Goal: Task Accomplishment & Management: Use online tool/utility

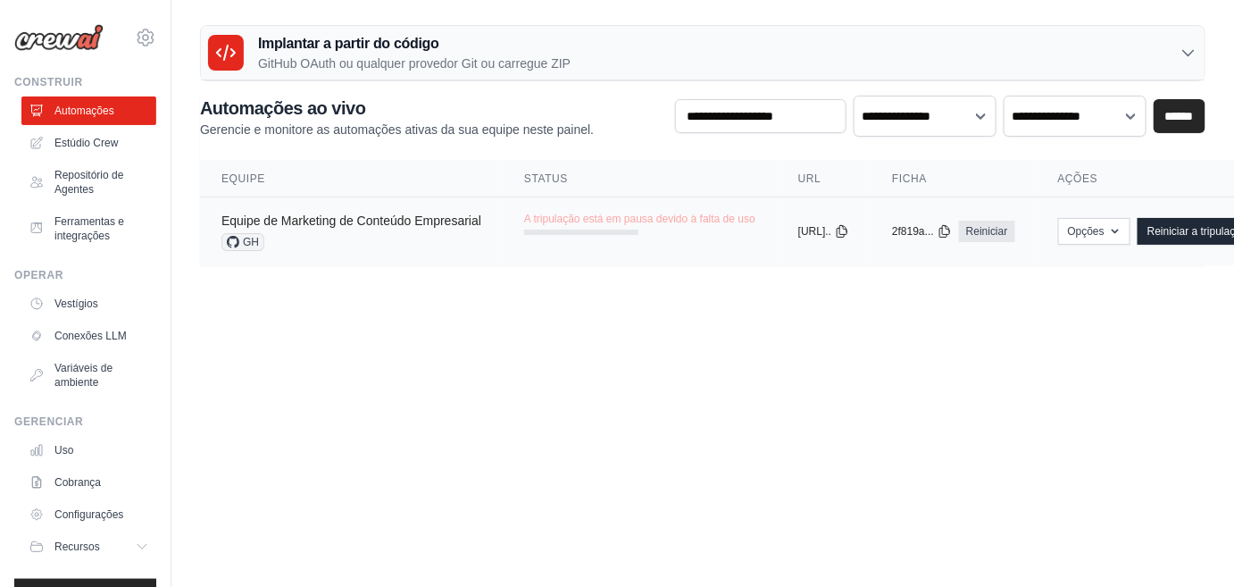
click at [407, 228] on font "Equipe de Marketing de Conteúdo Empresarial" at bounding box center [351, 220] width 260 height 14
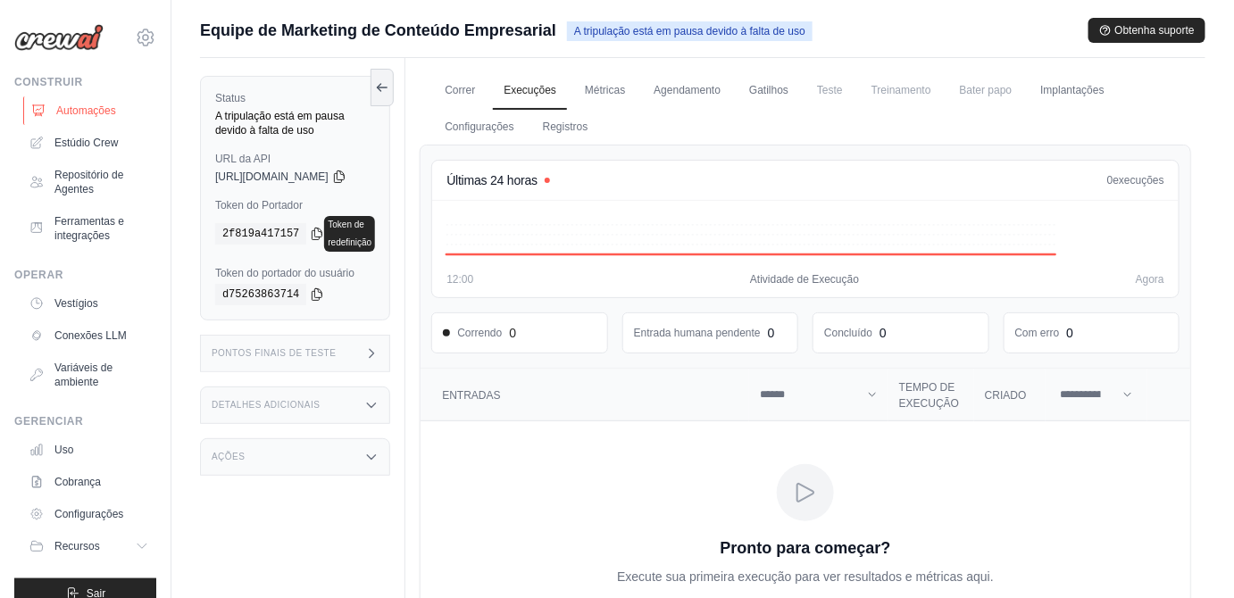
click at [94, 118] on font "Automações" at bounding box center [86, 111] width 60 height 14
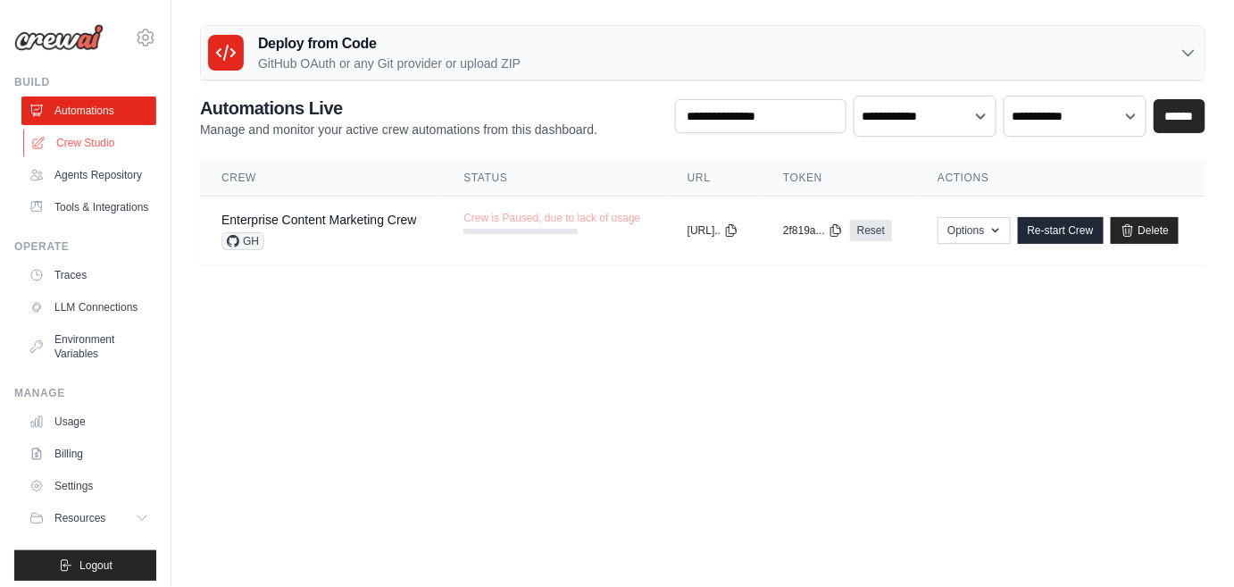
click at [87, 157] on link "Crew Studio" at bounding box center [90, 143] width 135 height 29
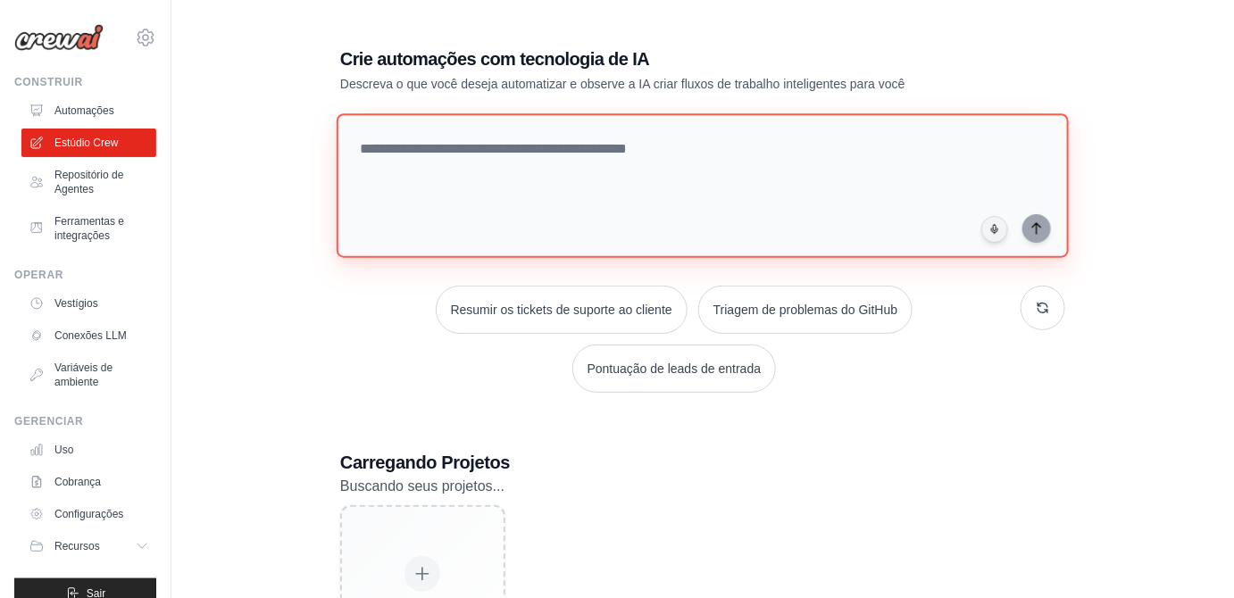
click at [507, 202] on textarea at bounding box center [703, 185] width 732 height 145
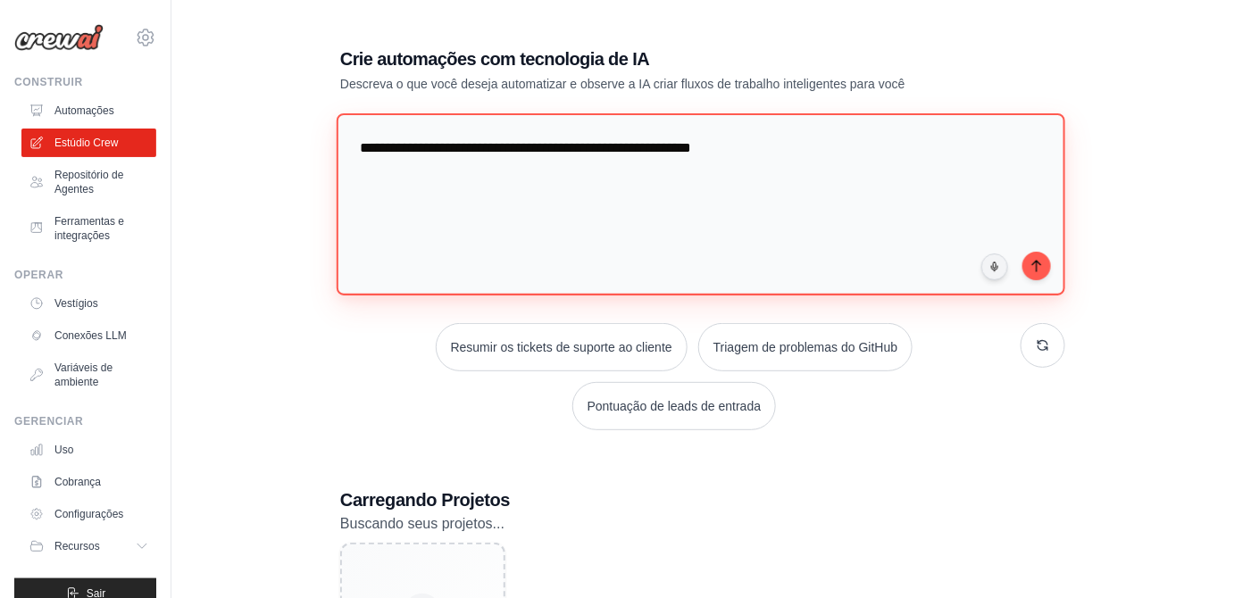
click at [927, 192] on textarea "**********" at bounding box center [701, 204] width 729 height 182
type textarea "**********"
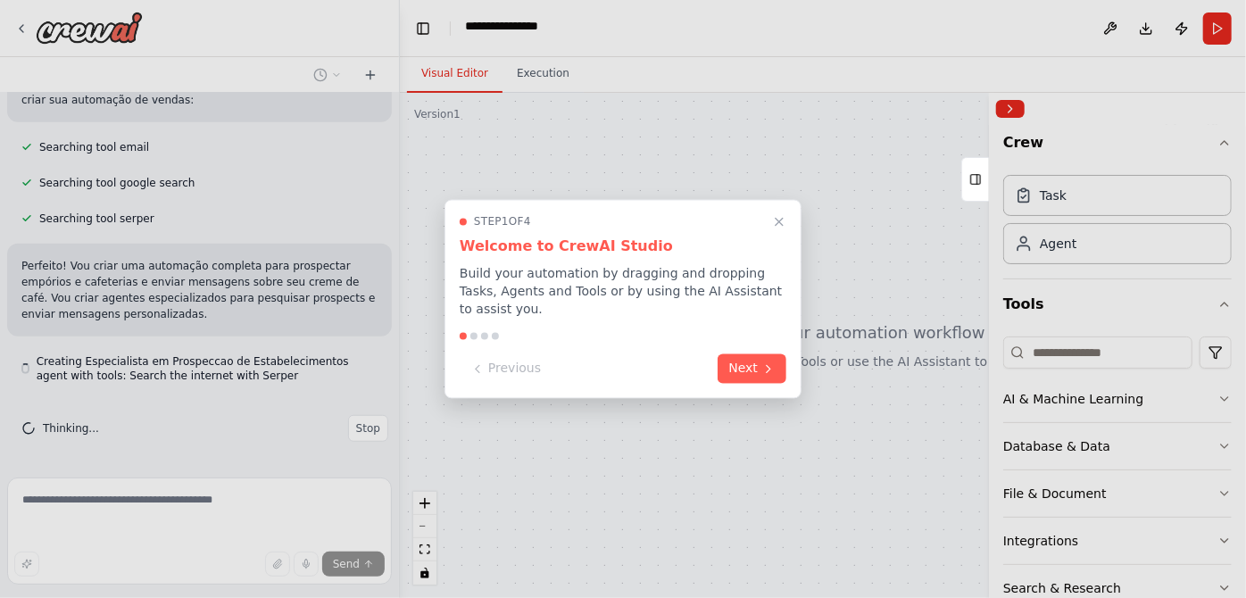
scroll to position [792, 0]
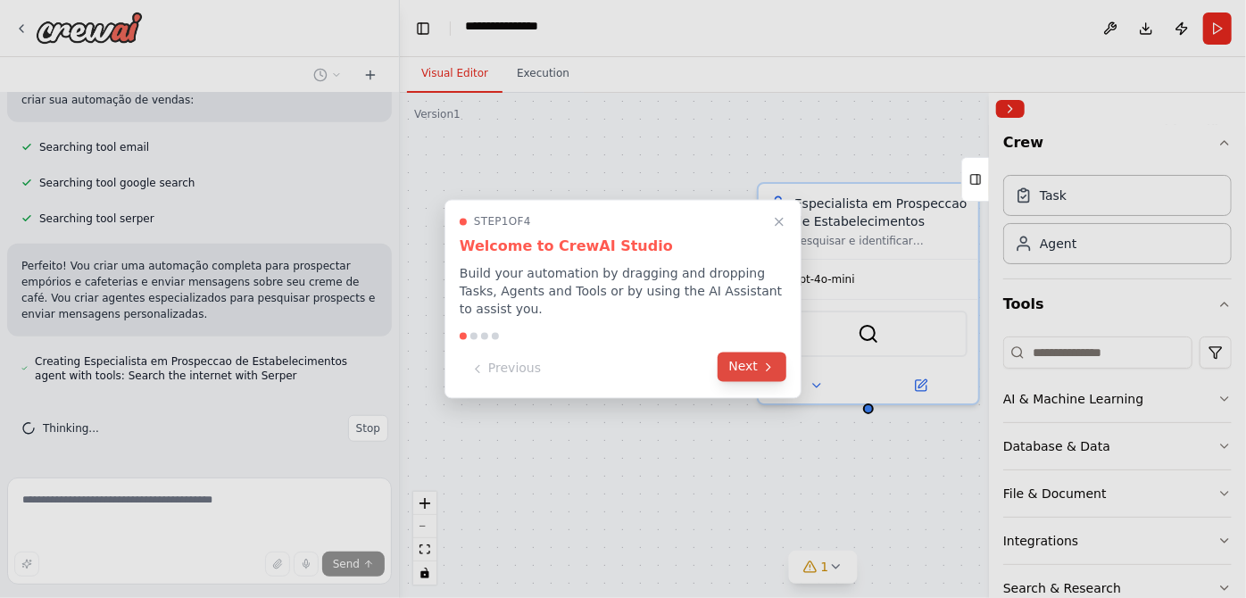
click at [762, 374] on icon at bounding box center [769, 367] width 14 height 14
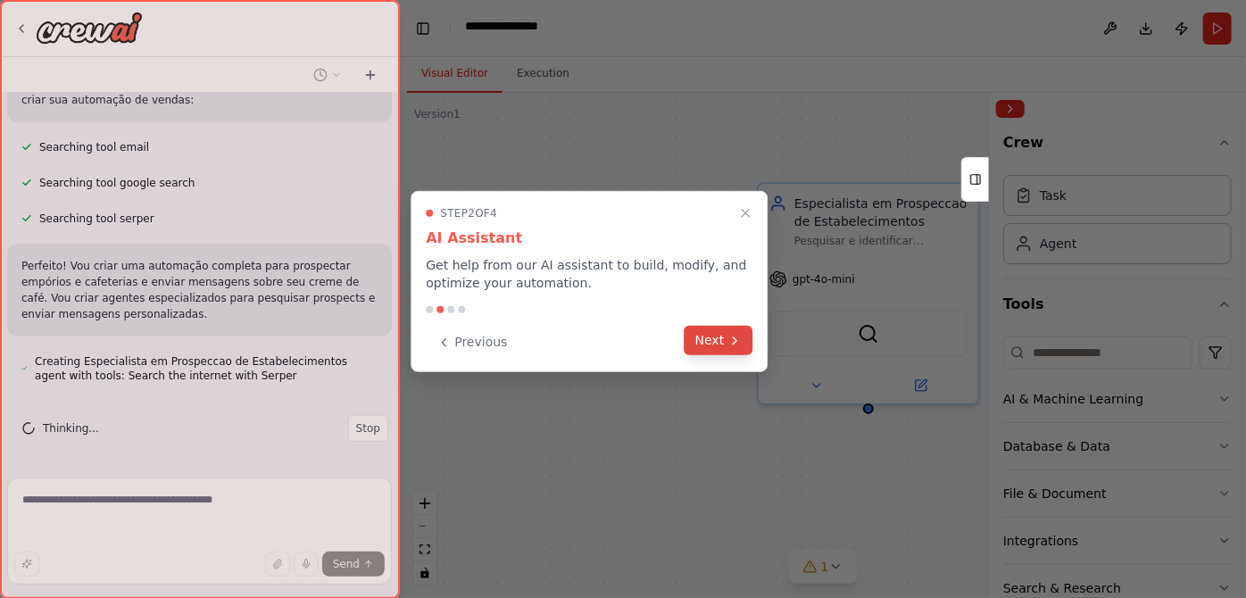
click at [729, 347] on icon at bounding box center [735, 340] width 14 height 14
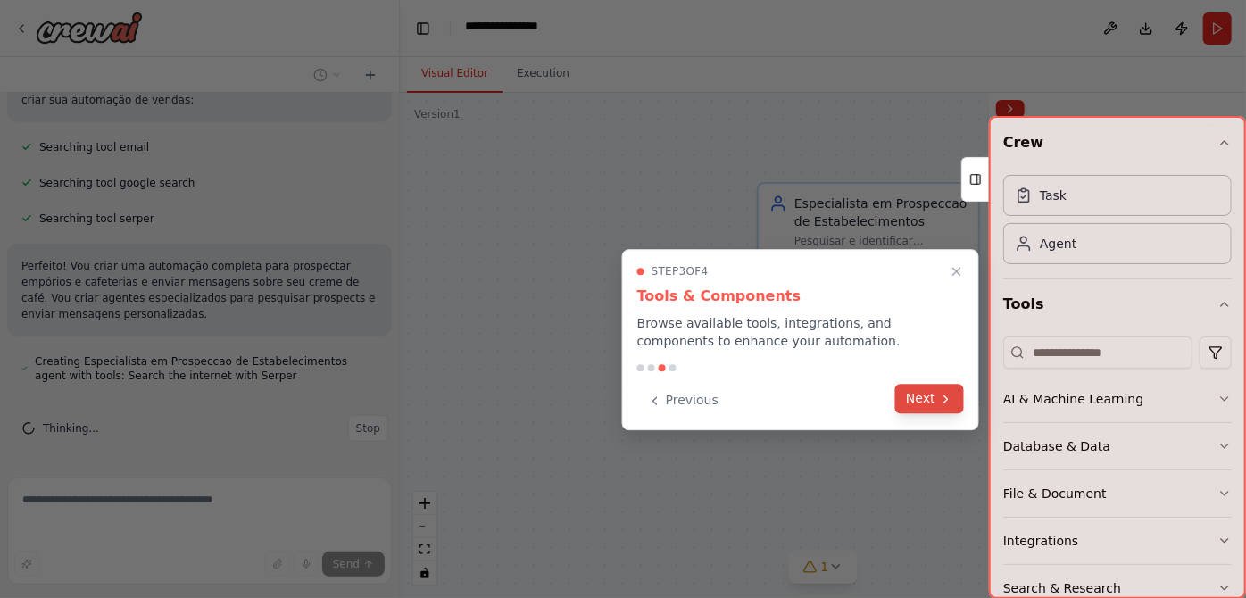
click at [926, 413] on button "Next" at bounding box center [929, 398] width 69 height 29
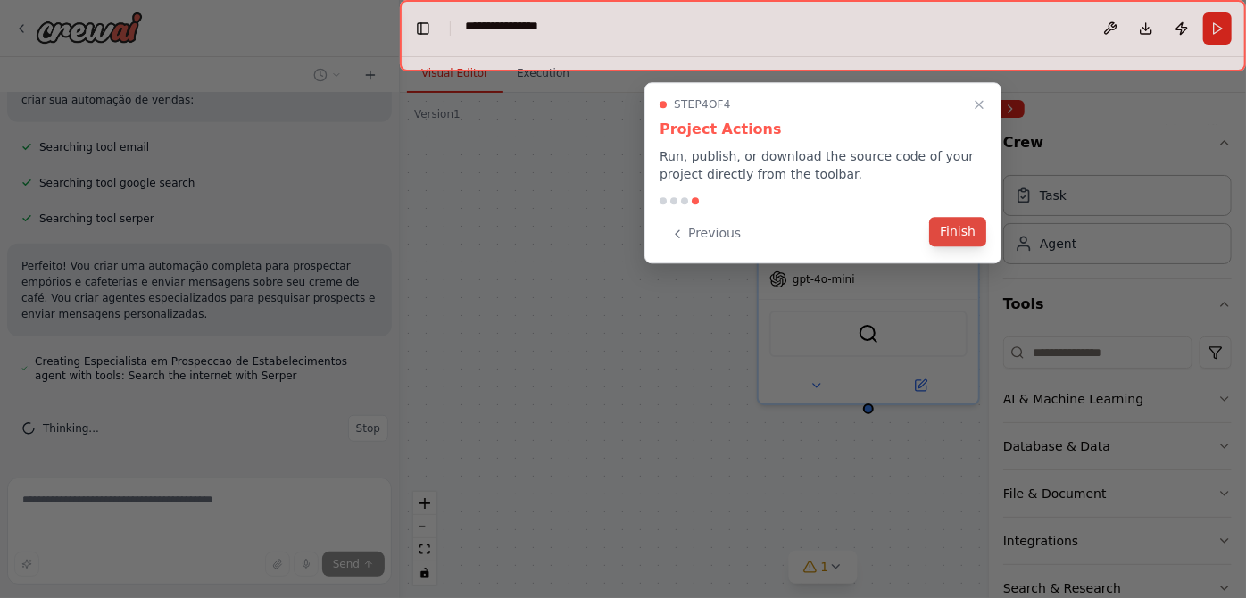
click at [967, 246] on button "Finish" at bounding box center [957, 231] width 57 height 29
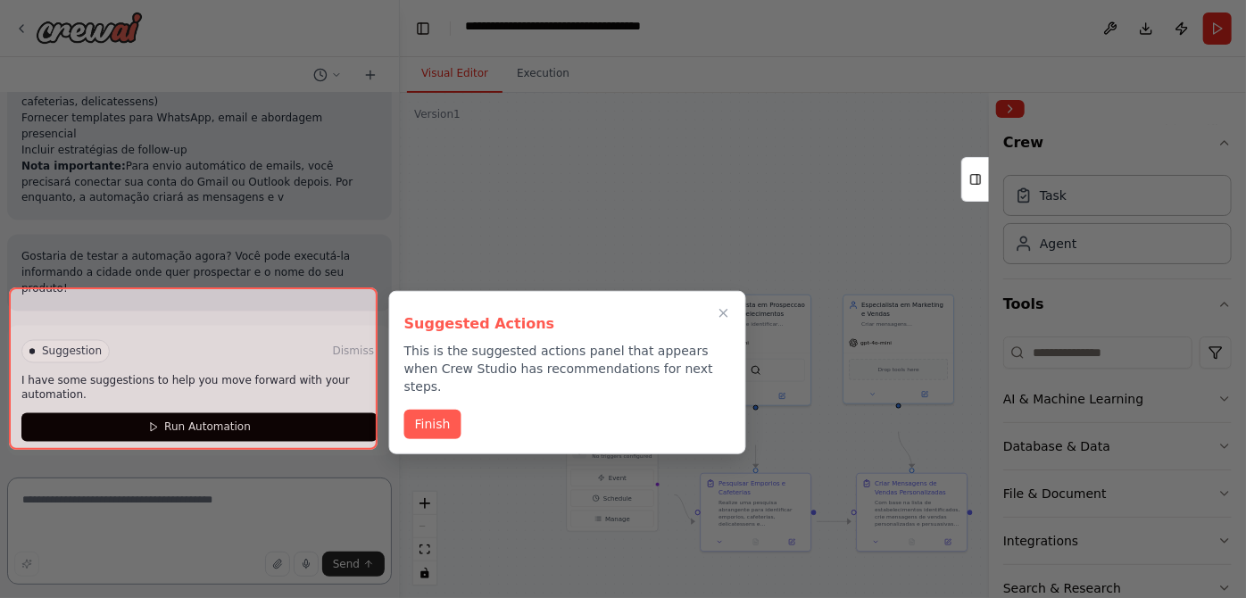
scroll to position [2290, 0]
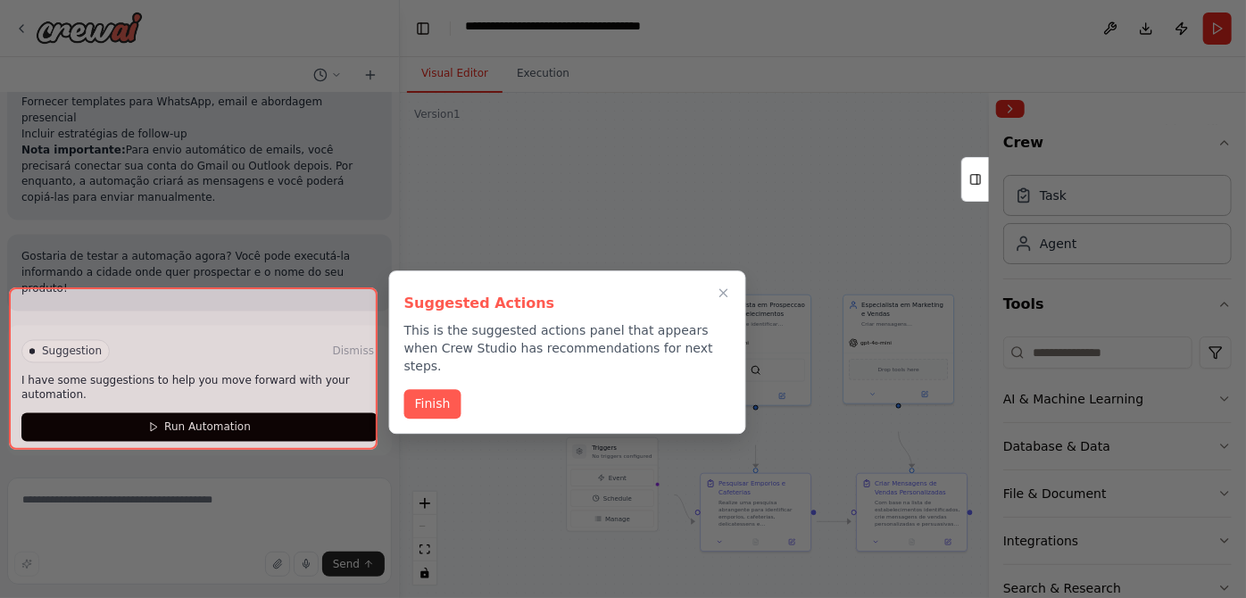
click at [327, 420] on div at bounding box center [193, 368] width 369 height 162
click at [289, 405] on div at bounding box center [193, 368] width 369 height 162
click at [436, 417] on button "Finish" at bounding box center [432, 401] width 57 height 29
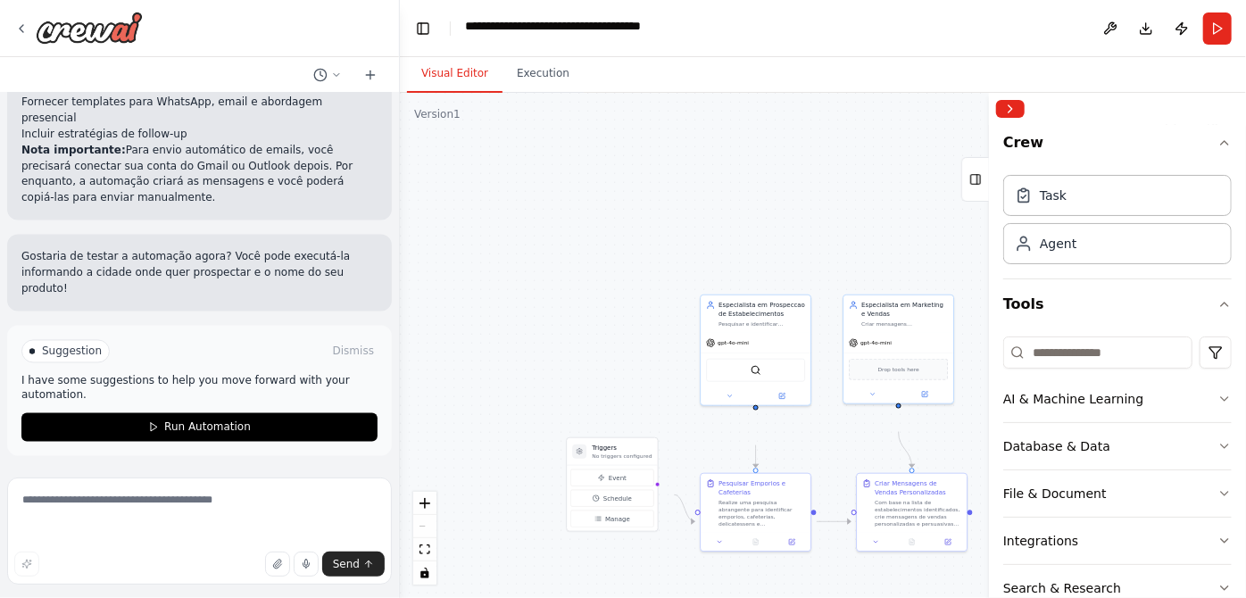
scroll to position [1721, 0]
drag, startPoint x: 329, startPoint y: 255, endPoint x: 254, endPoint y: 278, distance: 77.4
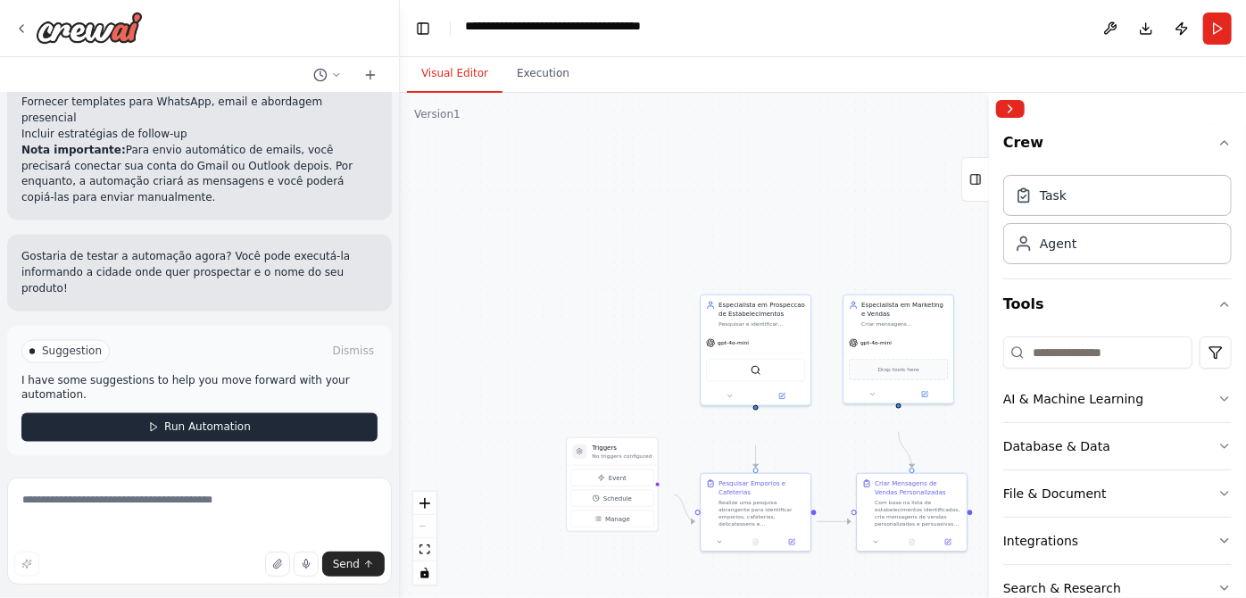
click at [174, 421] on span "Run Automation" at bounding box center [207, 428] width 87 height 14
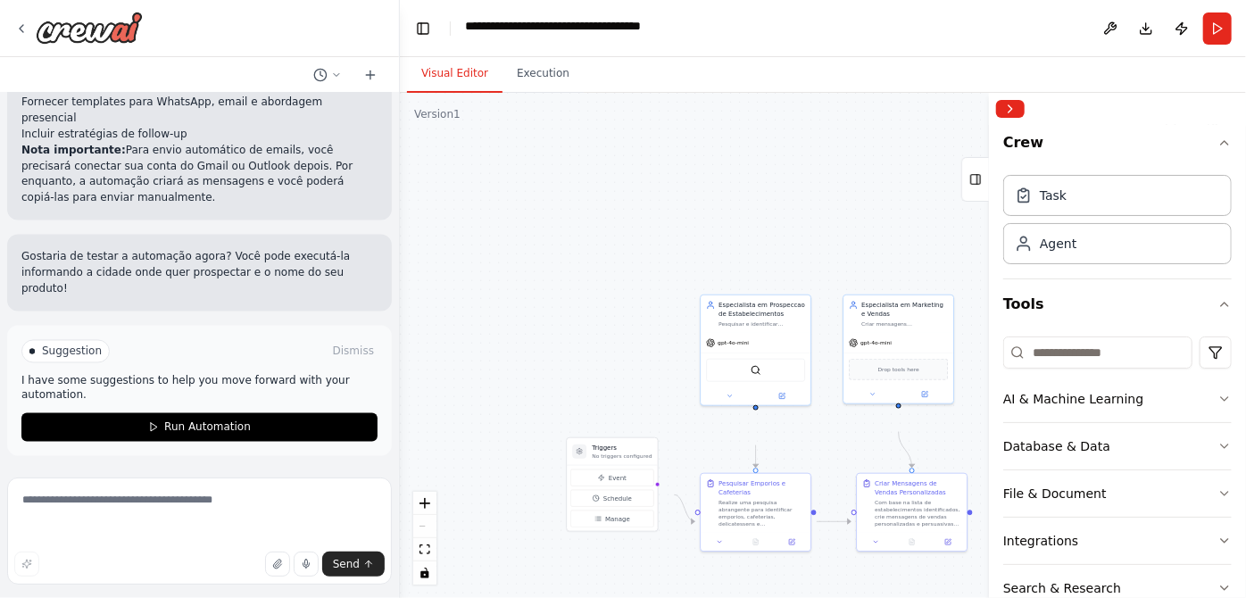
scroll to position [2110, 0]
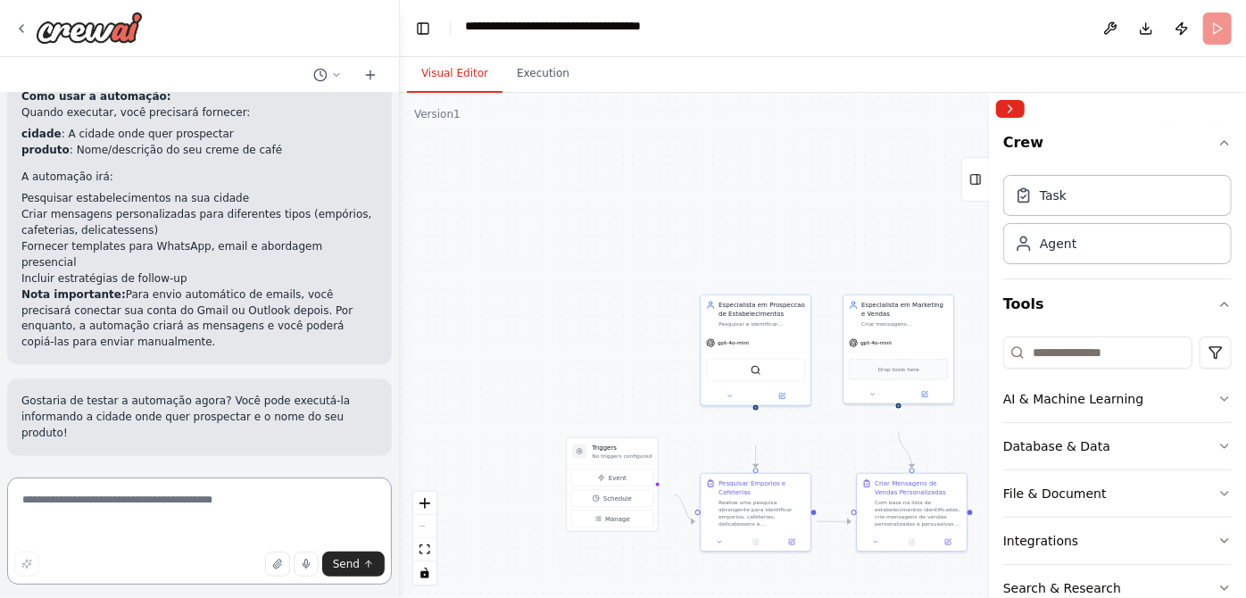
click at [229, 509] on textarea at bounding box center [199, 531] width 385 height 107
click at [1014, 118] on button "Collapse right sidebar" at bounding box center [1010, 109] width 29 height 18
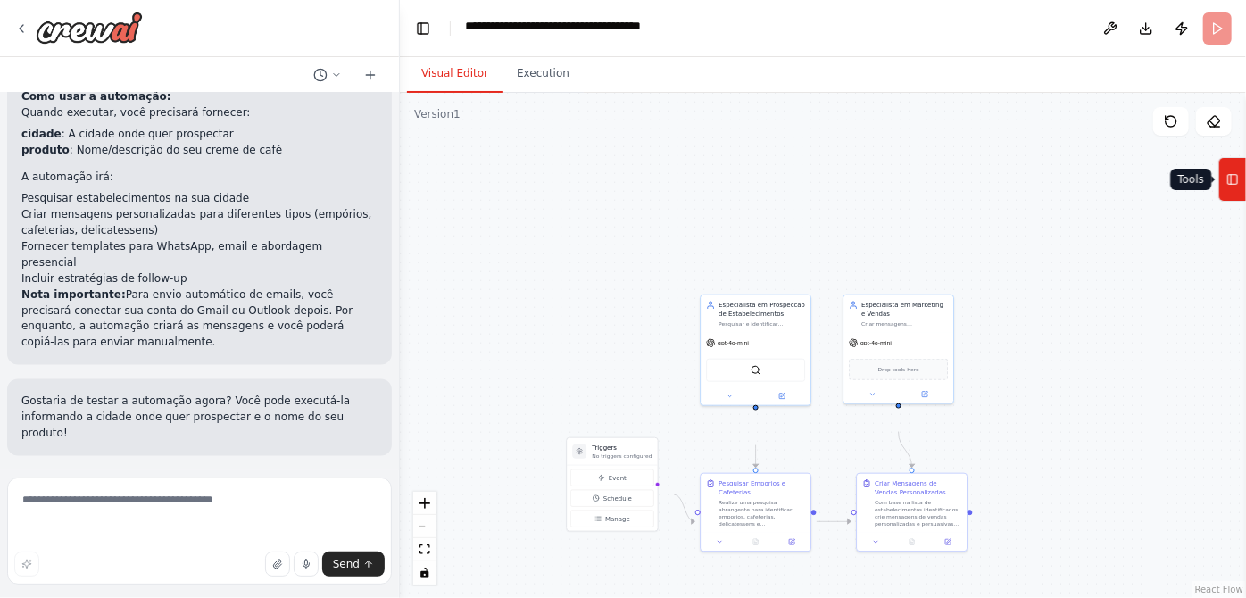
click at [1240, 202] on button "Tools" at bounding box center [1233, 179] width 28 height 45
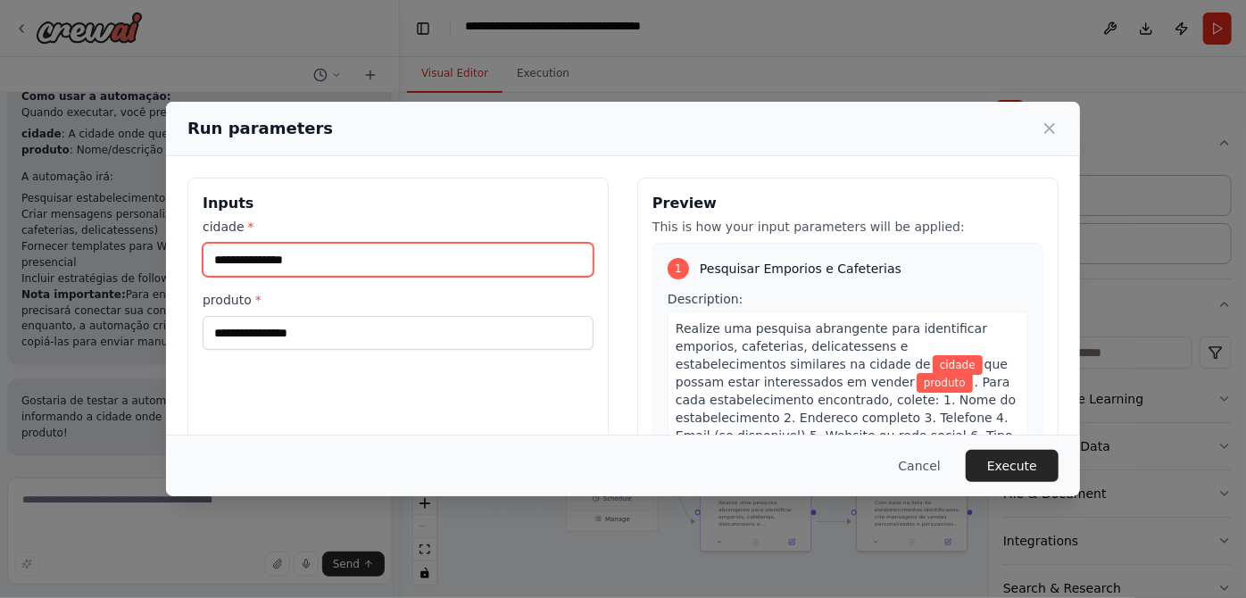
click at [273, 277] on input "cidade *" at bounding box center [398, 260] width 391 height 34
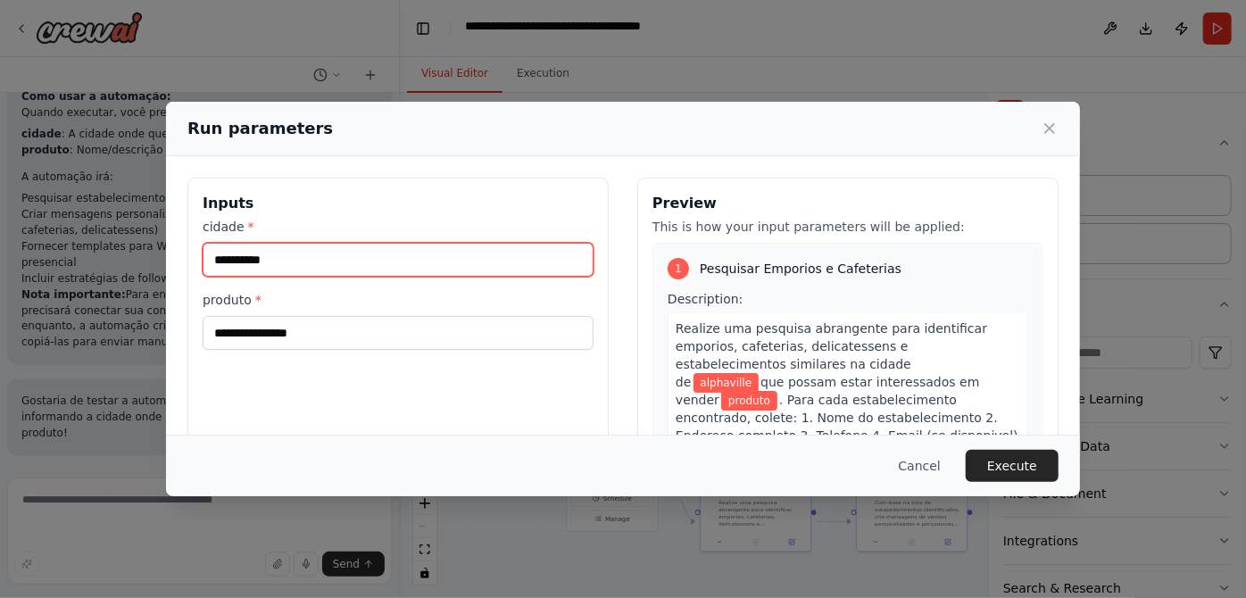
click at [271, 277] on input "**********" at bounding box center [398, 260] width 391 height 34
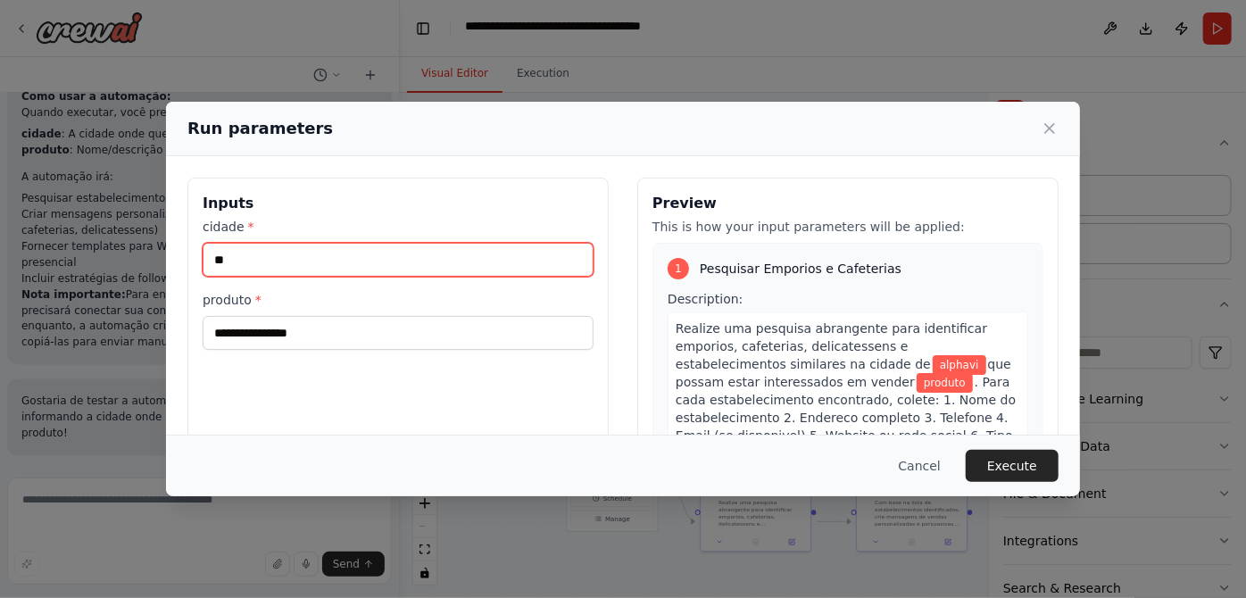
type input "*"
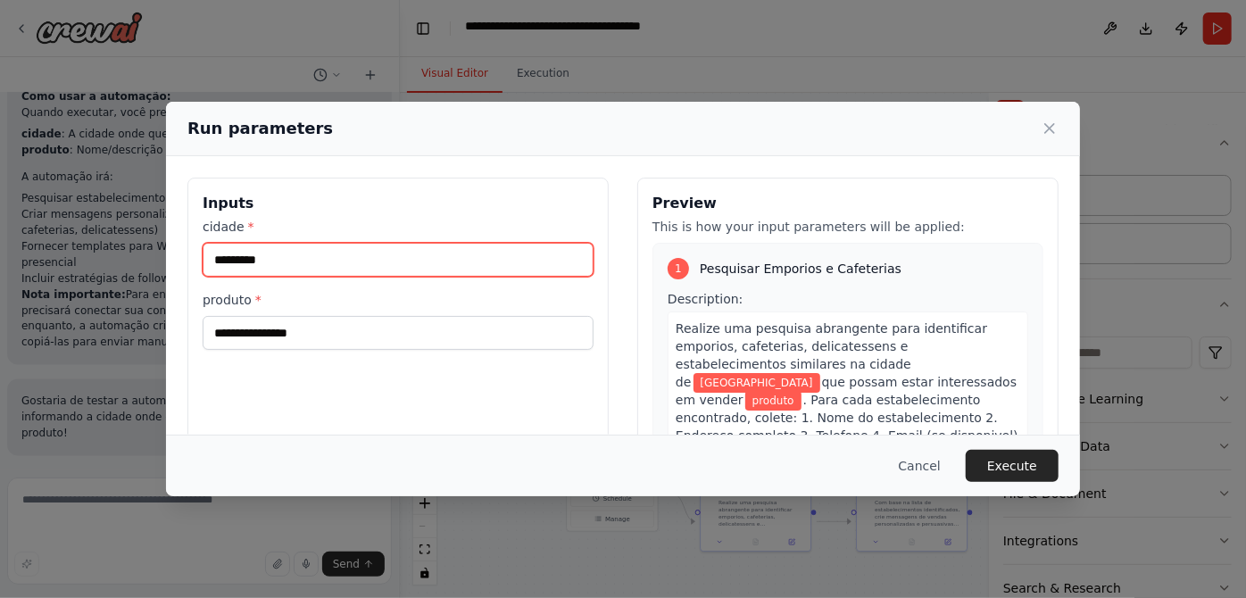
type input "*********"
click at [270, 309] on label "produto *" at bounding box center [398, 300] width 391 height 18
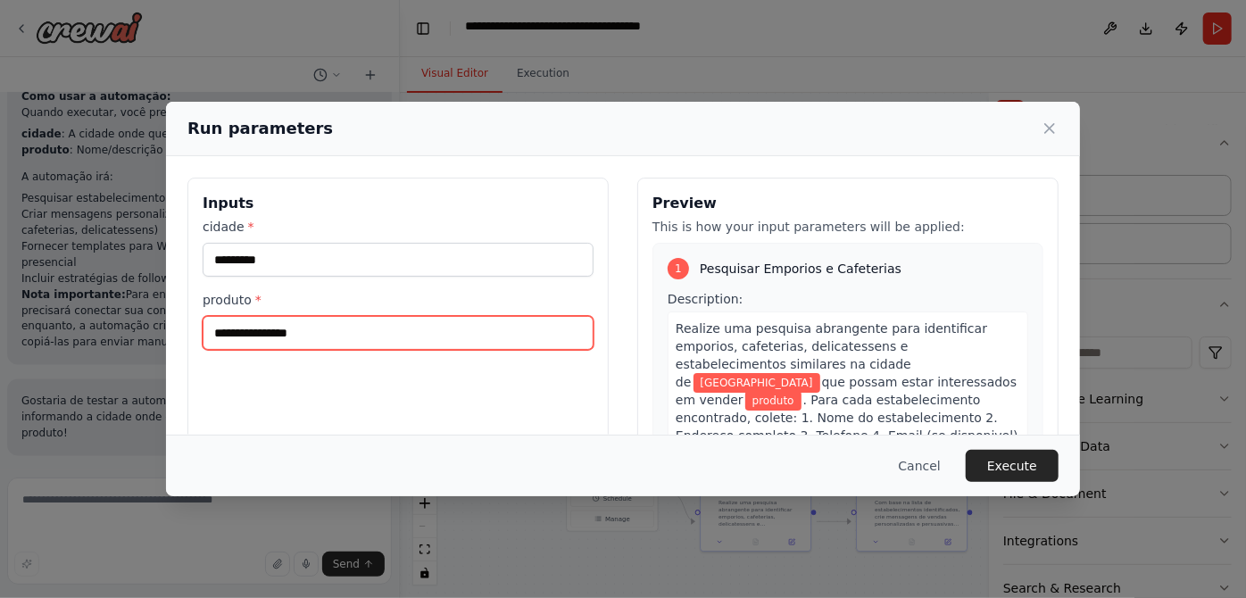
click at [270, 348] on input "produto *" at bounding box center [398, 333] width 391 height 34
click at [251, 350] on input "produto *" at bounding box center [398, 333] width 391 height 34
type input "**********"
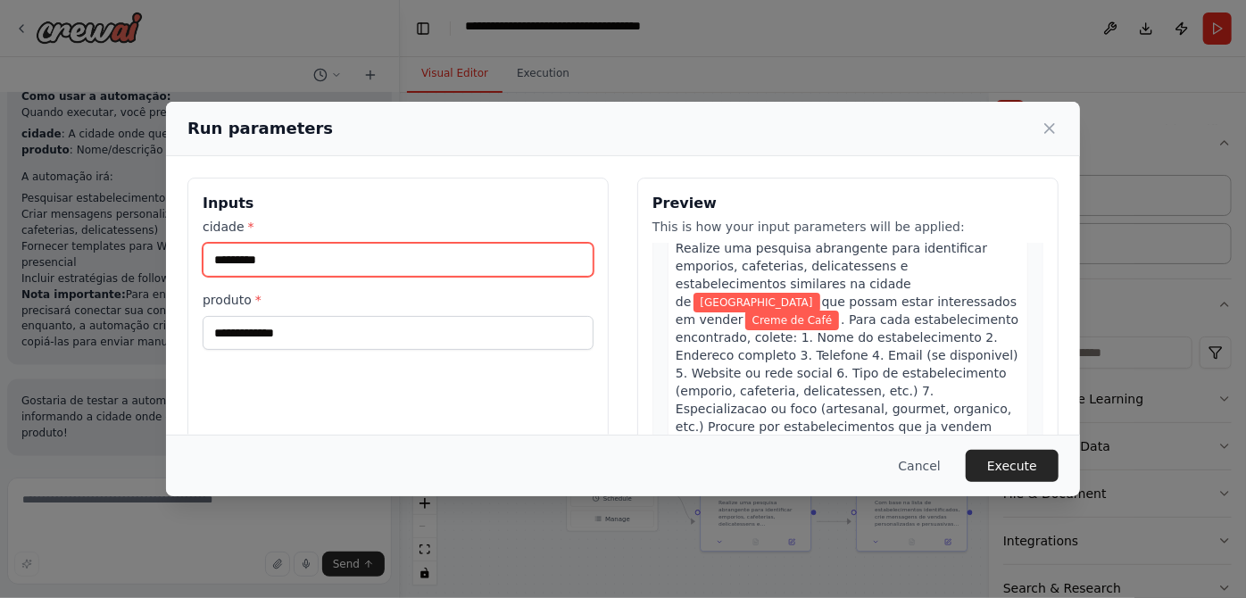
click at [254, 277] on input "*********" at bounding box center [398, 260] width 391 height 34
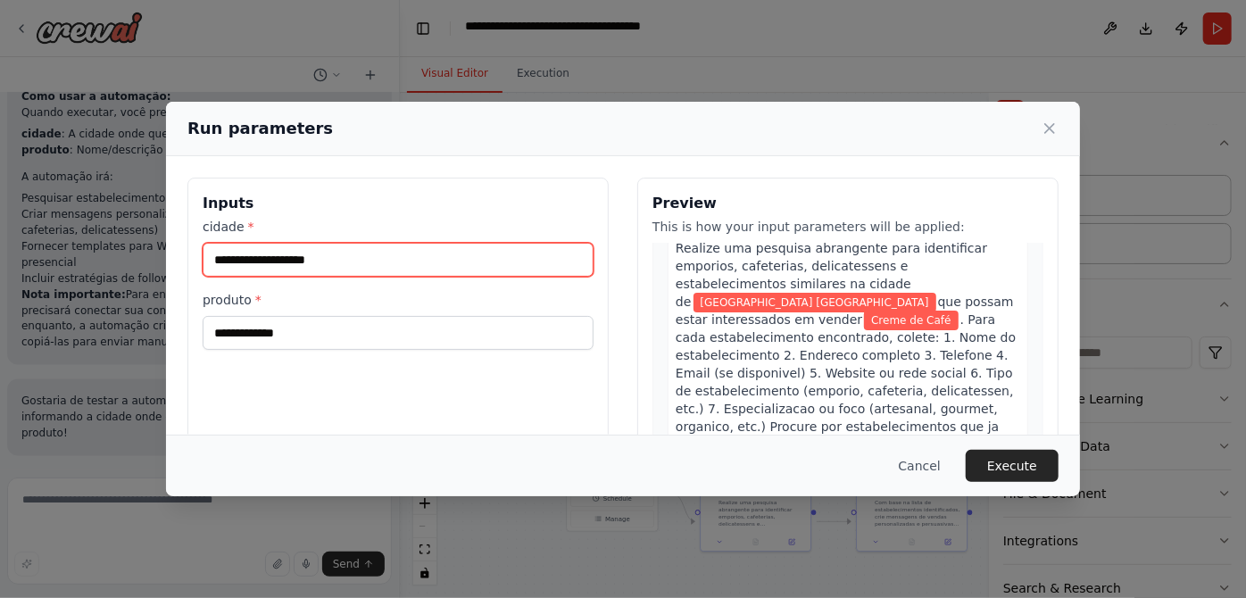
type input "**********"
click at [498, 243] on div "**********" at bounding box center [397, 389] width 421 height 423
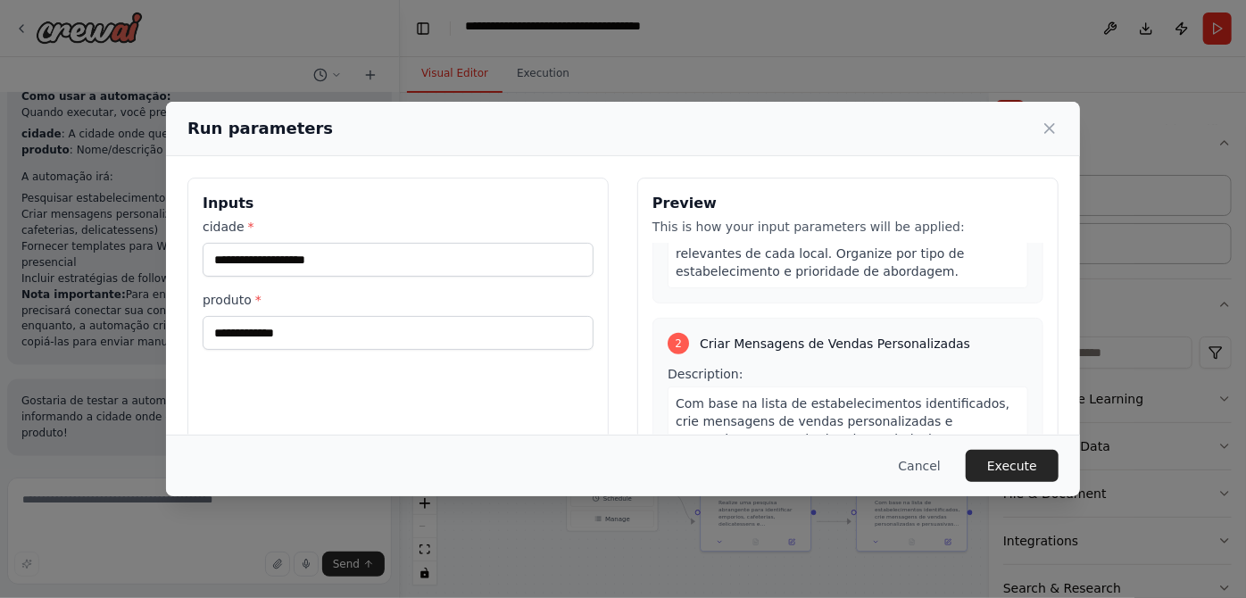
scroll to position [487, 0]
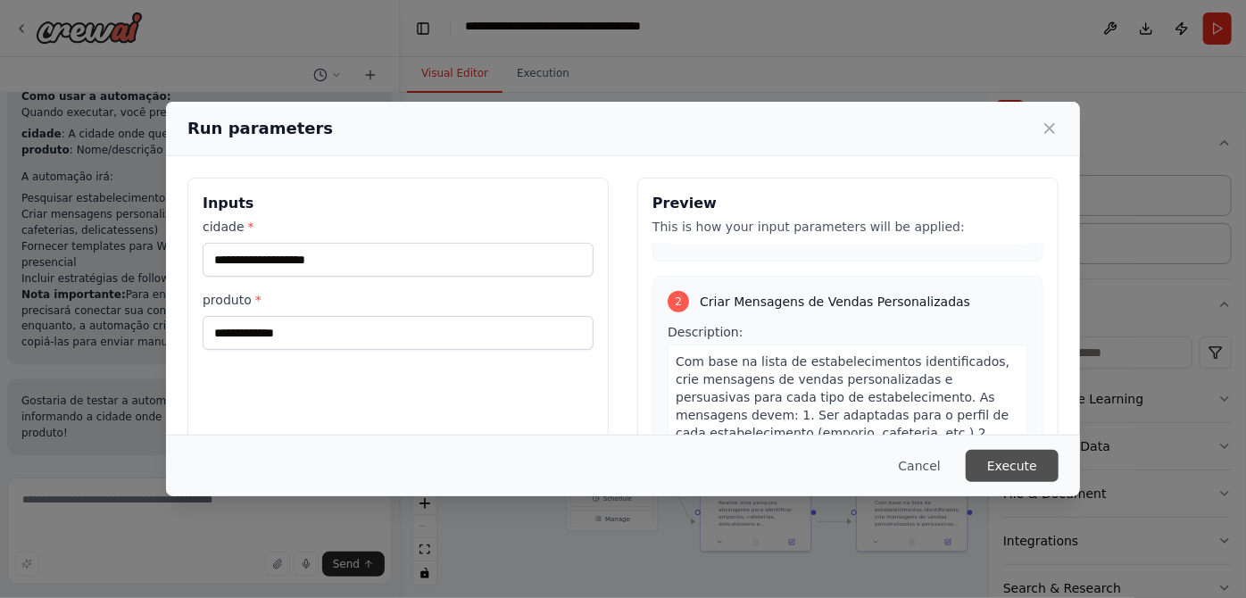
click at [1059, 459] on button "Execute" at bounding box center [1012, 466] width 93 height 32
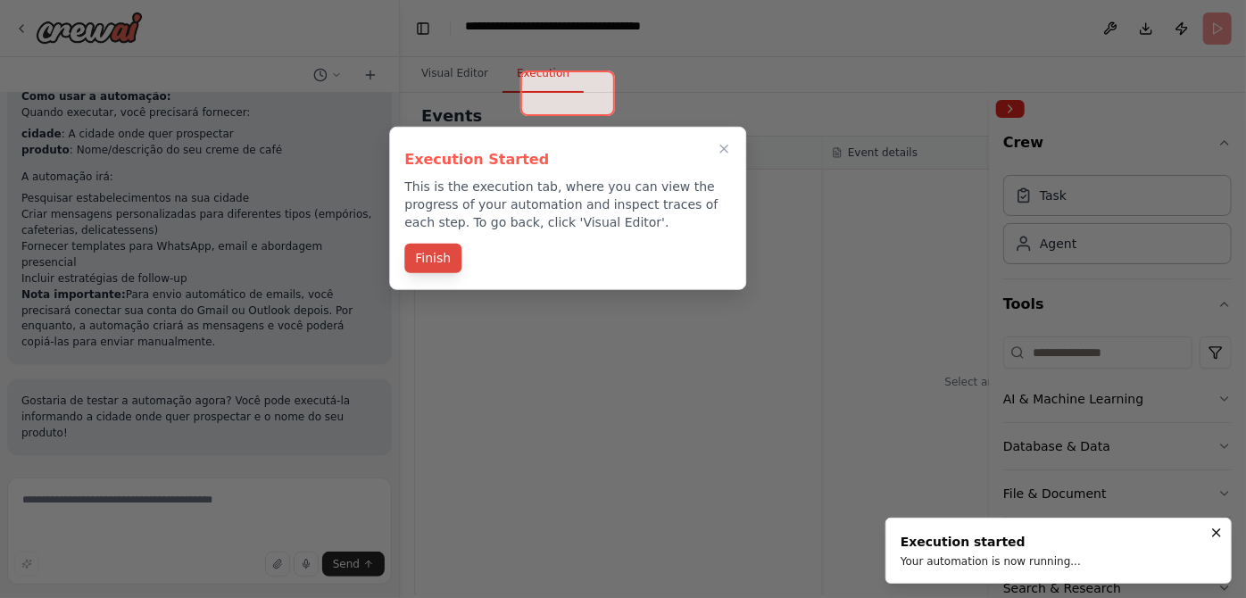
click at [438, 273] on button "Finish" at bounding box center [432, 258] width 57 height 29
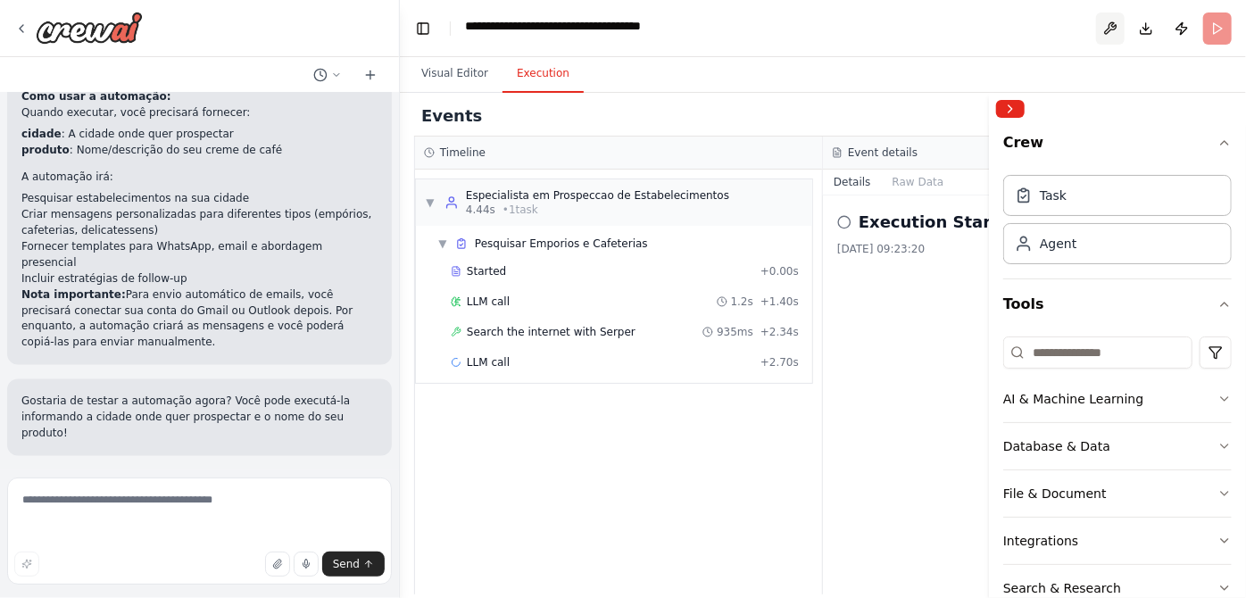
click at [1096, 39] on button at bounding box center [1110, 28] width 29 height 32
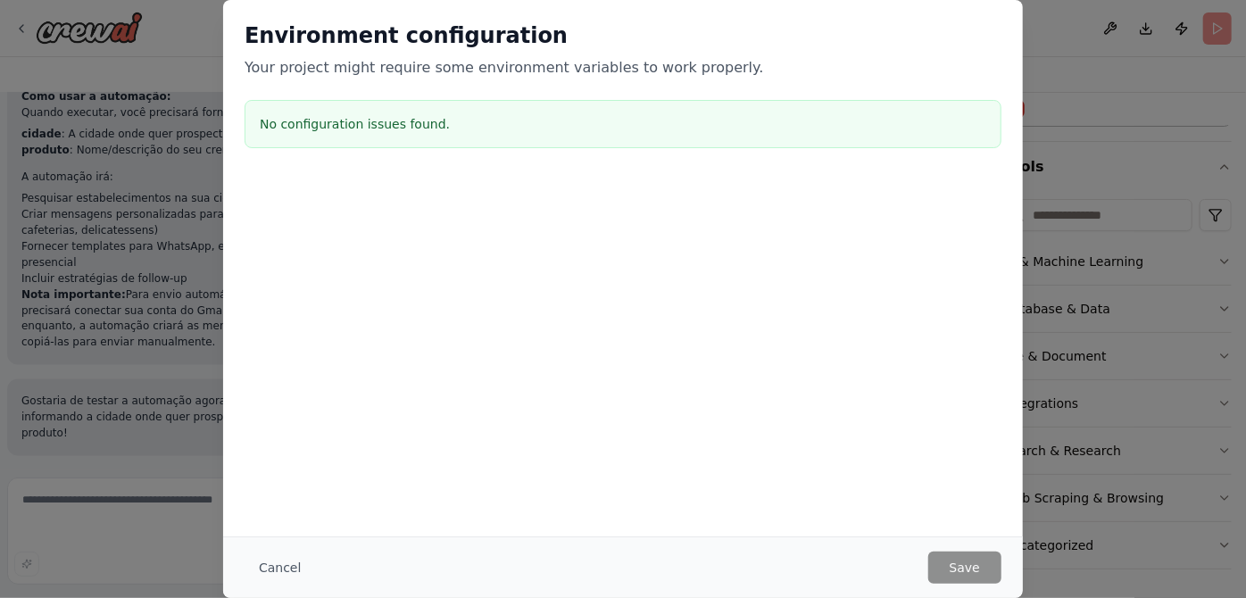
scroll to position [133, 0]
click at [245, 562] on button "Cancel" at bounding box center [280, 568] width 71 height 32
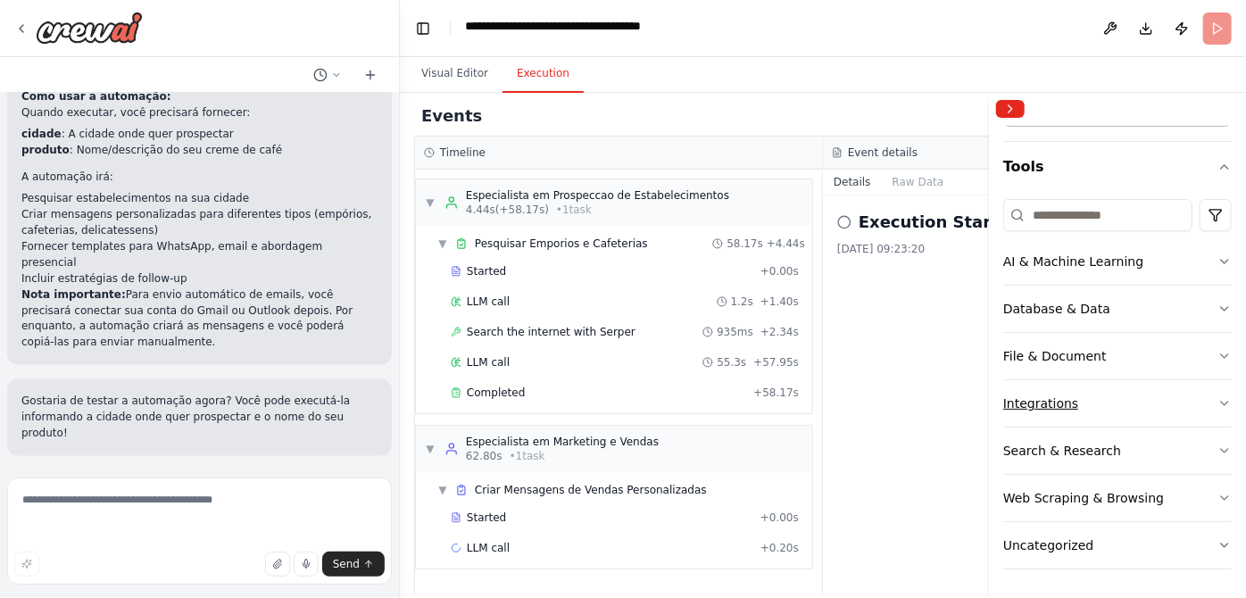
click at [1218, 396] on icon "button" at bounding box center [1225, 403] width 14 height 14
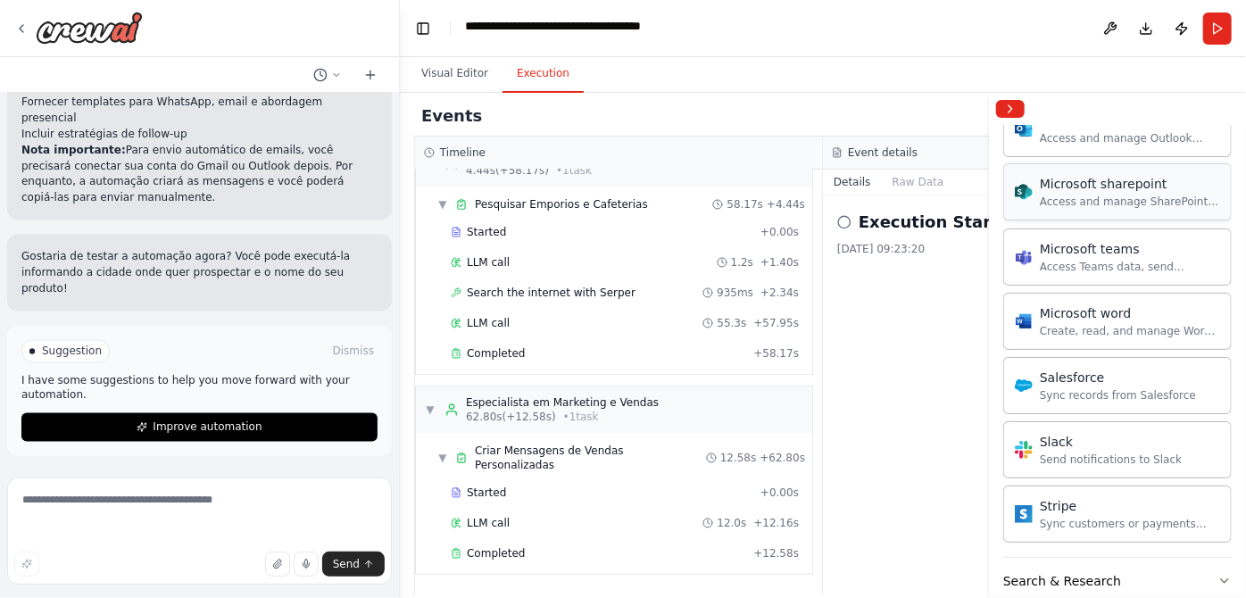
scroll to position [1033, 0]
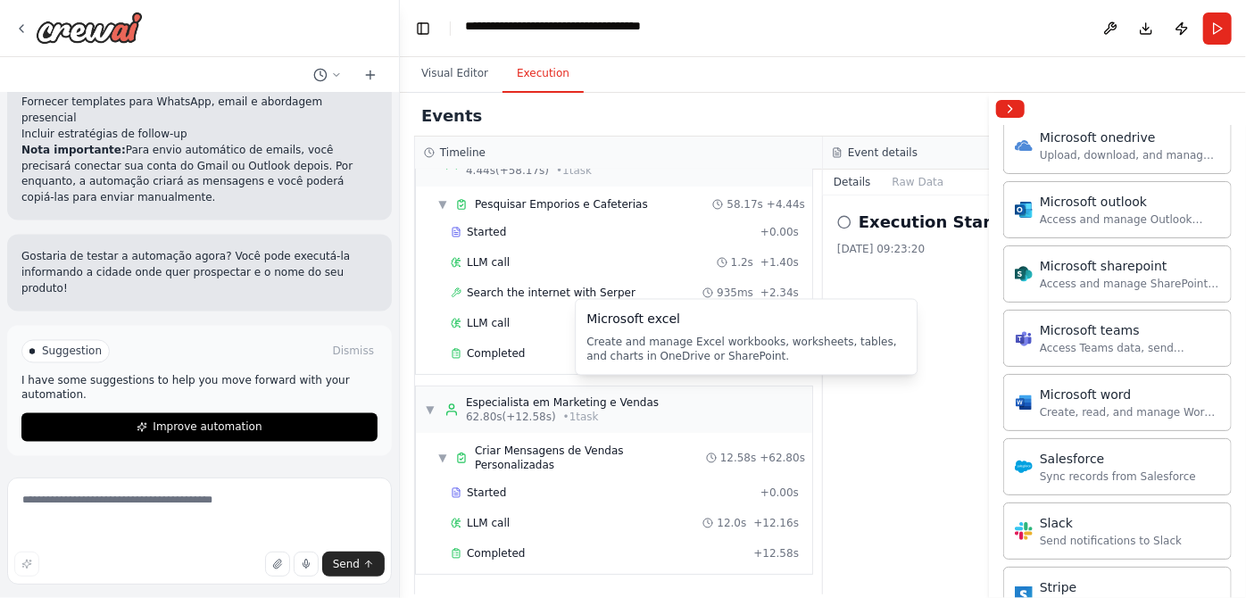
click at [1111, 97] on div "Create and manage Excel workbooks, worksheets, tables, and charts in OneDrive o…" at bounding box center [1130, 90] width 180 height 14
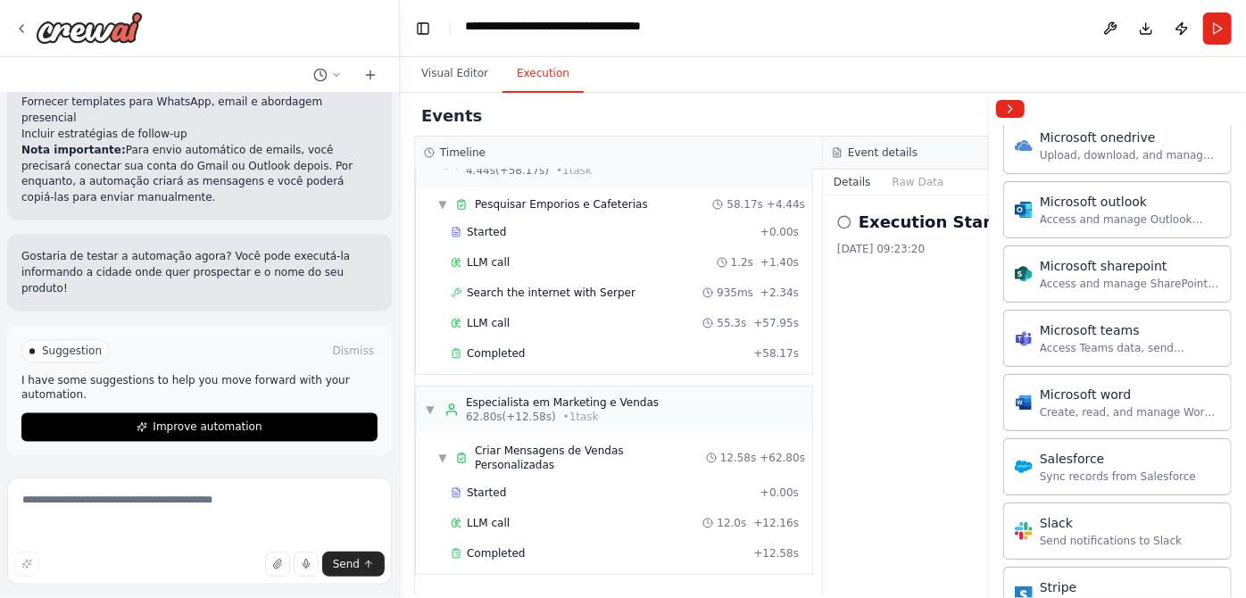
click at [1033, 89] on img at bounding box center [1024, 80] width 18 height 18
click at [1143, 97] on div "Create and manage Excel workbooks, worksheets, tables, and charts in OneDrive o…" at bounding box center [1130, 90] width 180 height 14
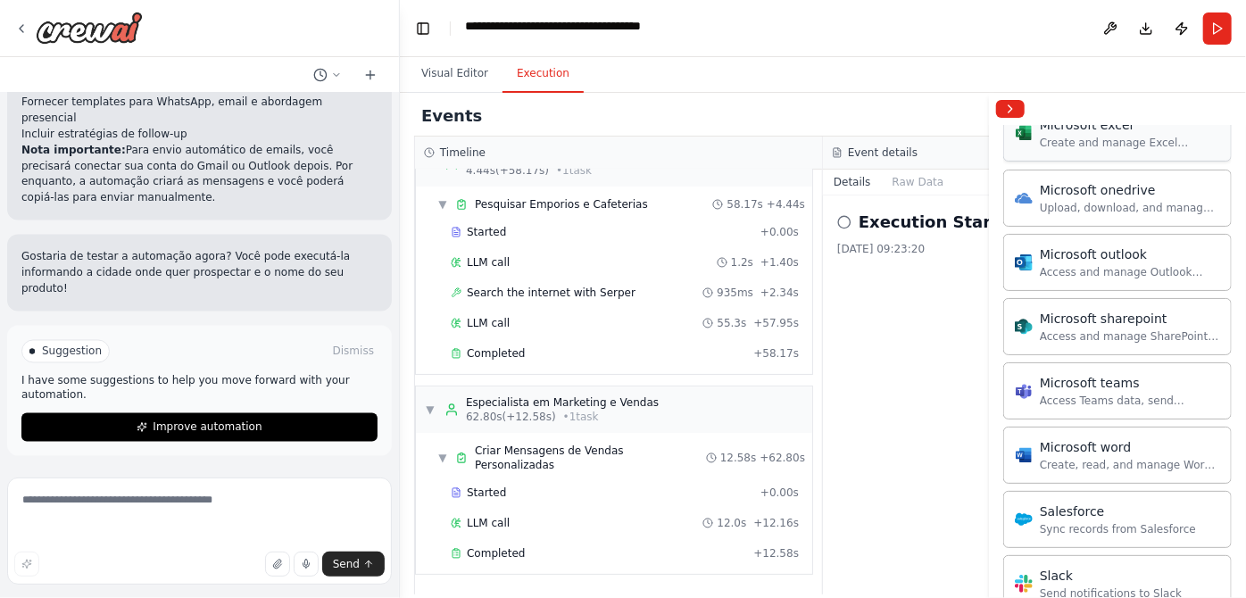
scroll to position [952, 0]
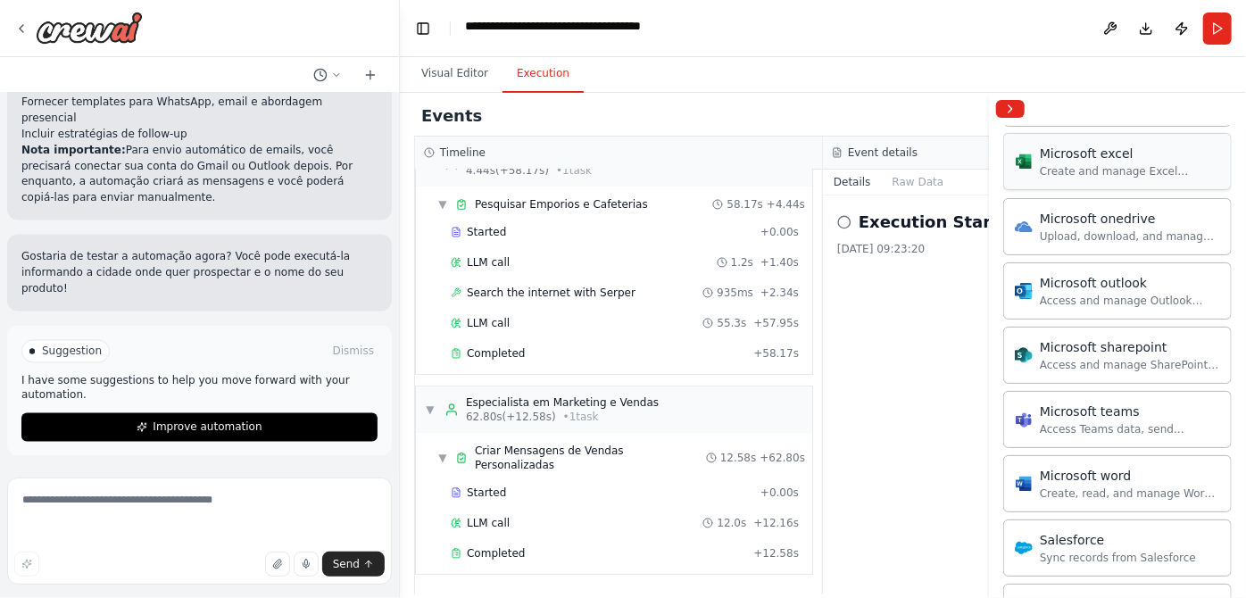
click at [1068, 162] on div "Microsoft excel" at bounding box center [1130, 154] width 180 height 18
click at [856, 398] on div "Execution Started 13/10/2025, 09:23:20" at bounding box center [1027, 395] width 409 height 399
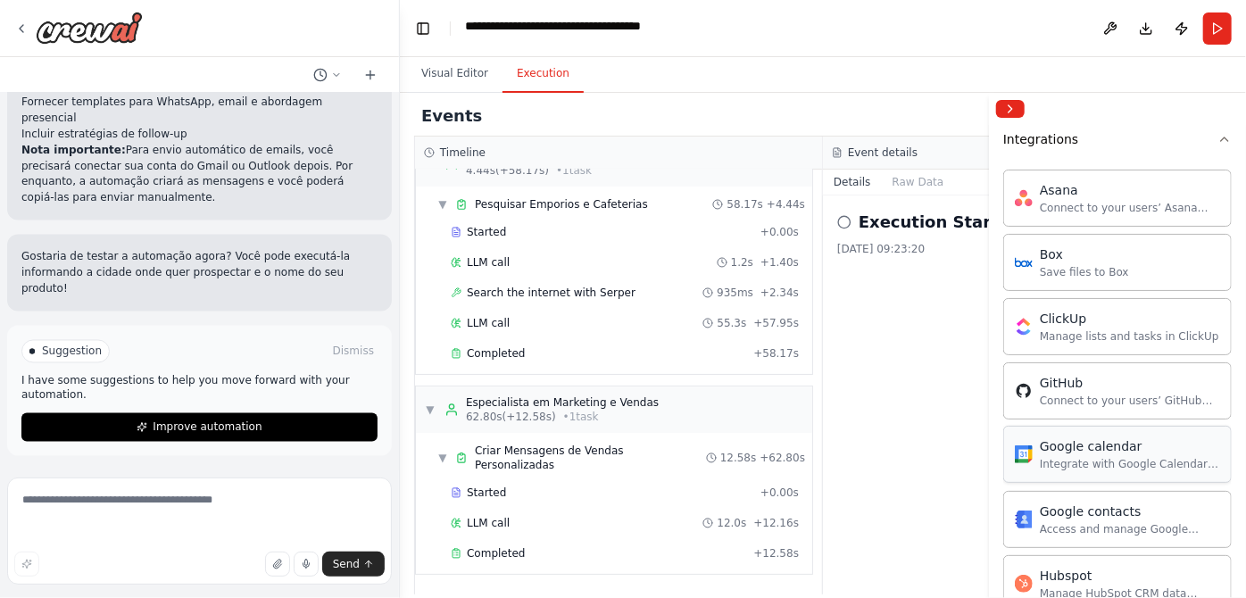
scroll to position [384, 0]
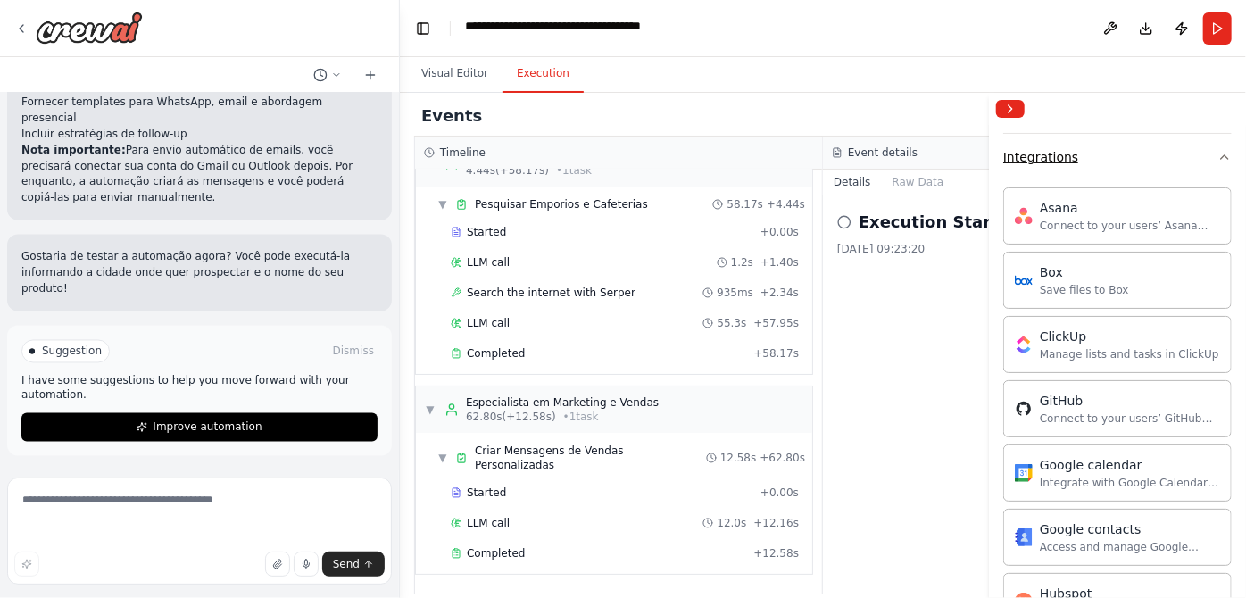
click at [1169, 180] on button "Integrations" at bounding box center [1118, 157] width 229 height 46
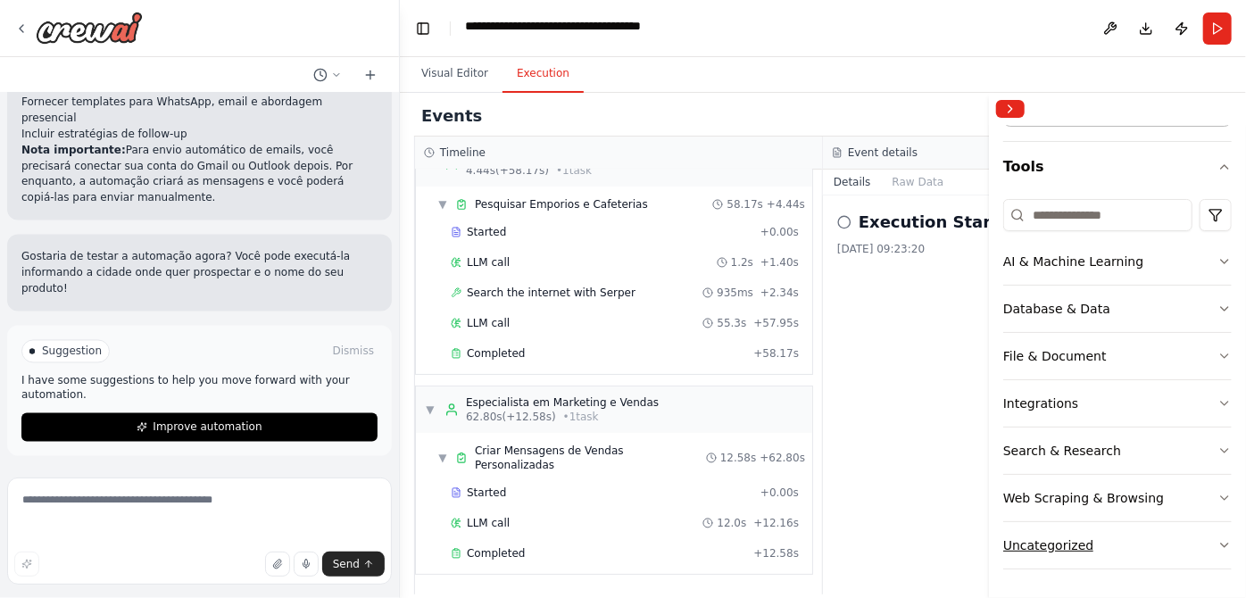
click at [1176, 537] on button "Uncategorized" at bounding box center [1118, 545] width 229 height 46
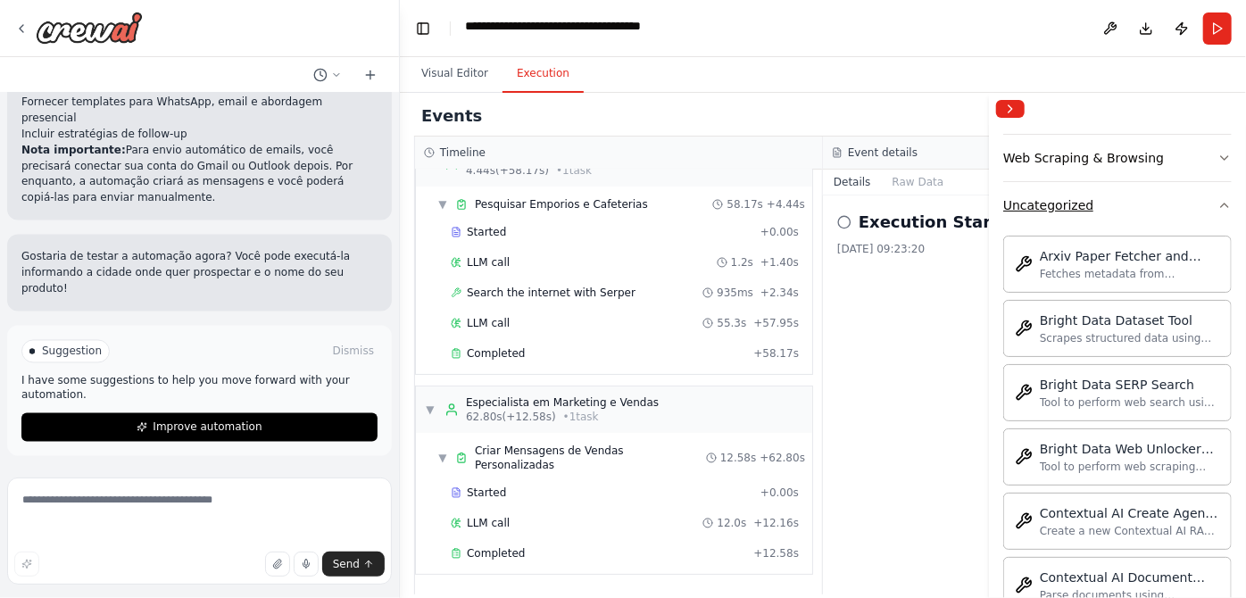
click at [1214, 229] on button "Uncategorized" at bounding box center [1118, 205] width 229 height 46
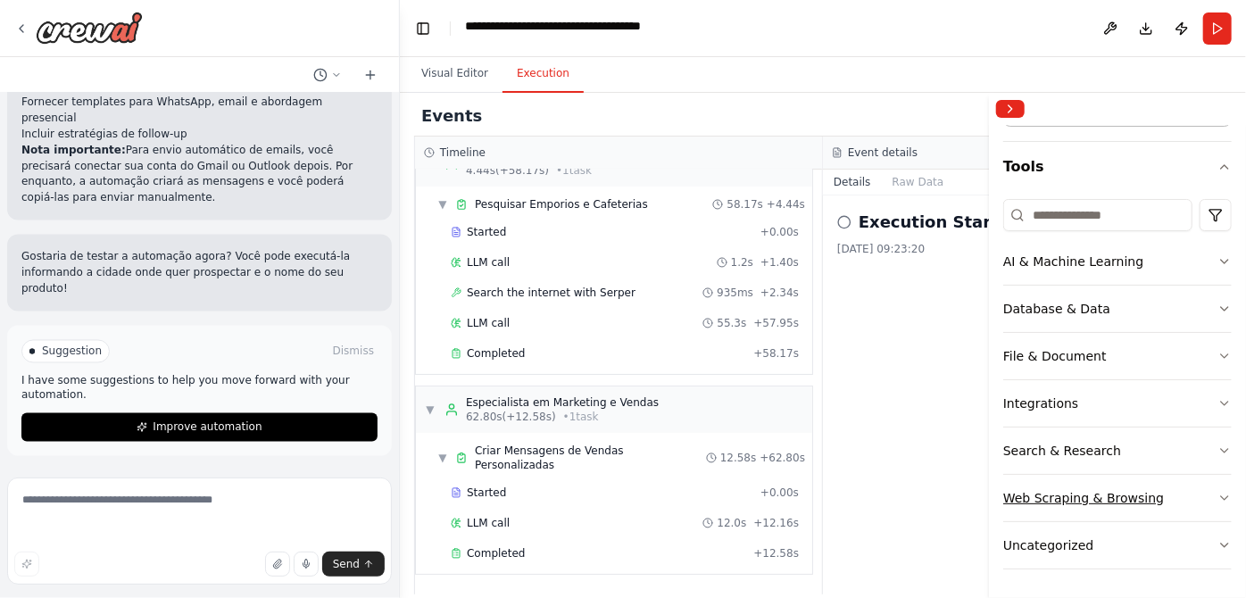
click at [1218, 491] on icon "button" at bounding box center [1225, 498] width 14 height 14
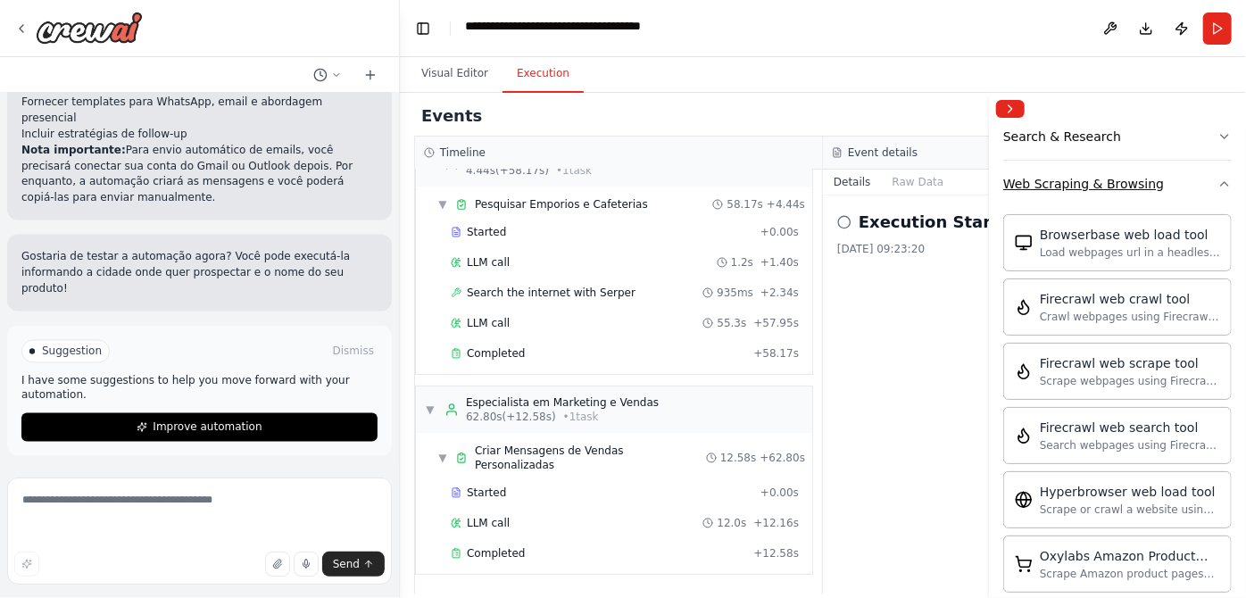
scroll to position [559, 0]
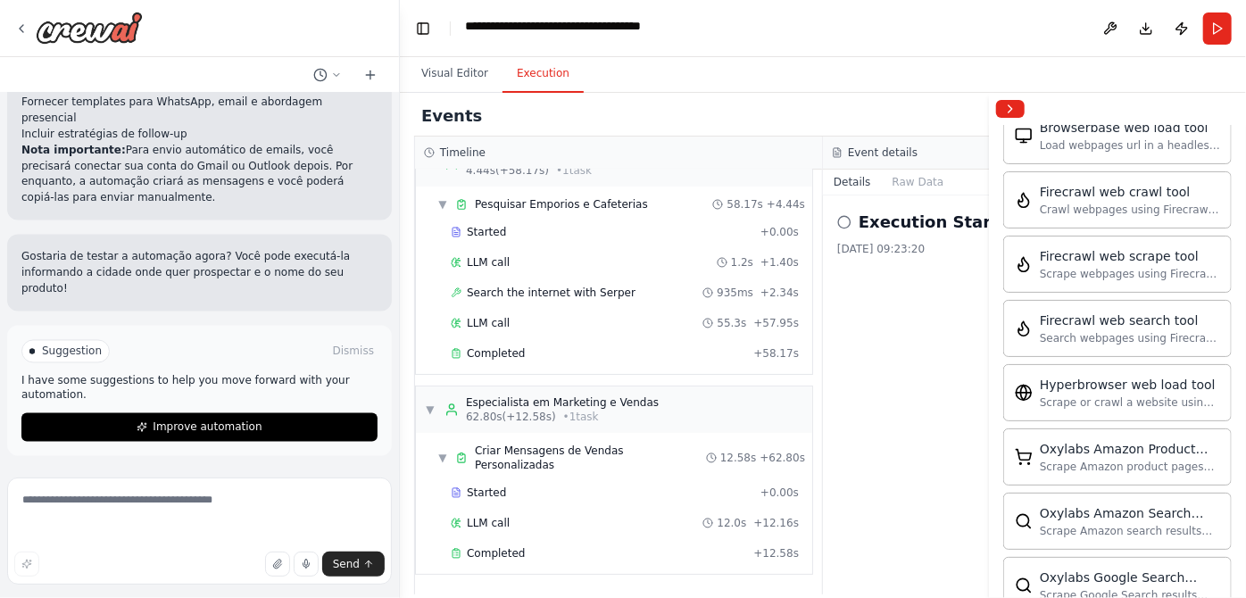
click at [1218, 84] on icon "button" at bounding box center [1225, 77] width 14 height 14
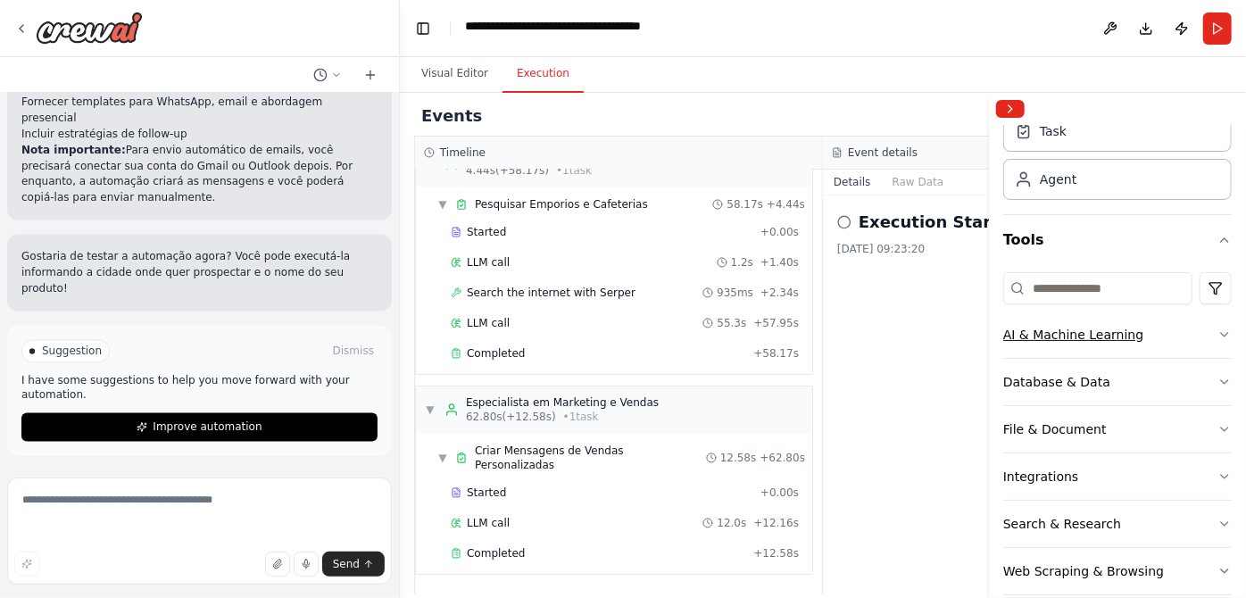
scroll to position [162, 0]
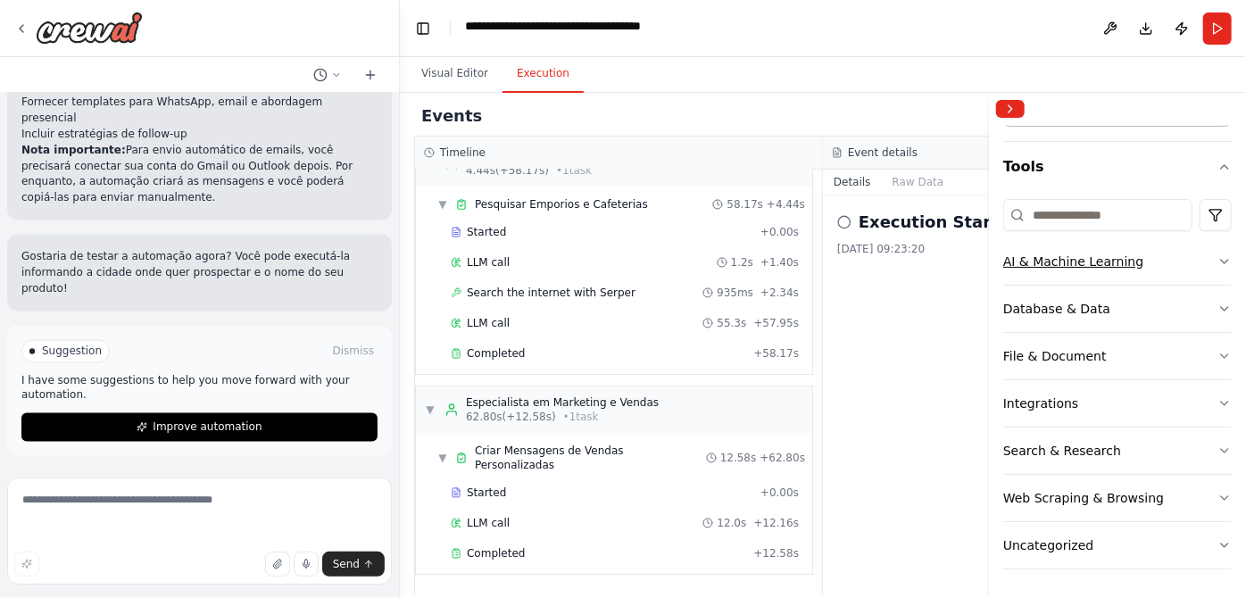
click at [1194, 285] on button "AI & Machine Learning" at bounding box center [1118, 261] width 229 height 46
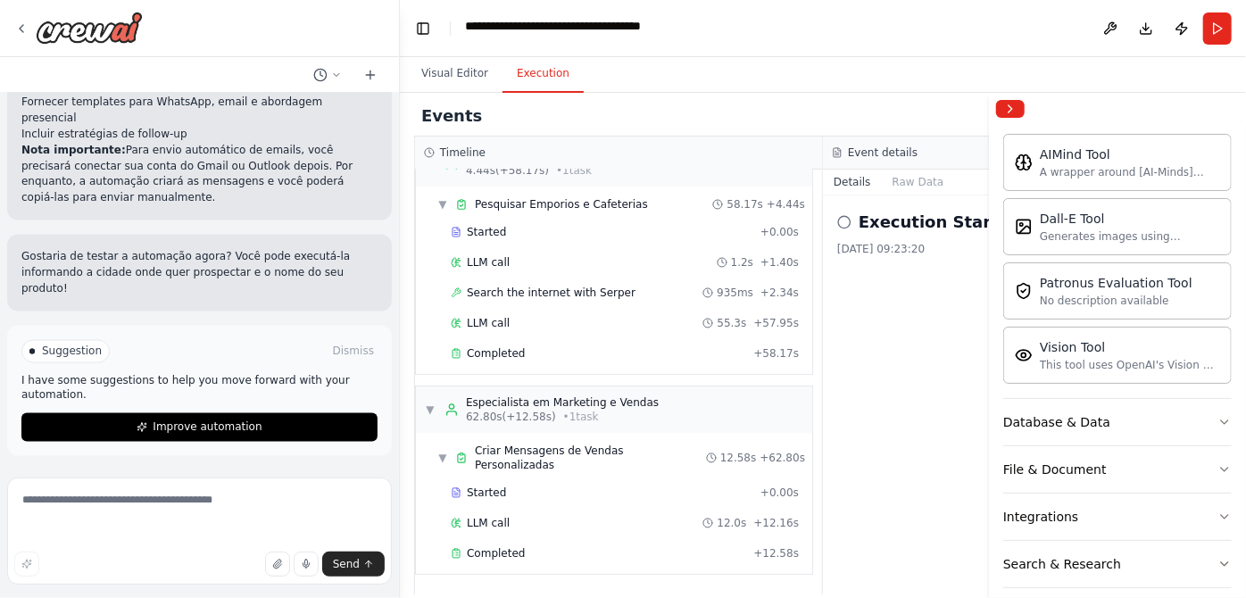
scroll to position [324, 0]
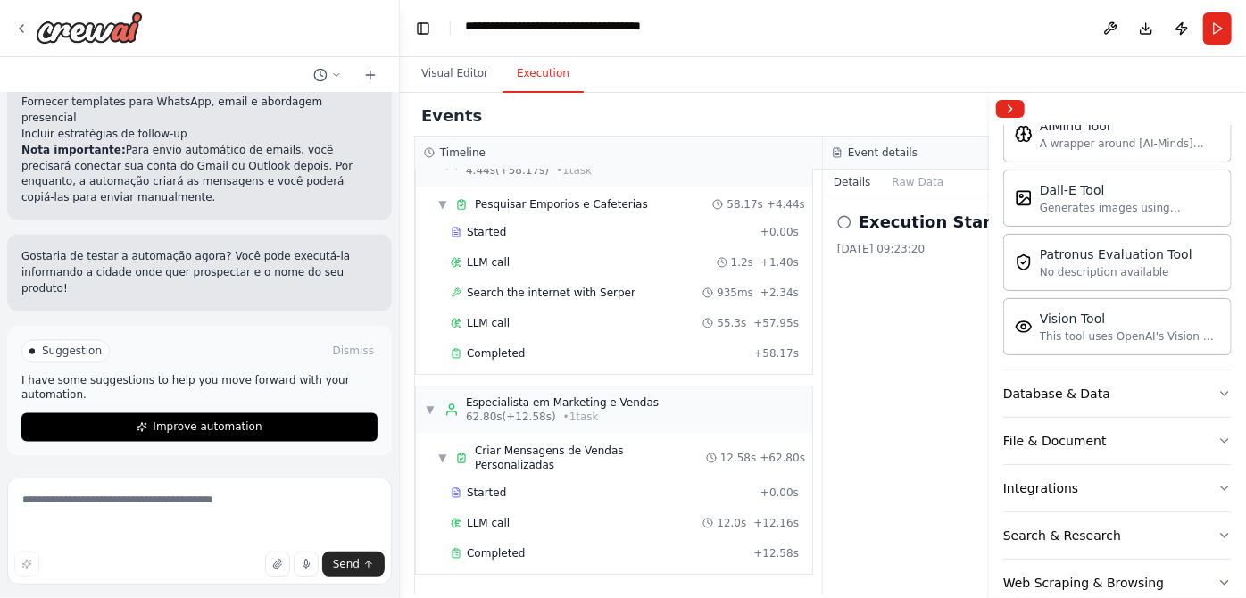
click at [1218, 82] on icon "button" at bounding box center [1225, 75] width 14 height 14
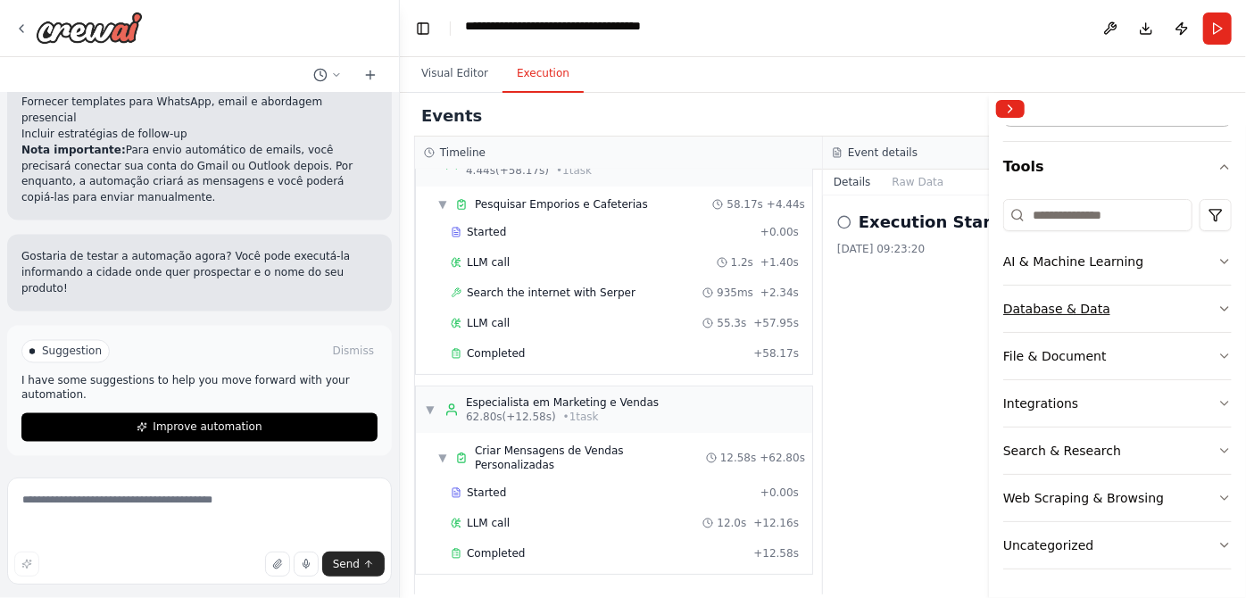
click at [1154, 286] on button "Database & Data" at bounding box center [1118, 309] width 229 height 46
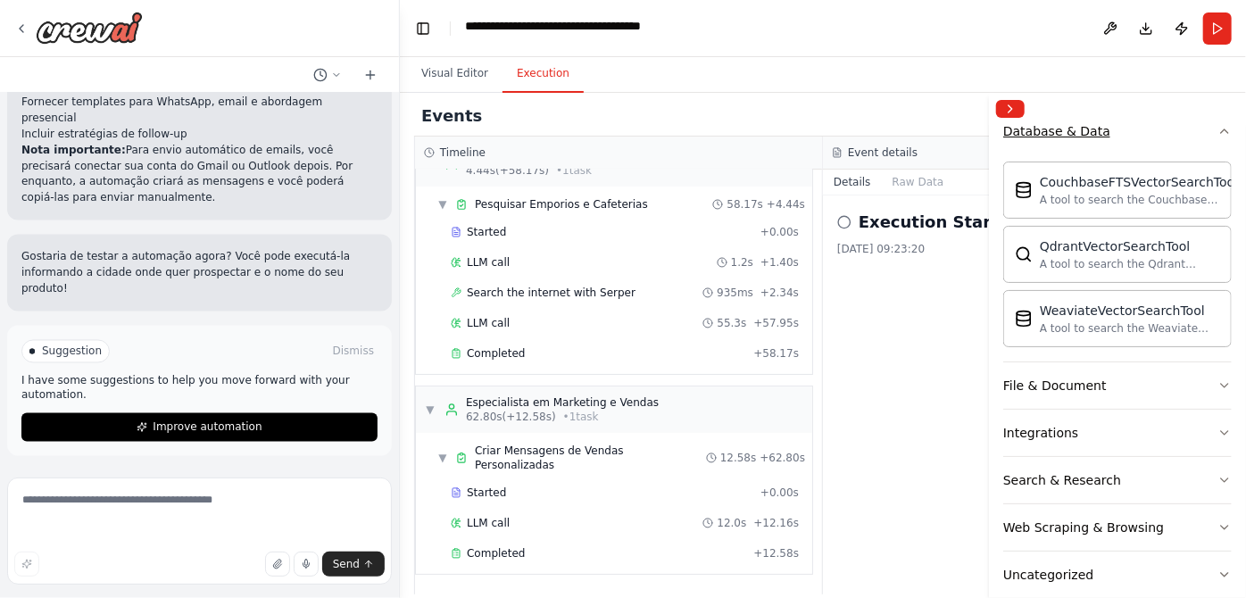
click at [1212, 154] on button "Database & Data" at bounding box center [1118, 131] width 229 height 46
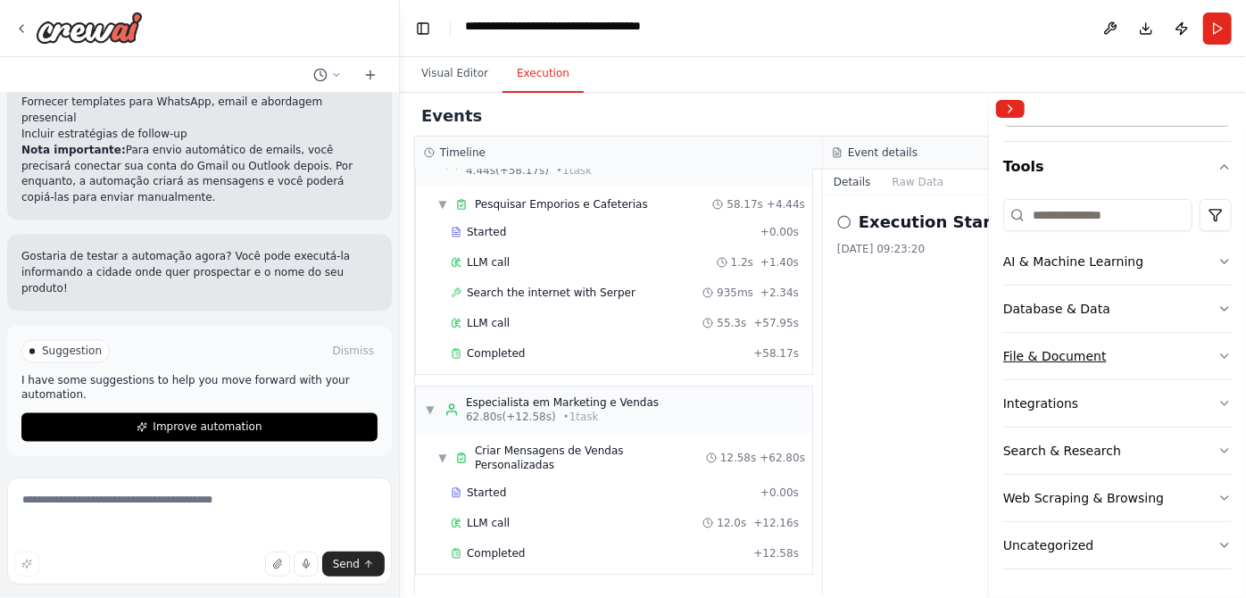
click at [1185, 333] on button "File & Document" at bounding box center [1118, 356] width 229 height 46
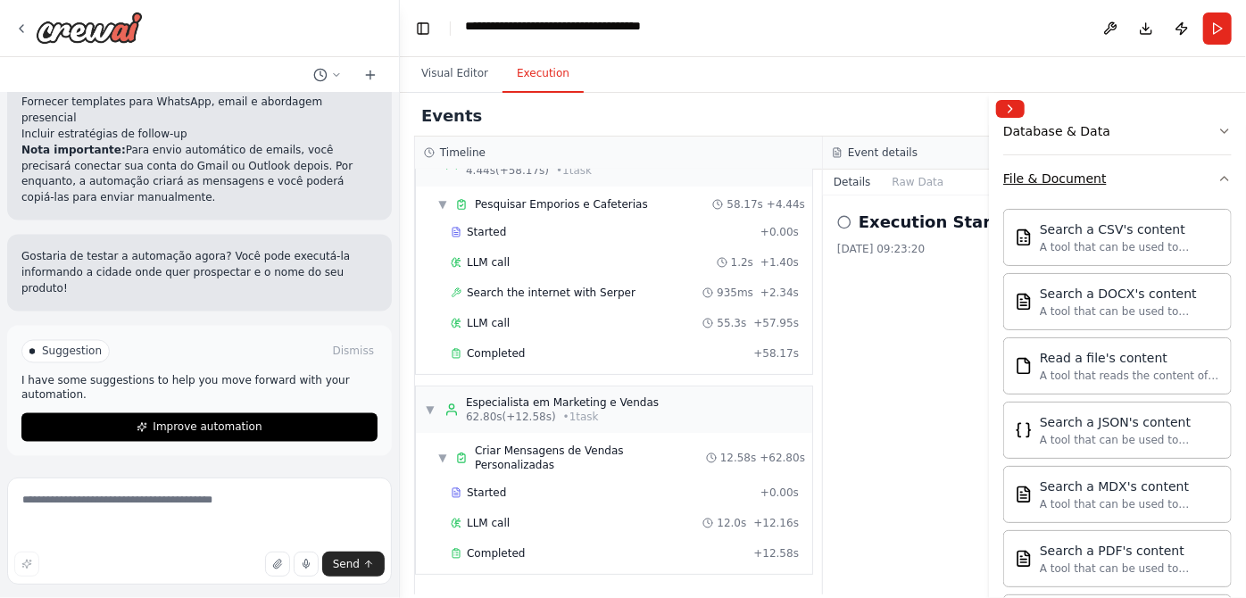
click at [1192, 202] on button "File & Document" at bounding box center [1118, 178] width 229 height 46
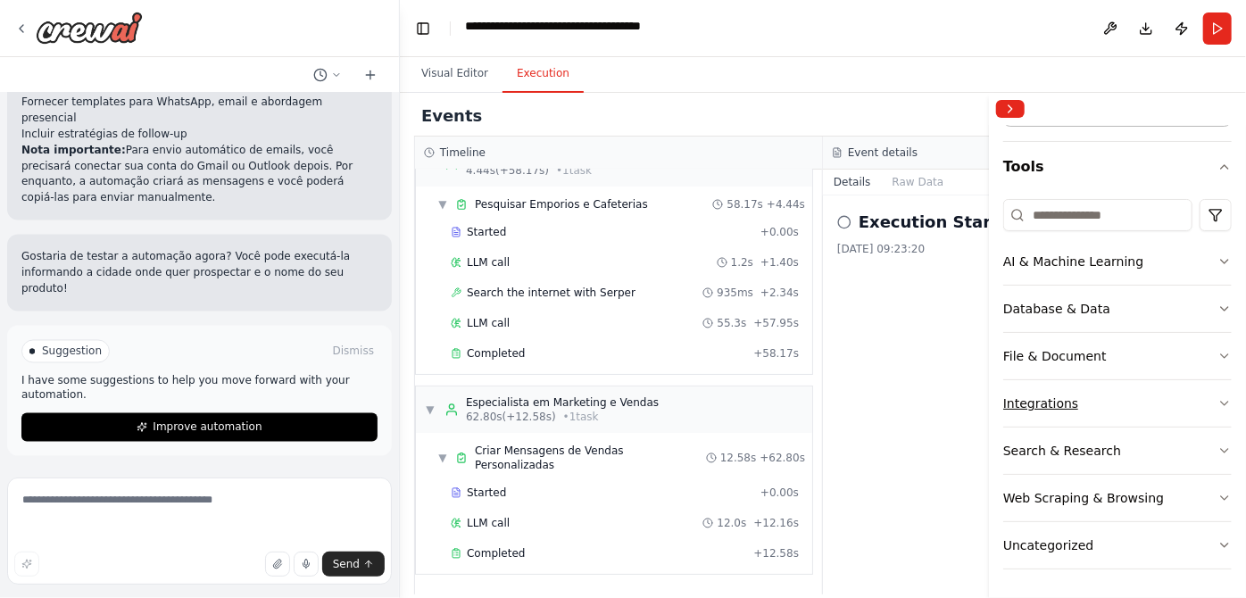
click at [1121, 380] on button "Integrations" at bounding box center [1118, 403] width 229 height 46
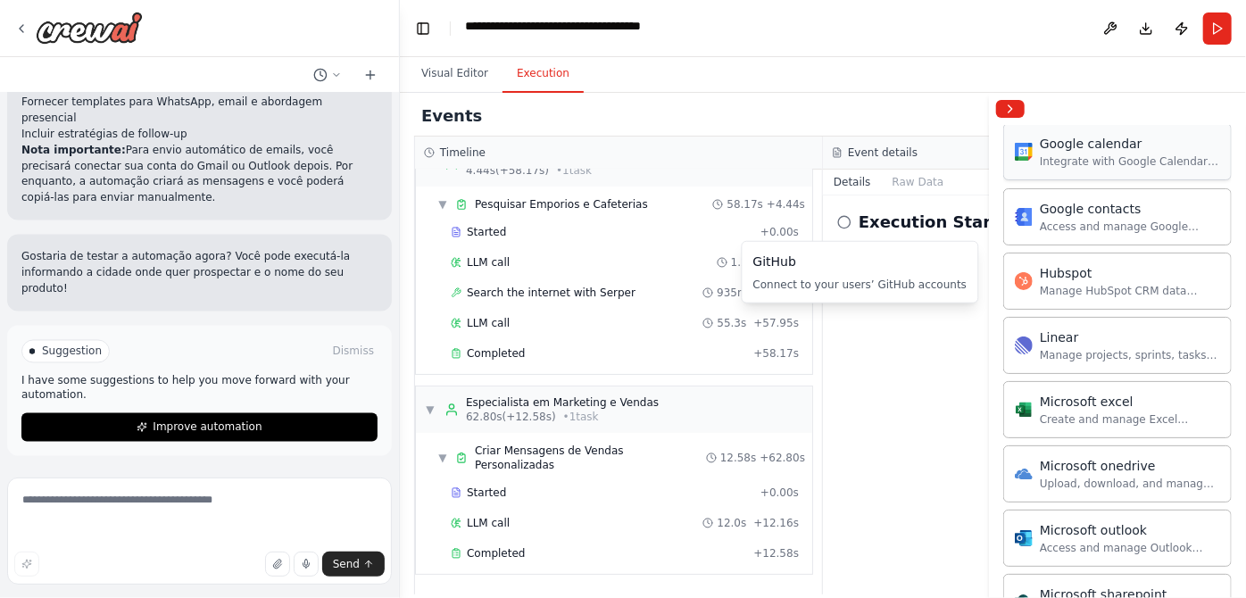
scroll to position [802, 0]
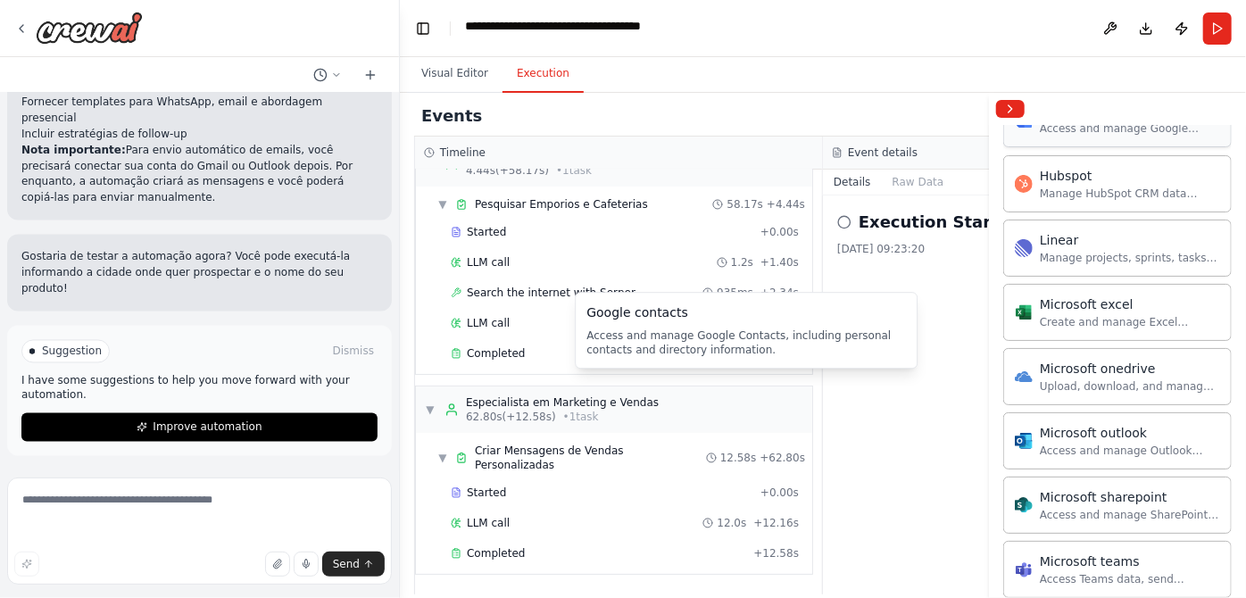
click at [1087, 136] on div "Access and manage Google Contacts, including personal contacts and directory in…" at bounding box center [1130, 128] width 180 height 14
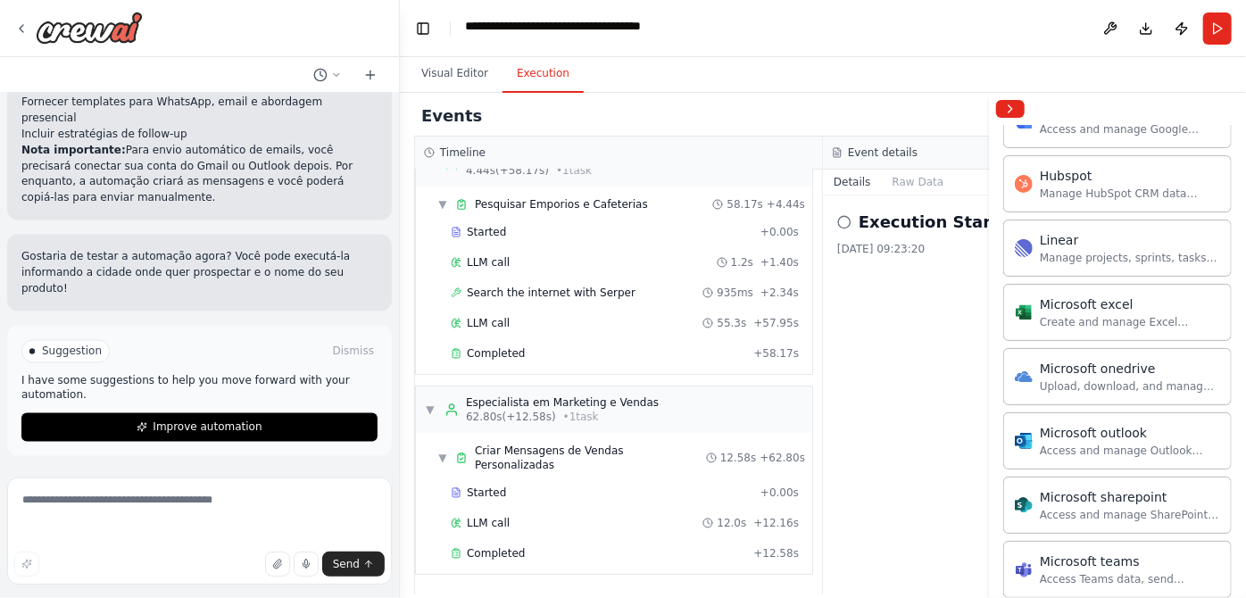
click at [840, 431] on div "Execution Started 13/10/2025, 09:23:20" at bounding box center [1027, 395] width 409 height 399
click at [1010, 118] on button "Collapse right sidebar" at bounding box center [1010, 109] width 29 height 18
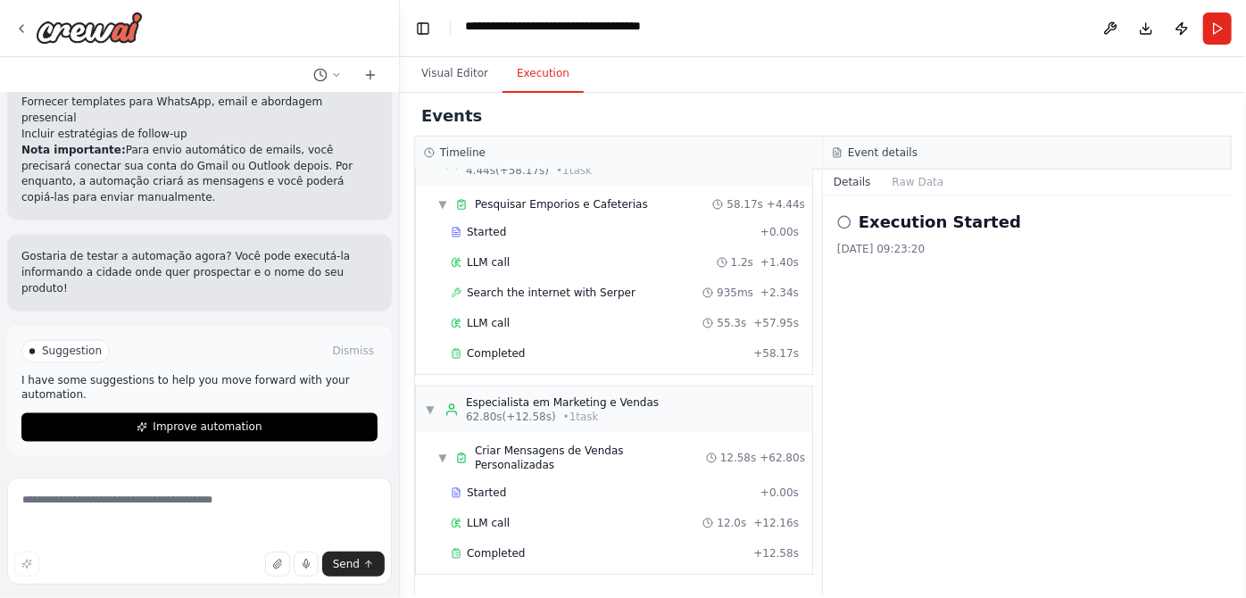
click at [924, 235] on h2 "Execution Started" at bounding box center [940, 222] width 162 height 25
click at [904, 195] on button "Raw Data" at bounding box center [918, 182] width 73 height 25
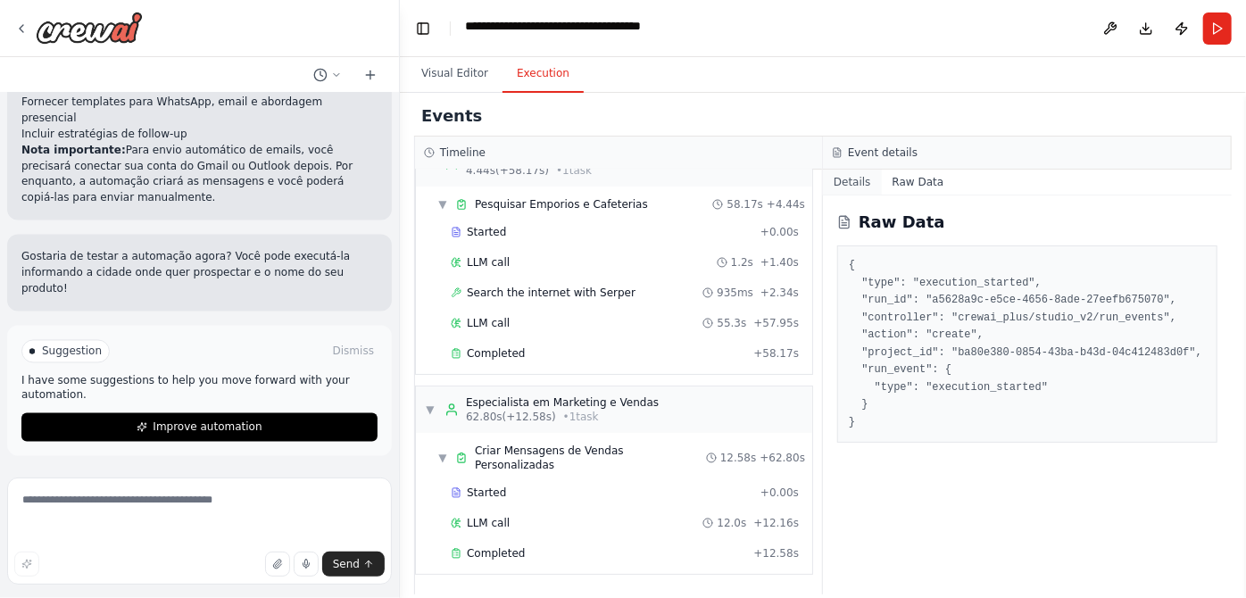
click at [864, 195] on button "Details" at bounding box center [852, 182] width 59 height 25
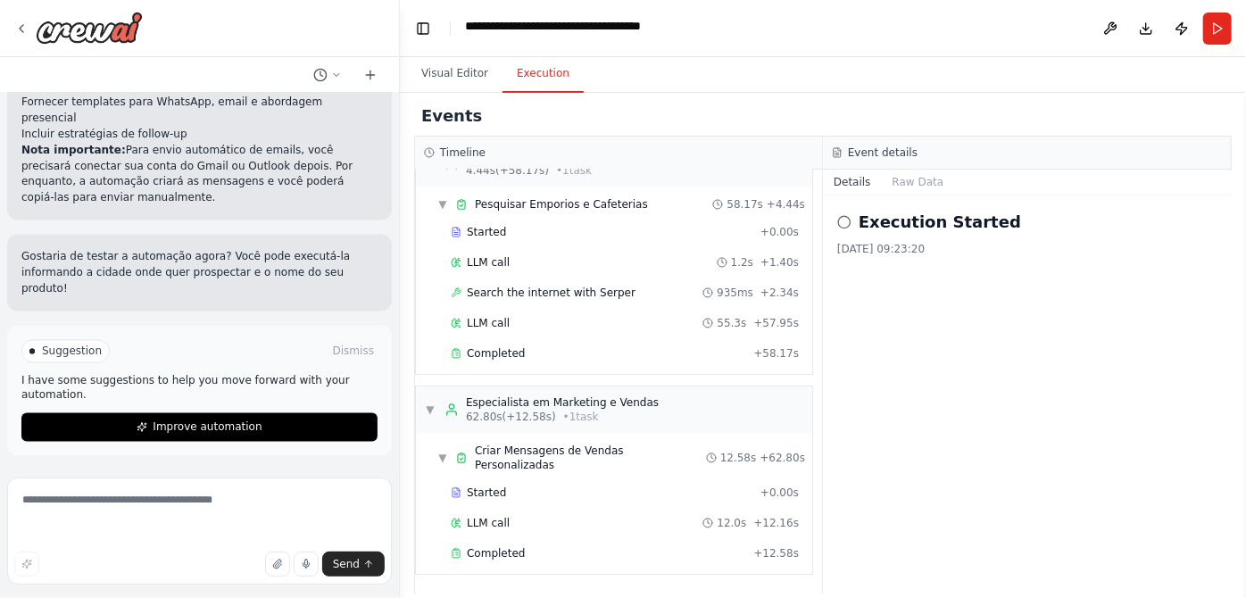
scroll to position [2046, 0]
click at [364, 82] on icon at bounding box center [370, 75] width 14 height 14
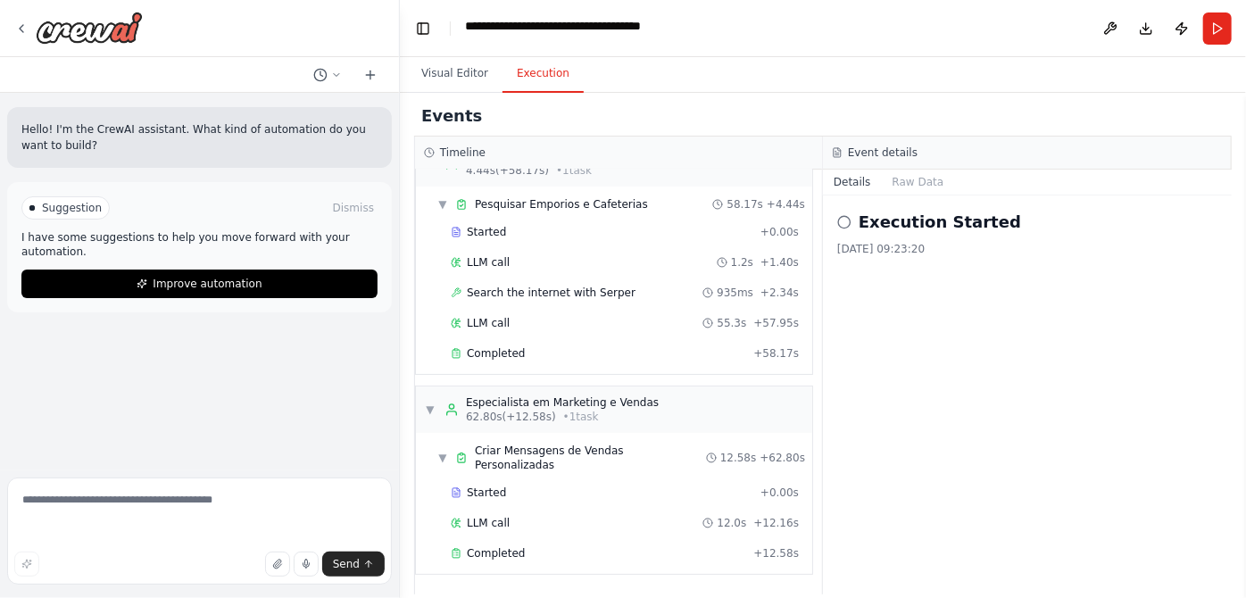
click at [239, 93] on div at bounding box center [199, 75] width 399 height 36
drag, startPoint x: 251, startPoint y: 90, endPoint x: 299, endPoint y: 96, distance: 48.6
click at [252, 89] on div at bounding box center [199, 75] width 399 height 36
click at [321, 76] on polyline at bounding box center [322, 73] width 3 height 4
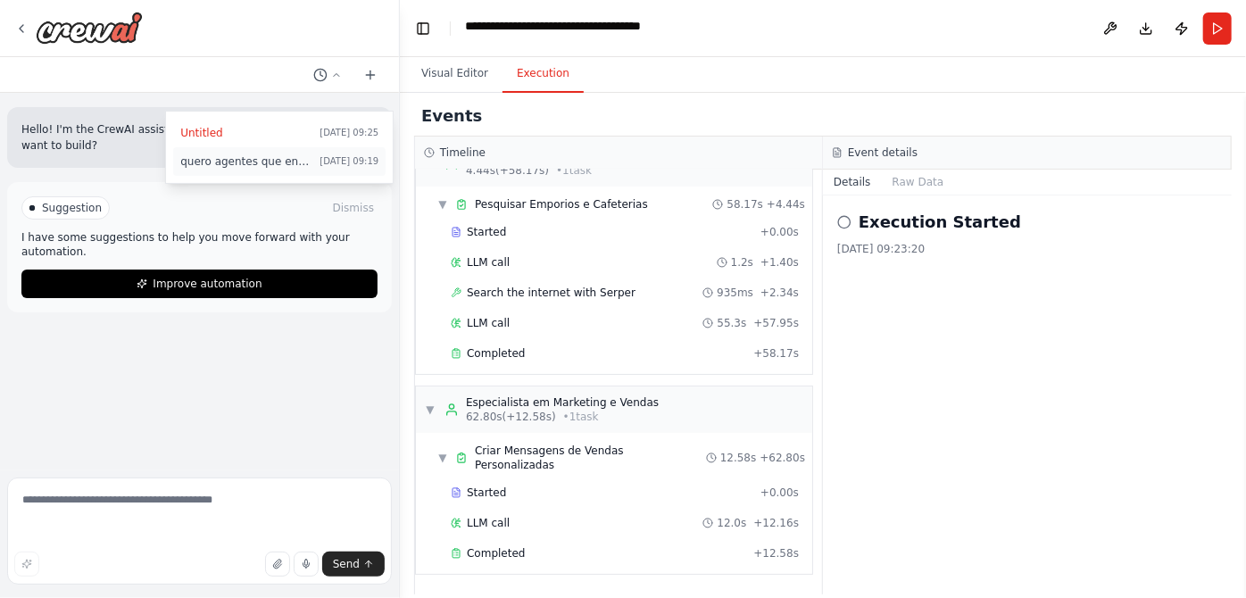
click at [236, 169] on span "quero agentes que envia mensagens para Empórios e Cafeterias para colocar meu c…" at bounding box center [246, 161] width 132 height 14
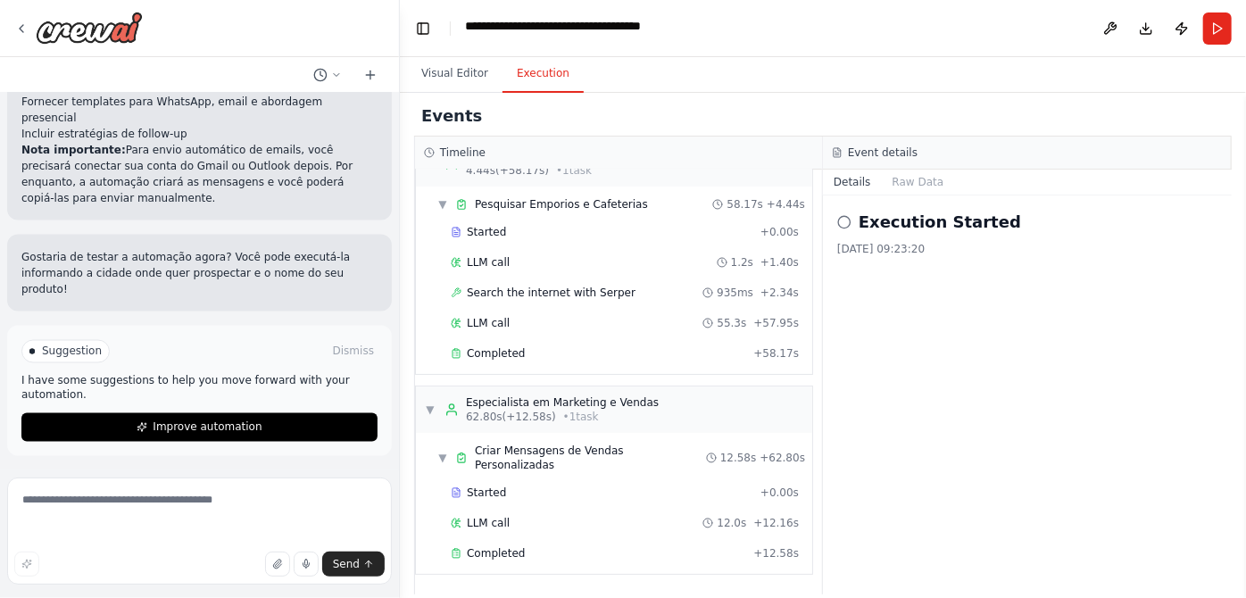
scroll to position [2079, 0]
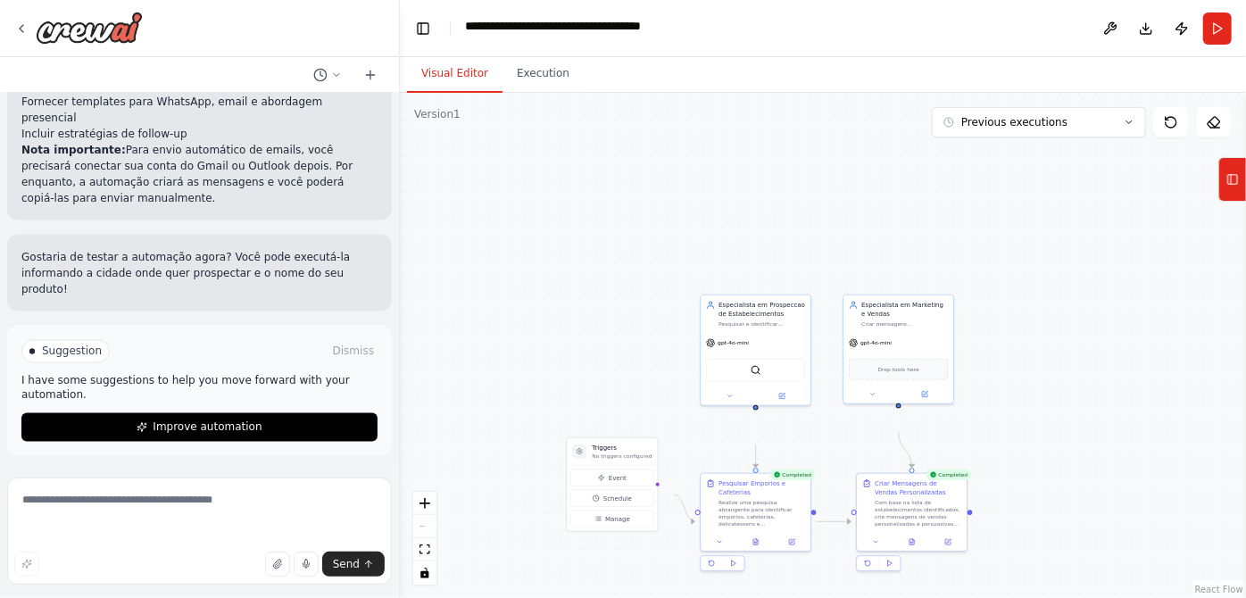
click at [443, 93] on button "Visual Editor" at bounding box center [455, 73] width 96 height 37
click at [1124, 128] on icon at bounding box center [1129, 122] width 11 height 11
click at [1204, 39] on button "Run" at bounding box center [1218, 28] width 29 height 32
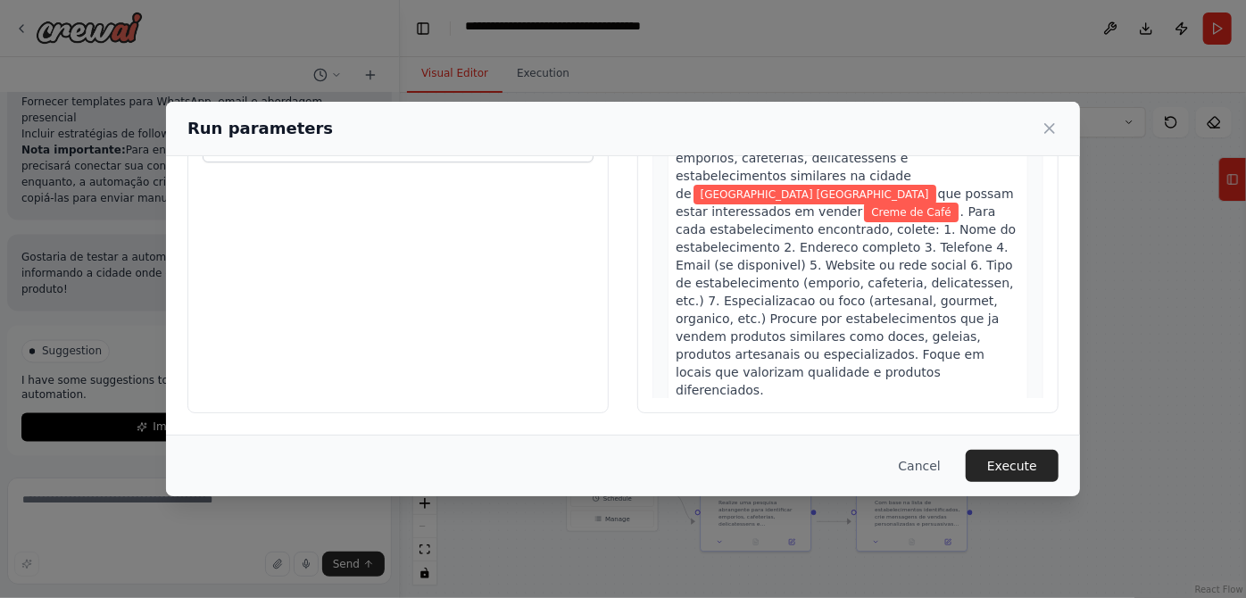
scroll to position [0, 0]
click at [1059, 452] on button "Execute" at bounding box center [1012, 466] width 93 height 32
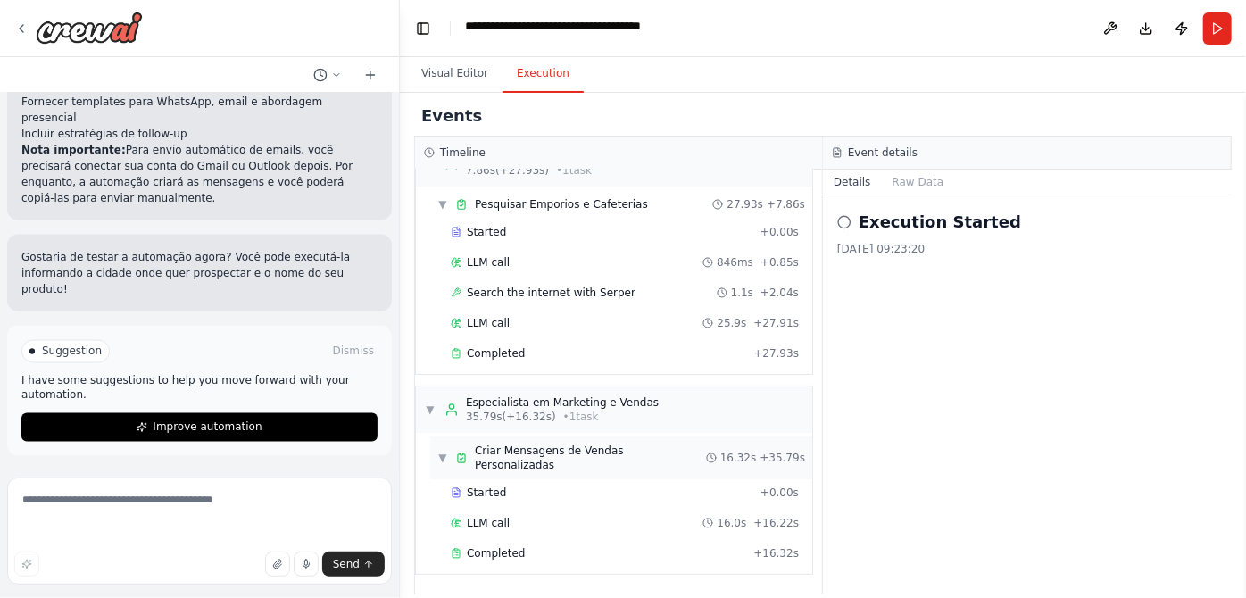
scroll to position [187, 0]
click at [455, 93] on button "Visual Editor" at bounding box center [455, 73] width 96 height 37
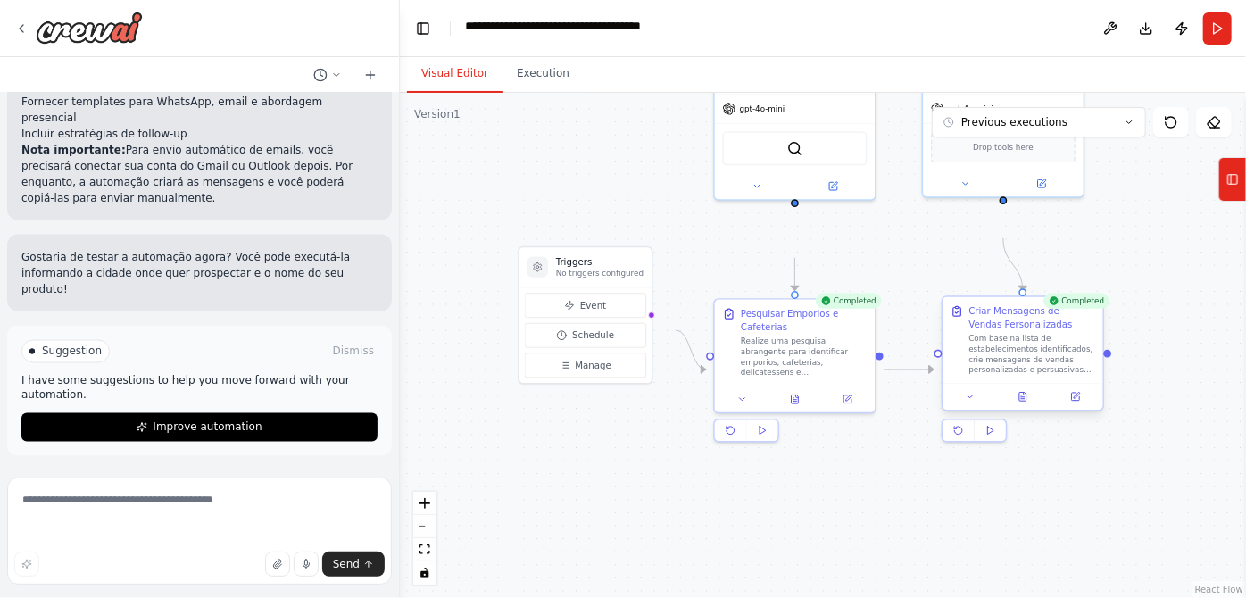
drag, startPoint x: 590, startPoint y: 433, endPoint x: 966, endPoint y: 337, distance: 388.0
click at [492, 207] on div ".deletable-edge-delete-btn { width: 20px; height: 20px; border: 0px solid #ffff…" at bounding box center [823, 345] width 846 height 505
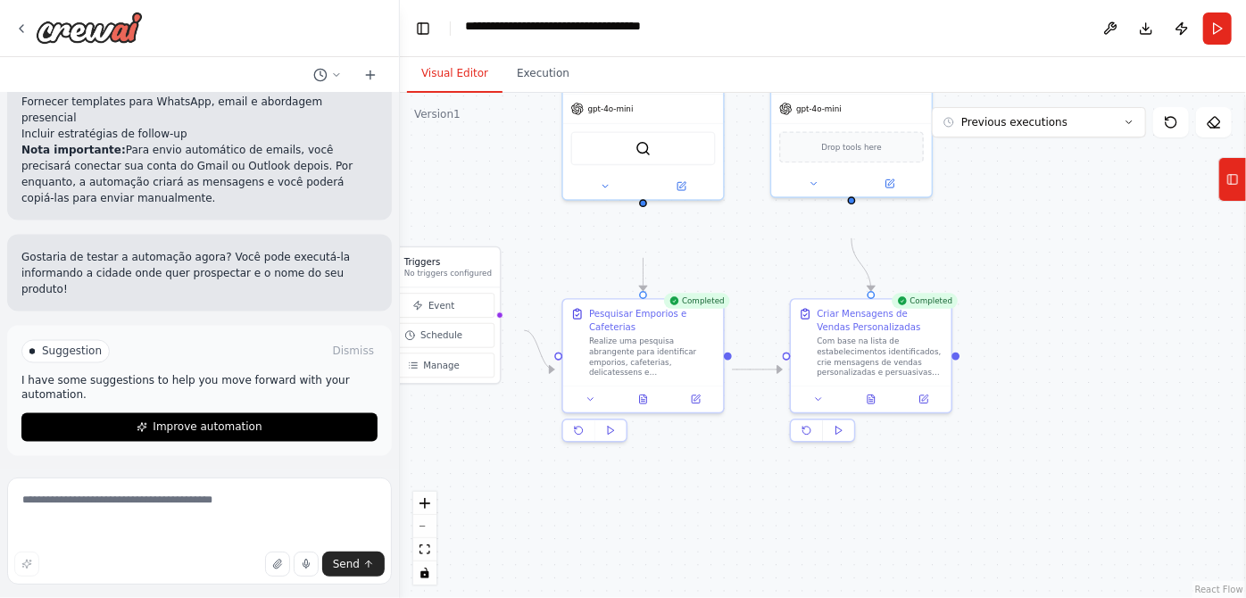
drag, startPoint x: 1058, startPoint y: 553, endPoint x: 906, endPoint y: 551, distance: 151.8
click at [906, 551] on div ".deletable-edge-delete-btn { width: 20px; height: 20px; border: 0px solid #ffff…" at bounding box center [823, 345] width 846 height 505
click at [957, 399] on div ".deletable-edge-delete-btn { width: 20px; height: 20px; border: 0px solid #ffff…" at bounding box center [823, 345] width 846 height 505
click at [959, 399] on div ".deletable-edge-delete-btn { width: 20px; height: 20px; border: 0px solid #ffff…" at bounding box center [823, 345] width 846 height 505
click at [997, 387] on div ".deletable-edge-delete-btn { width: 20px; height: 20px; border: 0px solid #ffff…" at bounding box center [823, 345] width 846 height 505
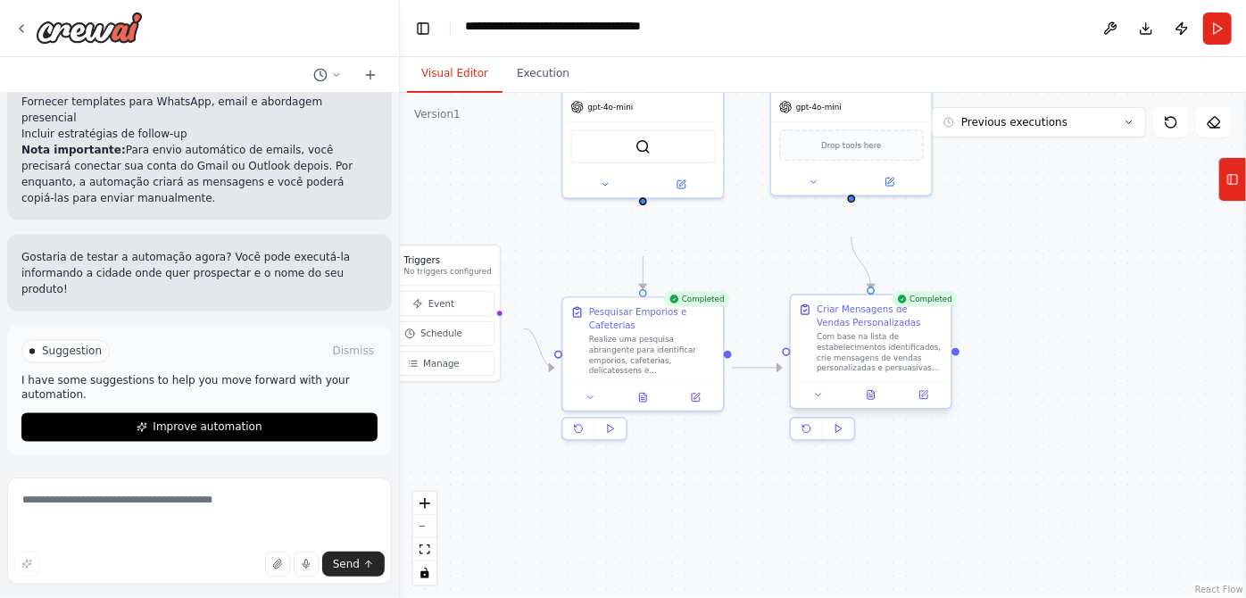
click at [873, 374] on div "Com base na lista de estabelecimentos identificados, crie mensagens de vendas p…" at bounding box center [880, 353] width 127 height 42
click at [876, 404] on button at bounding box center [871, 395] width 55 height 16
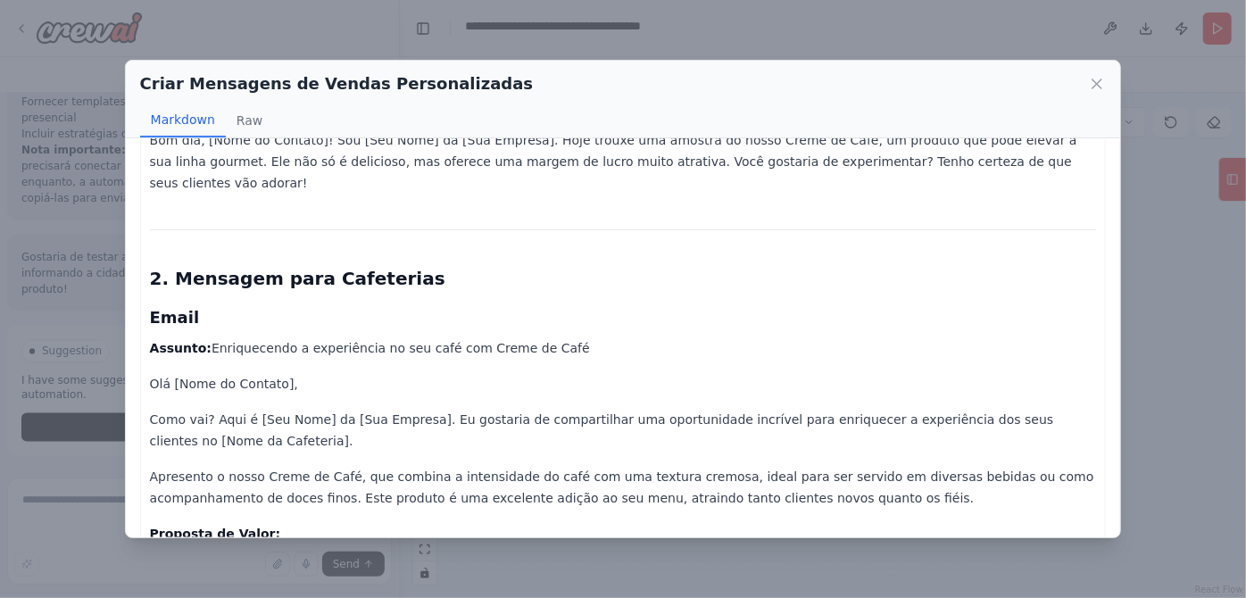
scroll to position [812, 0]
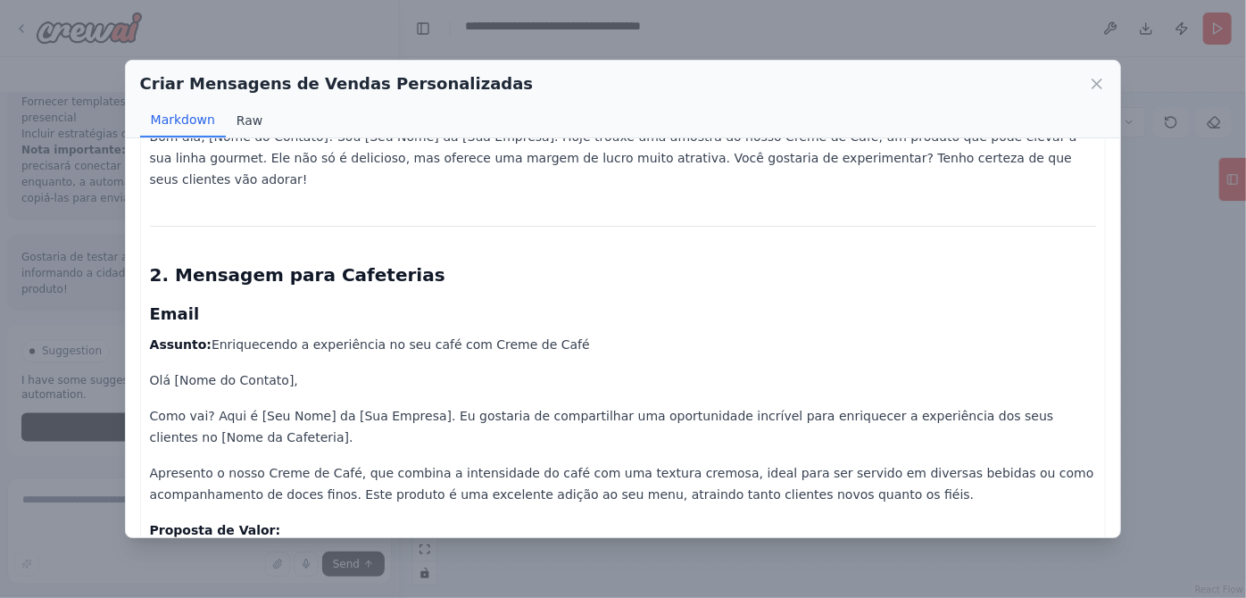
click at [265, 137] on button "Raw" at bounding box center [249, 121] width 47 height 34
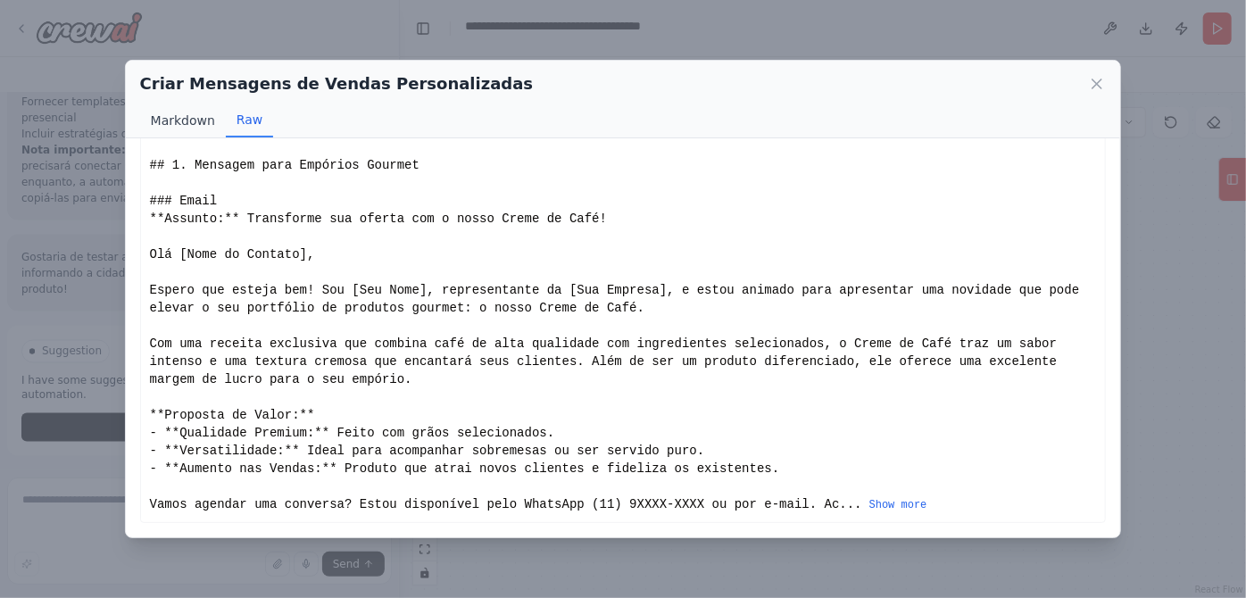
click at [211, 137] on button "Markdown" at bounding box center [183, 121] width 86 height 34
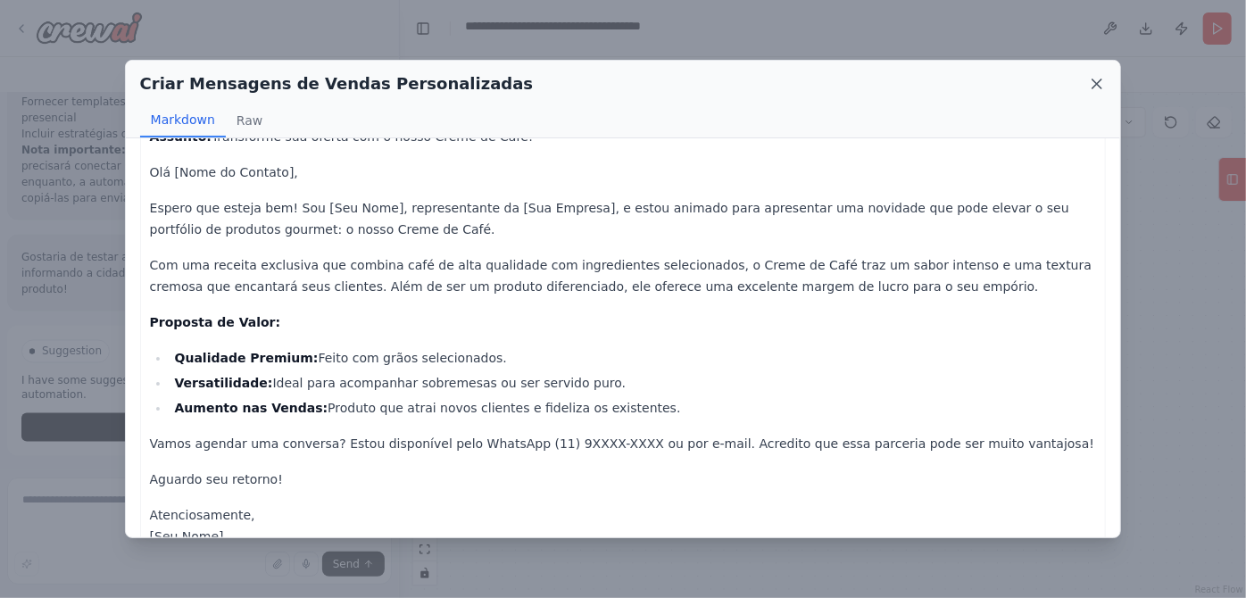
click at [1088, 91] on icon at bounding box center [1097, 84] width 18 height 18
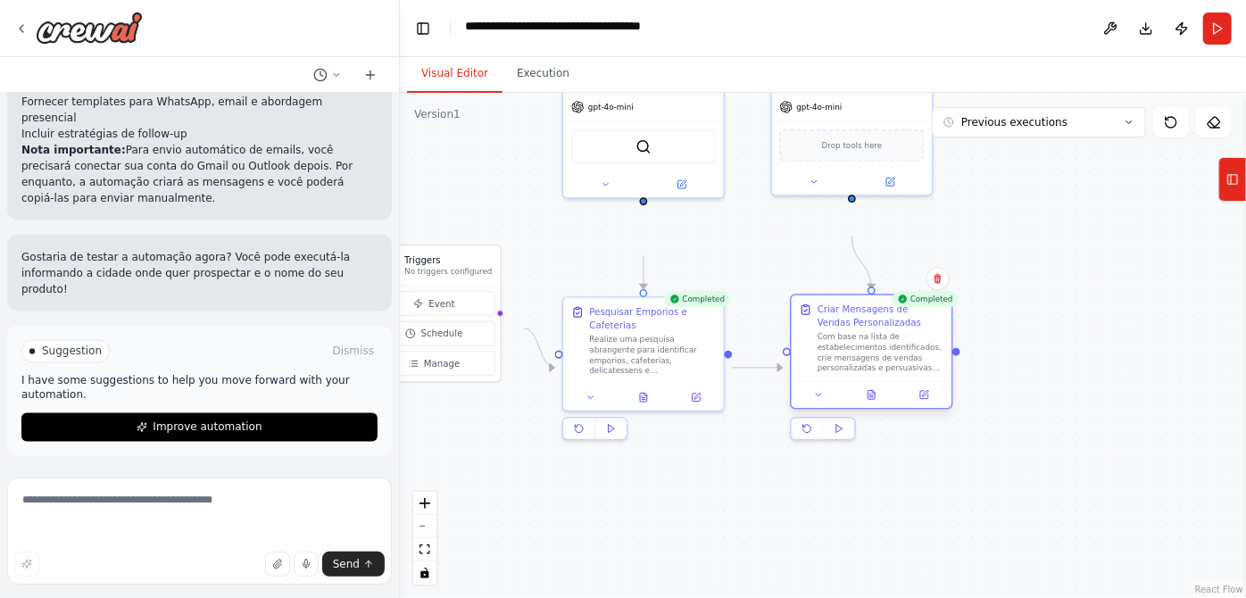
click at [869, 374] on div "Com base na lista de estabelecimentos identificados, crie mensagens de vendas p…" at bounding box center [881, 353] width 127 height 42
click at [877, 408] on div at bounding box center [872, 394] width 161 height 27
click at [876, 404] on button at bounding box center [872, 395] width 55 height 16
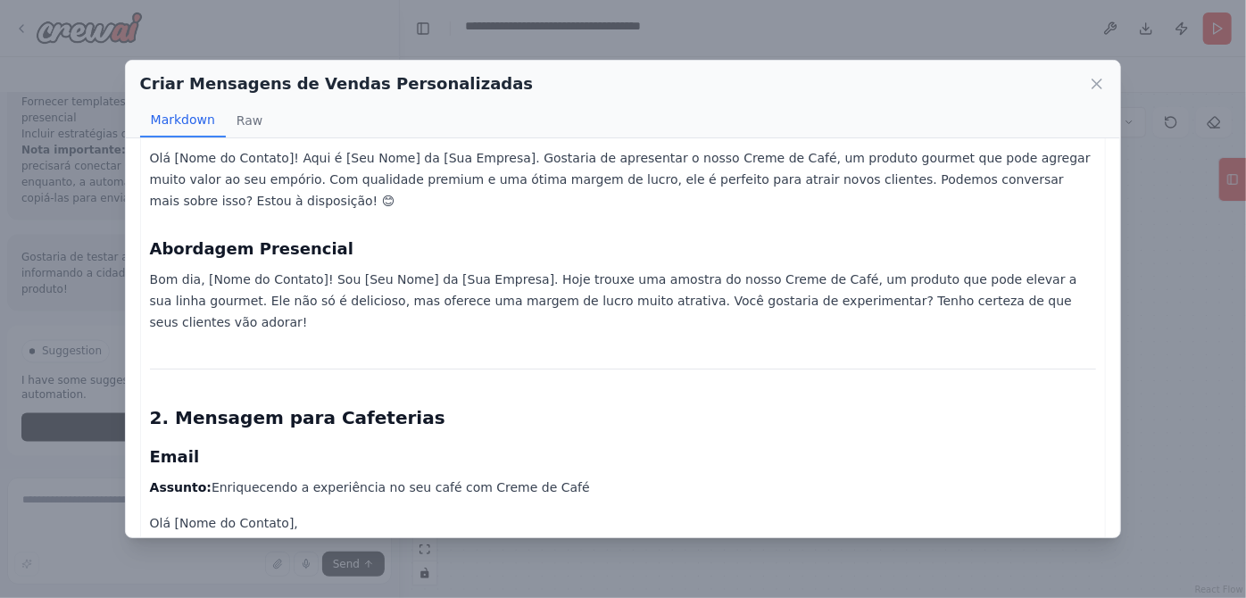
scroll to position [649, 0]
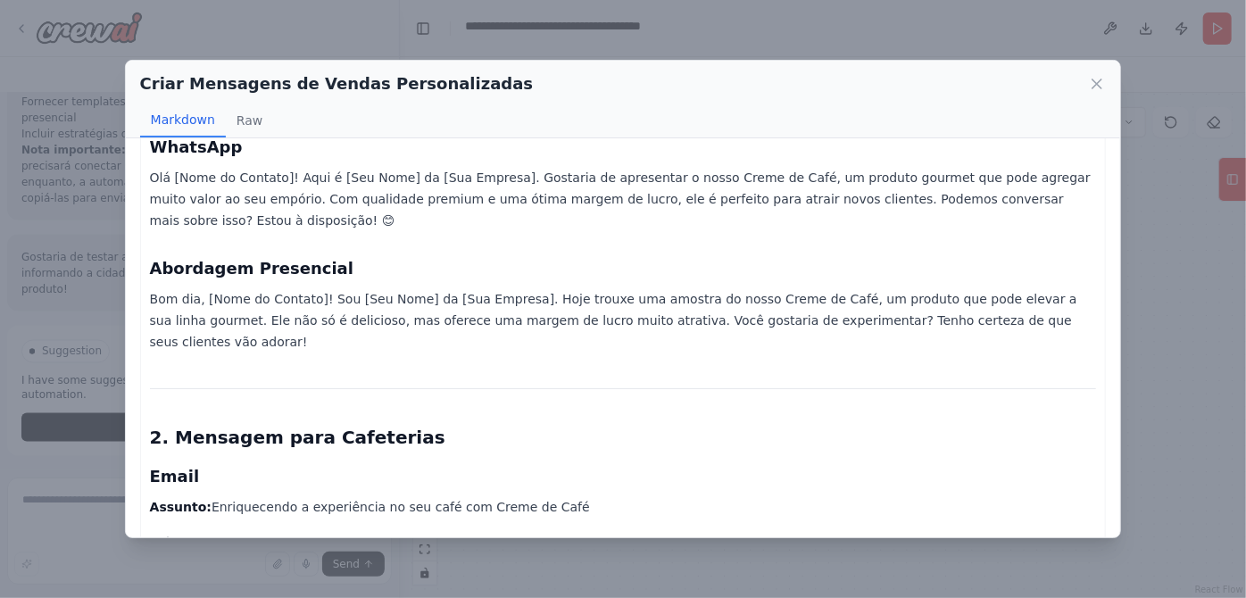
click at [176, 110] on p "Atenciosamente, [Seu Nome] [Sua Empresa] [Seu Telefone]" at bounding box center [623, 67] width 947 height 86
click at [204, 110] on p "Atenciosamente, [Seu Nome] [Sua Empresa] [Seu Telefone]" at bounding box center [623, 67] width 947 height 86
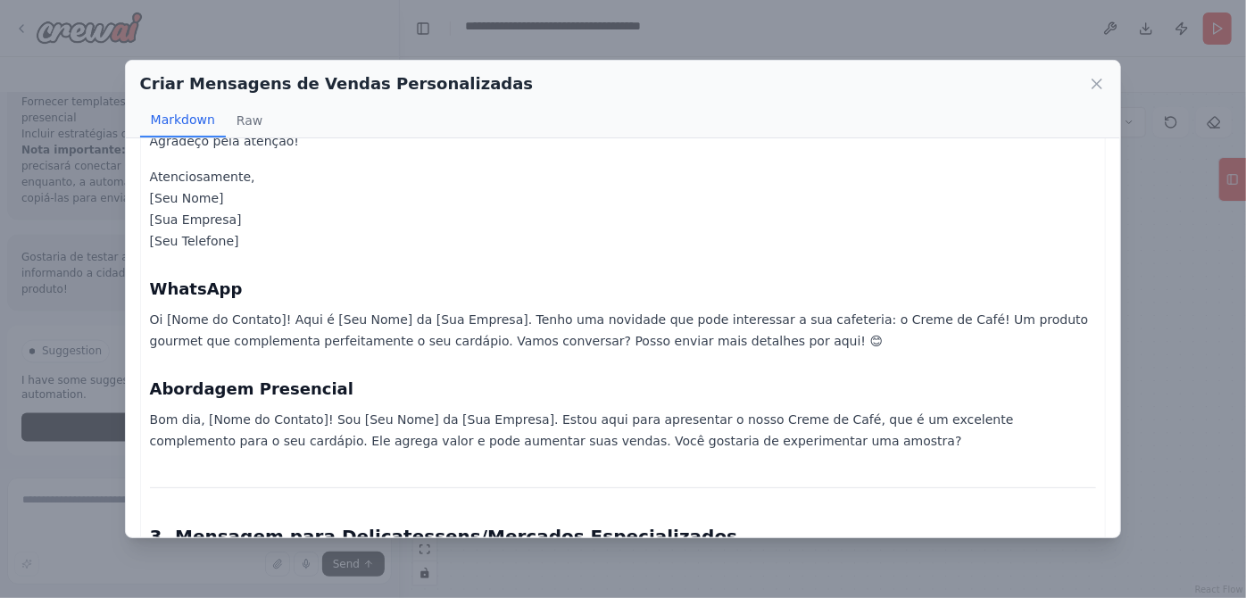
scroll to position [1298, 0]
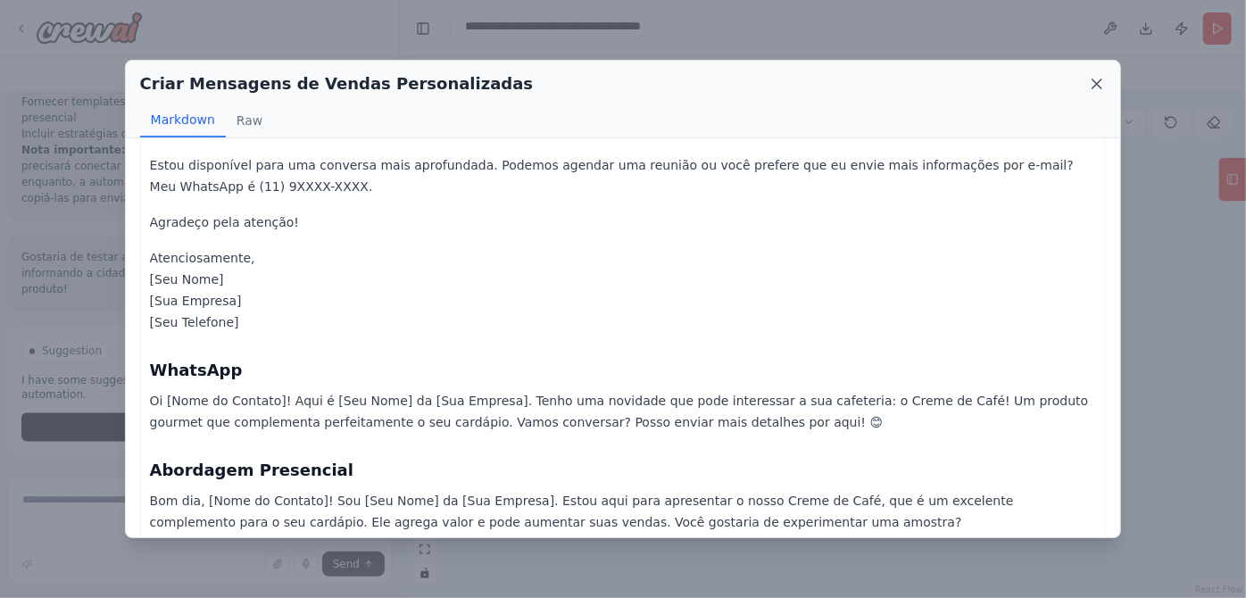
click at [1100, 90] on icon at bounding box center [1097, 84] width 18 height 18
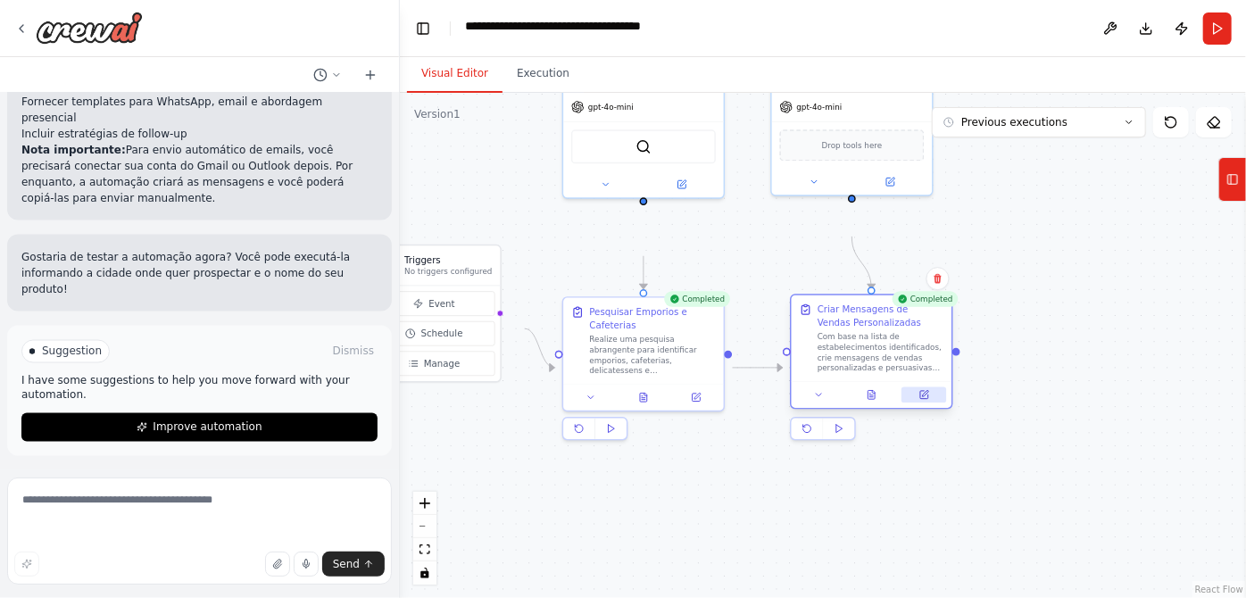
click at [925, 401] on icon at bounding box center [924, 395] width 11 height 11
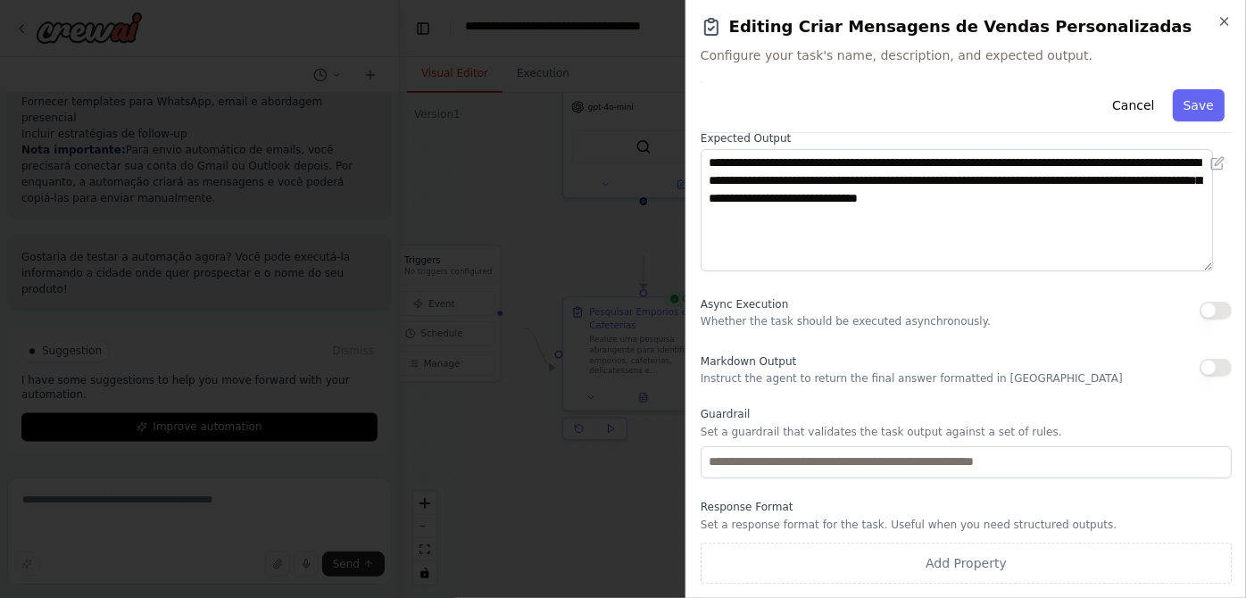
scroll to position [2097, 0]
click at [923, 216] on div "**********" at bounding box center [966, 205] width 531 height 757
click at [1200, 302] on button "button" at bounding box center [1216, 311] width 32 height 18
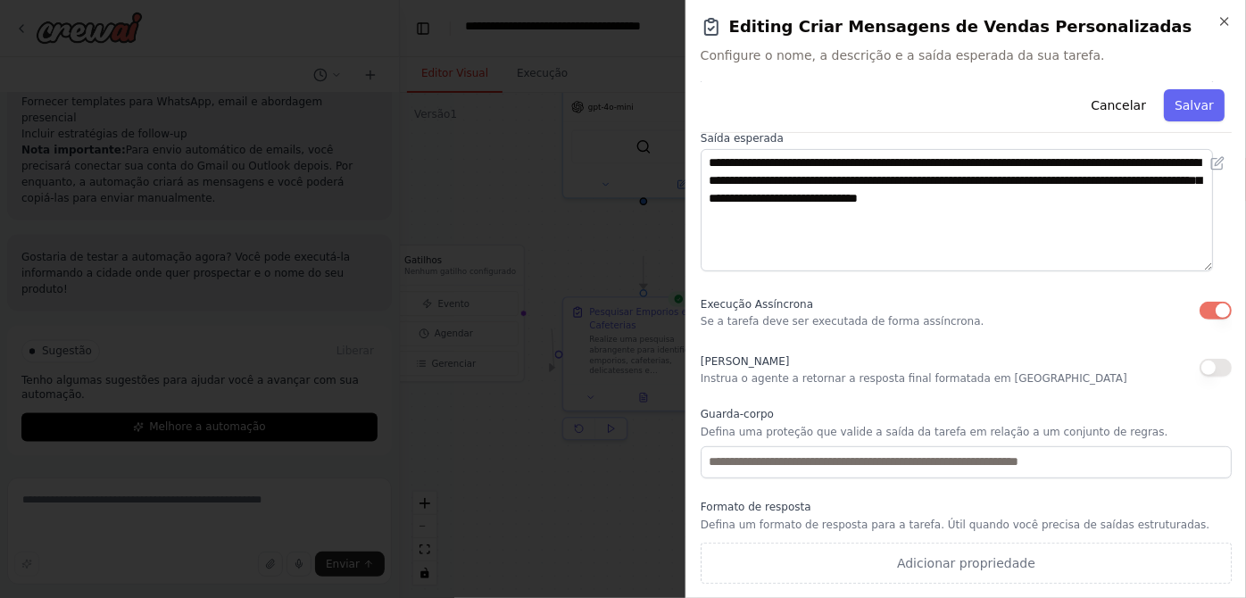
click at [1200, 359] on button "button" at bounding box center [1216, 368] width 32 height 18
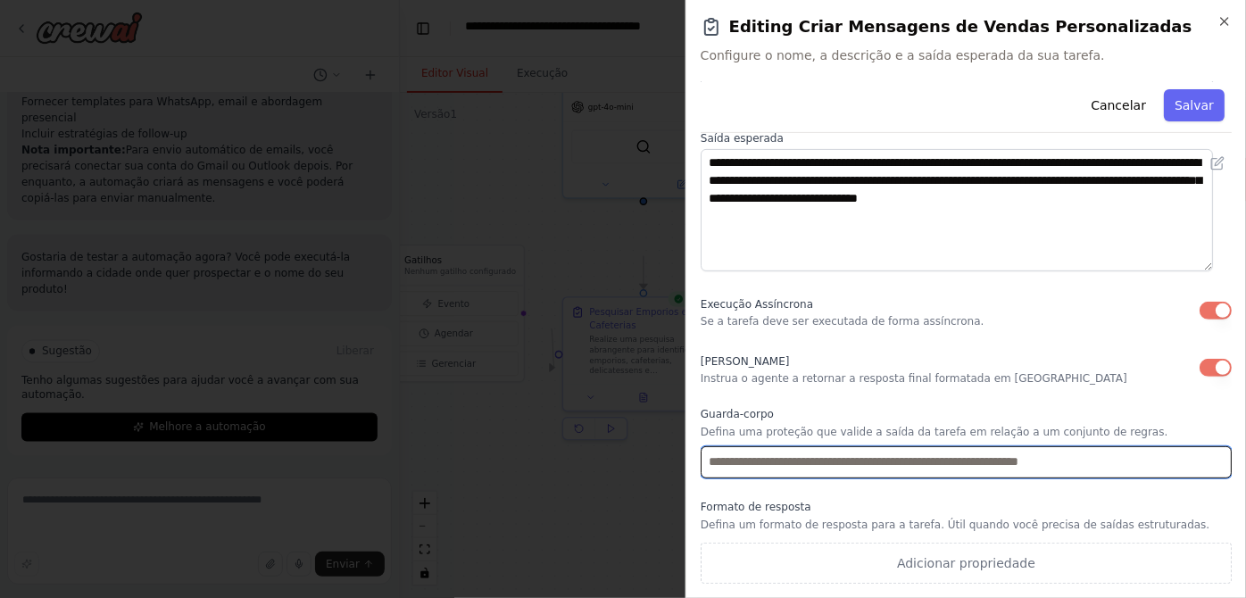
click at [905, 446] on input "text" at bounding box center [966, 462] width 531 height 32
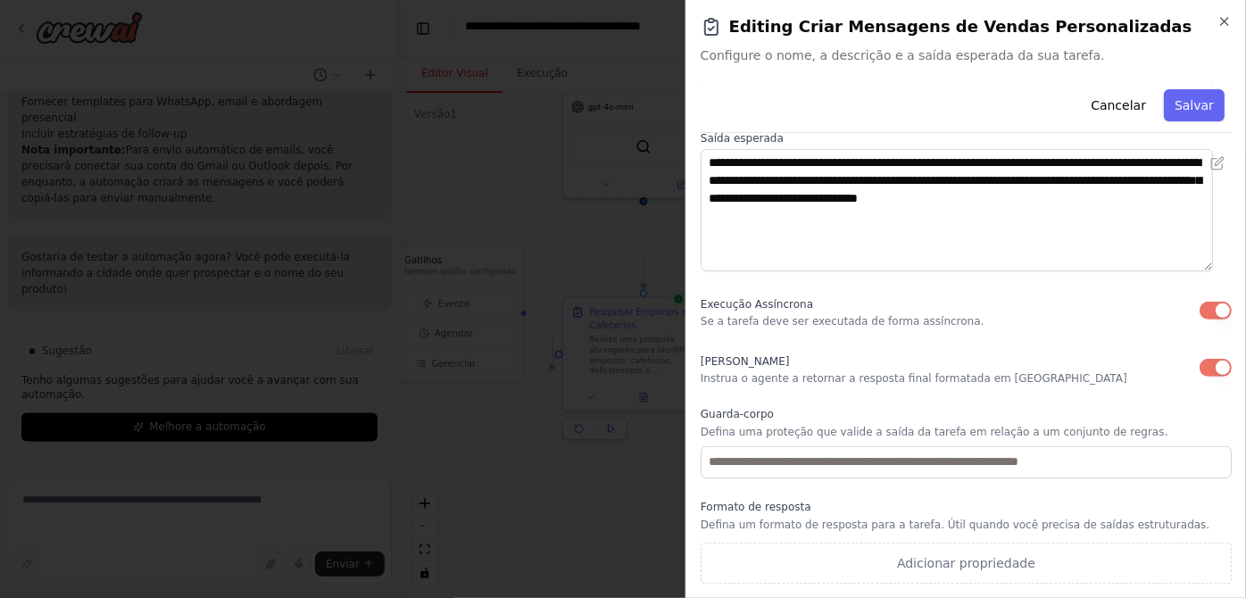
click at [822, 407] on label "Guarda-corpo" at bounding box center [966, 414] width 531 height 14
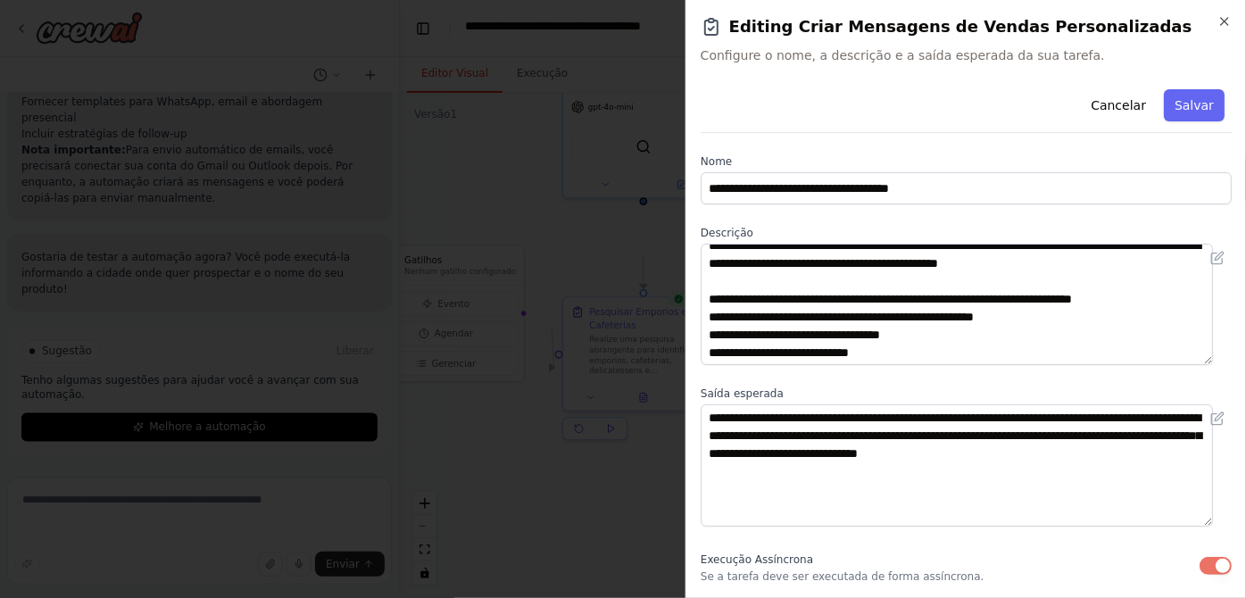
scroll to position [0, 0]
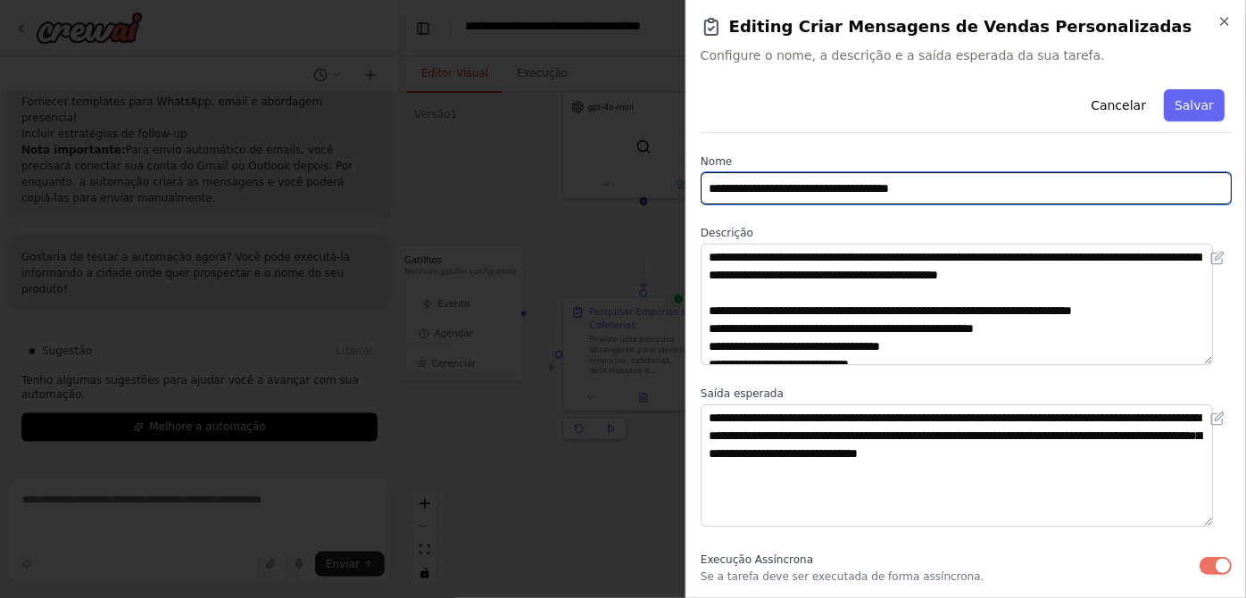
click at [891, 204] on input "**********" at bounding box center [966, 188] width 531 height 32
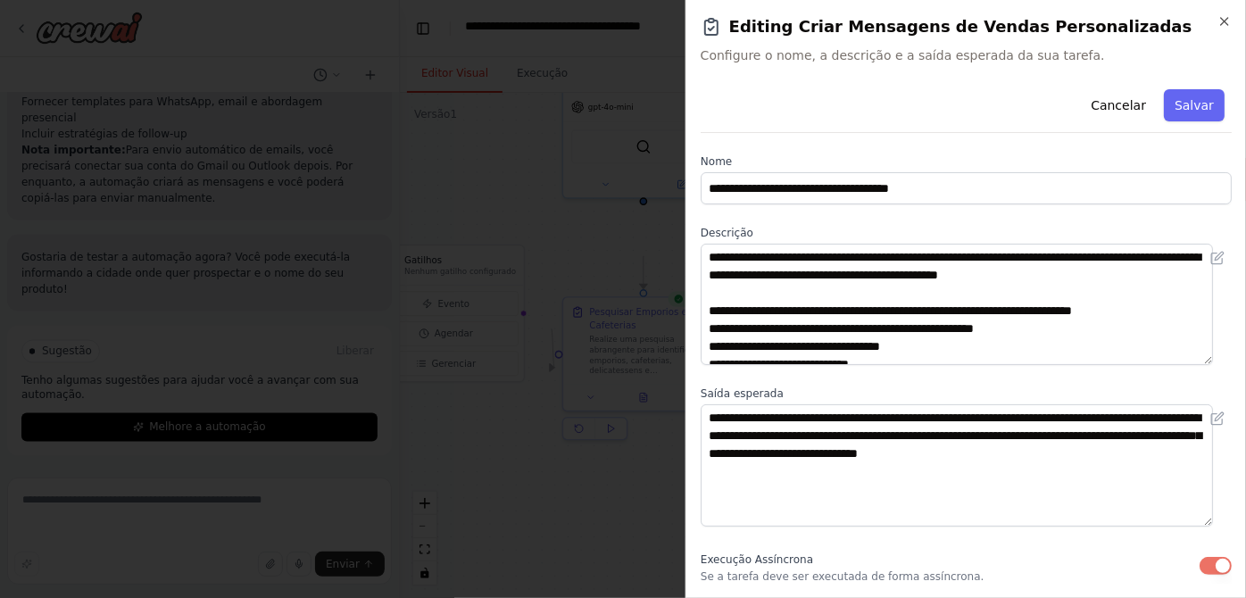
click at [892, 169] on label "Nome" at bounding box center [966, 161] width 531 height 14
click at [1175, 112] on font "Salvar" at bounding box center [1194, 105] width 39 height 14
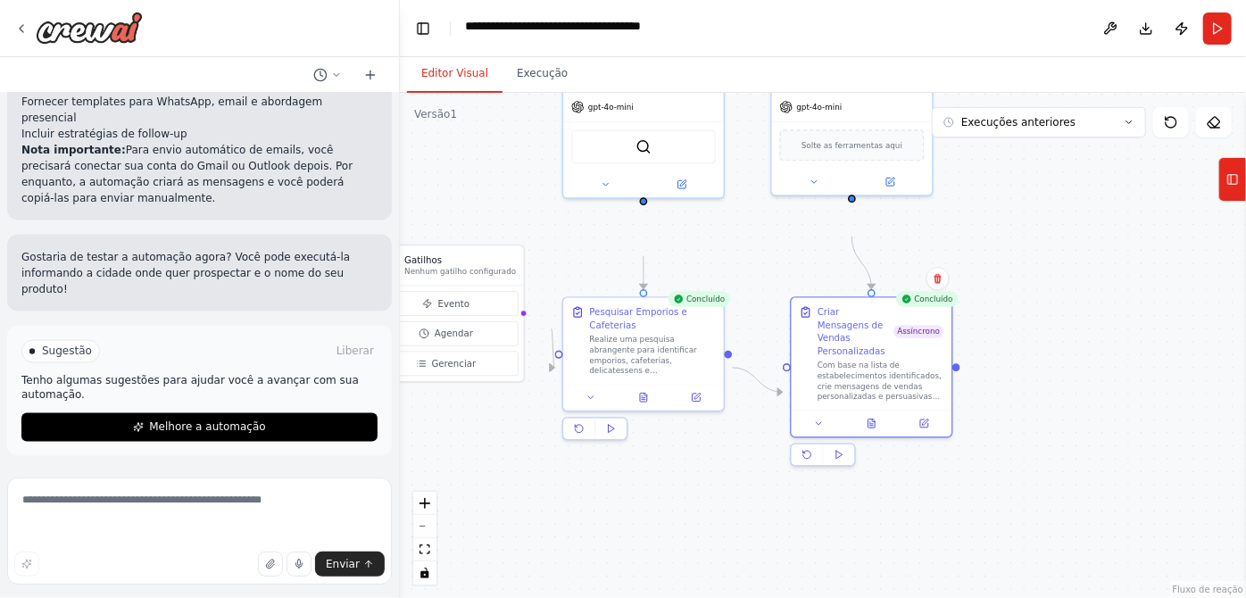
click at [1075, 343] on div ".deletable-edge-delete-btn { width: 20px; height: 20px; border: 0px solid #ffff…" at bounding box center [823, 345] width 846 height 505
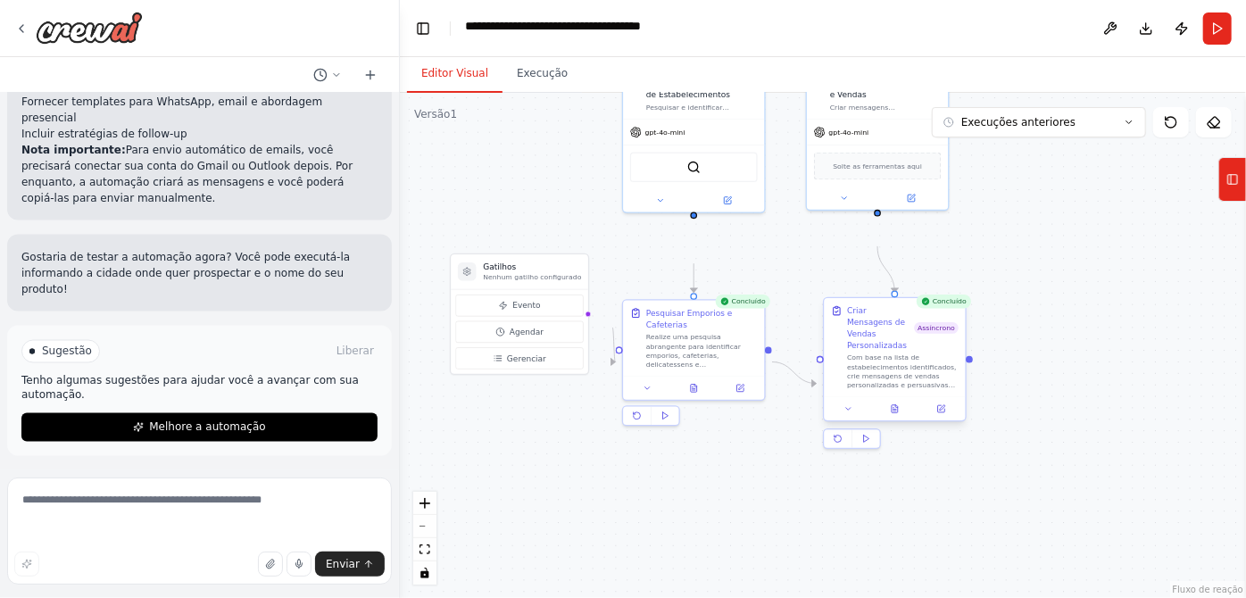
click at [883, 390] on div "Com base na lista de estabelecimentos identificados, crie mensagens de vendas p…" at bounding box center [903, 372] width 112 height 37
click at [1114, 366] on div ".deletable-edge-delete-btn { width: 20px; height: 20px; border: 0px solid #ffff…" at bounding box center [823, 345] width 846 height 505
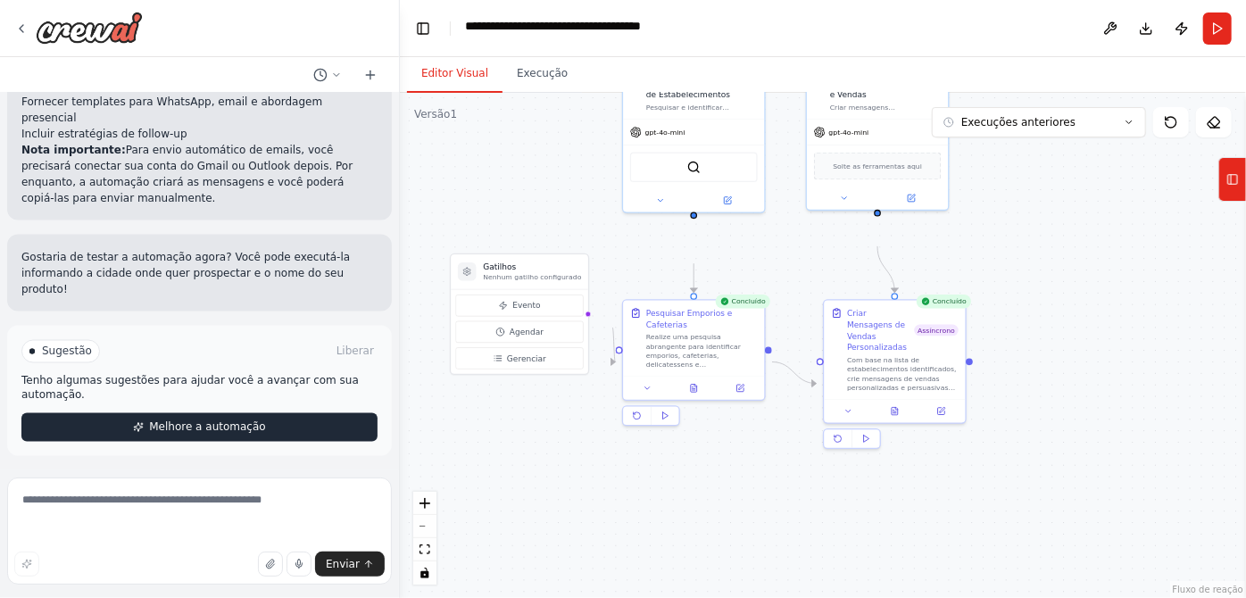
click at [190, 424] on button "Melhore a automação" at bounding box center [199, 427] width 356 height 29
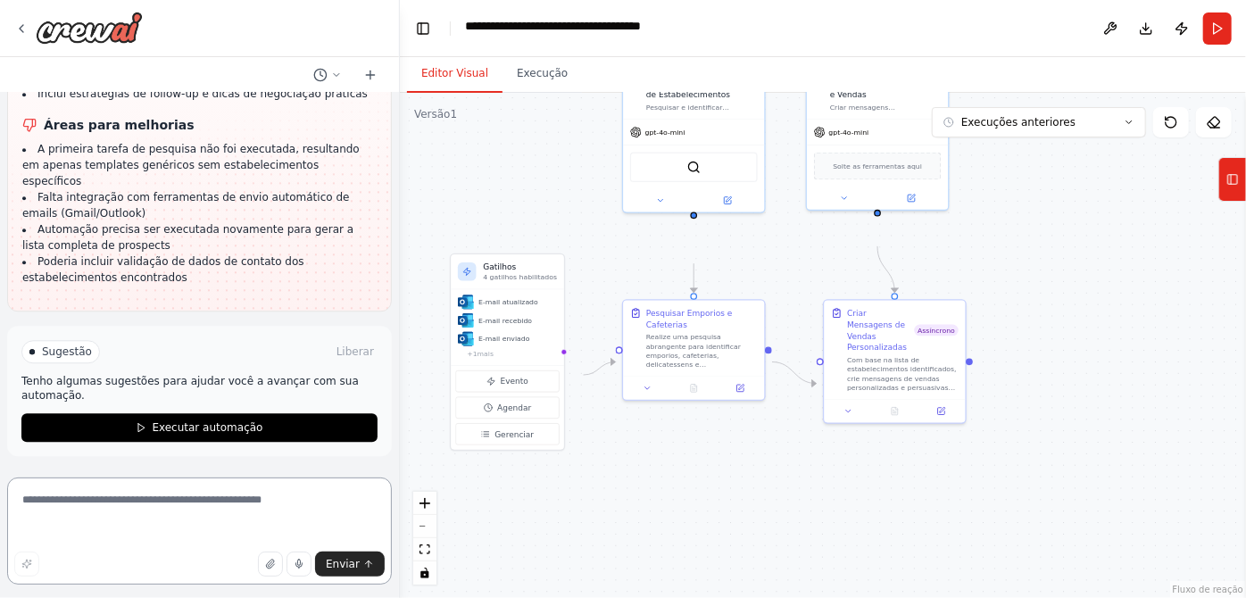
scroll to position [3011, 0]
click at [156, 514] on textarea at bounding box center [199, 531] width 385 height 107
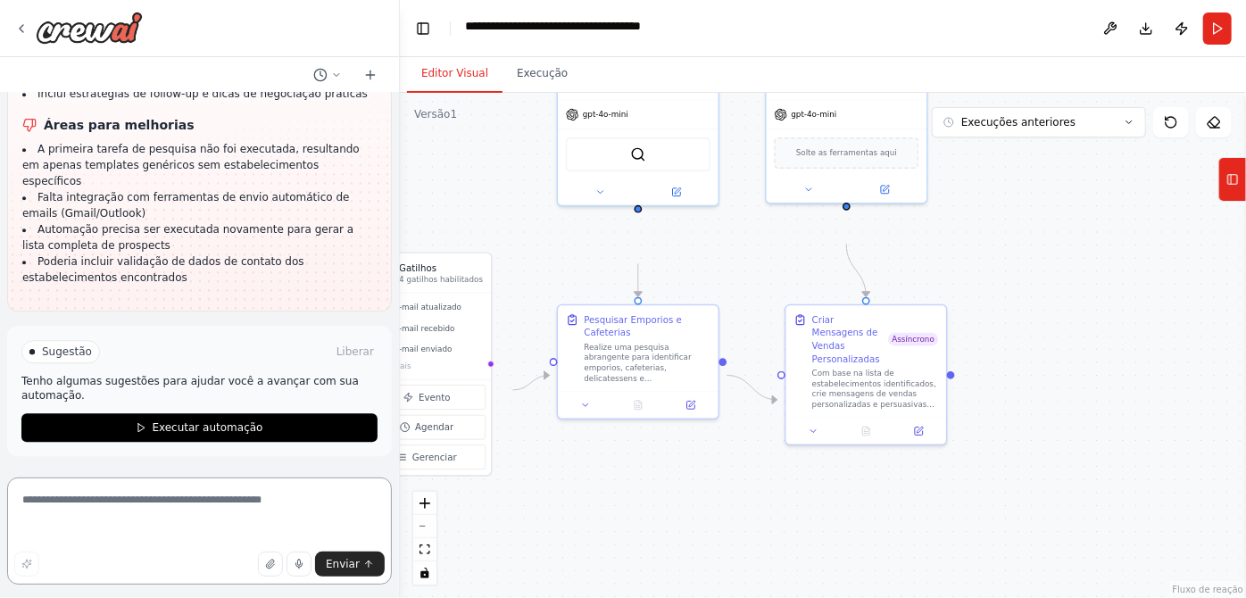
click at [280, 514] on textarea at bounding box center [199, 531] width 385 height 107
type textarea "**********"
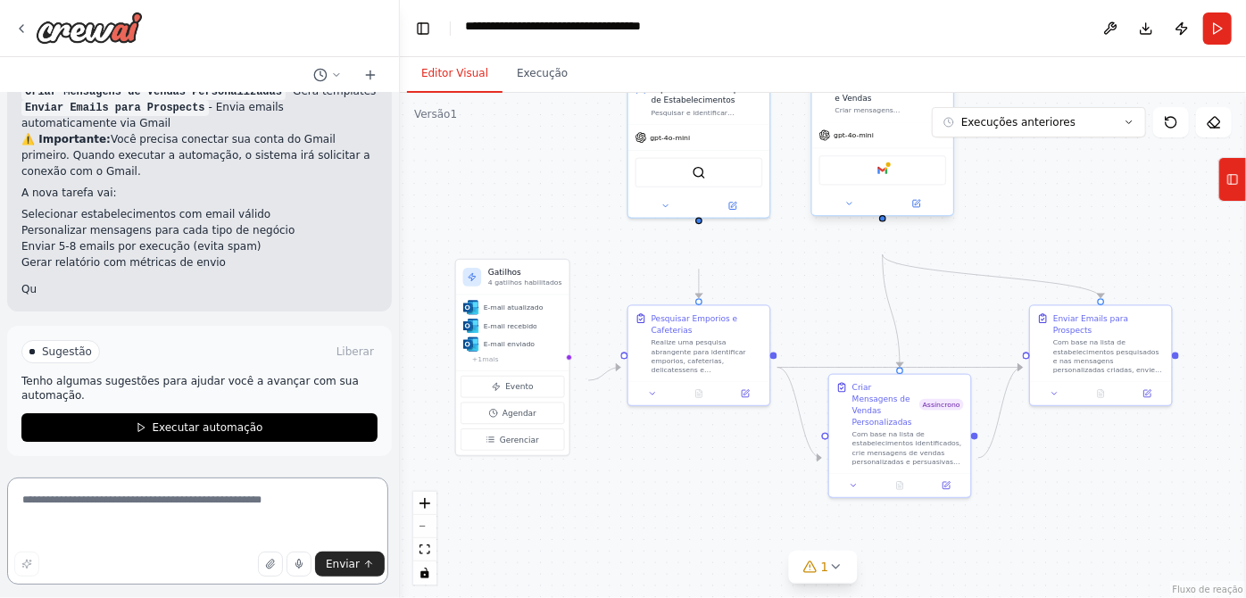
scroll to position [4307, 0]
click at [879, 185] on div "Google Gmail" at bounding box center [884, 169] width 128 height 29
click at [880, 177] on img at bounding box center [882, 169] width 13 height 13
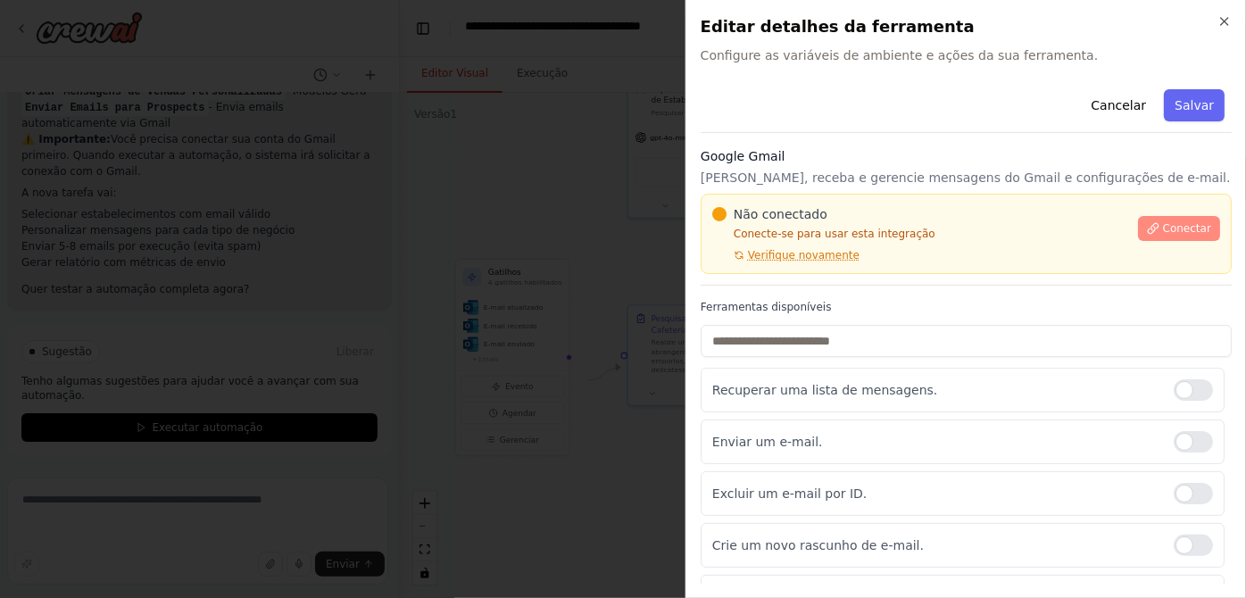
click at [1181, 235] on font "Conectar" at bounding box center [1187, 228] width 48 height 12
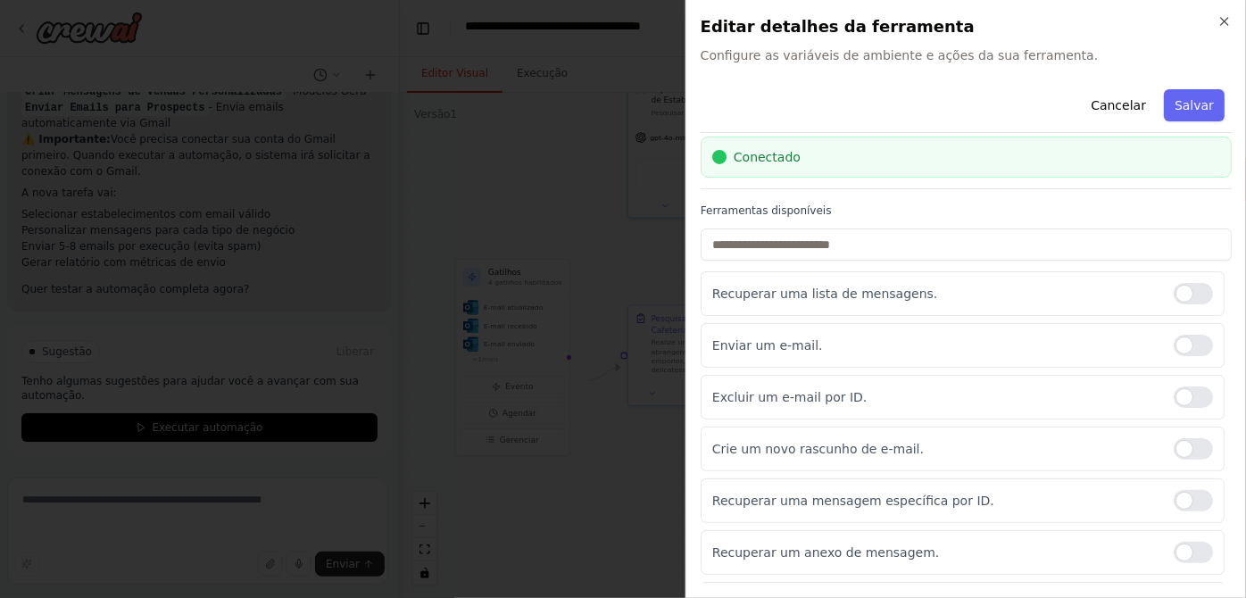
scroll to position [80, 0]
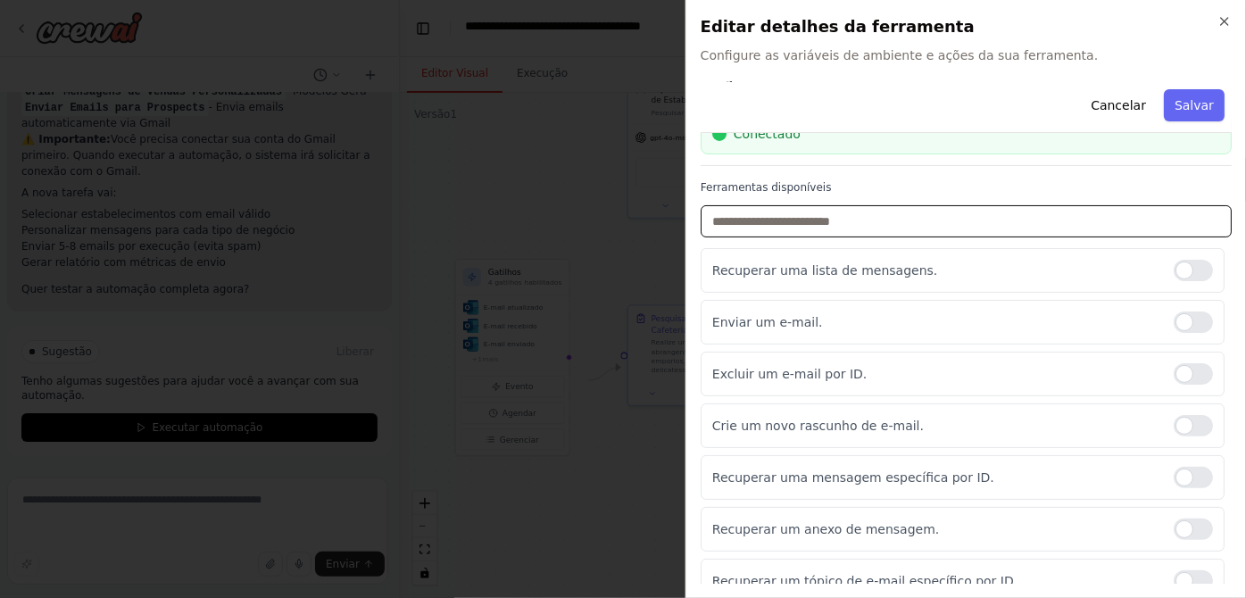
click at [872, 237] on input "text" at bounding box center [966, 221] width 531 height 32
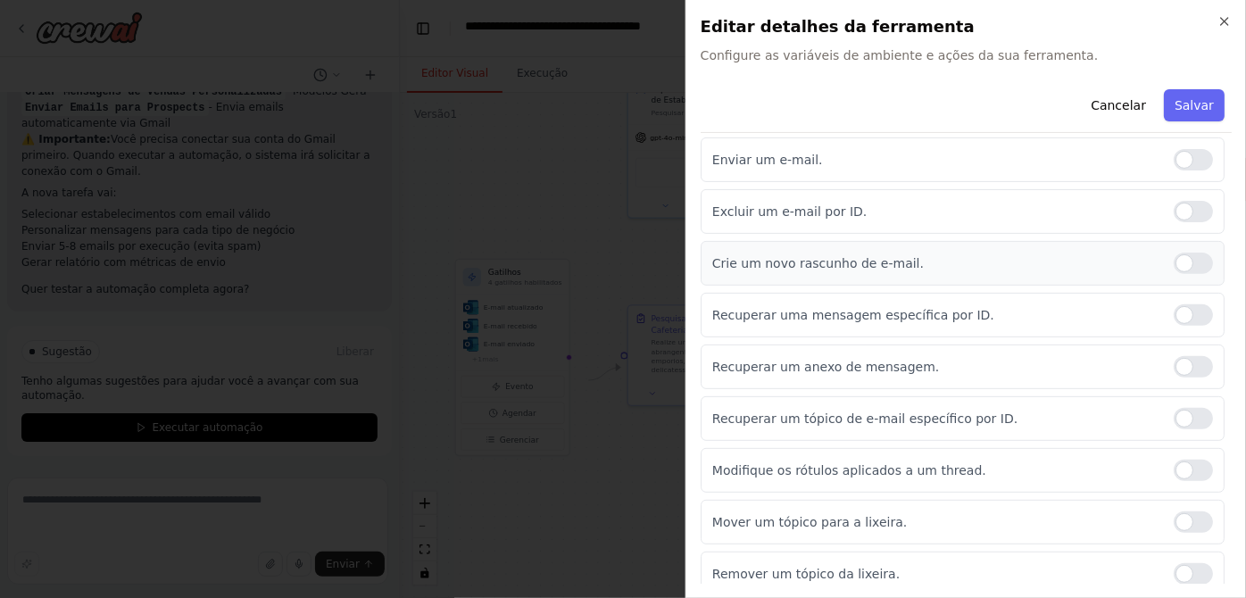
scroll to position [324, 0]
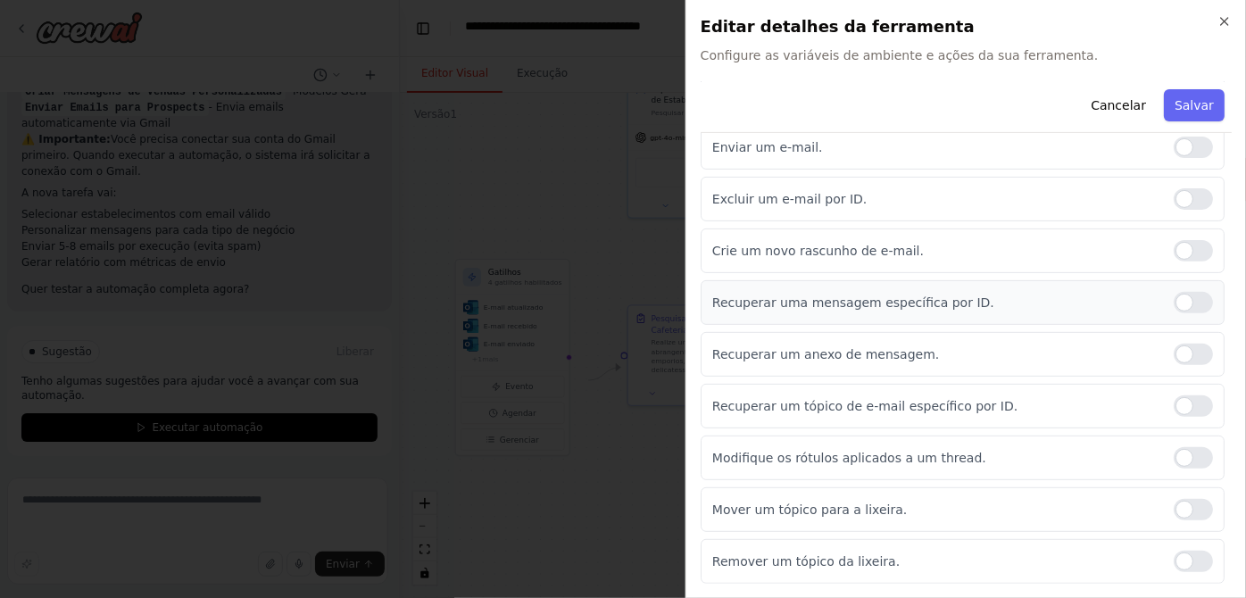
click at [1174, 313] on div at bounding box center [1193, 302] width 39 height 21
click at [1174, 365] on div at bounding box center [1193, 354] width 39 height 21
click at [1164, 121] on button "Salvar" at bounding box center [1194, 105] width 61 height 32
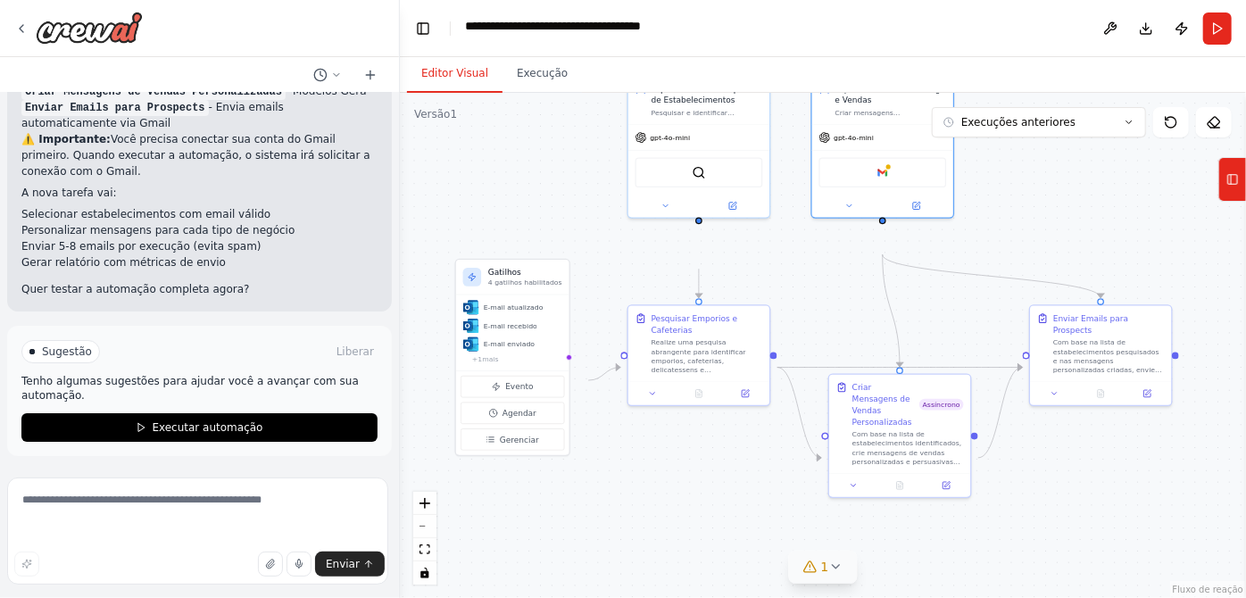
click at [809, 564] on icon at bounding box center [811, 567] width 14 height 14
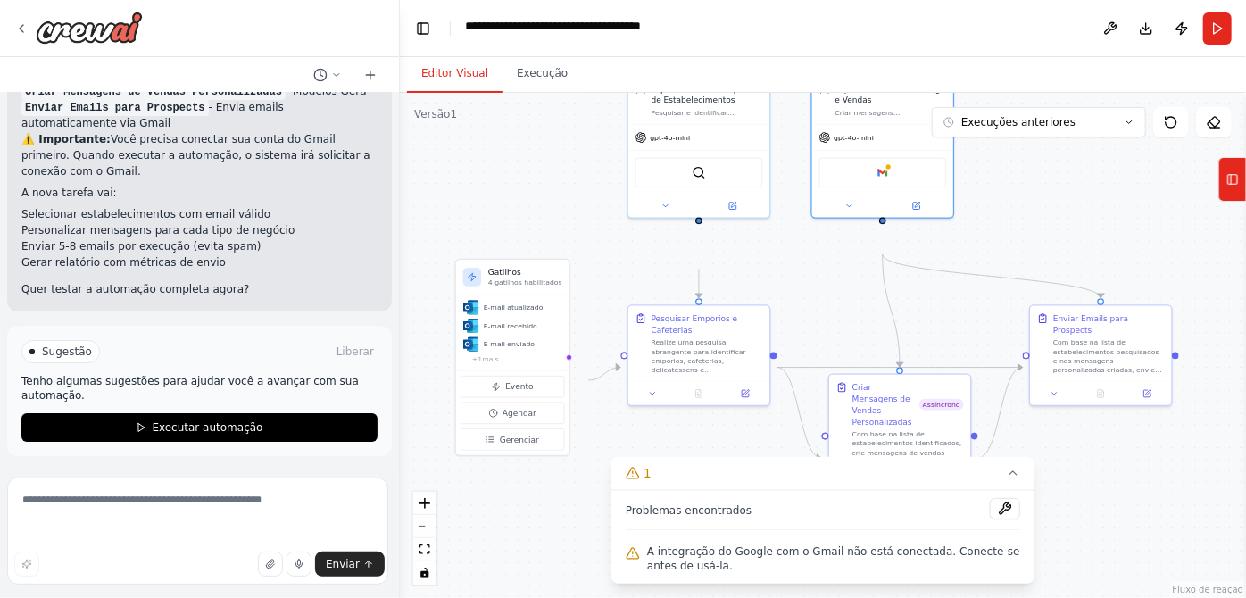
click at [833, 558] on span "A integração do Google com o Gmail não está conectada. Conecte-se antes de usá-…" at bounding box center [833, 559] width 373 height 29
click at [876, 177] on img at bounding box center [882, 169] width 13 height 13
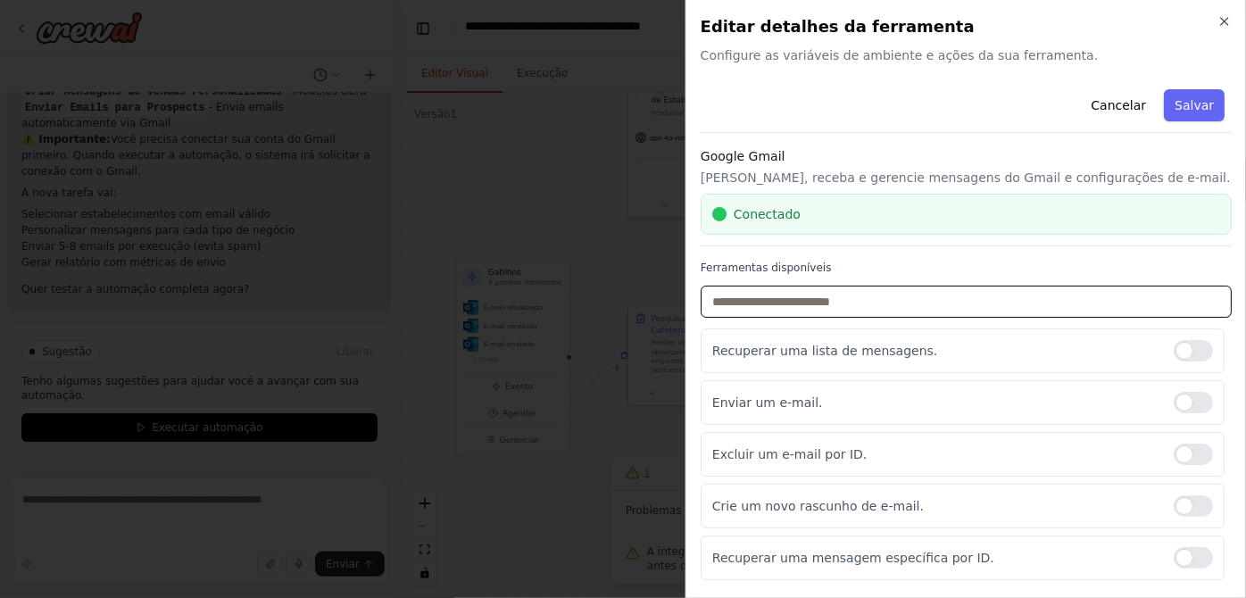
click at [897, 318] on input "text" at bounding box center [966, 302] width 531 height 32
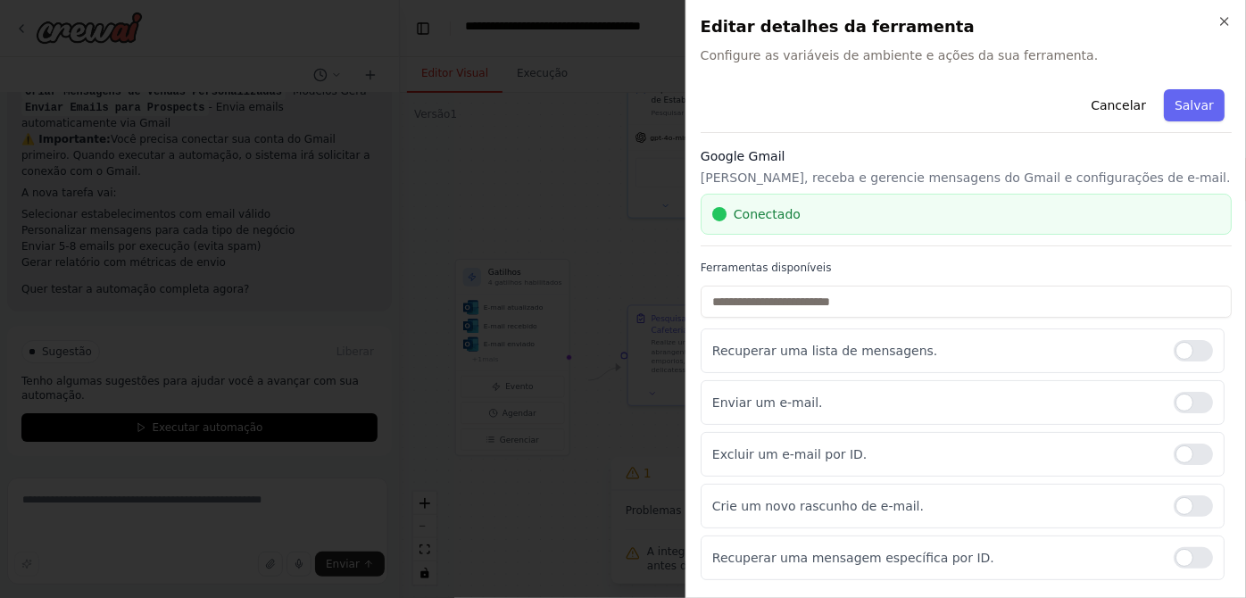
click at [848, 223] on div "Conectado" at bounding box center [966, 214] width 508 height 18
click at [755, 221] on font "Conectado" at bounding box center [767, 214] width 67 height 14
drag, startPoint x: 1141, startPoint y: 139, endPoint x: 1054, endPoint y: 187, distance: 98.7
click at [1164, 121] on button "Salvar" at bounding box center [1194, 105] width 61 height 32
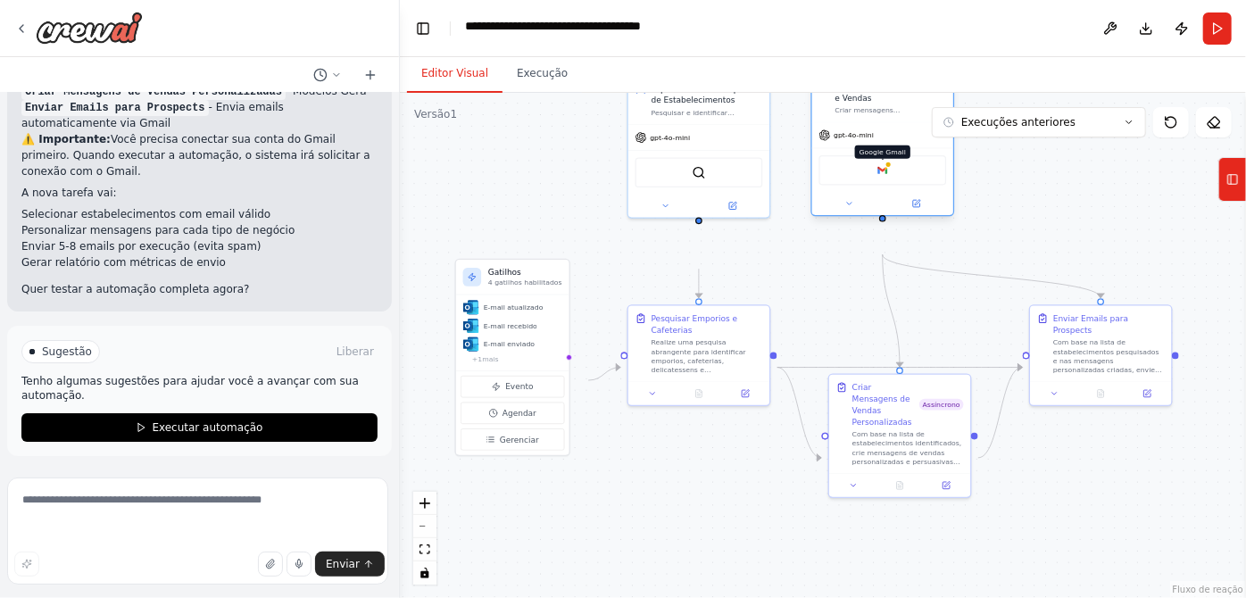
click at [887, 168] on div at bounding box center [889, 164] width 7 height 7
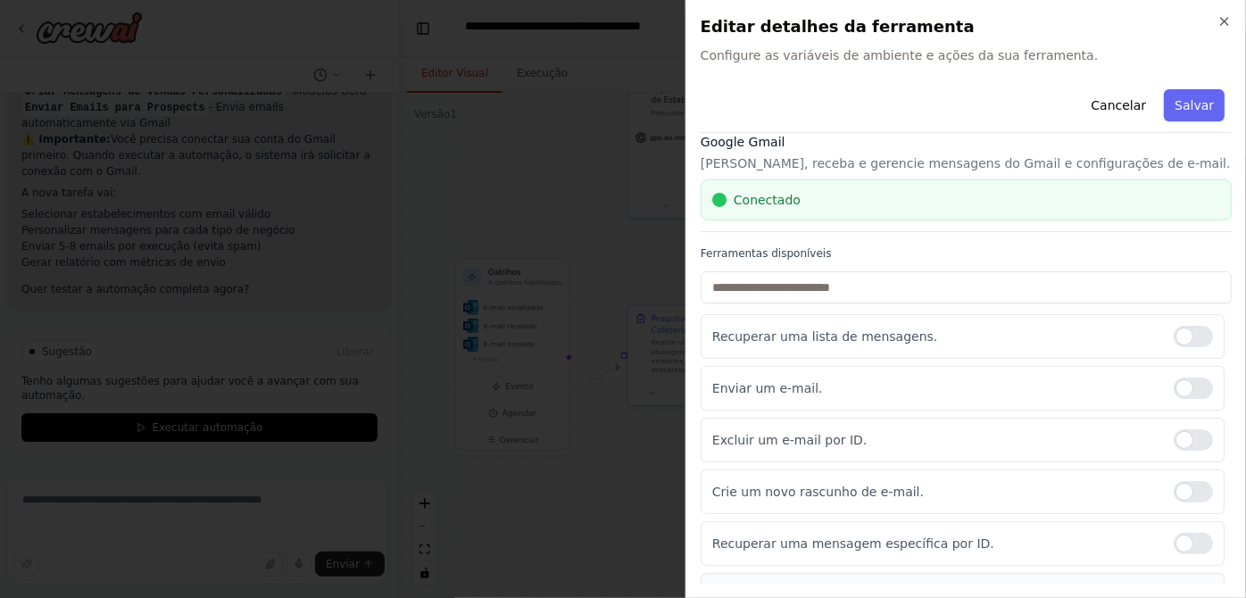
scroll to position [0, 0]
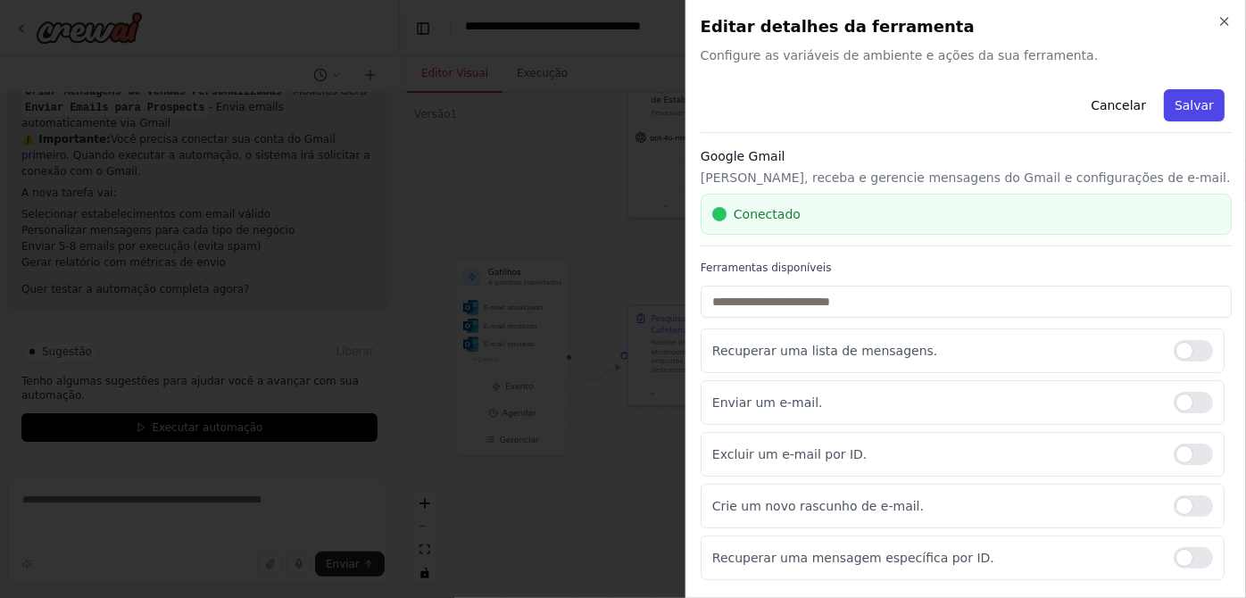
click at [1187, 112] on font "Salvar" at bounding box center [1194, 105] width 39 height 14
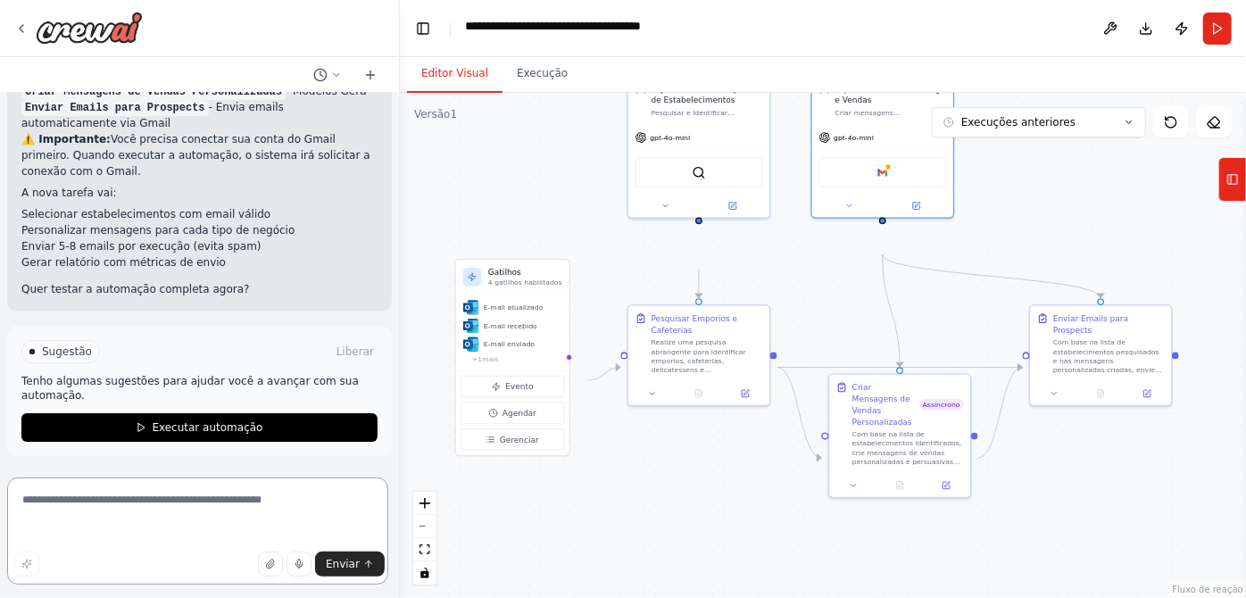
click at [226, 507] on textarea at bounding box center [197, 531] width 381 height 107
type textarea "**********"
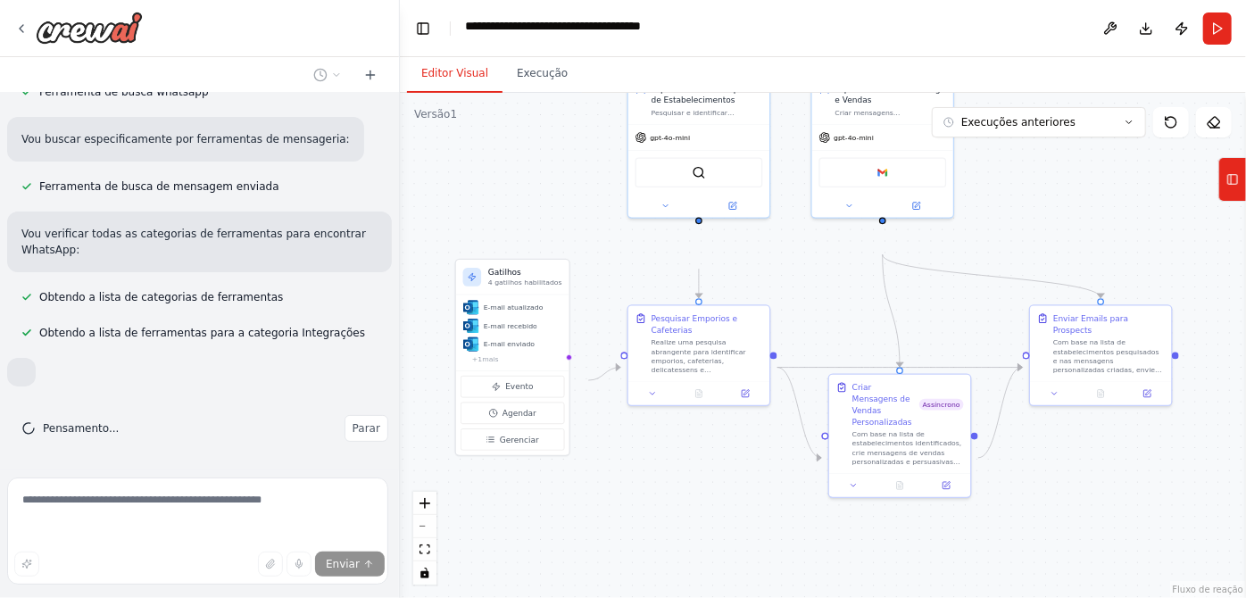
scroll to position [4904, 0]
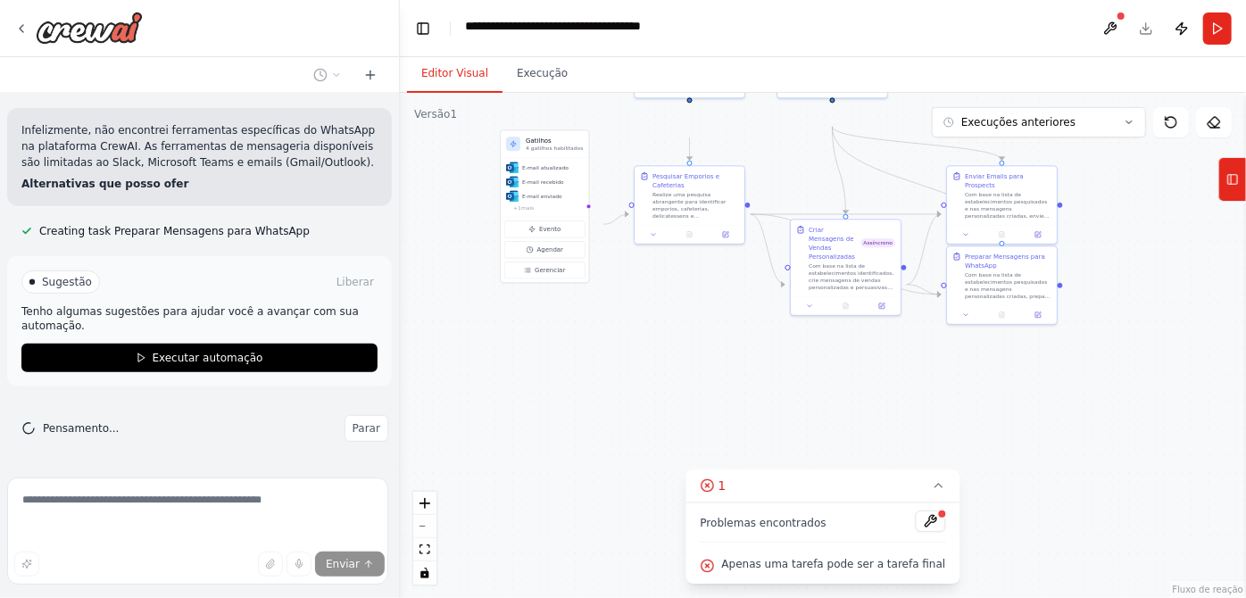
drag, startPoint x: 844, startPoint y: 332, endPoint x: 811, endPoint y: 184, distance: 151.8
click at [811, 184] on div ".deletable-edge-delete-btn { width: 20px; height: 20px; border: 0px solid #ffff…" at bounding box center [823, 345] width 846 height 505
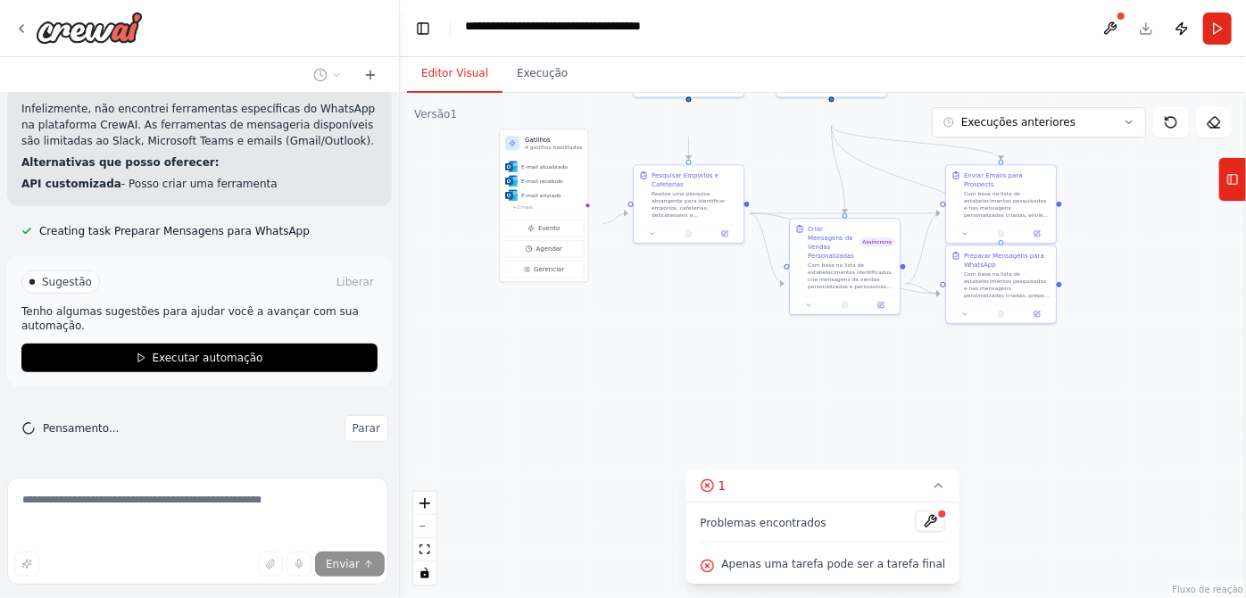
click at [773, 517] on font "Problemas encontrados" at bounding box center [764, 523] width 126 height 12
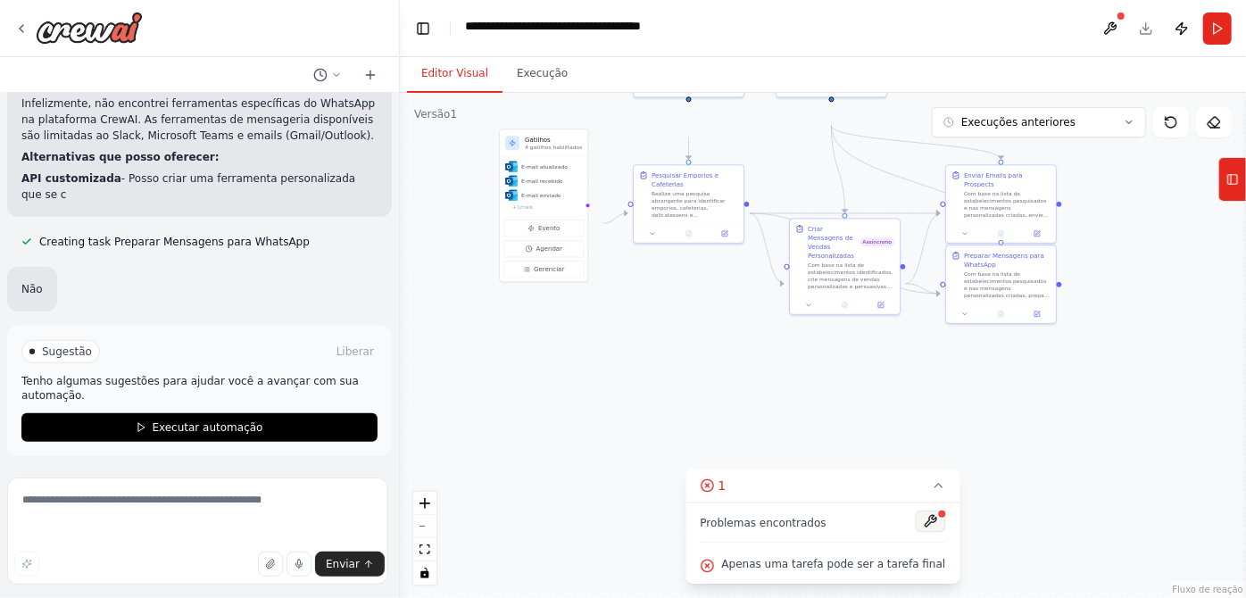
click at [940, 511] on button at bounding box center [930, 521] width 30 height 21
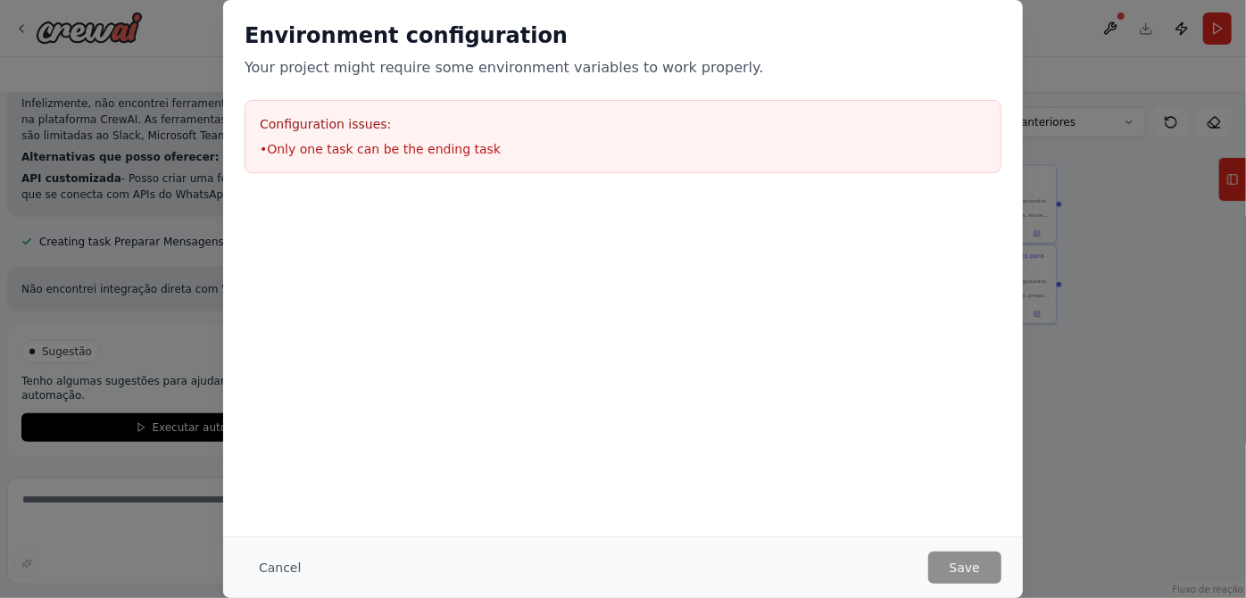
scroll to position [4985, 0]
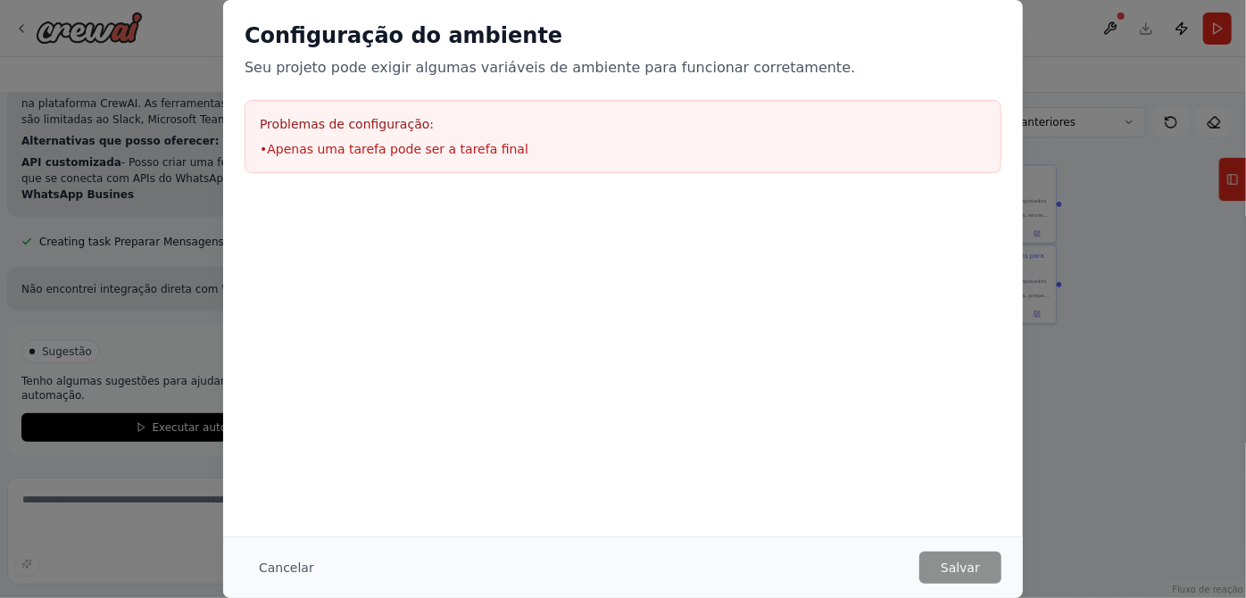
drag, startPoint x: 361, startPoint y: 177, endPoint x: 375, endPoint y: 175, distance: 14.4
click at [362, 156] on font "Apenas uma tarefa pode ser a tarefa final" at bounding box center [398, 149] width 262 height 14
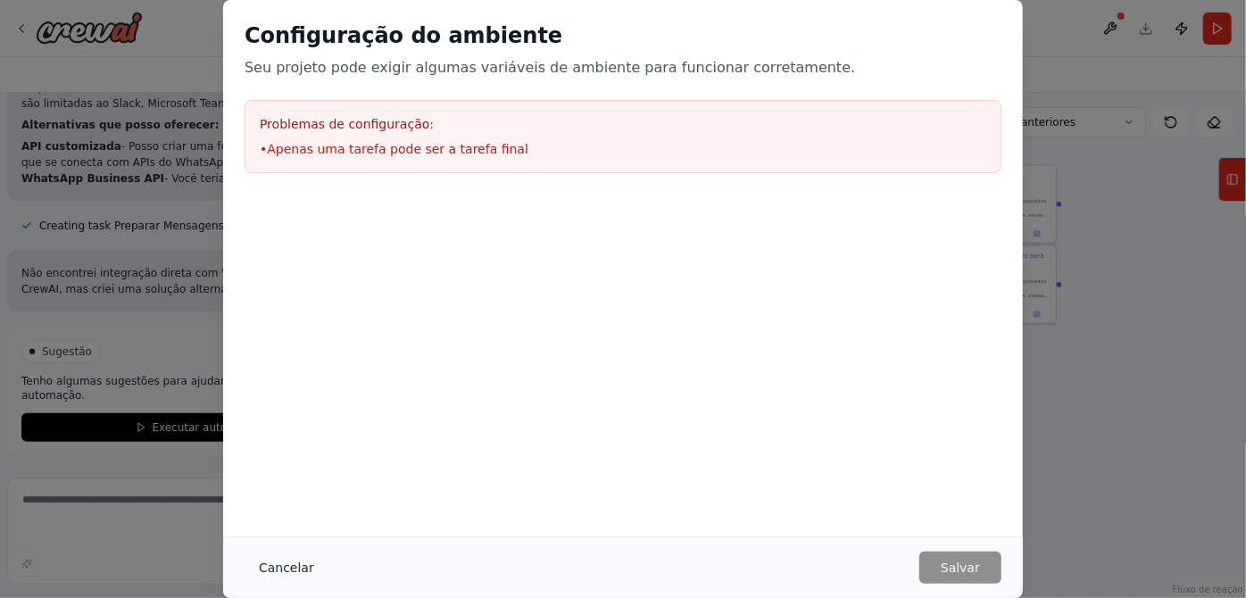
click at [245, 572] on button "Cancelar" at bounding box center [287, 568] width 84 height 32
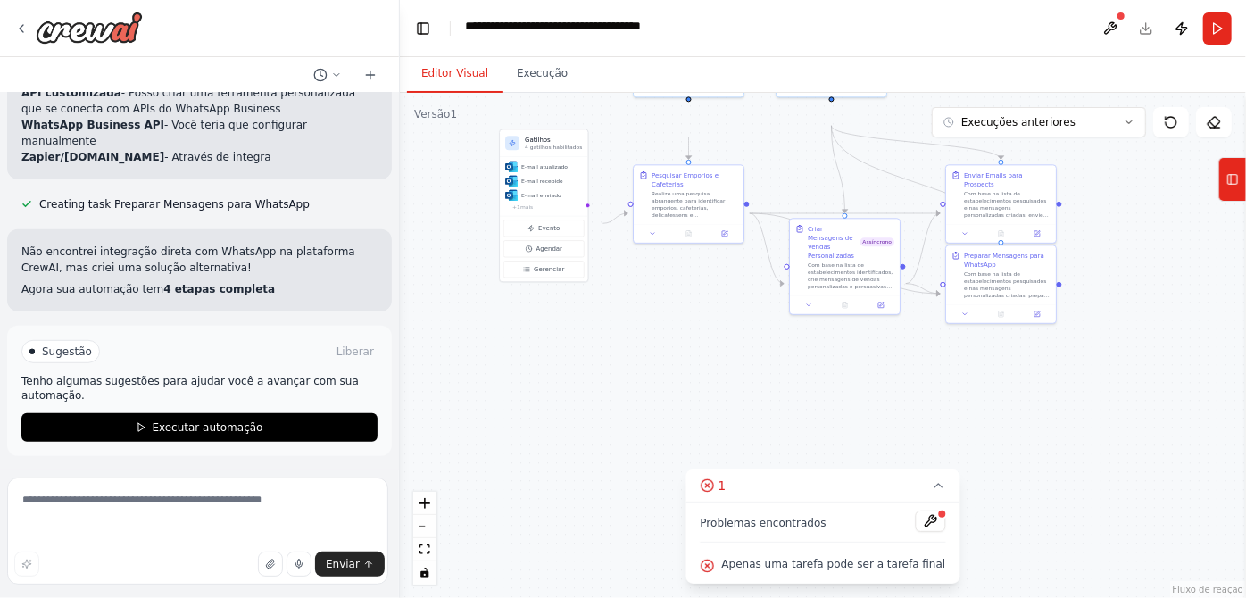
click at [733, 558] on font "Apenas uma tarefa pode ser a tarefa final" at bounding box center [834, 564] width 224 height 12
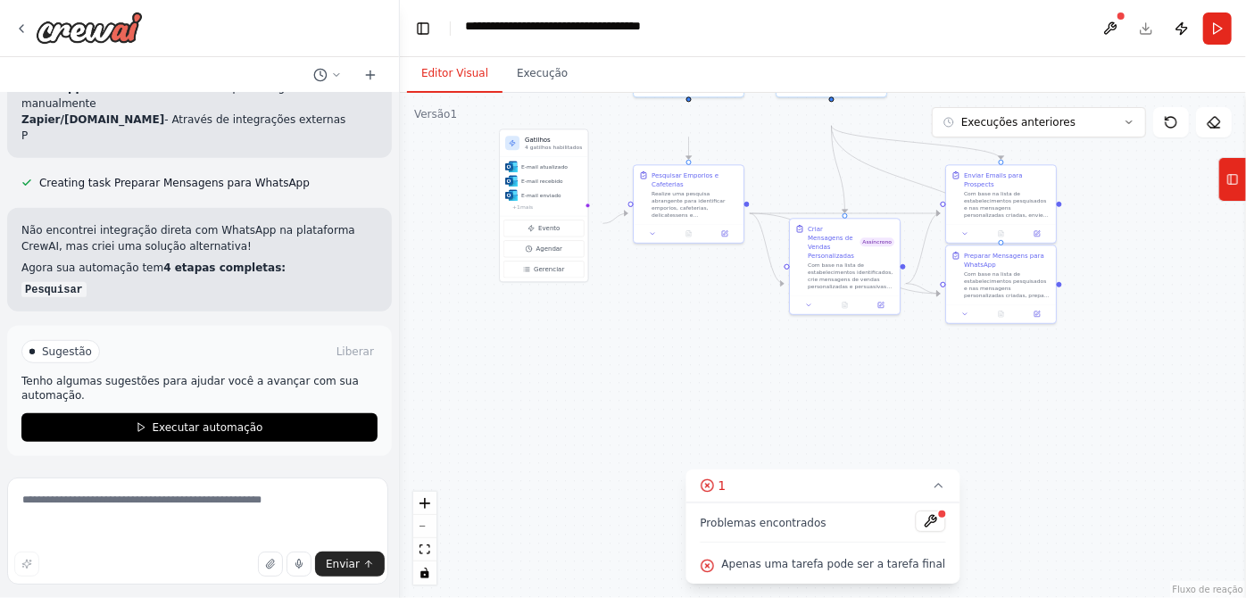
click at [701, 559] on icon at bounding box center [708, 566] width 14 height 14
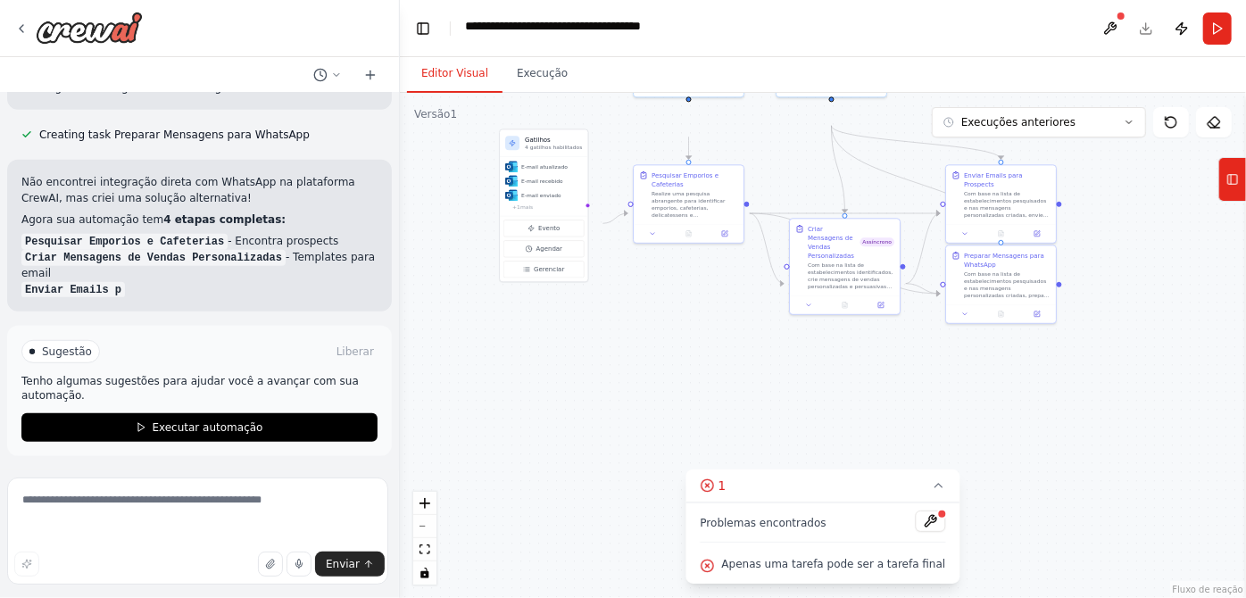
scroll to position [5148, 0]
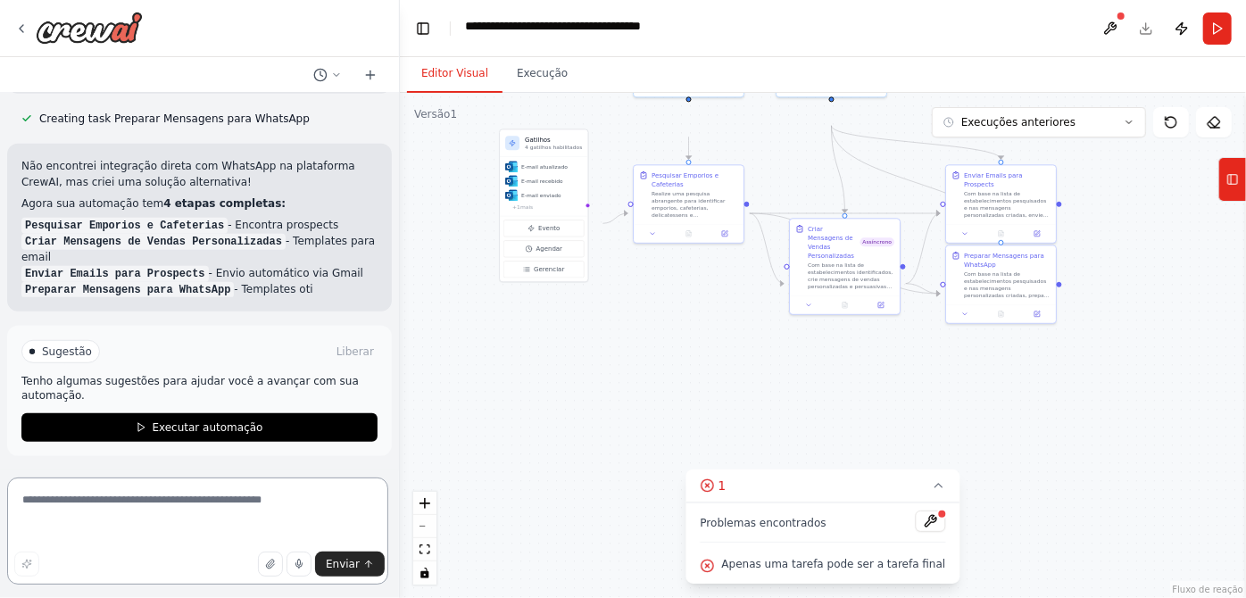
click at [133, 505] on textarea at bounding box center [197, 531] width 381 height 107
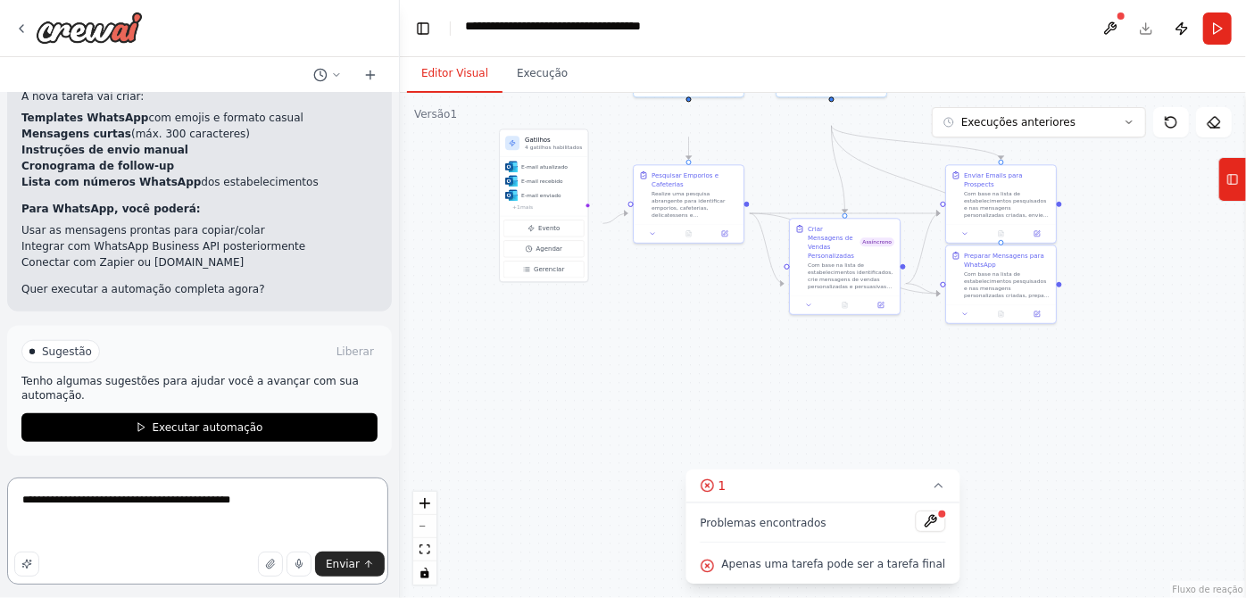
type textarea "**********"
click at [945, 513] on button at bounding box center [930, 521] width 30 height 21
click at [945, 511] on div at bounding box center [930, 523] width 30 height 24
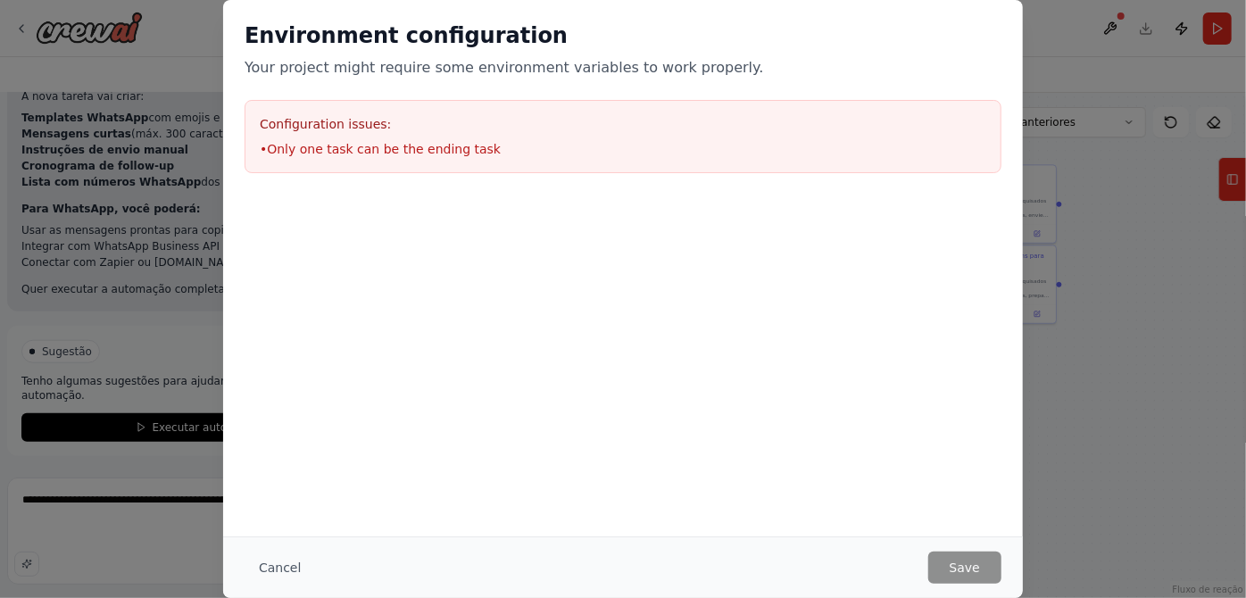
scroll to position [5685, 0]
click at [259, 561] on font "Cancelar" at bounding box center [286, 568] width 55 height 14
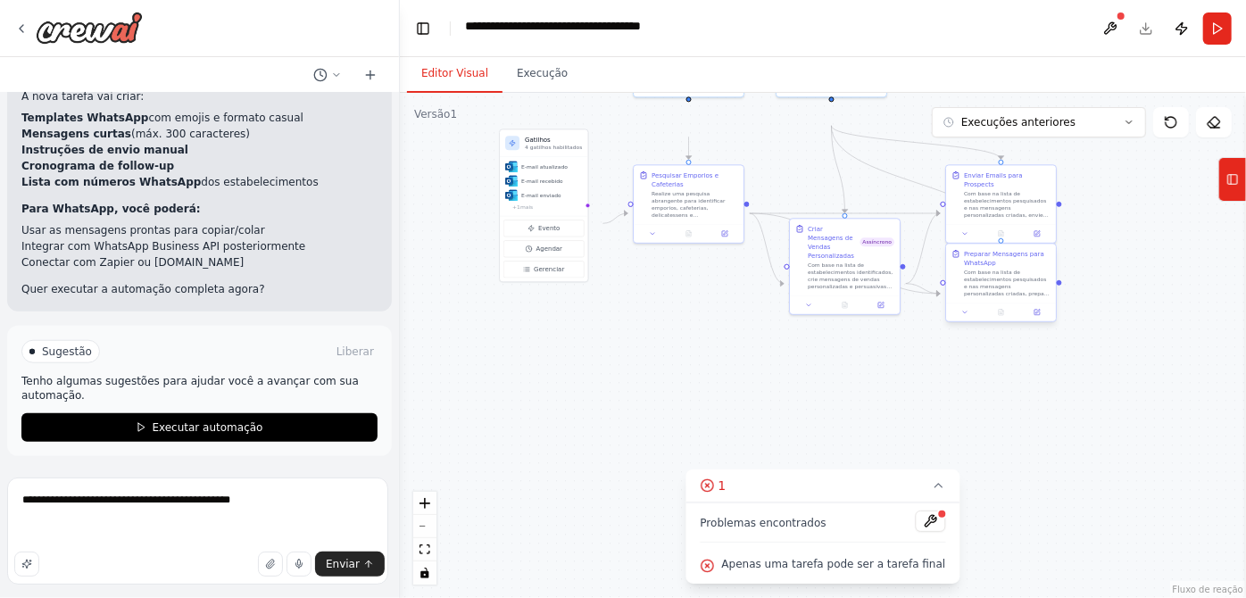
click at [998, 297] on div "Com base na lista de estabelecimentos pesquisados e nas mensagens personalizada…" at bounding box center [1007, 283] width 87 height 29
drag, startPoint x: 1003, startPoint y: 299, endPoint x: 1000, endPoint y: 336, distance: 36.7
click at [1000, 333] on div "Com base na lista de estabelecimentos pesquisados e nas mensagens personalizada…" at bounding box center [1007, 318] width 87 height 29
click at [1004, 303] on div "Preparar Mensagens para WhatsApp" at bounding box center [1007, 294] width 87 height 18
click at [966, 352] on icon at bounding box center [965, 348] width 7 height 7
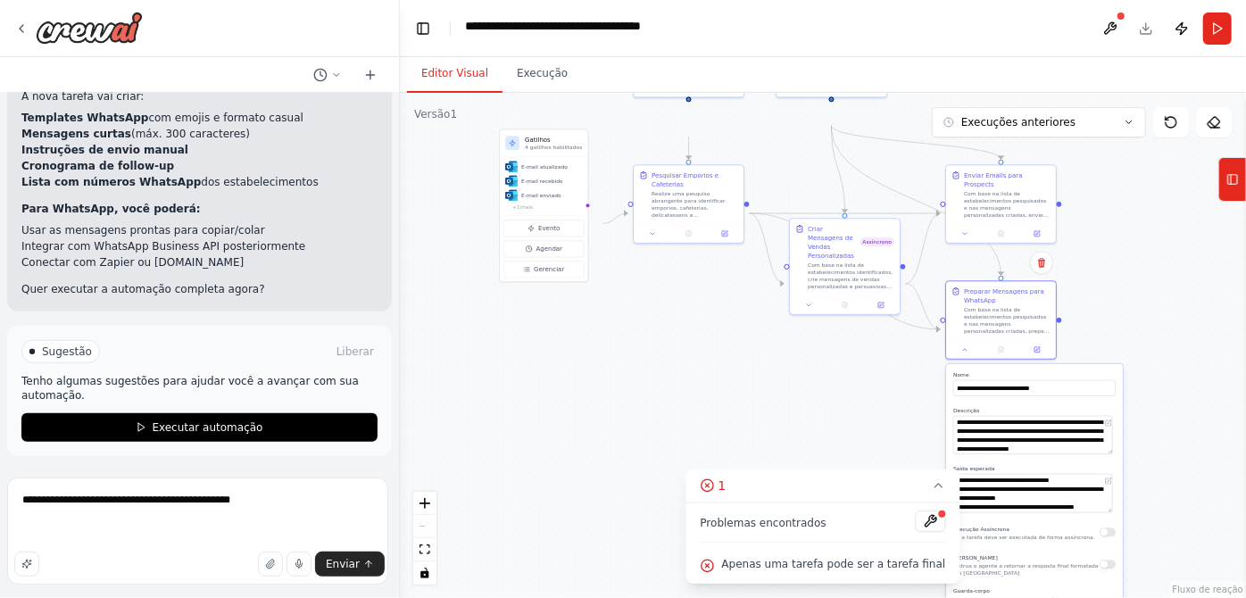
click at [1005, 532] on font "Execução Assíncrona" at bounding box center [982, 529] width 56 height 6
drag, startPoint x: 1140, startPoint y: 476, endPoint x: 1129, endPoint y: 426, distance: 51.1
click at [1129, 426] on div ".deletable-edge-delete-btn { width: 20px; height: 20px; border: 0px solid #ffff…" at bounding box center [823, 345] width 846 height 505
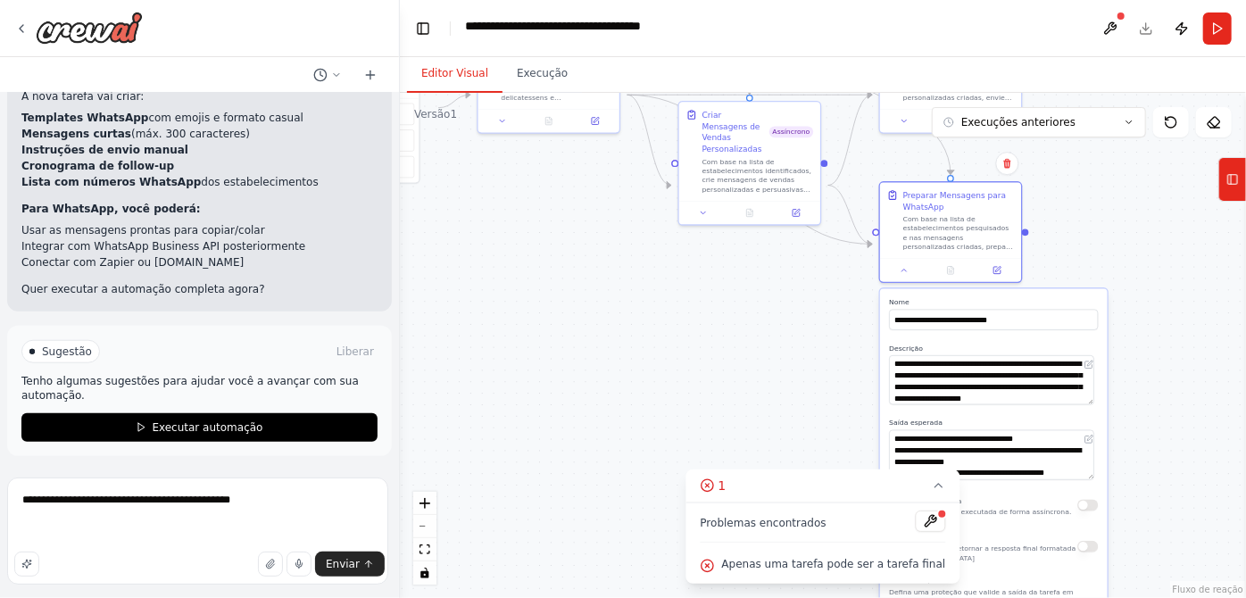
drag, startPoint x: 1146, startPoint y: 442, endPoint x: 1114, endPoint y: 321, distance: 125.6
click at [1114, 321] on div ".deletable-edge-delete-btn { width: 20px; height: 20px; border: 0px solid #ffff…" at bounding box center [823, 345] width 846 height 505
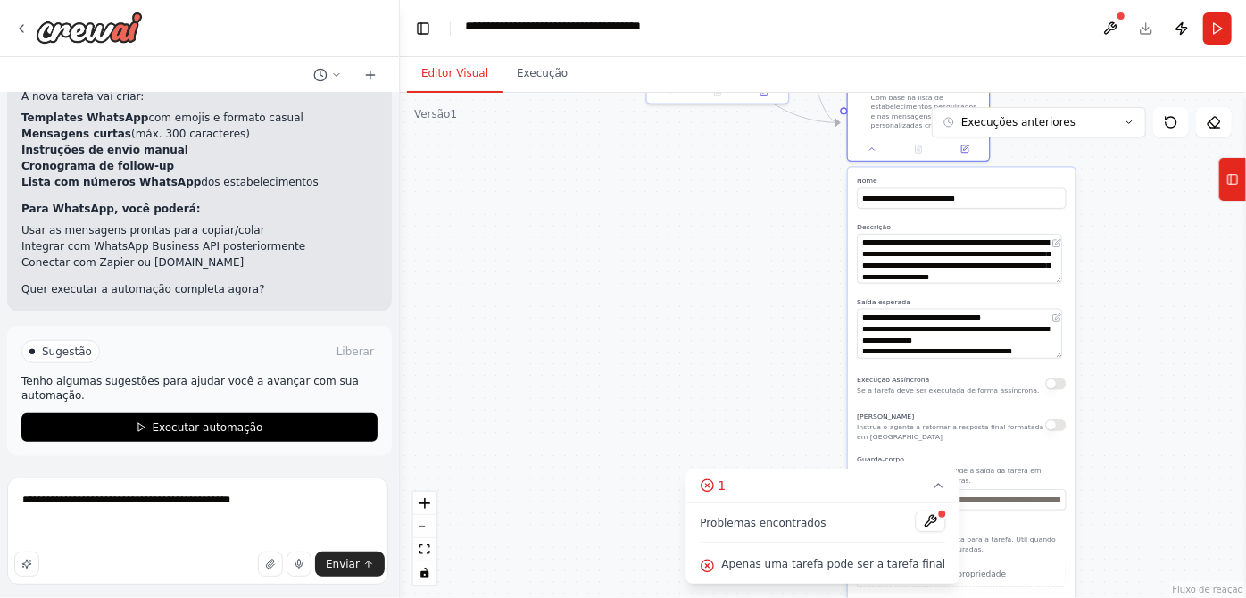
drag, startPoint x: 1114, startPoint y: 328, endPoint x: 1102, endPoint y: 268, distance: 61.1
click at [1102, 268] on div ".deletable-edge-delete-btn { width: 20px; height: 20px; border: 0px solid #ffff…" at bounding box center [823, 345] width 846 height 505
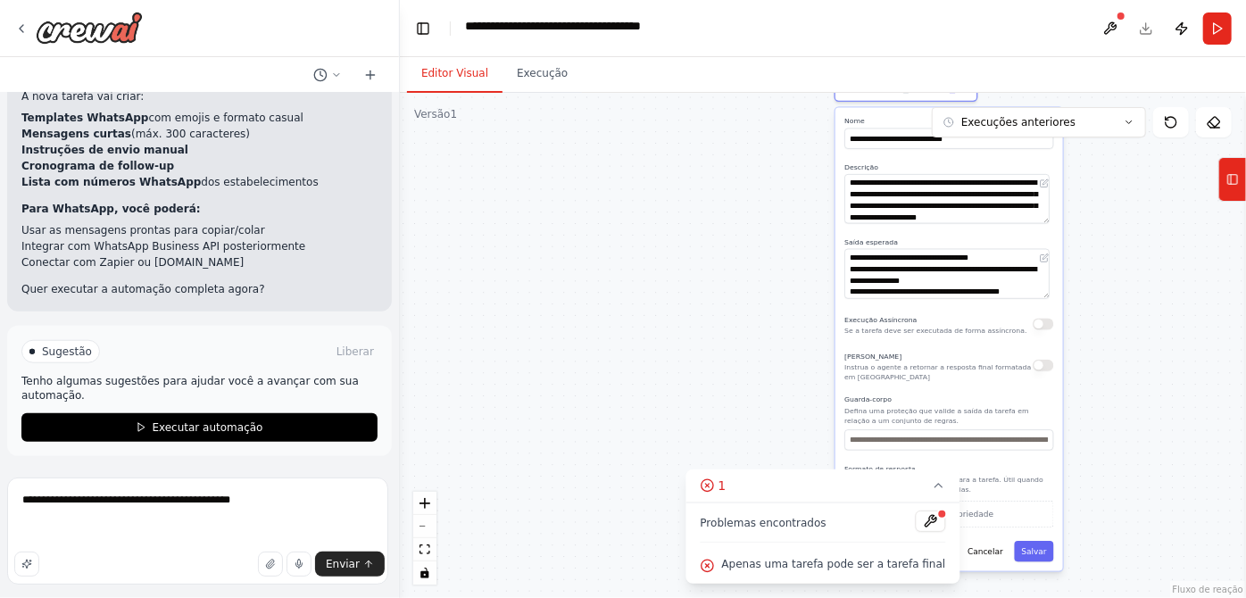
drag, startPoint x: 1157, startPoint y: 360, endPoint x: 1157, endPoint y: 429, distance: 68.7
click at [1157, 429] on div ".deletable-edge-delete-btn { width: 20px; height: 20px; border: 0px solid #ffff…" at bounding box center [823, 345] width 846 height 505
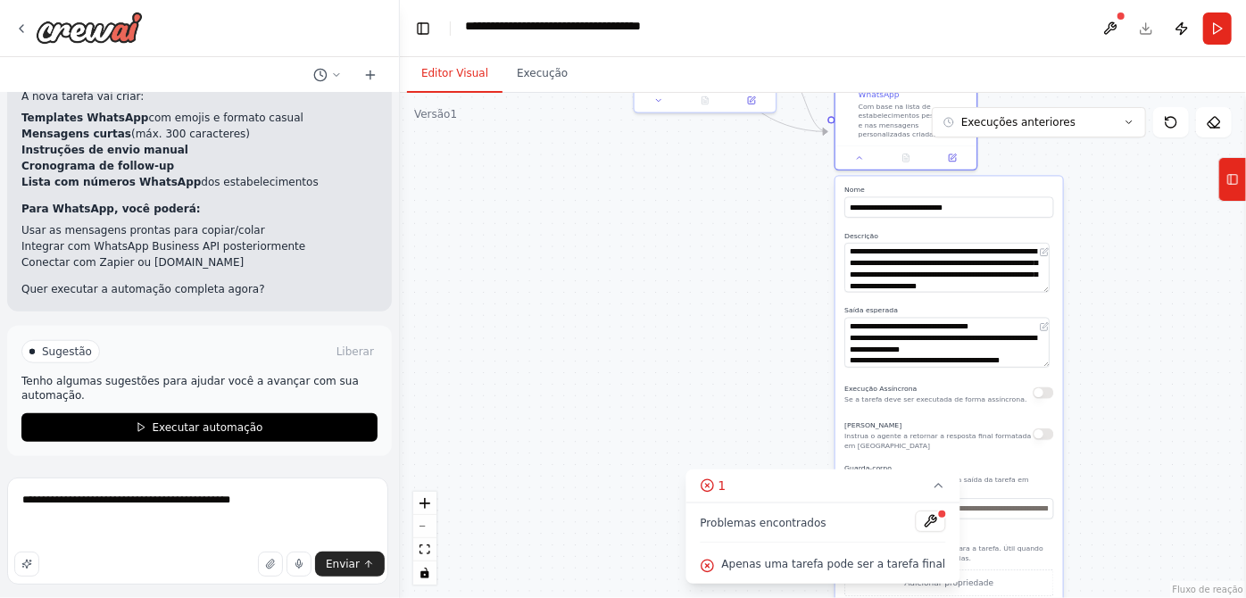
drag, startPoint x: 1062, startPoint y: 277, endPoint x: 1091, endPoint y: 307, distance: 42.3
click at [1091, 307] on div ".deletable-edge-delete-btn { width: 20px; height: 20px; border: 0px solid #ffff…" at bounding box center [823, 345] width 846 height 505
drag, startPoint x: 1113, startPoint y: 303, endPoint x: 1137, endPoint y: 324, distance: 32.3
click at [1137, 324] on div ".deletable-edge-delete-btn { width: 20px; height: 20px; border: 0px solid #ffff…" at bounding box center [823, 345] width 846 height 505
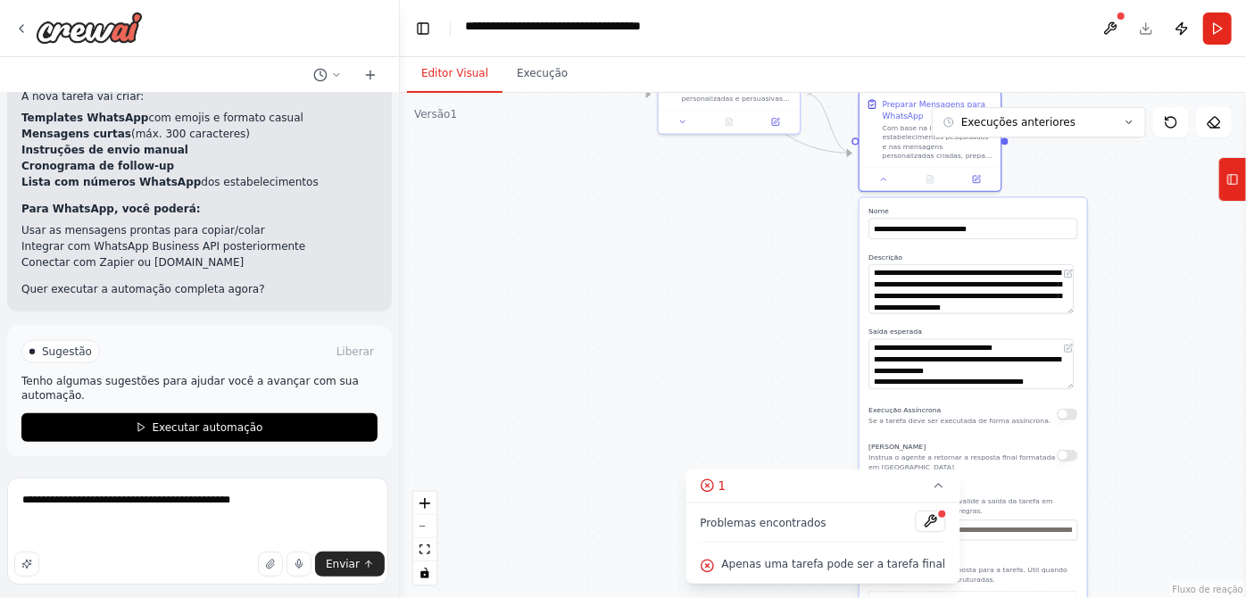
click at [1166, 398] on div ".deletable-edge-delete-btn { width: 20px; height: 20px; border: 0px solid #ffff…" at bounding box center [823, 345] width 846 height 505
click at [945, 479] on icon at bounding box center [938, 486] width 14 height 14
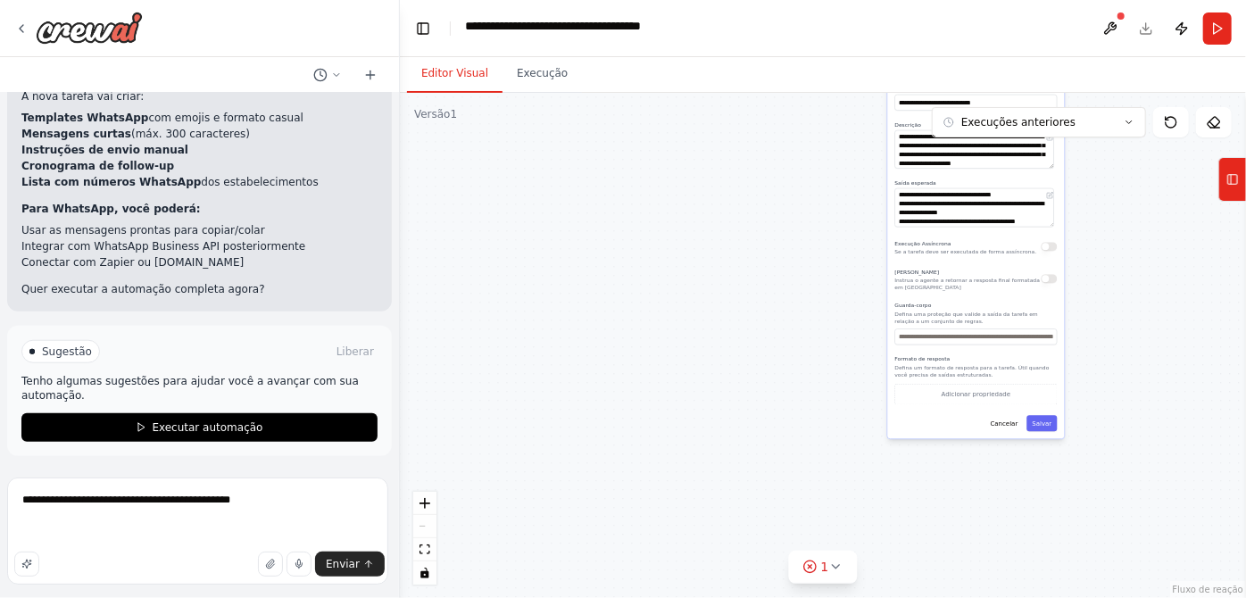
drag, startPoint x: 1157, startPoint y: 462, endPoint x: 1120, endPoint y: 288, distance: 178.1
click at [1120, 288] on div ".deletable-edge-delete-btn { width: 20px; height: 20px; border: 0px solid #ffff…" at bounding box center [823, 345] width 846 height 505
click at [1046, 431] on button "Salvar" at bounding box center [1043, 423] width 30 height 16
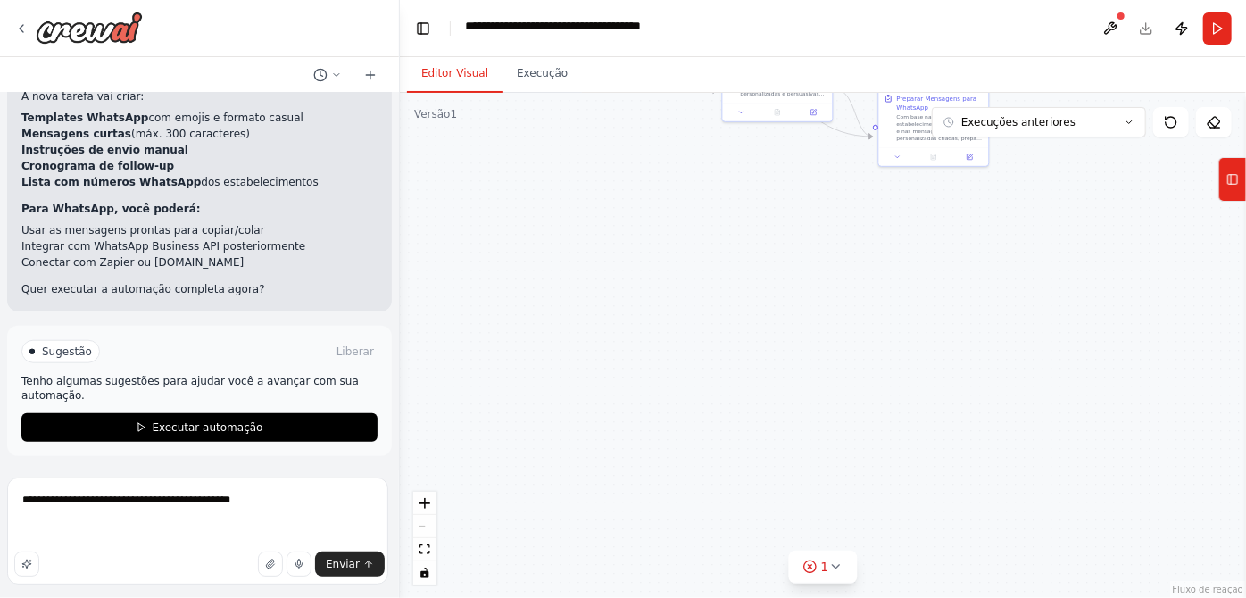
drag, startPoint x: 1102, startPoint y: 409, endPoint x: 1092, endPoint y: 496, distance: 87.2
click at [1093, 527] on div ".deletable-edge-delete-btn { width: 20px; height: 20px; border: 0px solid #ffff…" at bounding box center [823, 345] width 846 height 505
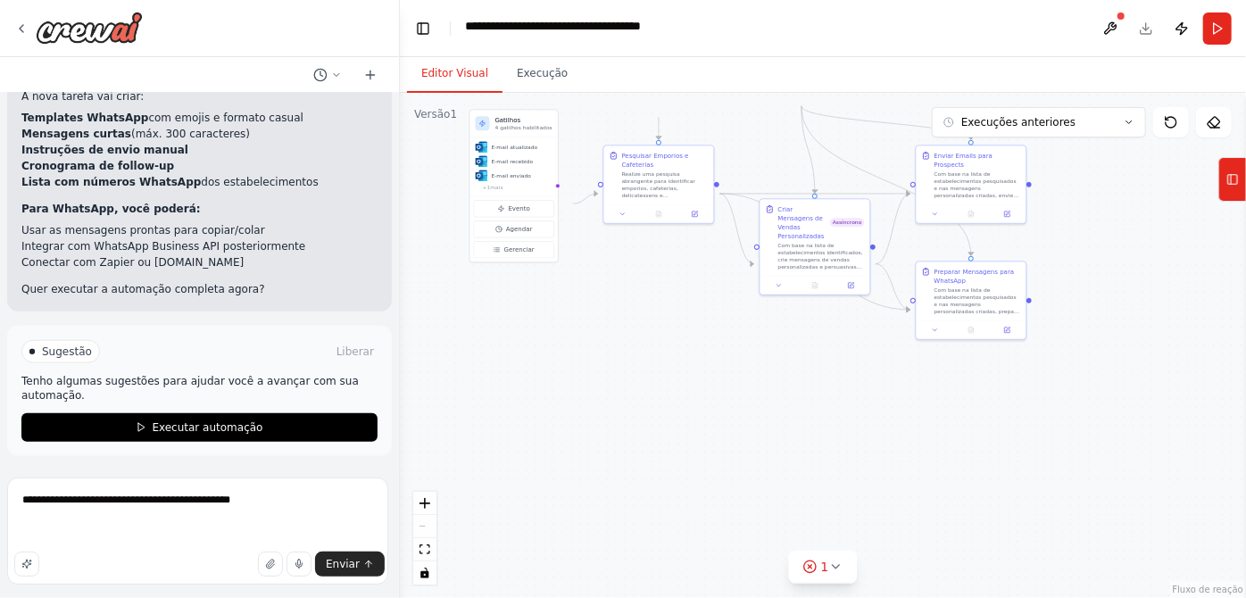
drag, startPoint x: 1082, startPoint y: 376, endPoint x: 1120, endPoint y: 524, distance: 152.9
click at [1120, 524] on div ".deletable-edge-delete-btn { width: 20px; height: 20px; border: 0px solid #ffff…" at bounding box center [823, 345] width 846 height 505
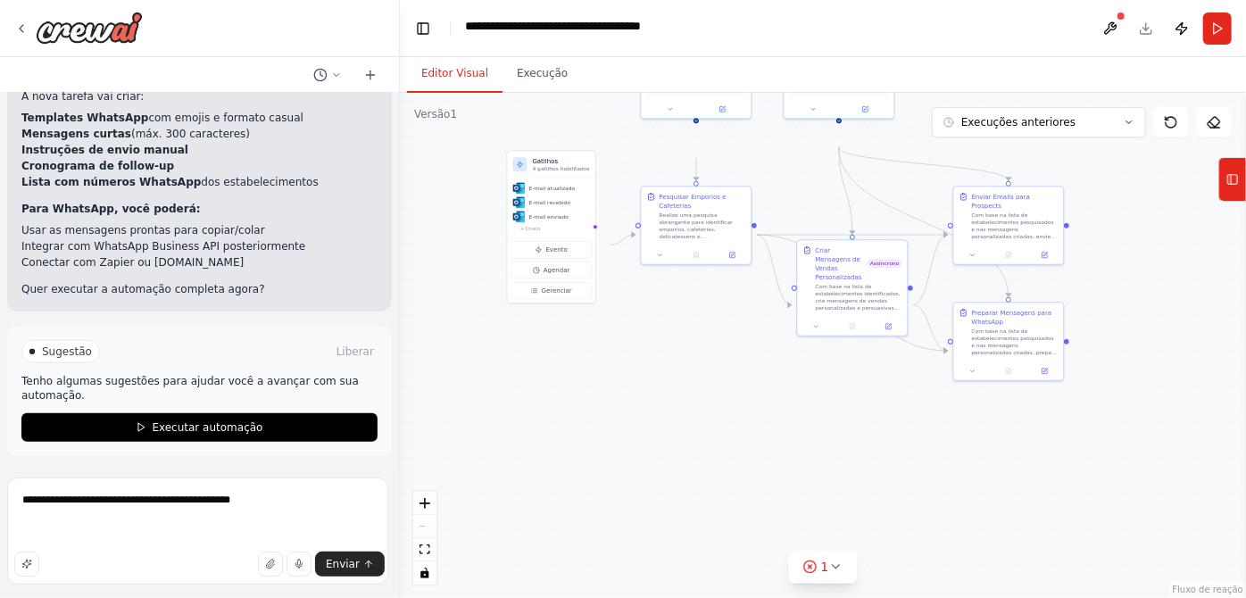
drag, startPoint x: 1081, startPoint y: 474, endPoint x: 1119, endPoint y: 515, distance: 55.6
click at [1119, 515] on div ".deletable-edge-delete-btn { width: 20px; height: 20px; border: 0px solid #ffff…" at bounding box center [823, 345] width 846 height 505
click at [1045, 379] on div at bounding box center [1009, 369] width 110 height 19
click at [1045, 371] on icon at bounding box center [1046, 369] width 4 height 4
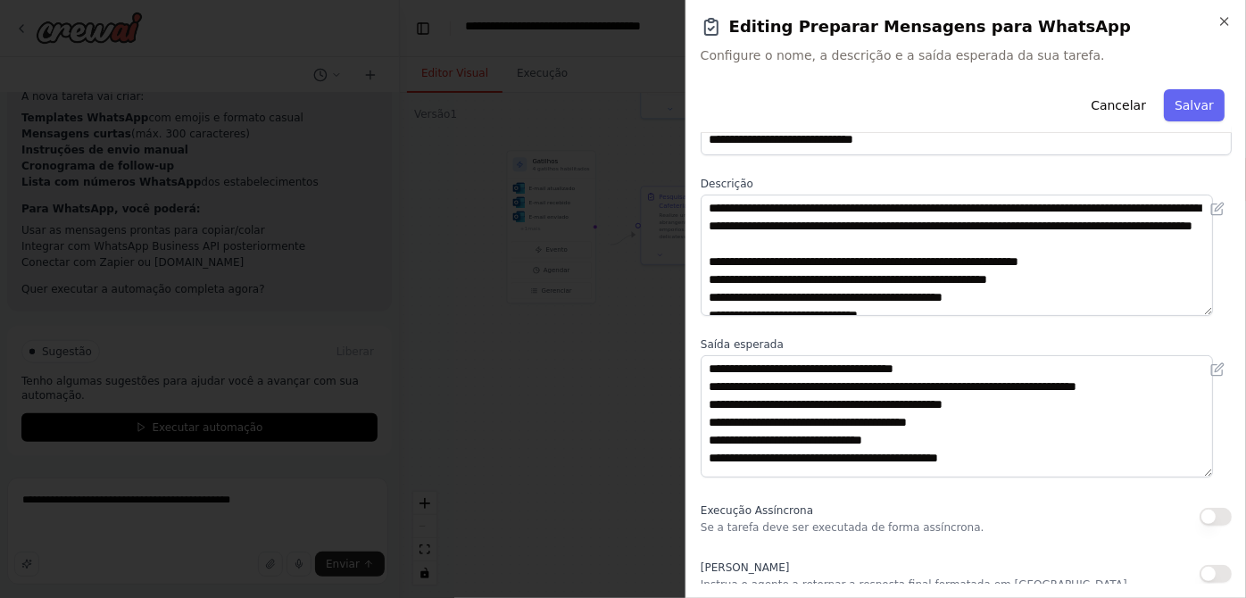
scroll to position [0, 0]
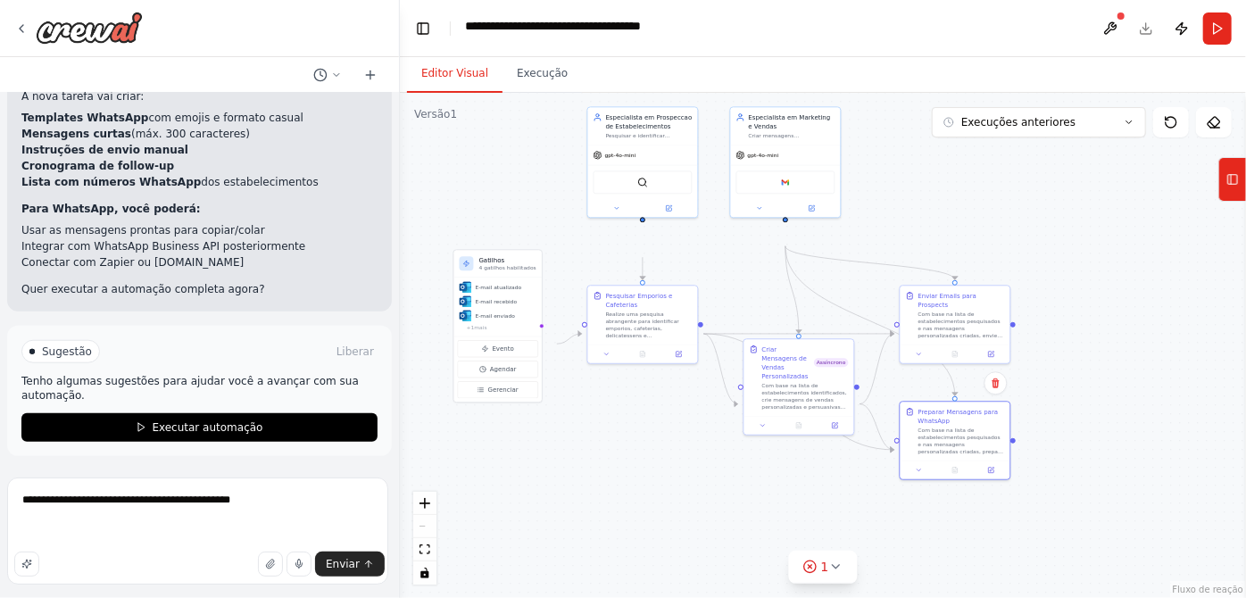
drag, startPoint x: 633, startPoint y: 457, endPoint x: 579, endPoint y: 556, distance: 112.7
click at [579, 556] on div ".deletable-edge-delete-btn { width: 20px; height: 20px; border: 0px solid #ffff…" at bounding box center [823, 345] width 846 height 505
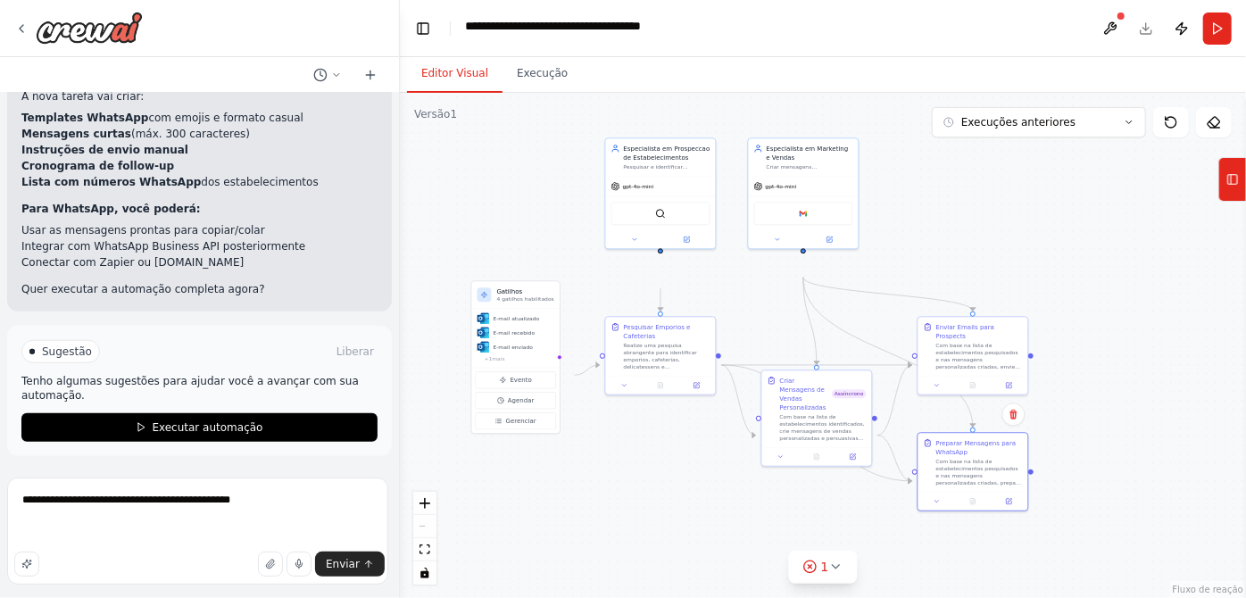
drag, startPoint x: 1078, startPoint y: 288, endPoint x: 1100, endPoint y: 324, distance: 42.1
click at [1096, 320] on div ".deletable-edge-delete-btn { width: 20px; height: 20px; border: 0px solid #ffff…" at bounding box center [823, 345] width 846 height 505
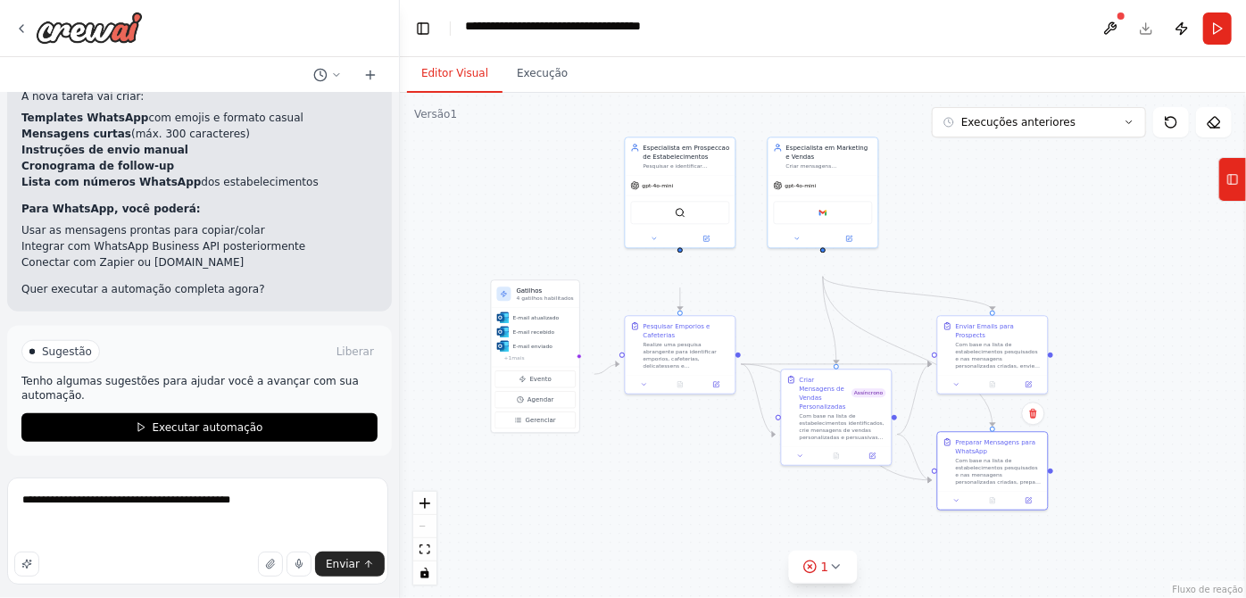
drag, startPoint x: 1097, startPoint y: 295, endPoint x: 1116, endPoint y: 294, distance: 18.8
click at [1116, 294] on div ".deletable-edge-delete-btn { width: 20px; height: 20px; border: 0px solid #ffff…" at bounding box center [823, 345] width 846 height 505
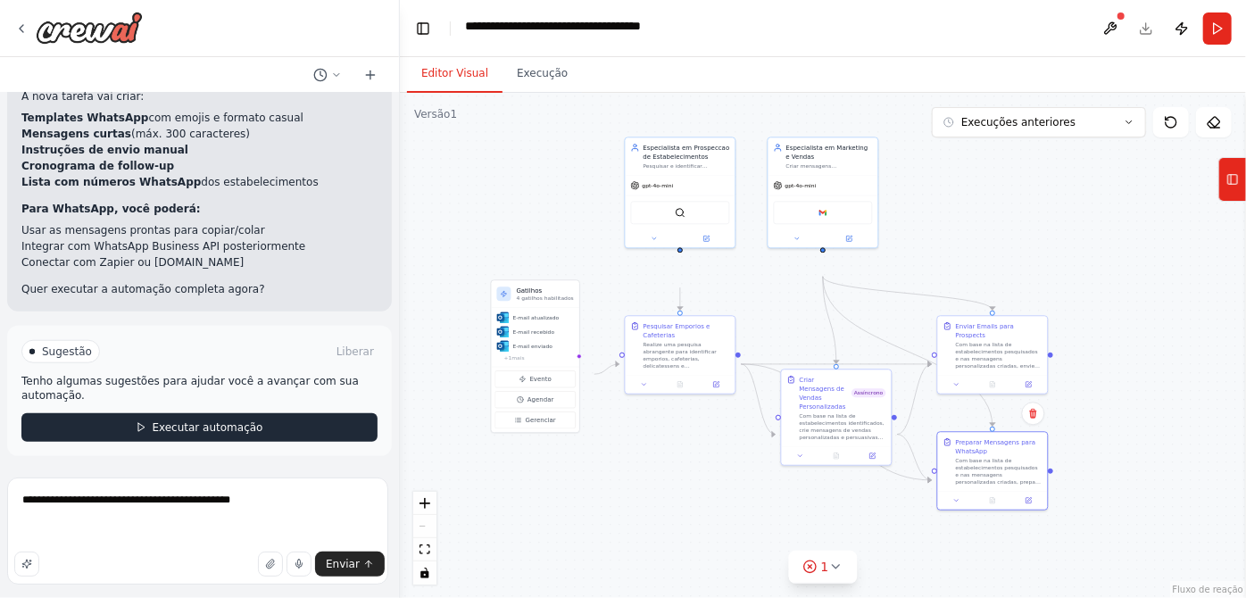
click at [297, 413] on button "Executar automação" at bounding box center [199, 427] width 356 height 29
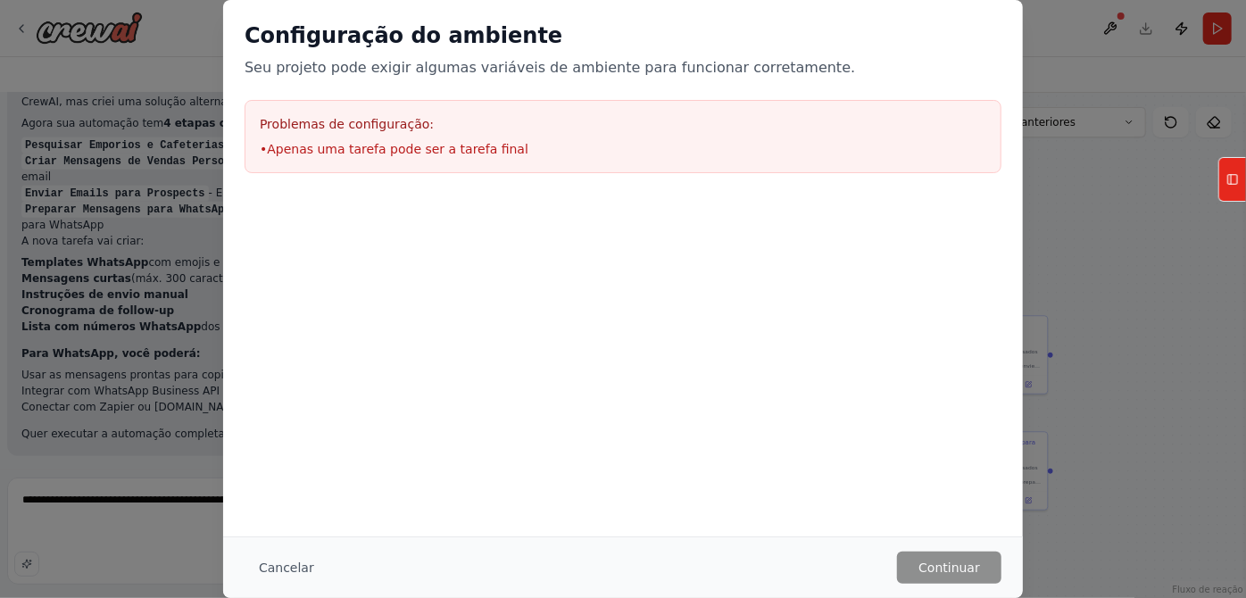
click at [333, 156] on font "Apenas uma tarefa pode ser a tarefa final" at bounding box center [398, 149] width 262 height 14
click at [1162, 338] on div "Configuração do ambiente Seu projeto pode exigir algumas variáveis ​​de ambient…" at bounding box center [623, 299] width 1246 height 598
click at [245, 555] on button "Cancelar" at bounding box center [287, 568] width 84 height 32
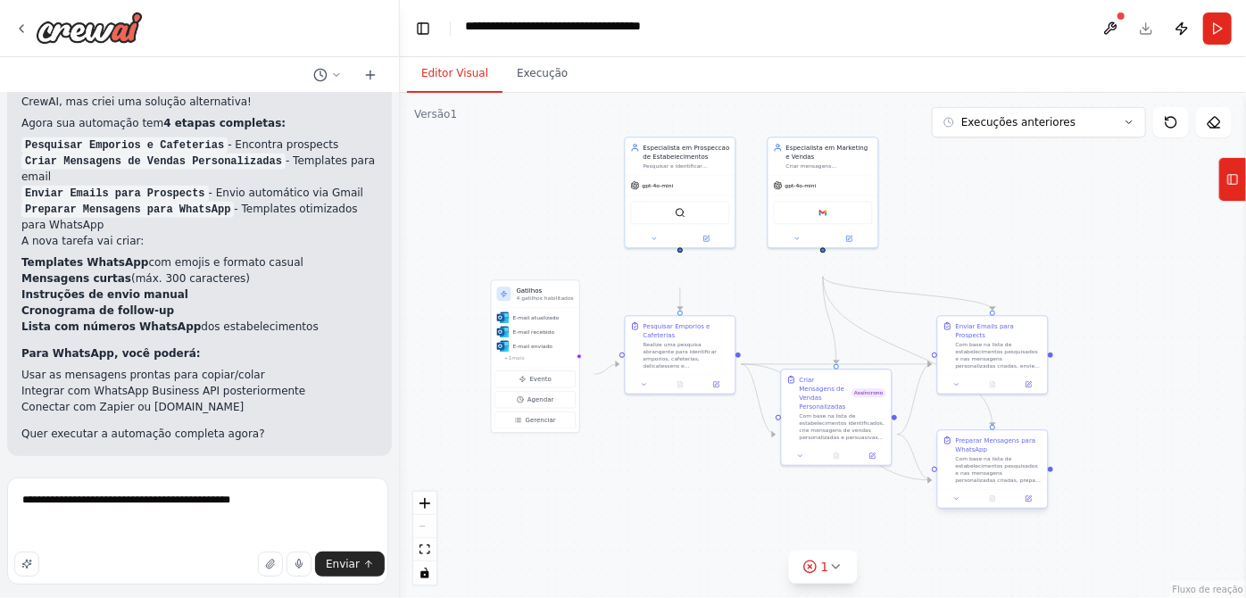
click at [970, 454] on div "Preparar Mensagens para WhatsApp" at bounding box center [999, 445] width 87 height 18
click at [988, 454] on div "Preparar Mensagens para WhatsApp" at bounding box center [999, 445] width 87 height 18
click at [938, 470] on div "Preparar Mensagens para WhatsApp Com base na lista de estabelecimentos pesquisa…" at bounding box center [993, 459] width 110 height 59
click at [966, 454] on div "Preparar Mensagens para WhatsApp" at bounding box center [999, 445] width 87 height 18
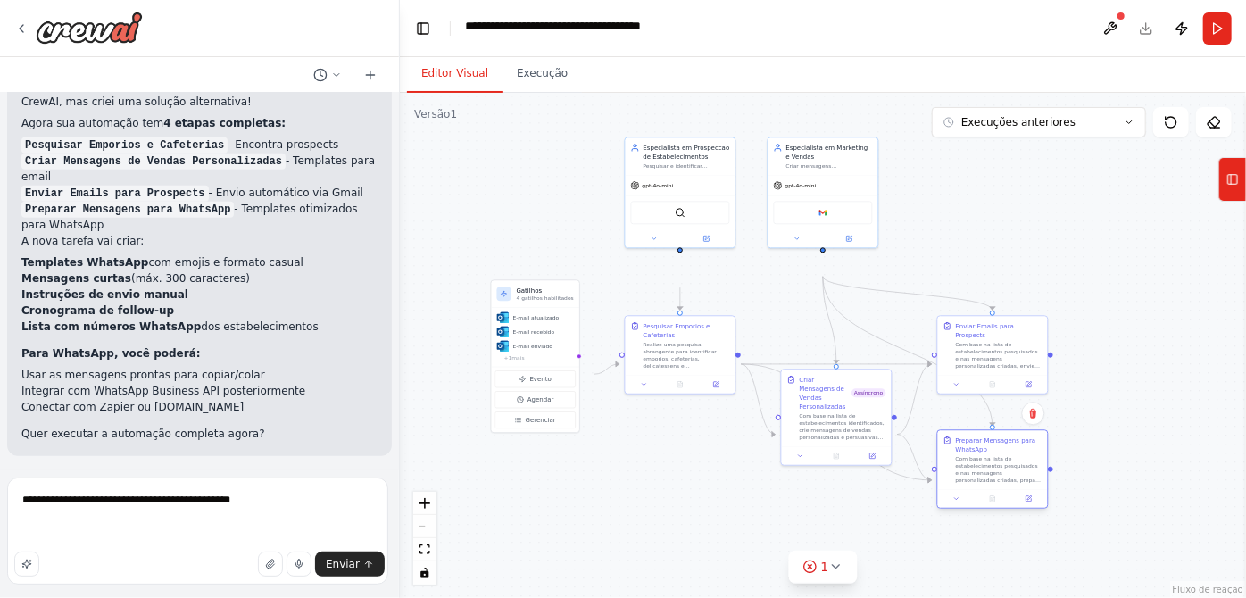
click at [1002, 484] on div "Com base na lista de estabelecimentos pesquisados e nas mensagens personalizada…" at bounding box center [999, 469] width 87 height 29
click at [1029, 419] on icon at bounding box center [1032, 414] width 7 height 10
click at [1027, 425] on button at bounding box center [1033, 413] width 23 height 23
click at [1162, 470] on div ".deletable-edge-delete-btn { width: 20px; height: 20px; border: 0px solid #ffff…" at bounding box center [823, 345] width 846 height 505
click at [997, 484] on div "Com base na lista de estabelecimentos pesquisados e nas mensagens personalizada…" at bounding box center [999, 469] width 87 height 29
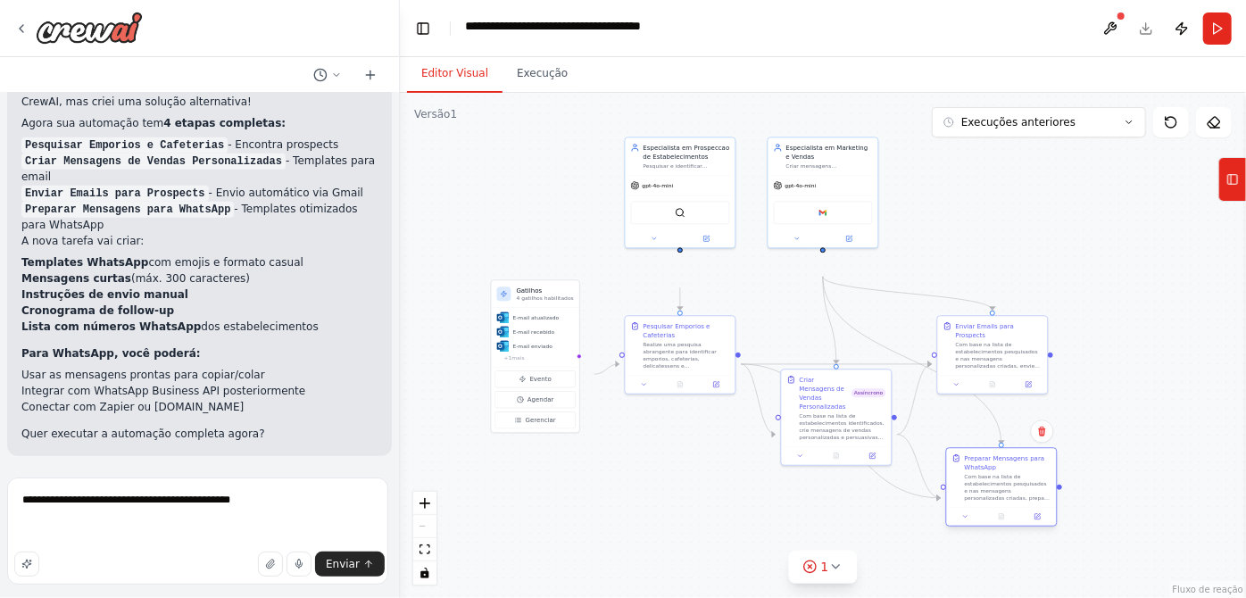
drag, startPoint x: 985, startPoint y: 506, endPoint x: 991, endPoint y: 526, distance: 20.6
click at [991, 502] on div "Com base na lista de estabelecimentos pesquisados e nas mensagens personalizada…" at bounding box center [1008, 487] width 87 height 29
click at [1038, 437] on icon at bounding box center [1041, 432] width 7 height 10
click at [965, 437] on font "Confirmar" at bounding box center [987, 431] width 54 height 12
click at [1013, 521] on div ".deletable-edge-delete-btn { width: 20px; height: 20px; border: 0px solid #ffff…" at bounding box center [823, 345] width 846 height 505
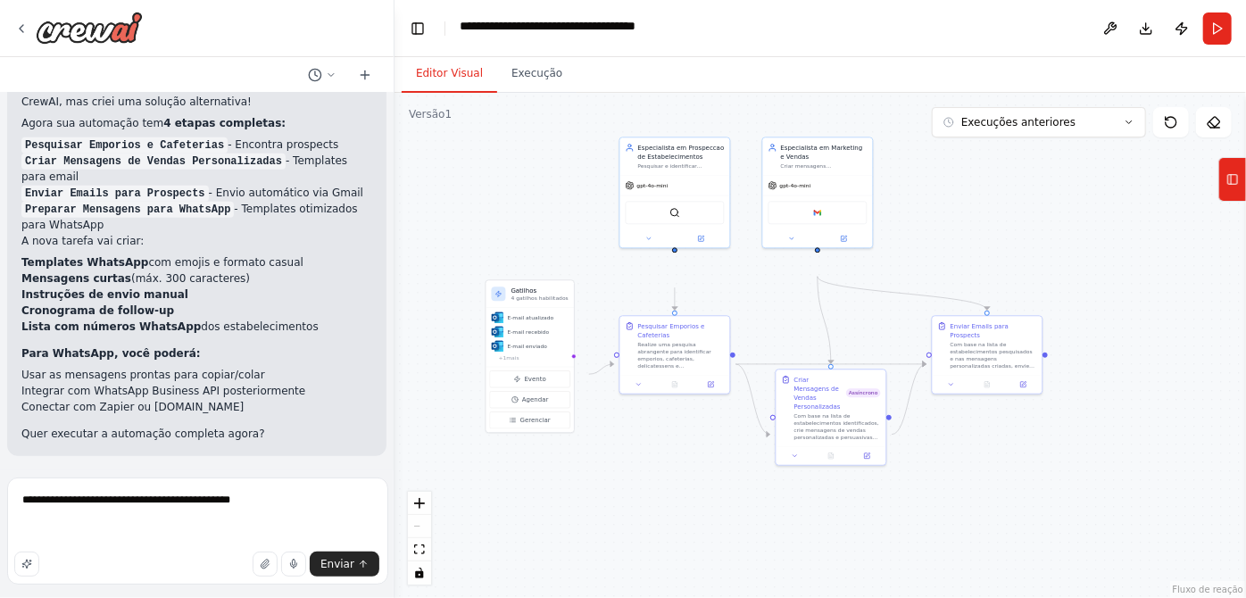
scroll to position [5686, 0]
click at [395, 449] on div "quero agentes que envia mensagens para Empórios e Cafeterias para colocar meu c…" at bounding box center [623, 299] width 1246 height 598
click at [1204, 39] on button "Correr" at bounding box center [1218, 28] width 29 height 32
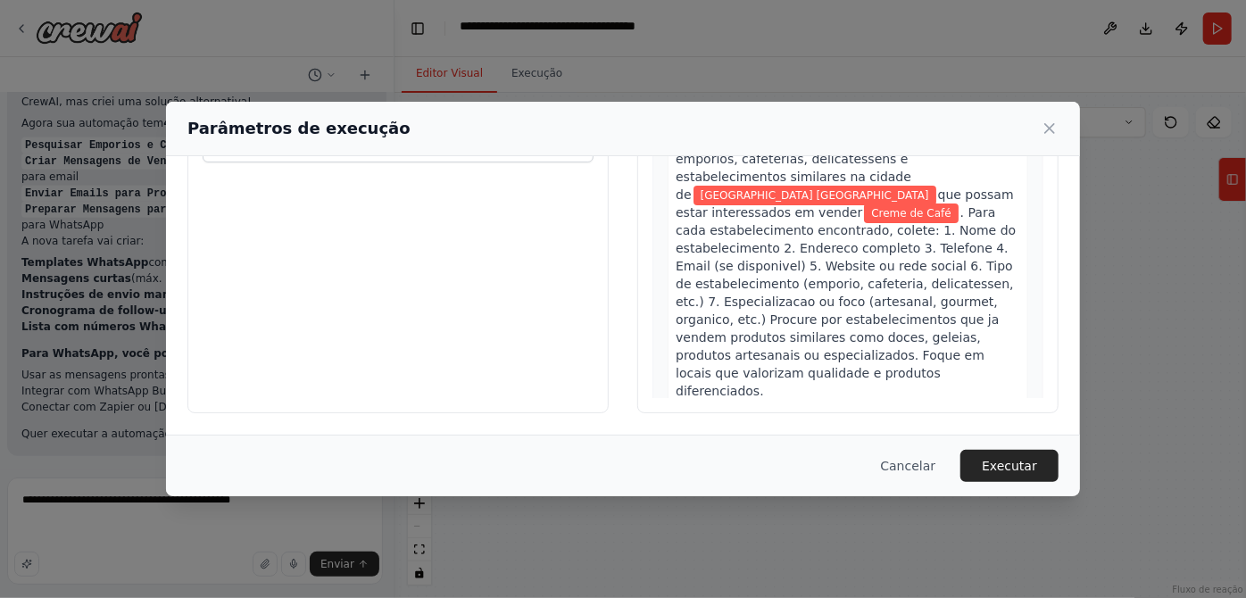
scroll to position [330, 0]
click at [1059, 471] on button "Executar" at bounding box center [1010, 466] width 98 height 32
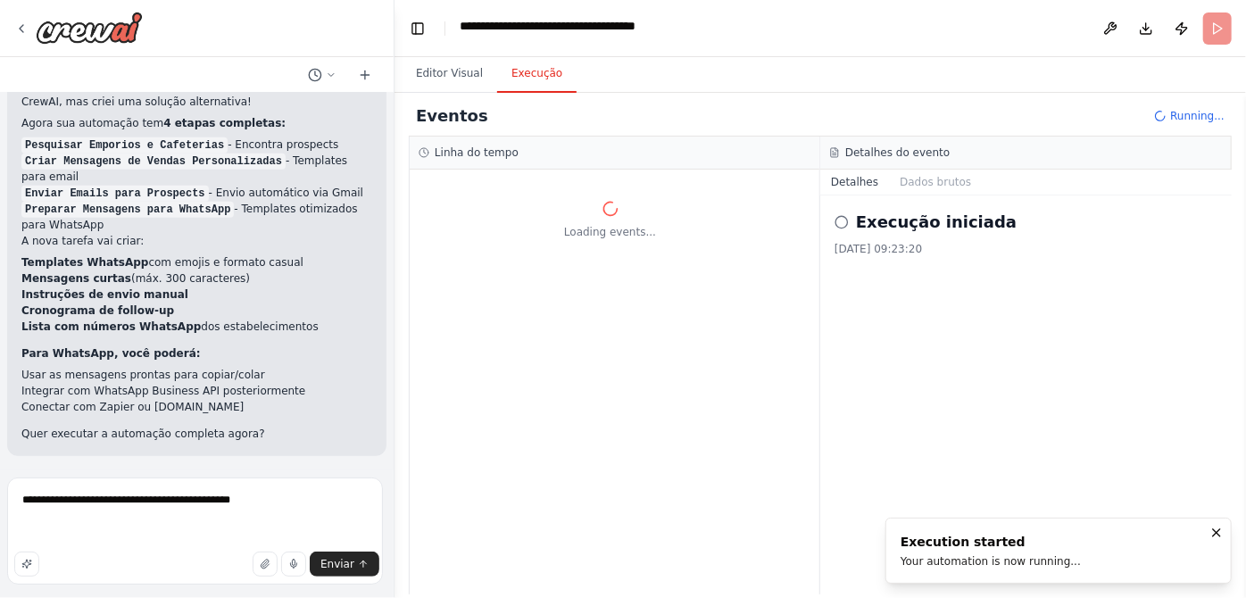
scroll to position [0, 0]
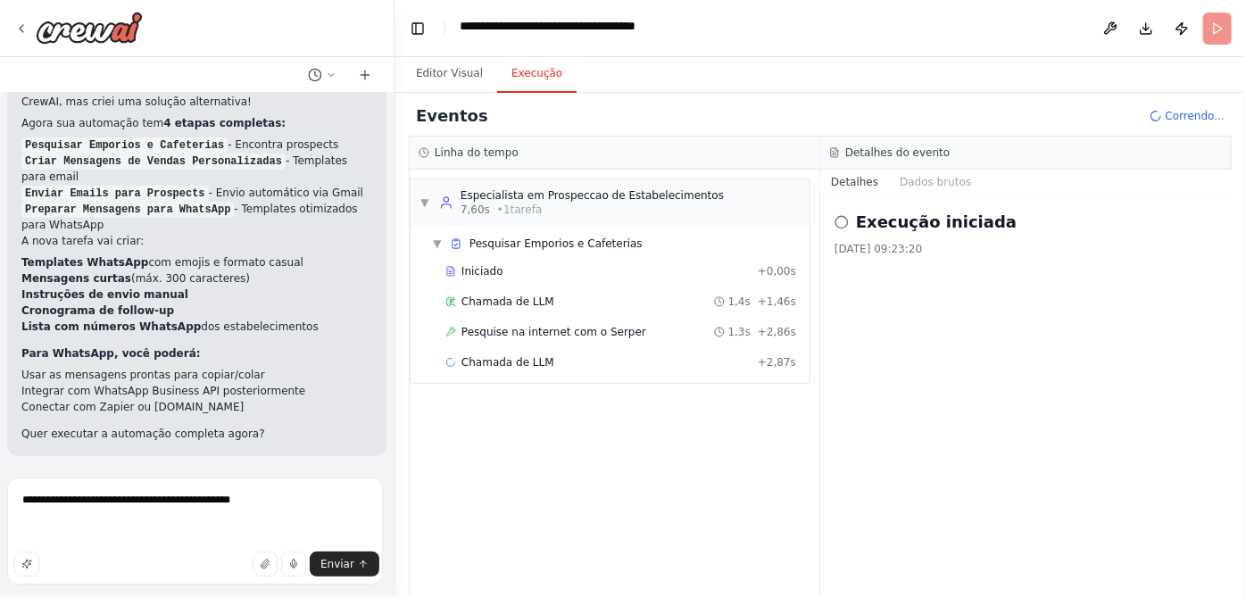
click at [656, 533] on div "▼ Especialista em Prospeccao de Estabelecimentos 7,60s • 1 tarefa ▼ Pesquisar E…" at bounding box center [615, 382] width 410 height 425
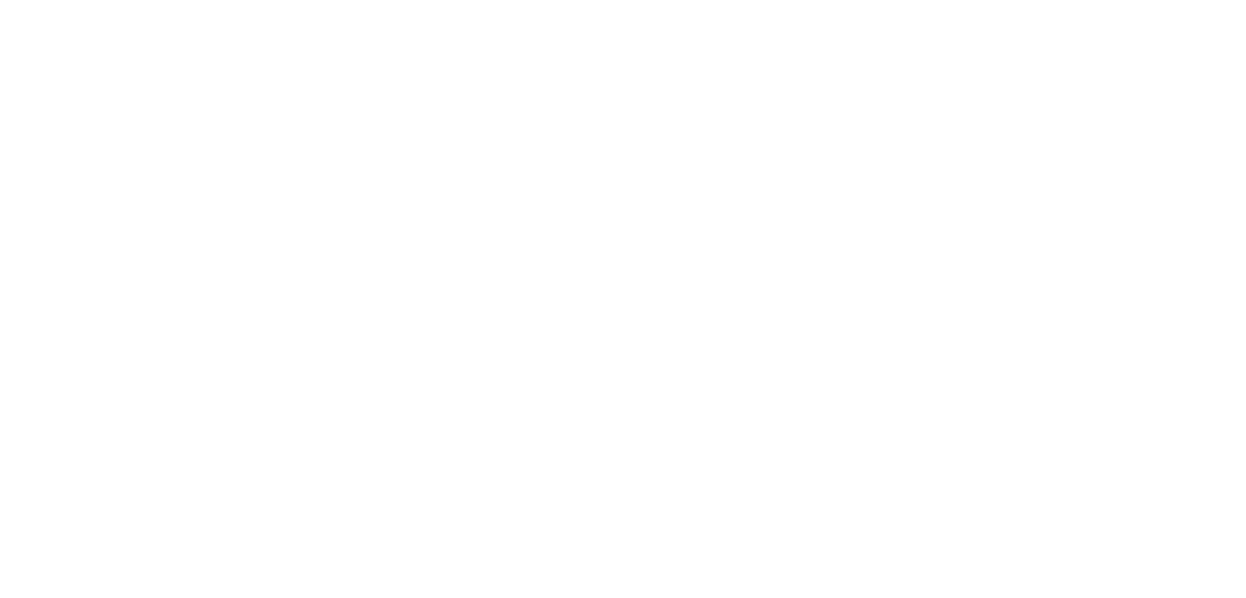
click at [643, 0] on html "Texto original Avalie a tradução O feedback vai ser usado para ajudar a melhora…" at bounding box center [623, 0] width 1246 height 0
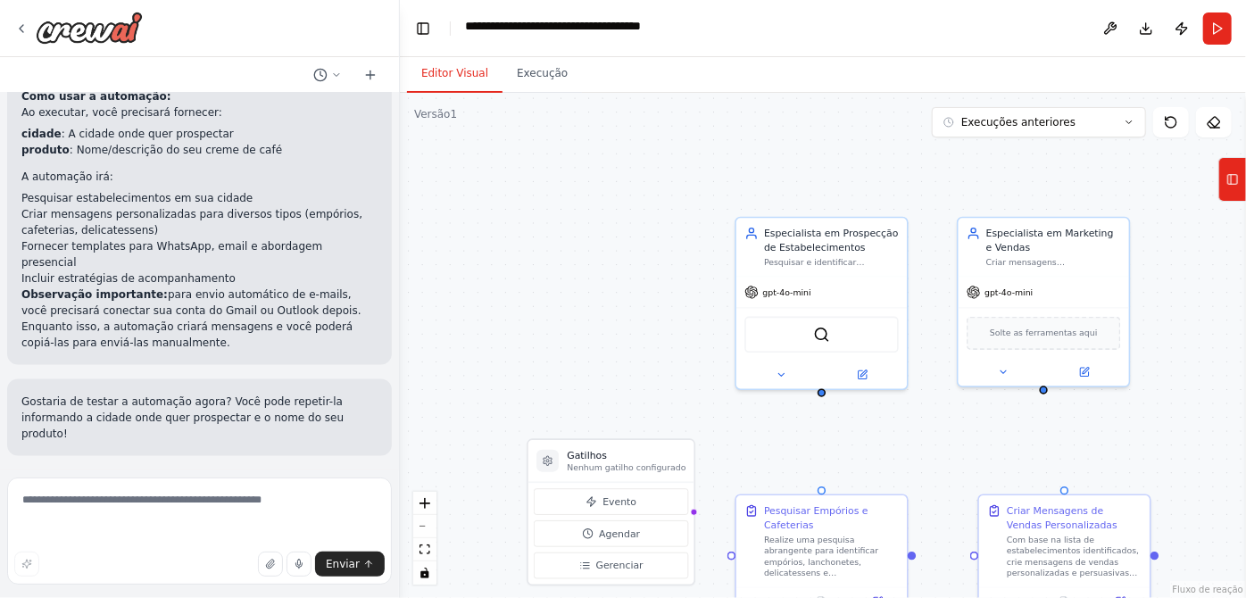
scroll to position [1900, 0]
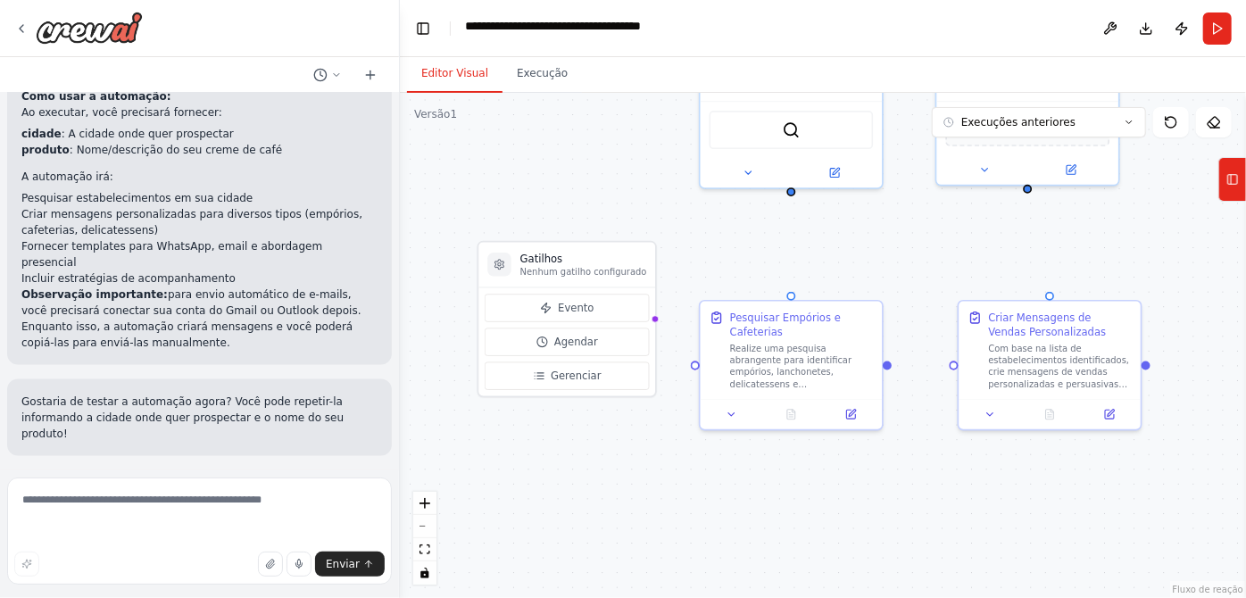
drag, startPoint x: 662, startPoint y: 360, endPoint x: 621, endPoint y: 155, distance: 208.5
click at [621, 155] on div "Gatilhos Nenhum gatilho configurado Evento Agendar Gerenciar Especialista em Pr…" at bounding box center [823, 345] width 846 height 505
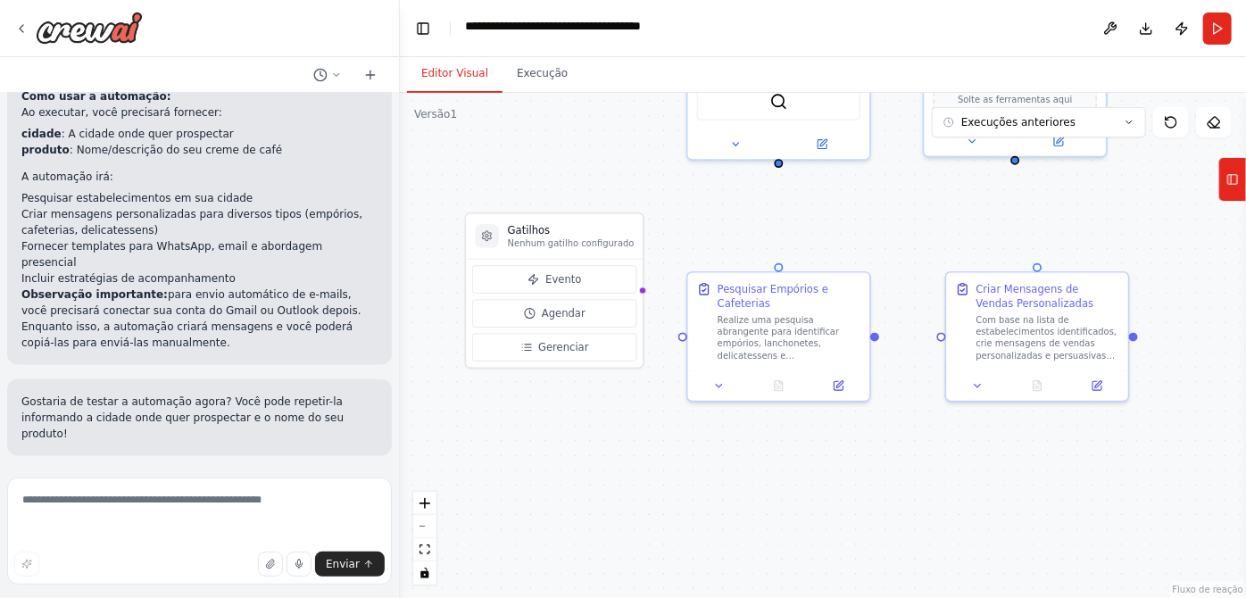
drag, startPoint x: 603, startPoint y: 203, endPoint x: 590, endPoint y: 174, distance: 31.2
click at [590, 174] on div "Gatilhos Nenhum gatilho configurado Evento Agendar Gerenciar Especialista em Pr…" at bounding box center [823, 345] width 846 height 505
click at [603, 362] on button "Gerenciar" at bounding box center [554, 348] width 165 height 28
click at [546, 362] on button "Gerenciar" at bounding box center [554, 348] width 165 height 28
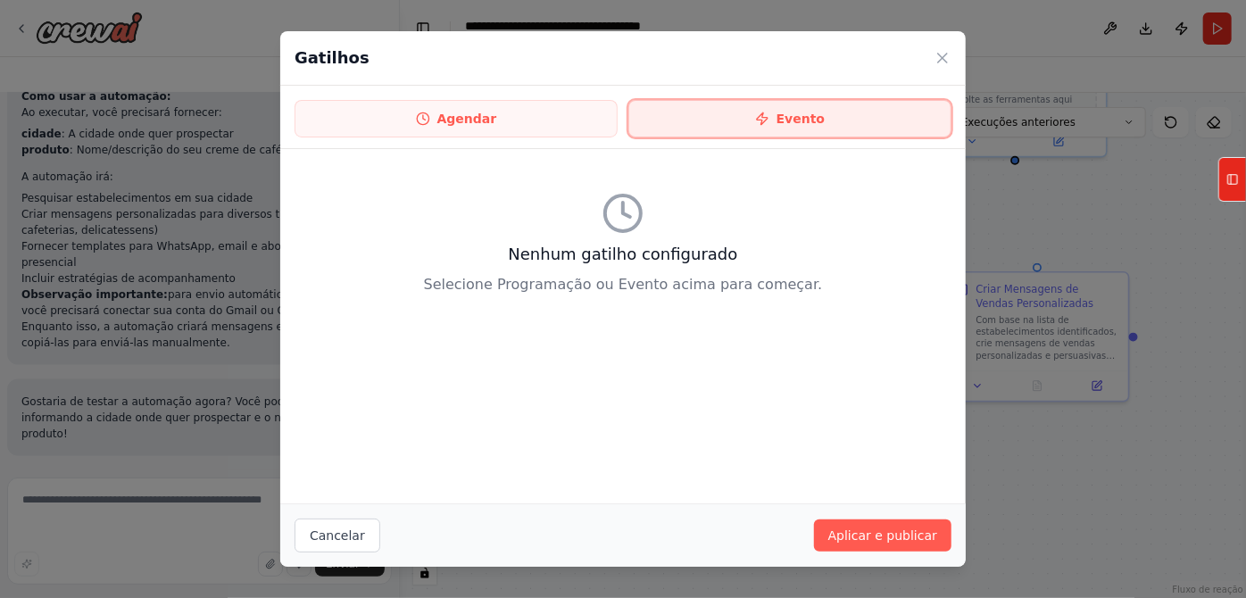
click at [820, 126] on font "Evento" at bounding box center [801, 119] width 48 height 14
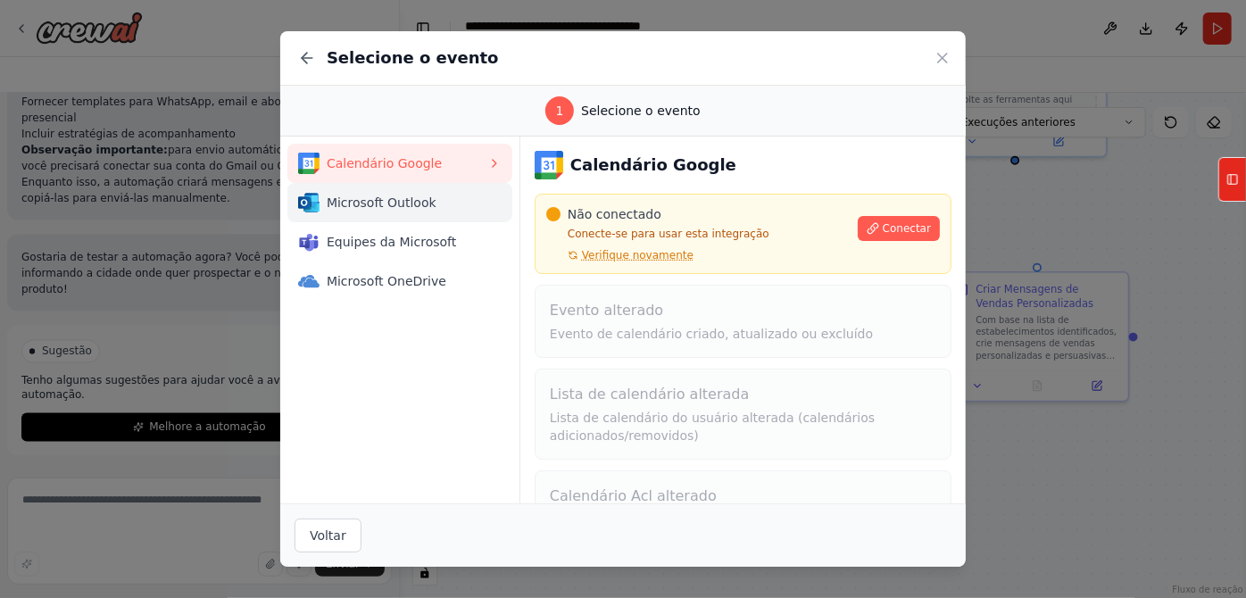
scroll to position [2118, 0]
click at [387, 212] on span "Microsoft Outlook" at bounding box center [407, 203] width 161 height 18
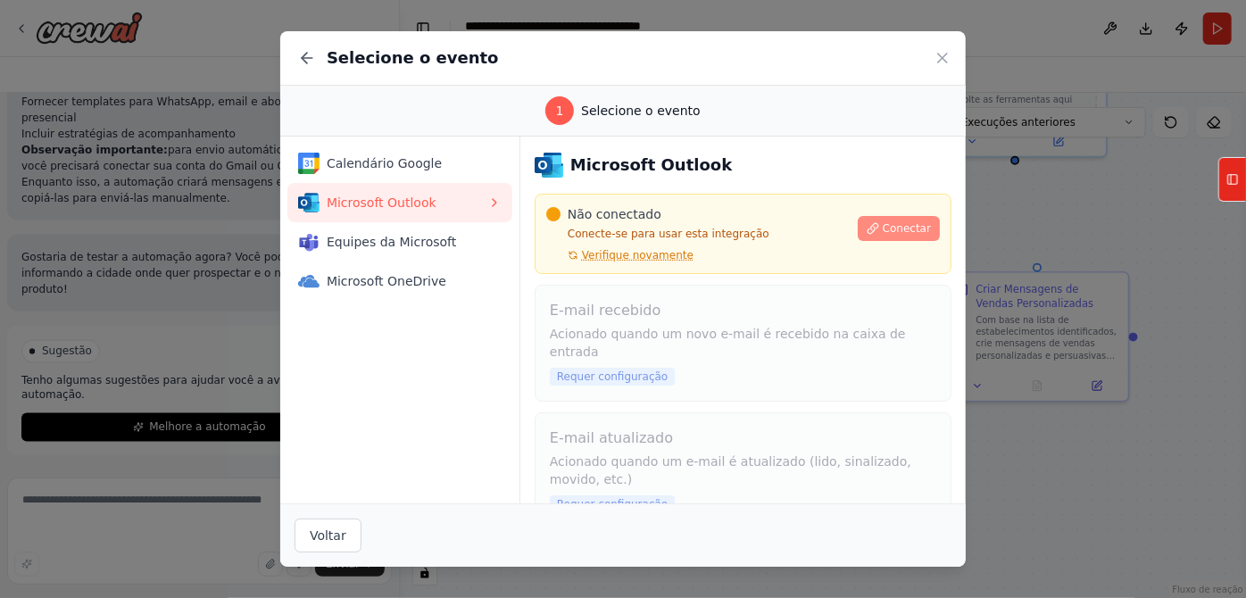
click at [937, 241] on button "Conectar" at bounding box center [899, 228] width 82 height 25
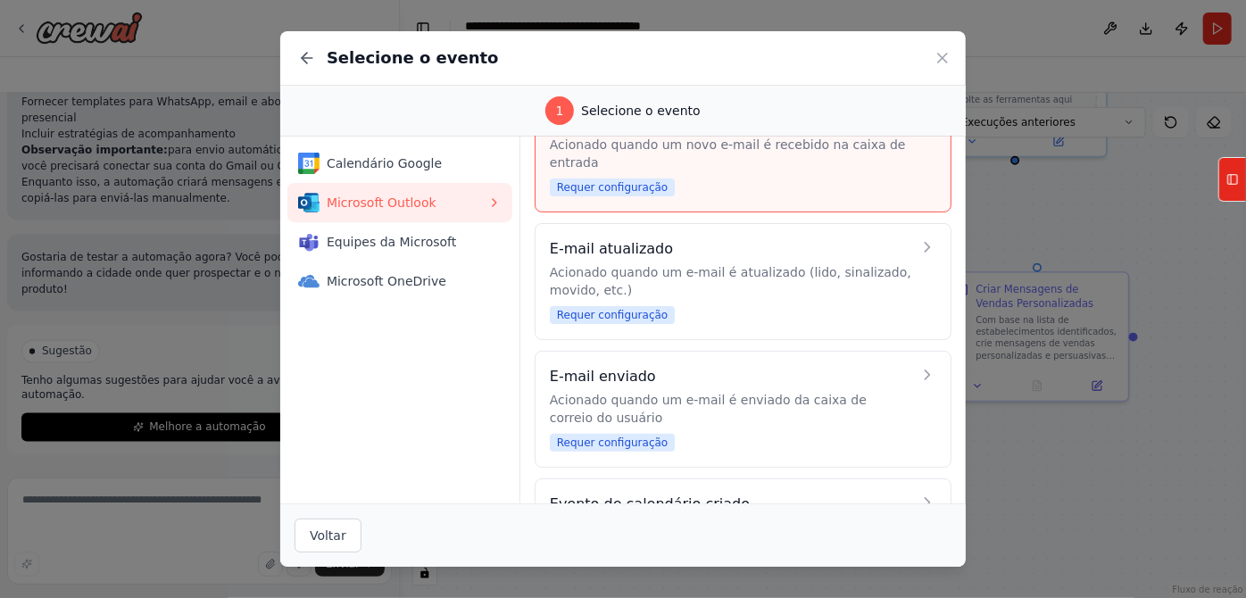
scroll to position [243, 0]
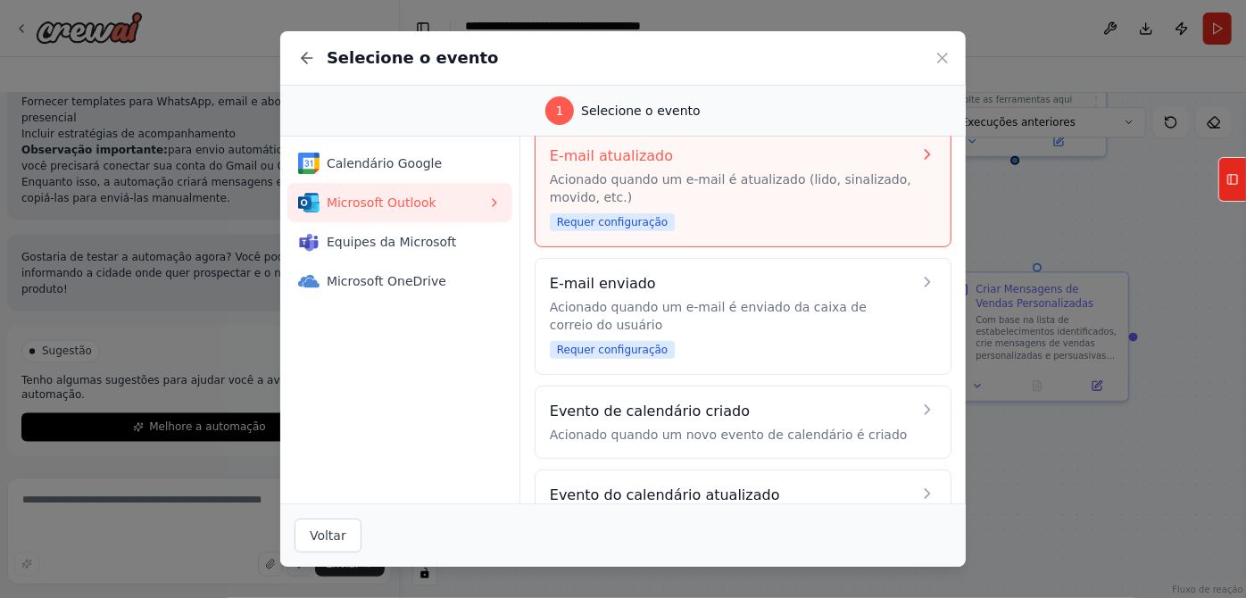
click at [786, 232] on div "E-mail atualizado Acionado quando um e-mail é atualizado (lido, sinalizado, mov…" at bounding box center [731, 189] width 362 height 87
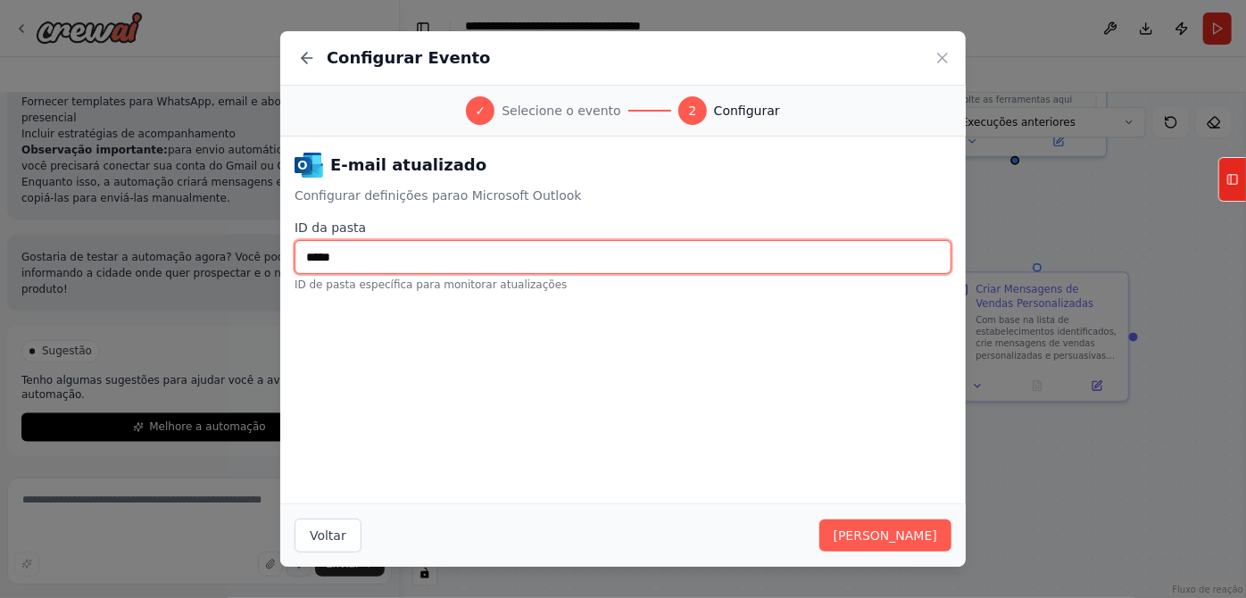
click at [364, 274] on input "*****" at bounding box center [623, 257] width 657 height 34
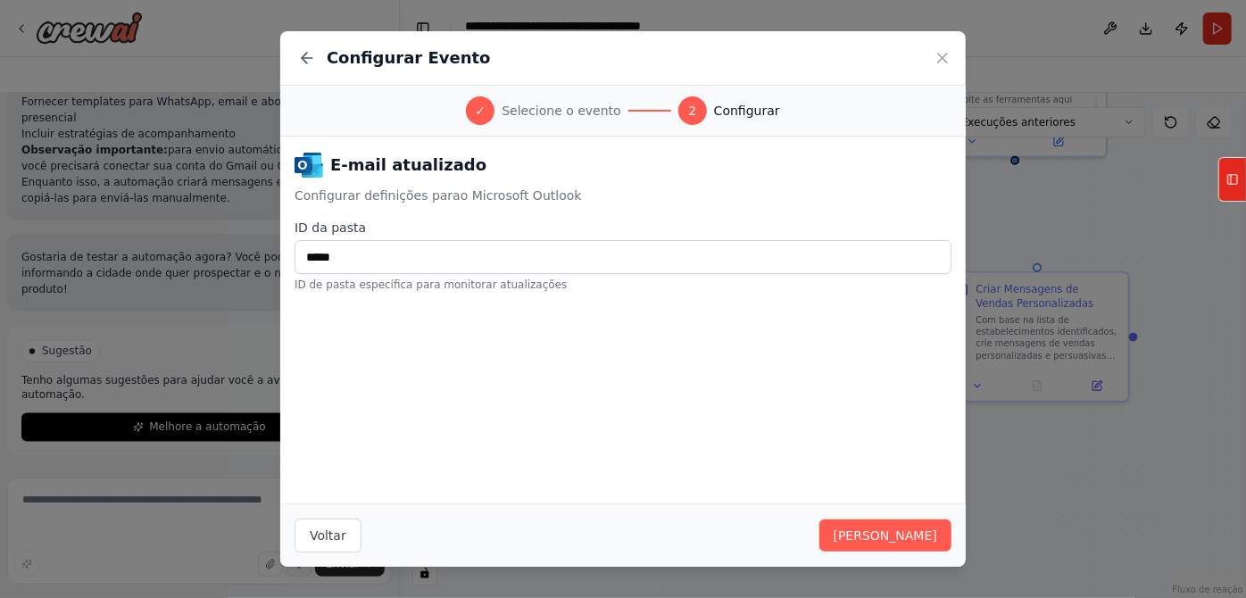
click at [371, 390] on div "E-mail atualizado Configurar definições para o Microsoft Outlook ID da pasta **…" at bounding box center [623, 320] width 686 height 367
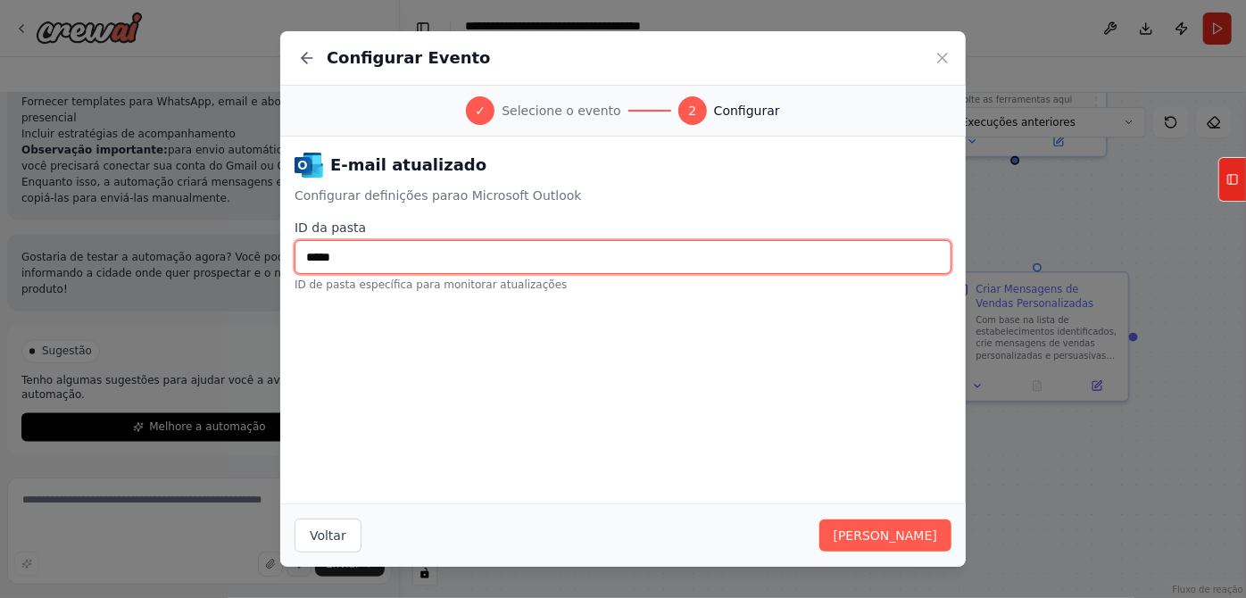
click at [405, 274] on input "*****" at bounding box center [623, 257] width 657 height 34
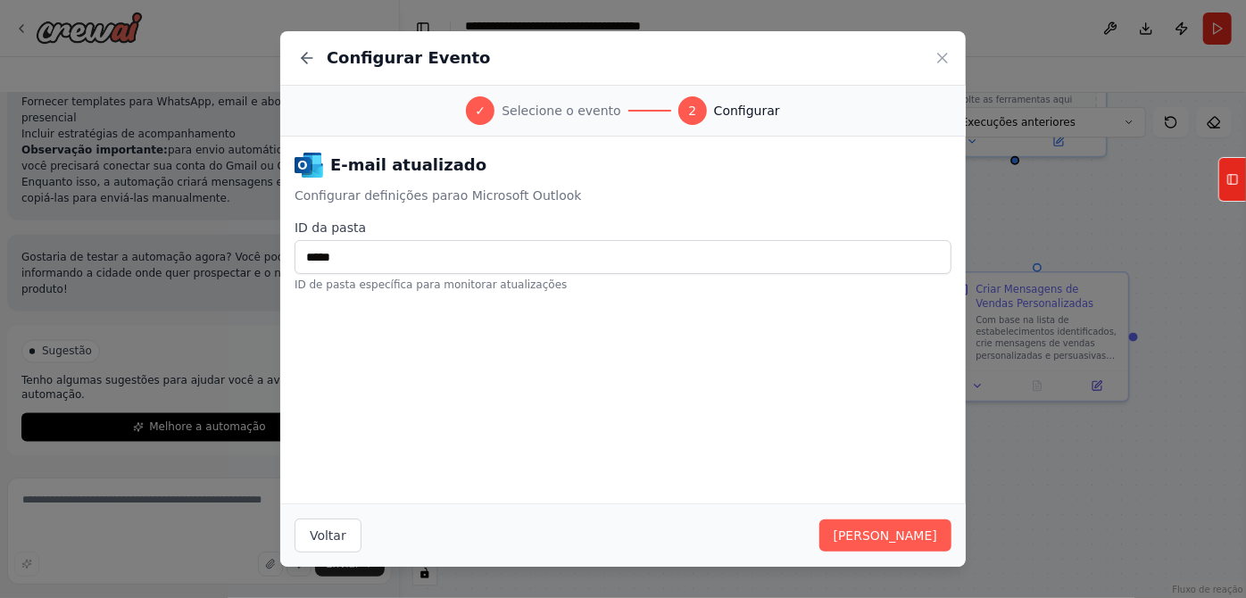
click at [502, 448] on div "E-mail atualizado Configurar definições para o Microsoft Outlook ID da pasta **…" at bounding box center [623, 320] width 686 height 367
click at [937, 536] on font "Salvar gatilho" at bounding box center [886, 536] width 104 height 14
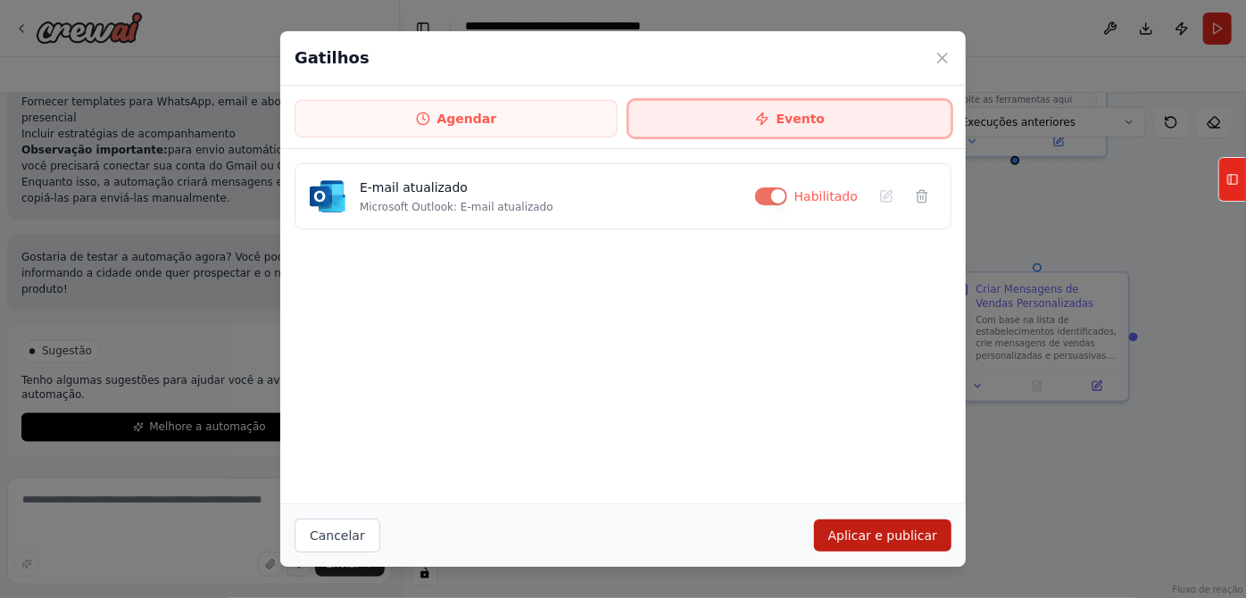
click at [769, 137] on button "Evento" at bounding box center [790, 118] width 323 height 37
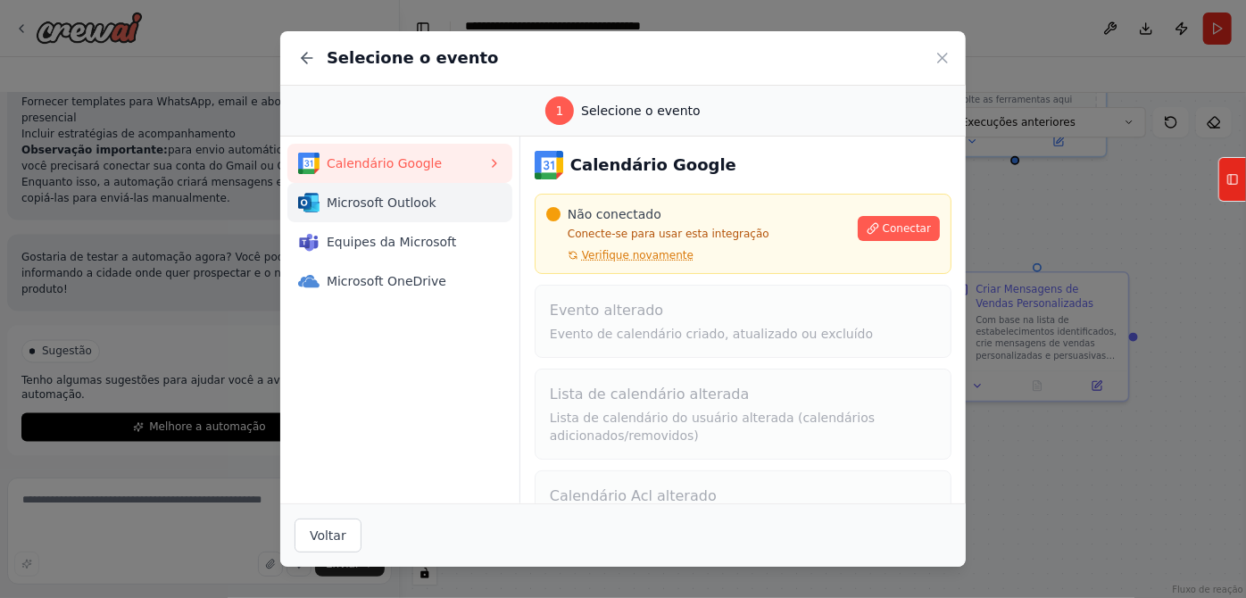
click at [337, 210] on font "Microsoft Outlook" at bounding box center [382, 203] width 110 height 14
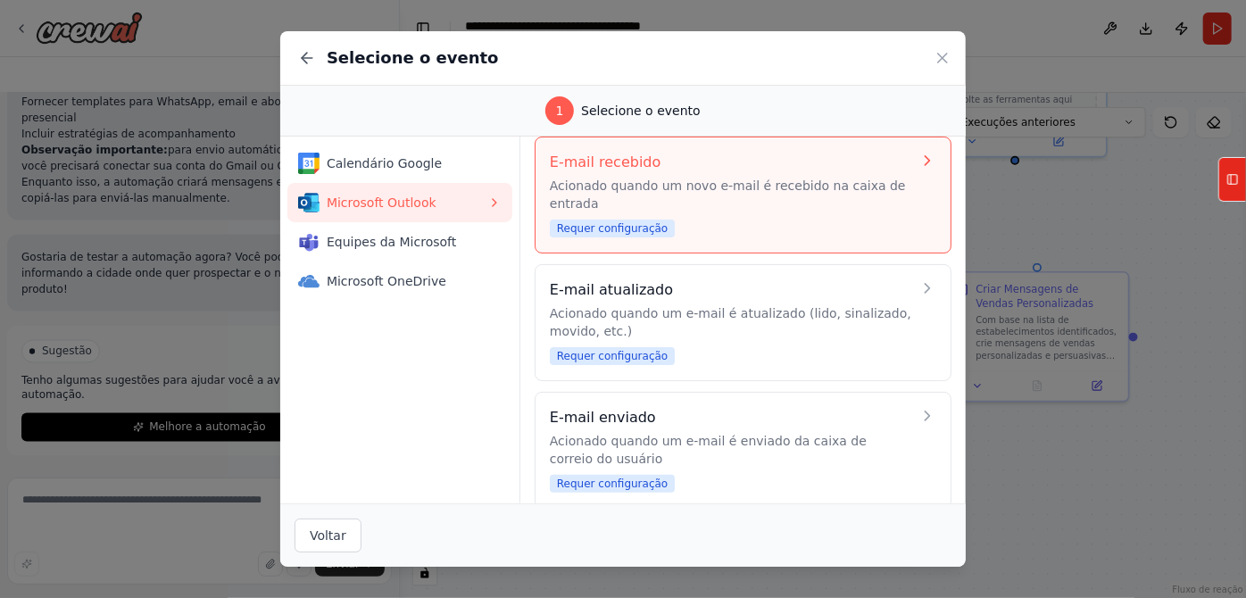
scroll to position [80, 0]
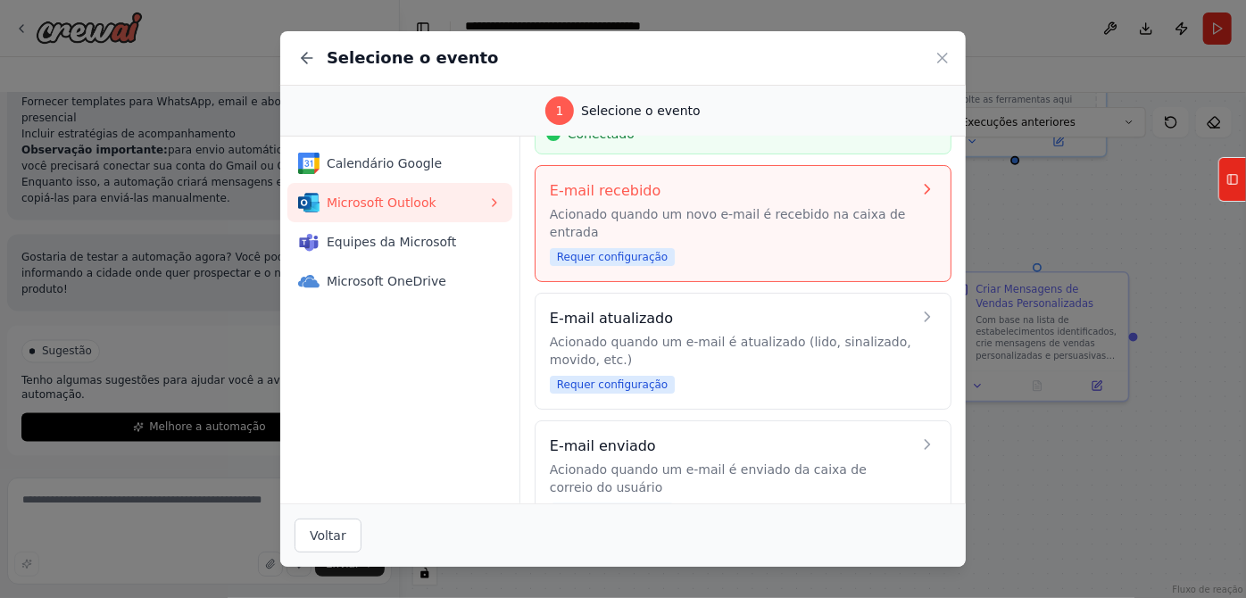
click at [735, 267] on div "E-mail recebido Acionado quando um novo e-mail é recebido na caixa de entrada R…" at bounding box center [731, 223] width 362 height 87
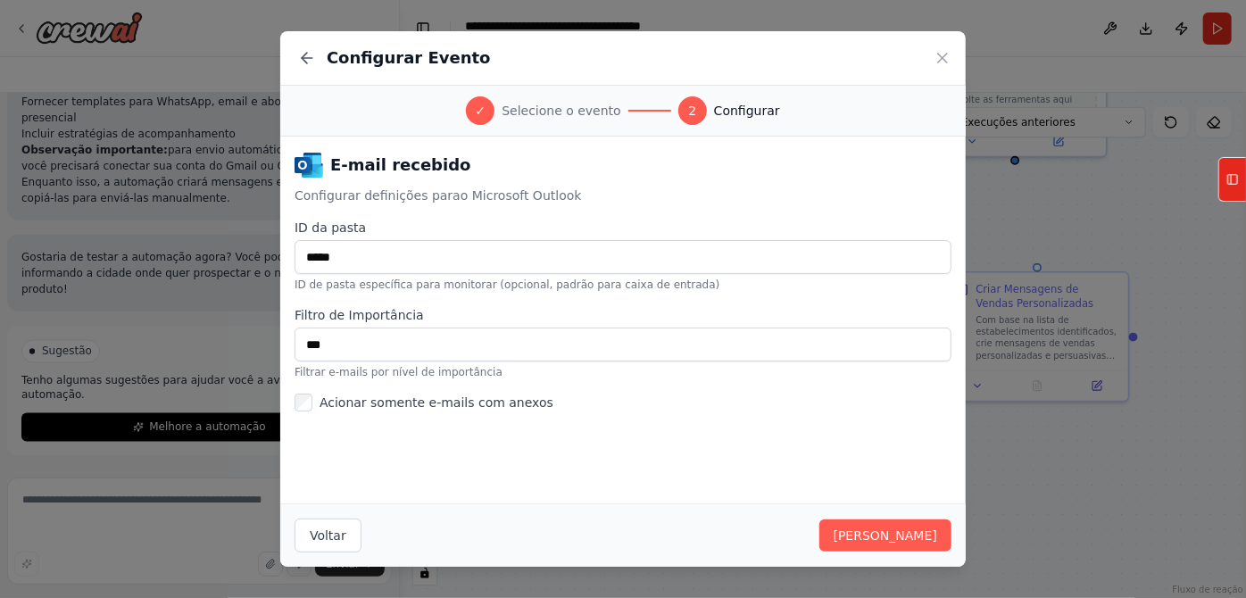
scroll to position [32, 0]
click at [895, 518] on div "Voltar Salvar gatilho" at bounding box center [623, 535] width 686 height 63
click at [913, 521] on button "Salvar gatilho" at bounding box center [886, 536] width 132 height 32
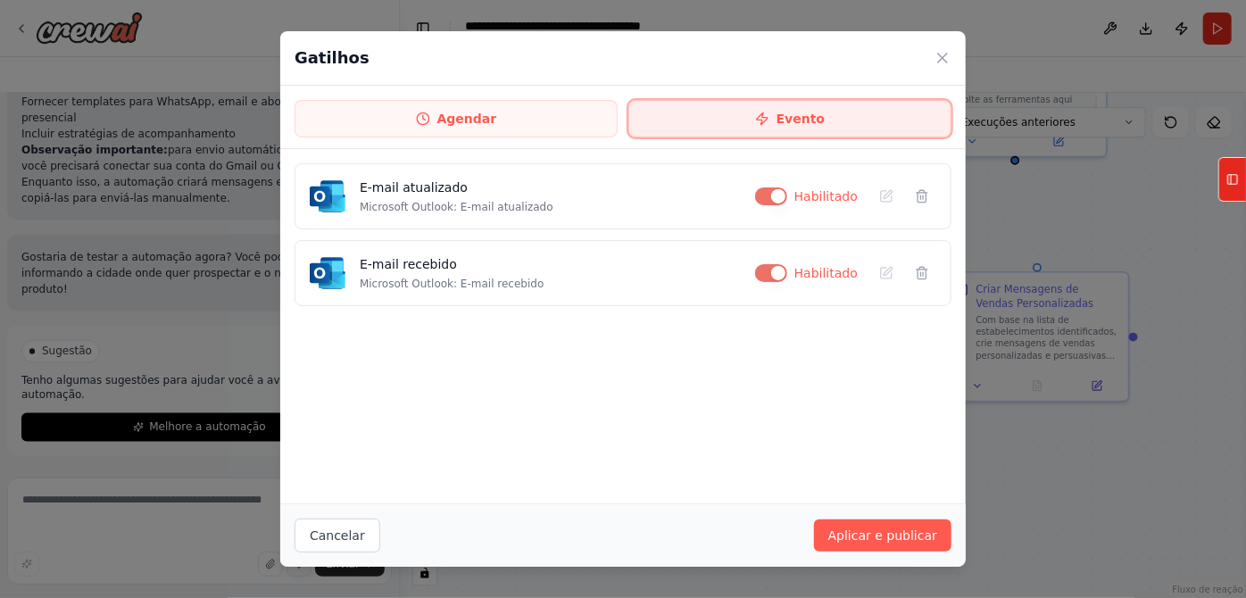
click at [708, 128] on button "Evento" at bounding box center [790, 118] width 323 height 37
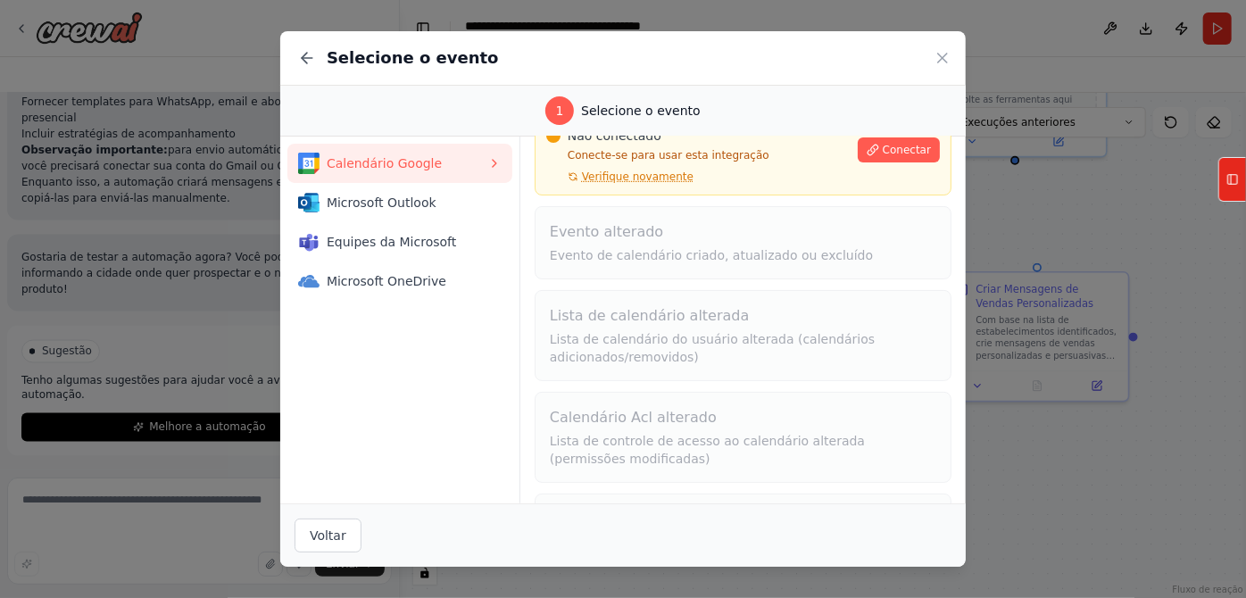
scroll to position [0, 0]
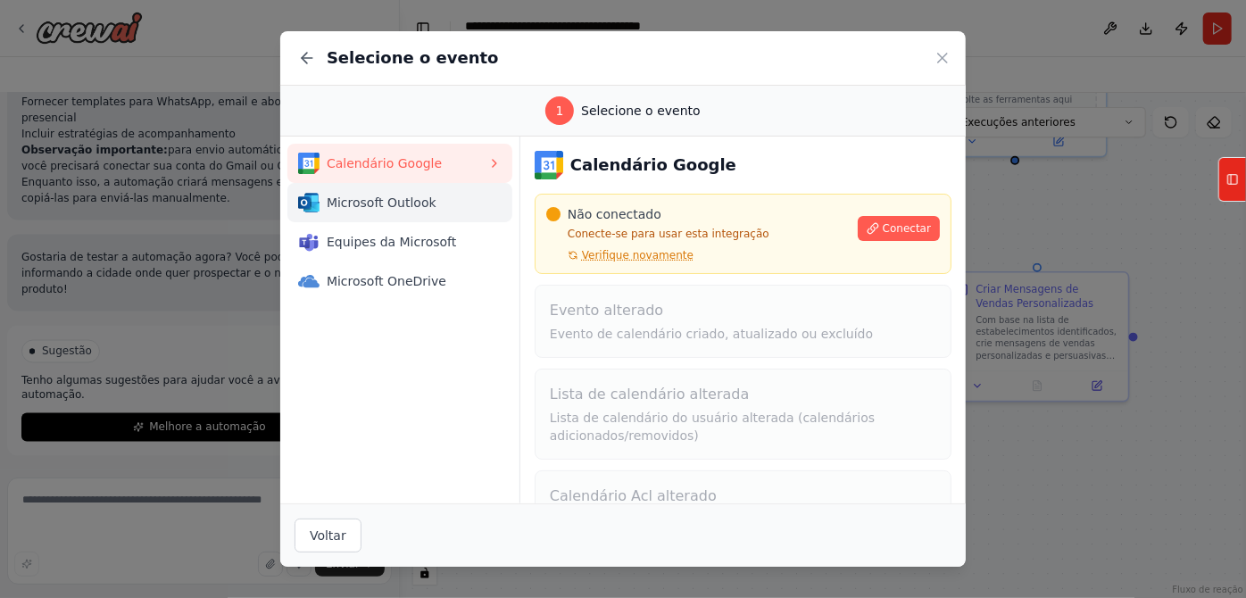
click at [327, 210] on font "Microsoft Outlook" at bounding box center [382, 203] width 110 height 14
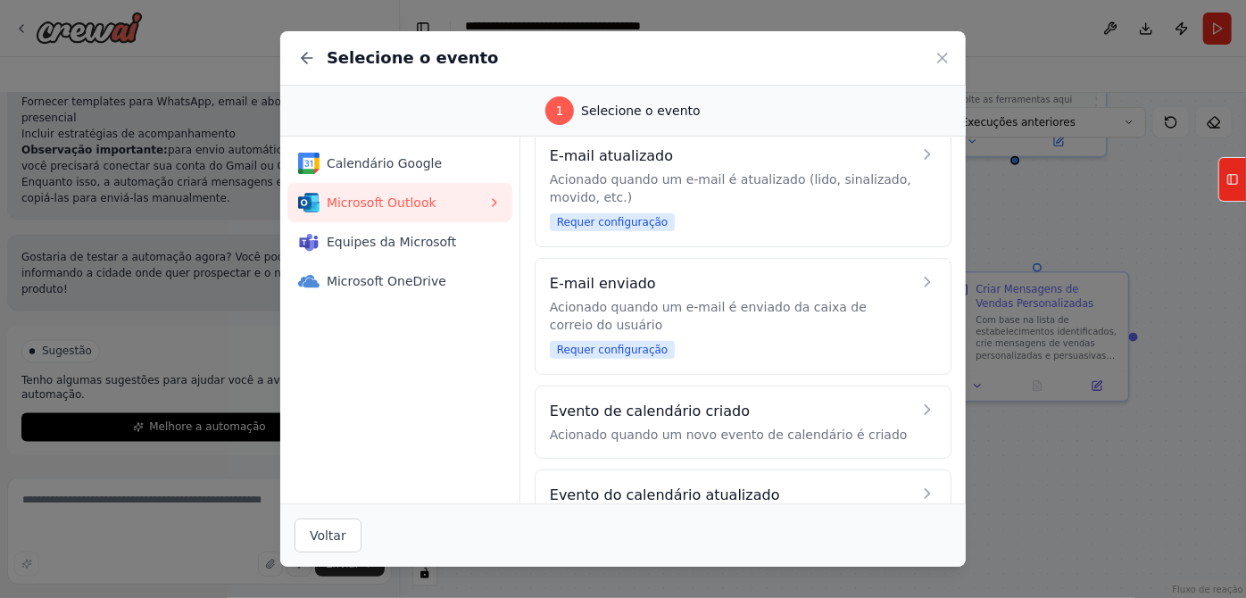
scroll to position [324, 0]
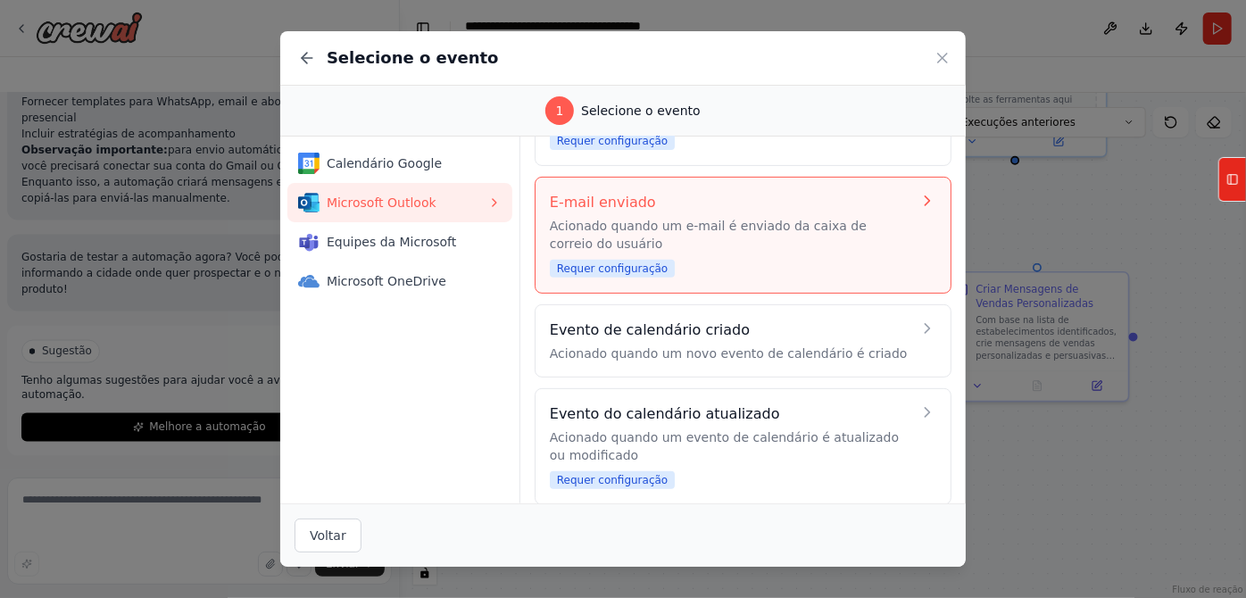
click at [793, 253] on p "Acionado quando um e-mail é enviado da caixa de correio do usuário" at bounding box center [731, 235] width 362 height 36
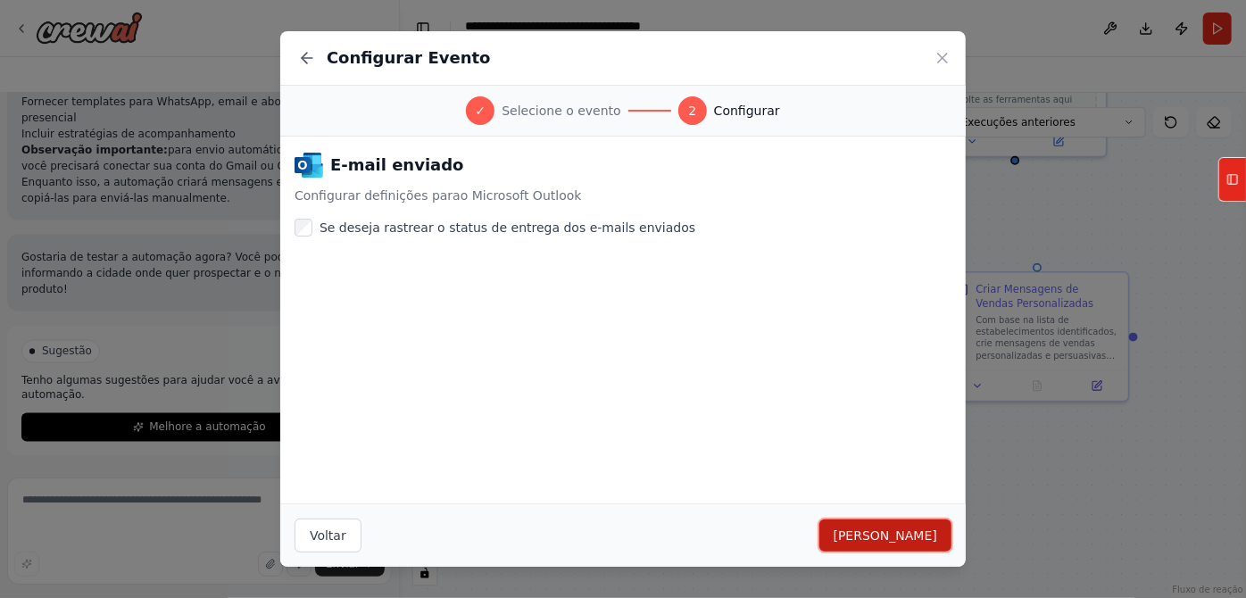
click at [937, 529] on font "Salvar gatilho" at bounding box center [886, 536] width 104 height 14
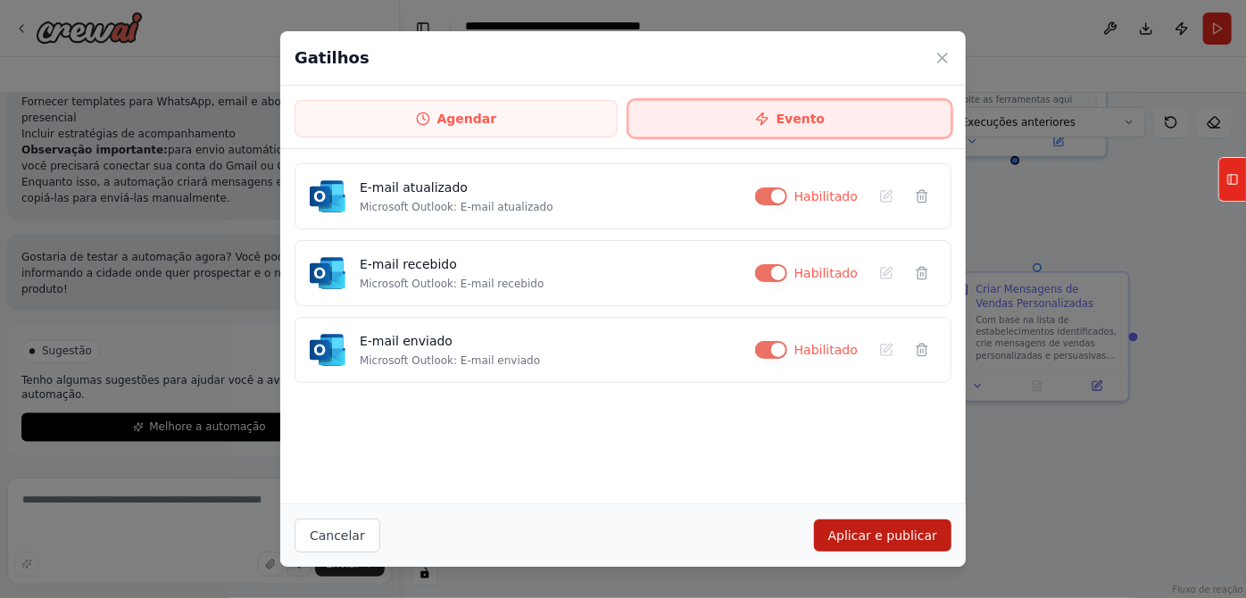
click at [764, 129] on button "Evento" at bounding box center [790, 118] width 323 height 37
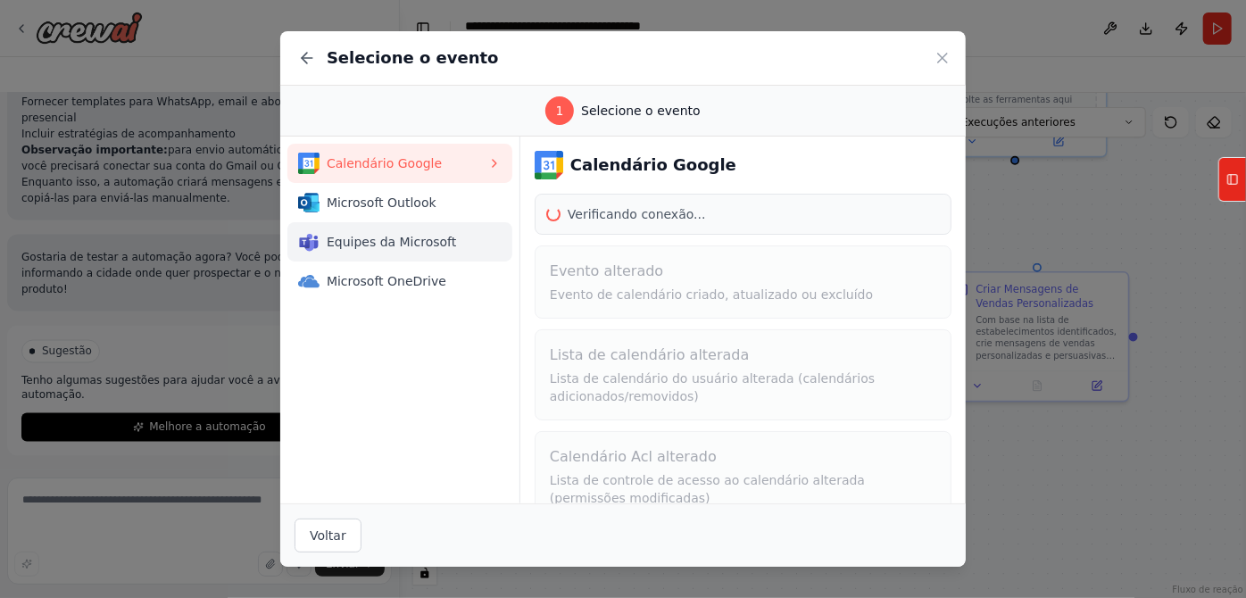
click at [327, 249] on font "Equipes da Microsoft" at bounding box center [391, 242] width 129 height 14
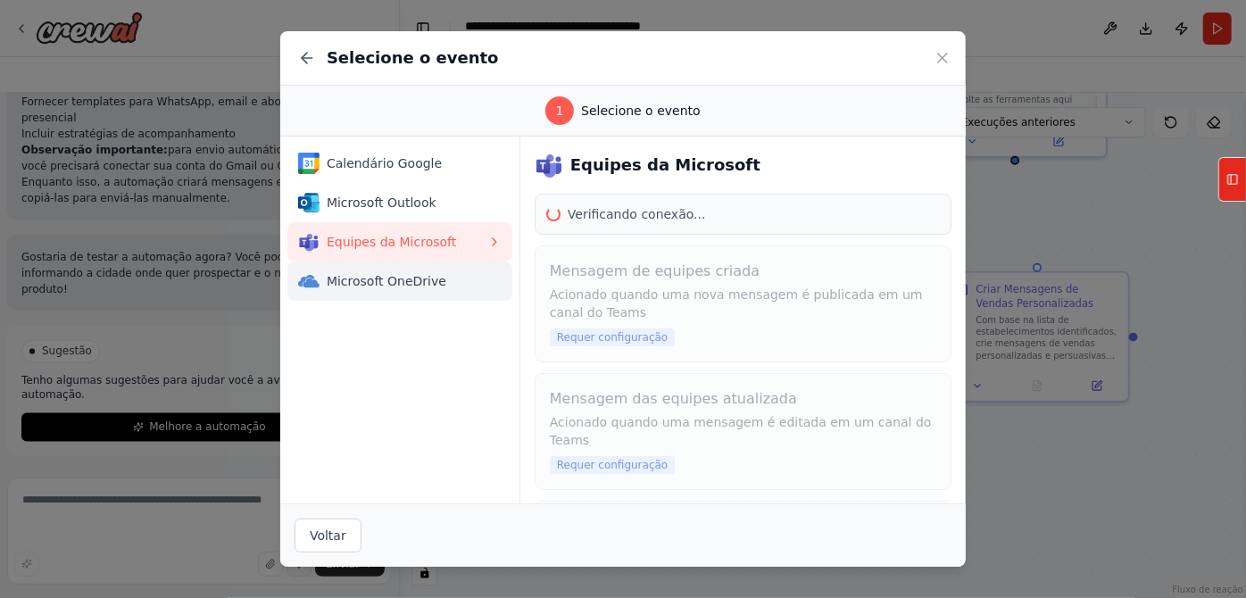
click at [327, 288] on font "Microsoft OneDrive" at bounding box center [387, 281] width 120 height 14
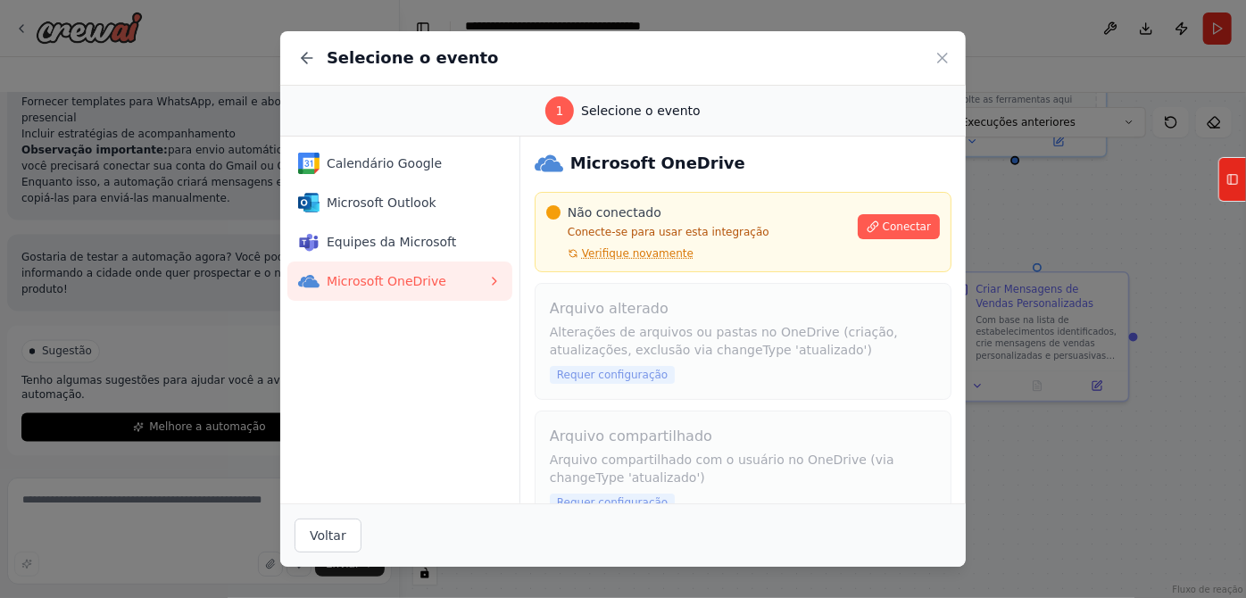
scroll to position [0, 0]
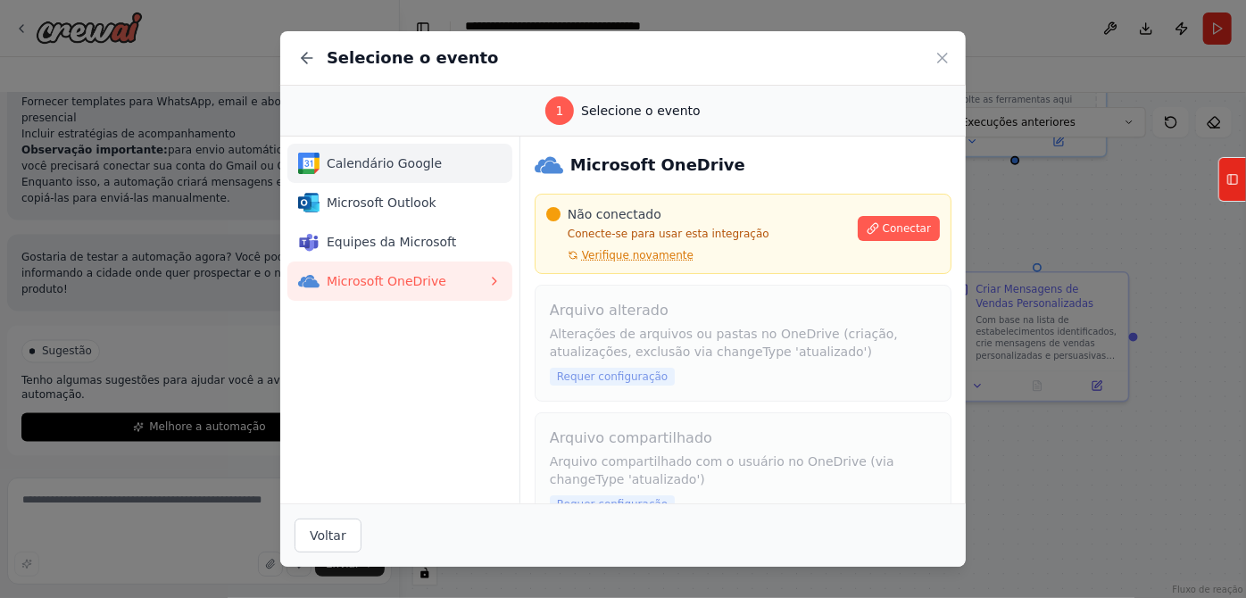
click at [327, 171] on font "Calendário Google" at bounding box center [384, 163] width 115 height 14
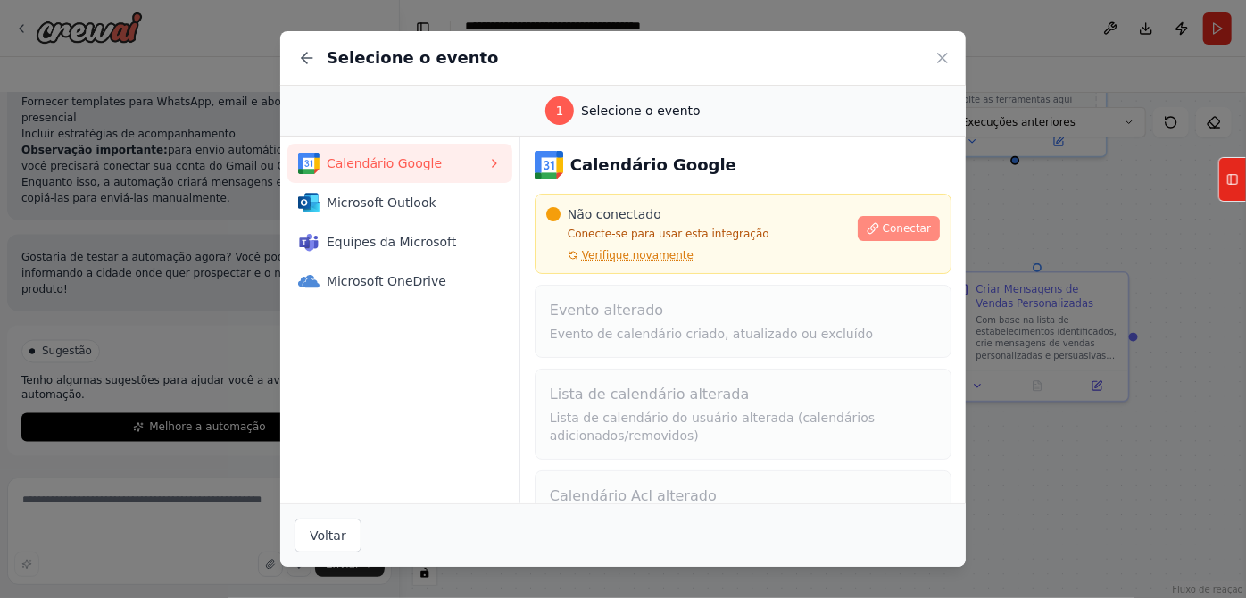
click at [929, 241] on button "Conectar" at bounding box center [899, 228] width 82 height 25
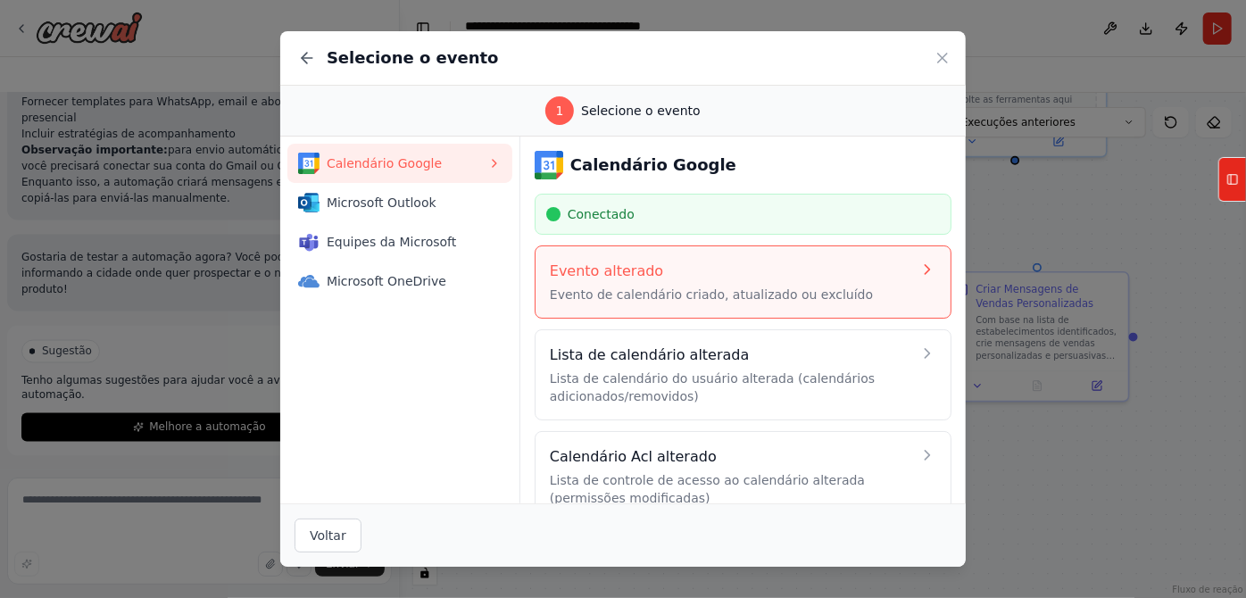
click at [659, 302] on font "Evento de calendário criado, atualizado ou excluído" at bounding box center [711, 294] width 323 height 14
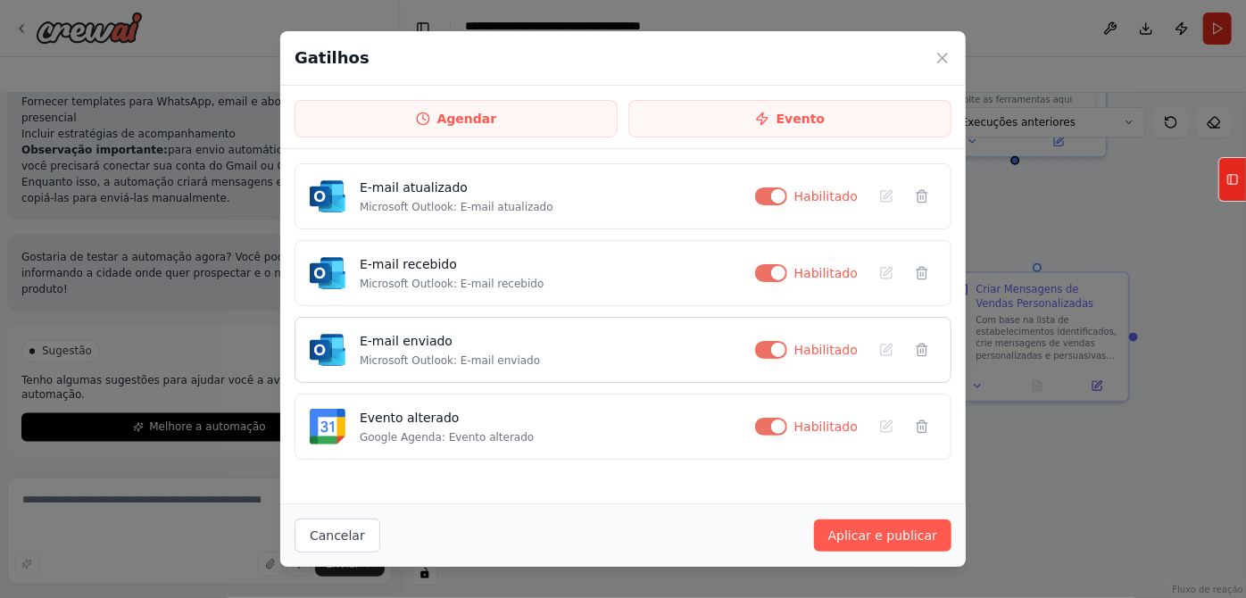
scroll to position [89, 0]
click at [937, 531] on font "Aplicar e publicar" at bounding box center [883, 536] width 109 height 14
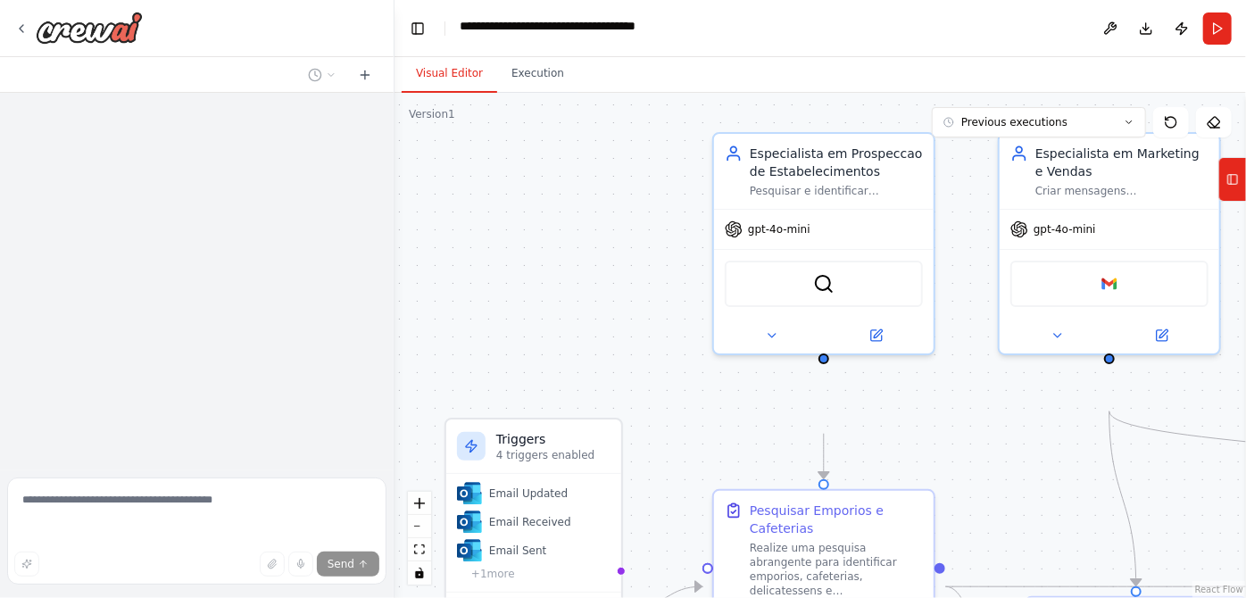
drag, startPoint x: 600, startPoint y: 322, endPoint x: 523, endPoint y: 221, distance: 126.8
click at [522, 221] on div ".deletable-edge-delete-btn { width: 20px; height: 20px; border: 0px solid #ffff…" at bounding box center [821, 345] width 852 height 505
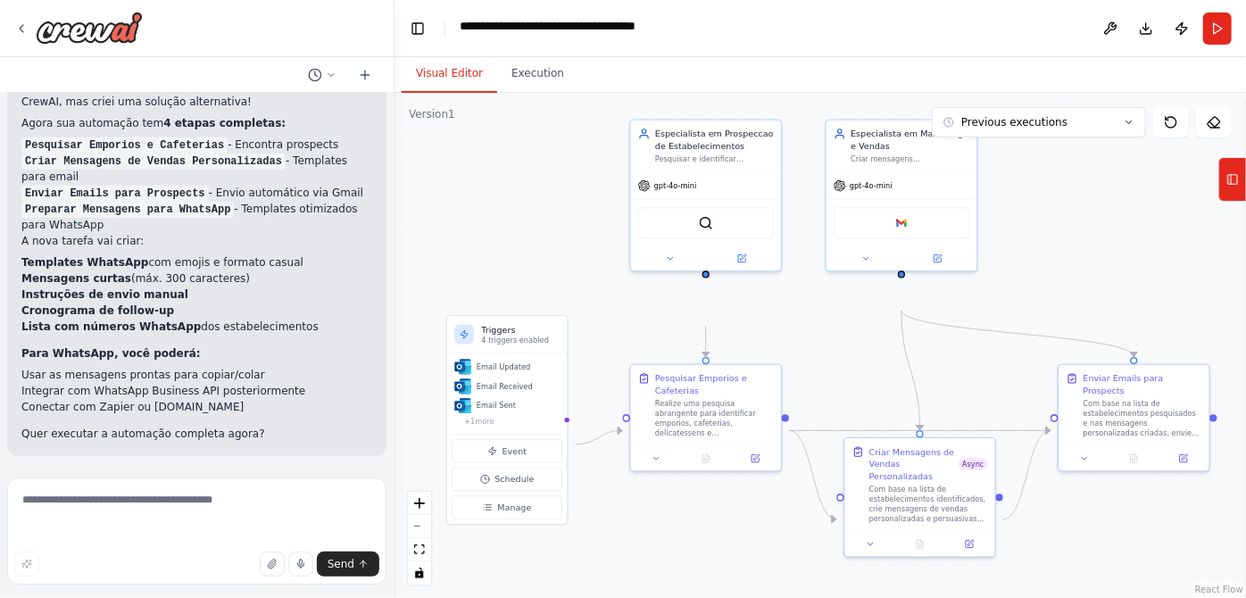
scroll to position [5651, 0]
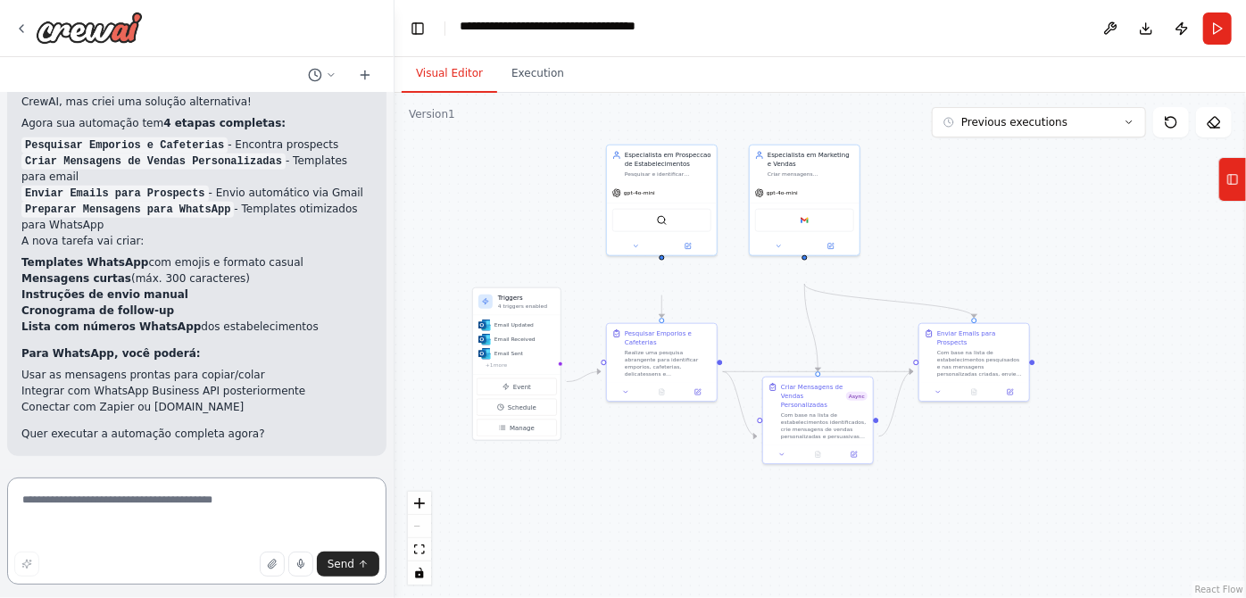
click at [155, 510] on textarea at bounding box center [196, 531] width 379 height 107
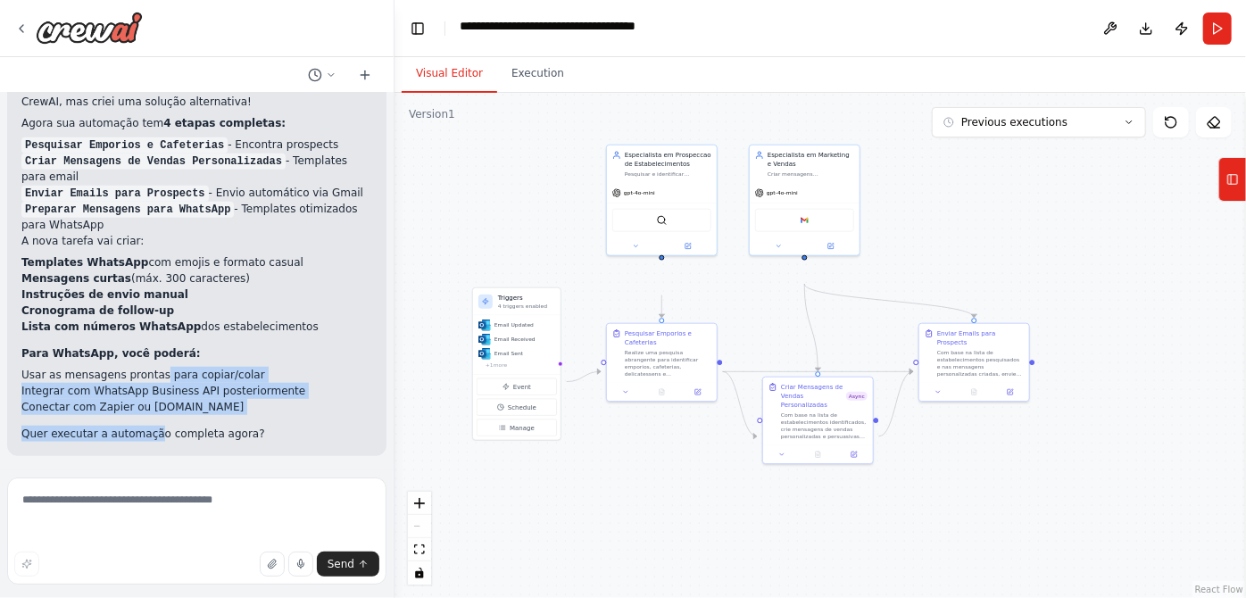
drag, startPoint x: 179, startPoint y: 405, endPoint x: 186, endPoint y: 342, distance: 63.8
click at [186, 342] on div "Não encontrei integração direta com WhatsApp na plataforma CrewAI, mas criei um…" at bounding box center [196, 260] width 351 height 364
click at [184, 461] on div "quero agentes que envia mensagens para Empórios e Cafeterias para colocar meu c…" at bounding box center [197, 282] width 394 height 378
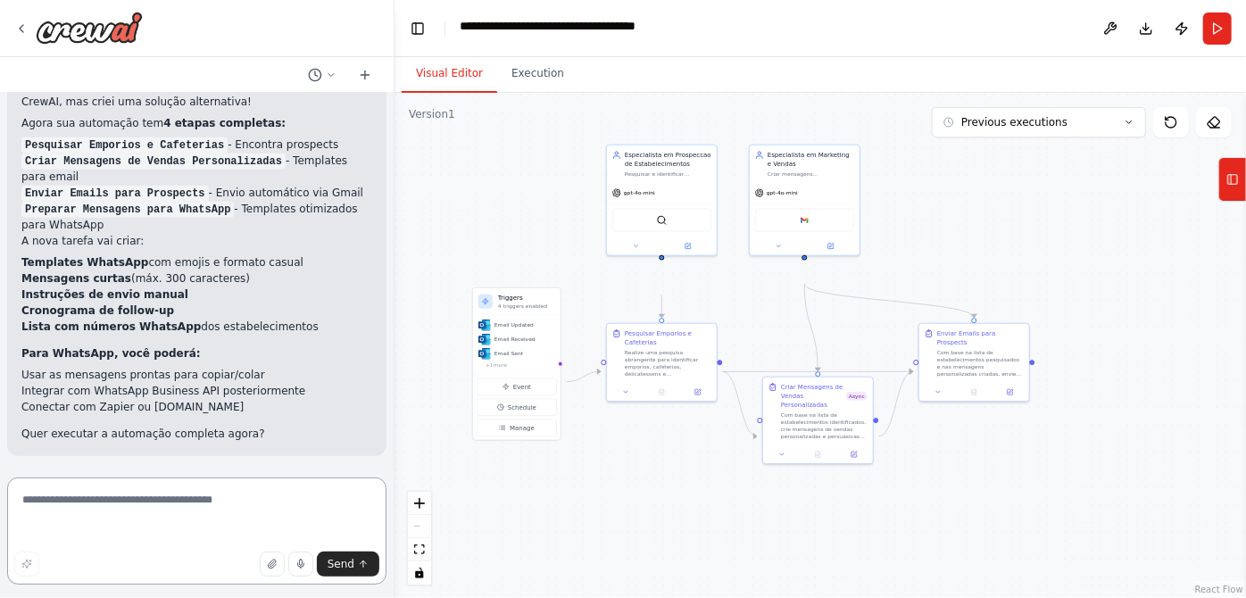
click at [195, 507] on textarea at bounding box center [196, 531] width 379 height 107
type textarea "**********"
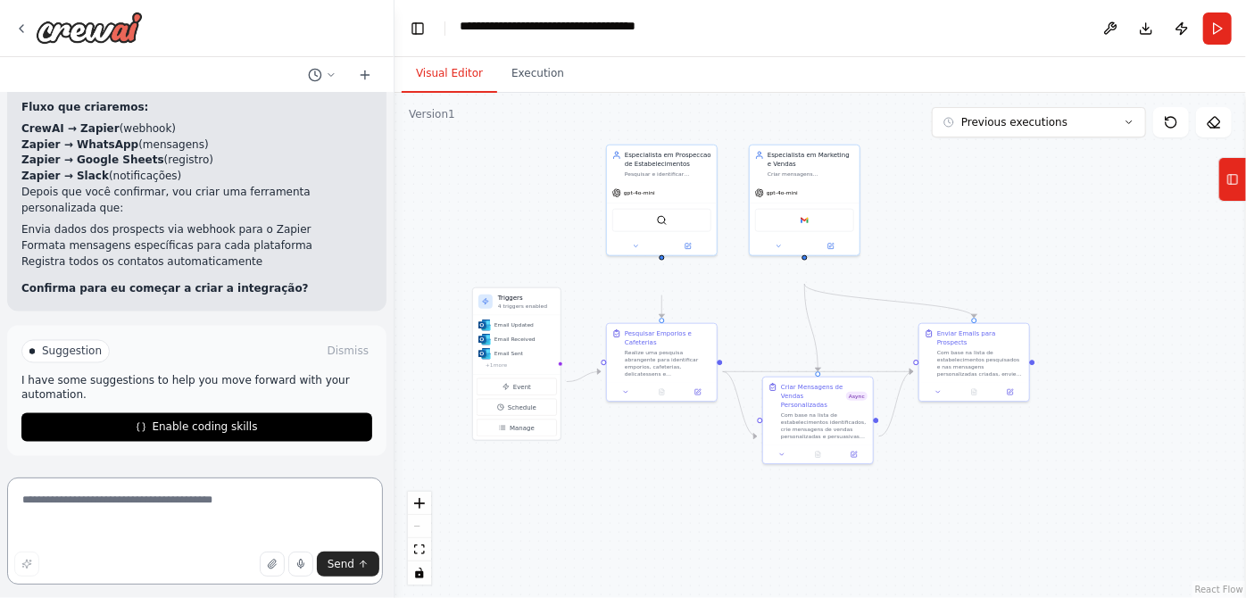
scroll to position [6837, 0]
type textarea "********"
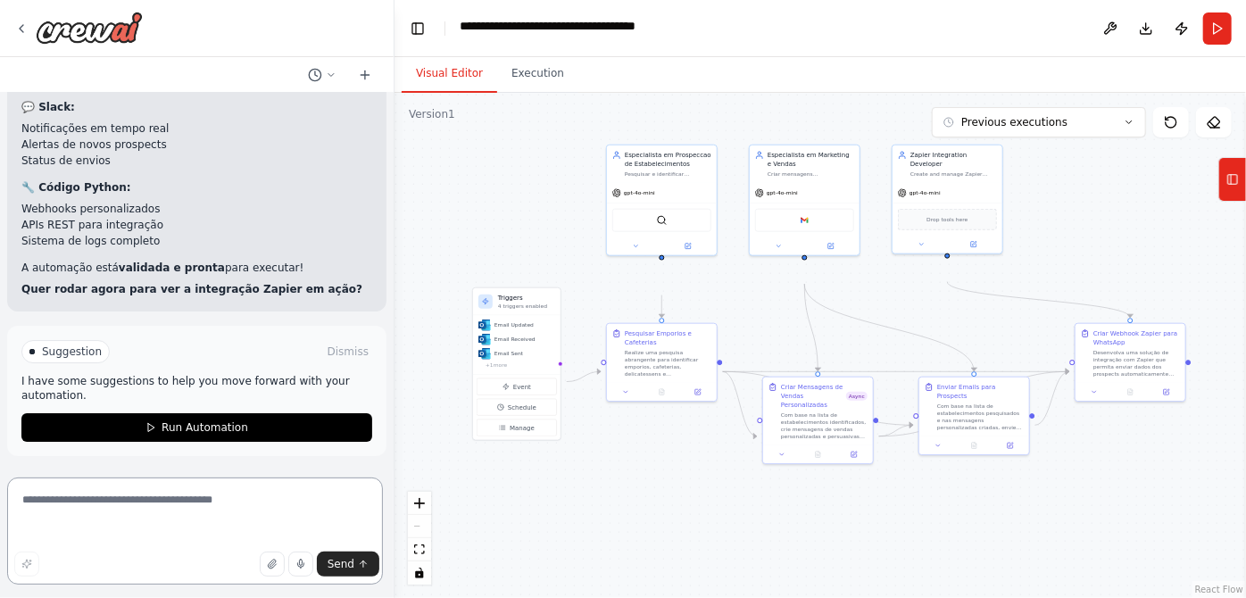
scroll to position [8552, 0]
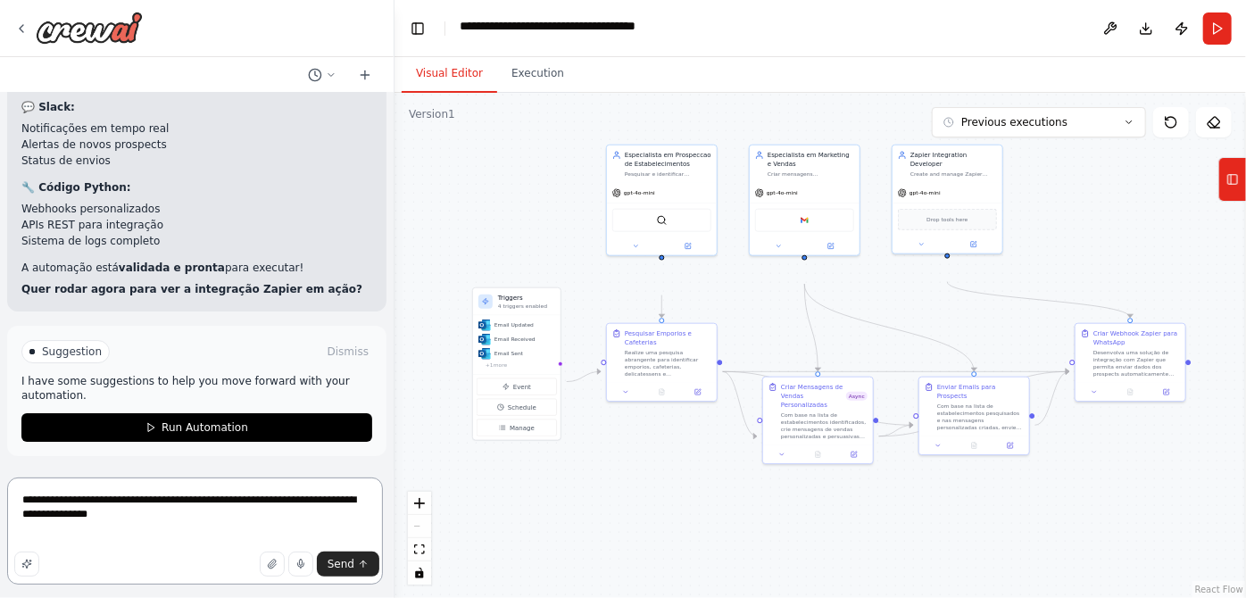
type textarea "**********"
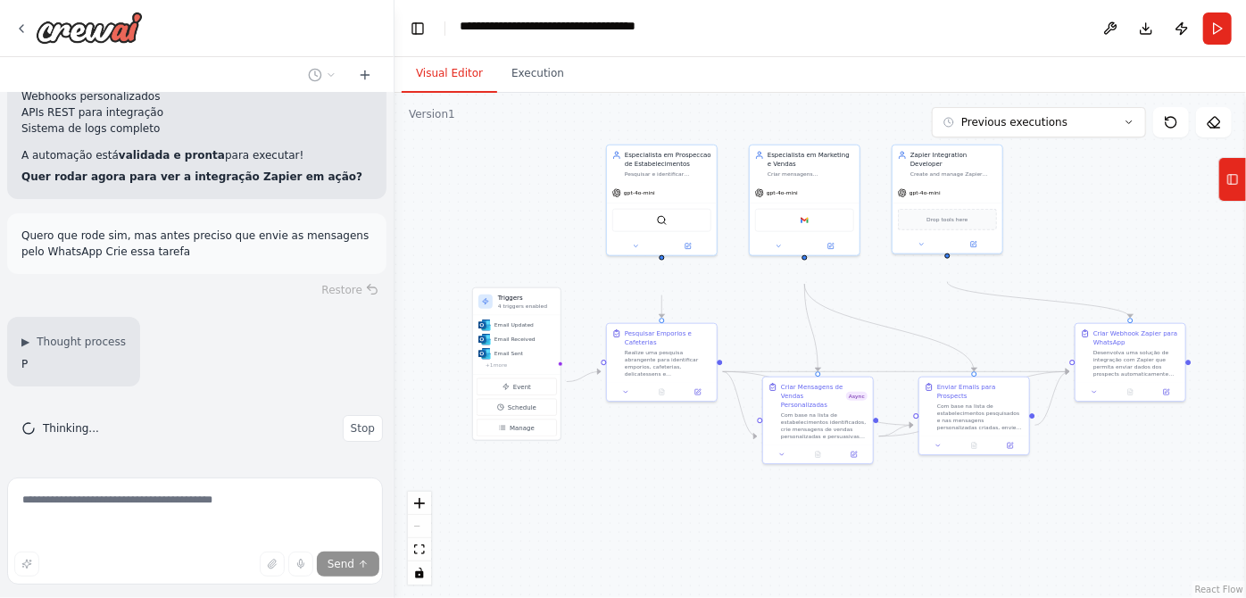
scroll to position [8757, 0]
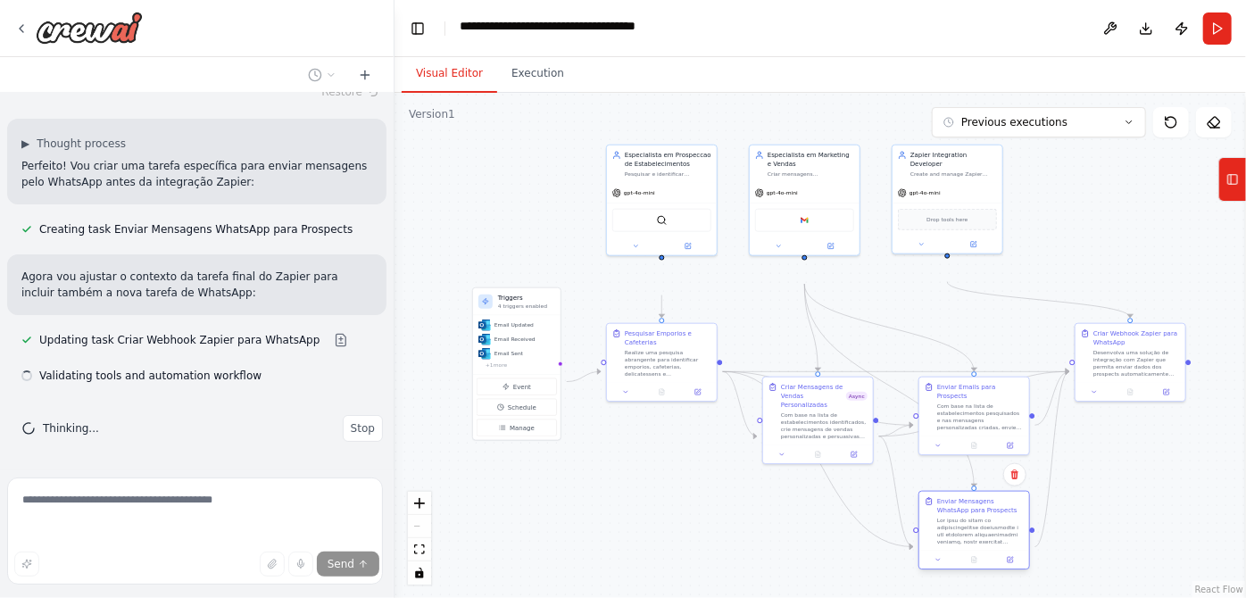
drag, startPoint x: 968, startPoint y: 504, endPoint x: 996, endPoint y: 538, distance: 45.0
click at [969, 515] on div "Enviar Mensagens WhatsApp para Prospects" at bounding box center [980, 506] width 87 height 18
click at [1150, 489] on div ".deletable-edge-delete-btn { width: 20px; height: 20px; border: 0px solid #ffff…" at bounding box center [821, 345] width 852 height 505
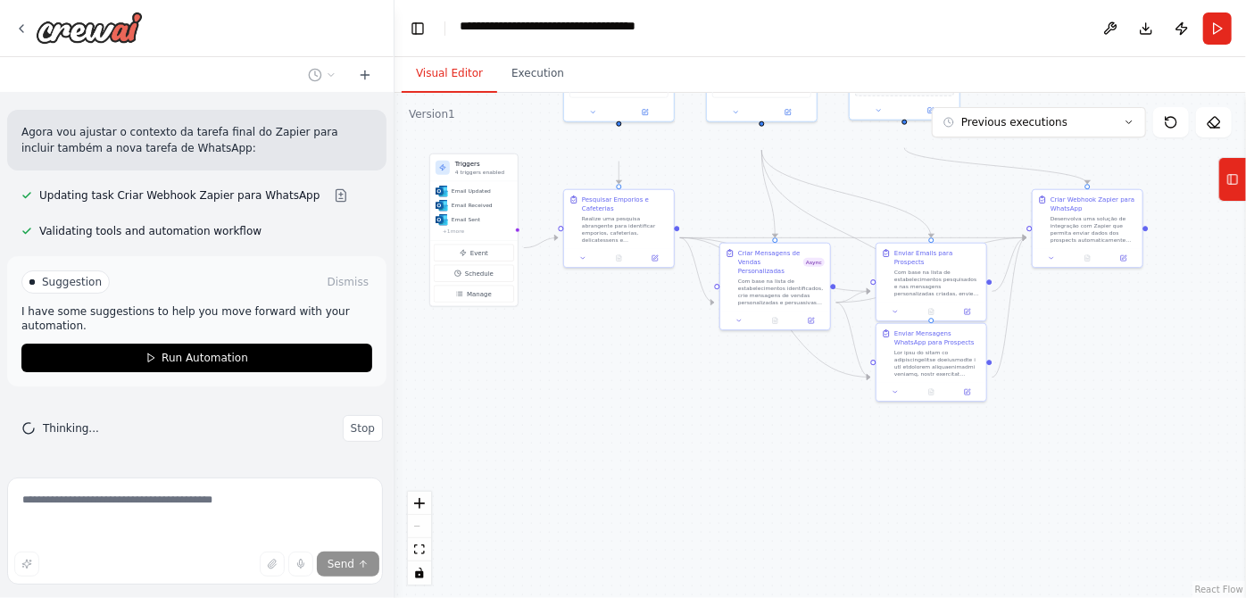
drag, startPoint x: 1047, startPoint y: 362, endPoint x: 1004, endPoint y: 228, distance: 140.6
click at [1004, 228] on div ".deletable-edge-delete-btn { width: 20px; height: 20px; border: 0px solid #ffff…" at bounding box center [821, 345] width 852 height 505
drag, startPoint x: 930, startPoint y: 395, endPoint x: 940, endPoint y: 391, distance: 10.5
click at [939, 458] on div at bounding box center [947, 443] width 87 height 29
drag, startPoint x: 920, startPoint y: 300, endPoint x: 948, endPoint y: 344, distance: 51.8
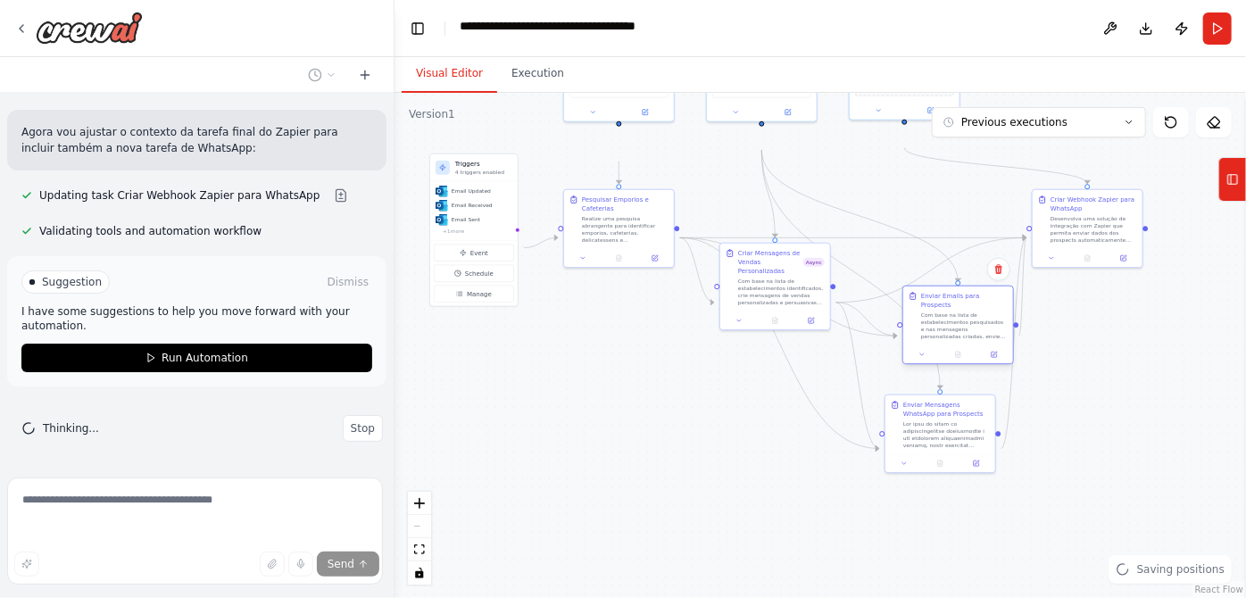
click at [948, 340] on div "Com base na lista de estabelecimentos pesquisados e nas mensagens personalizada…" at bounding box center [964, 326] width 87 height 29
drag, startPoint x: 954, startPoint y: 468, endPoint x: 907, endPoint y: 474, distance: 47.7
click at [907, 456] on div at bounding box center [902, 442] width 87 height 29
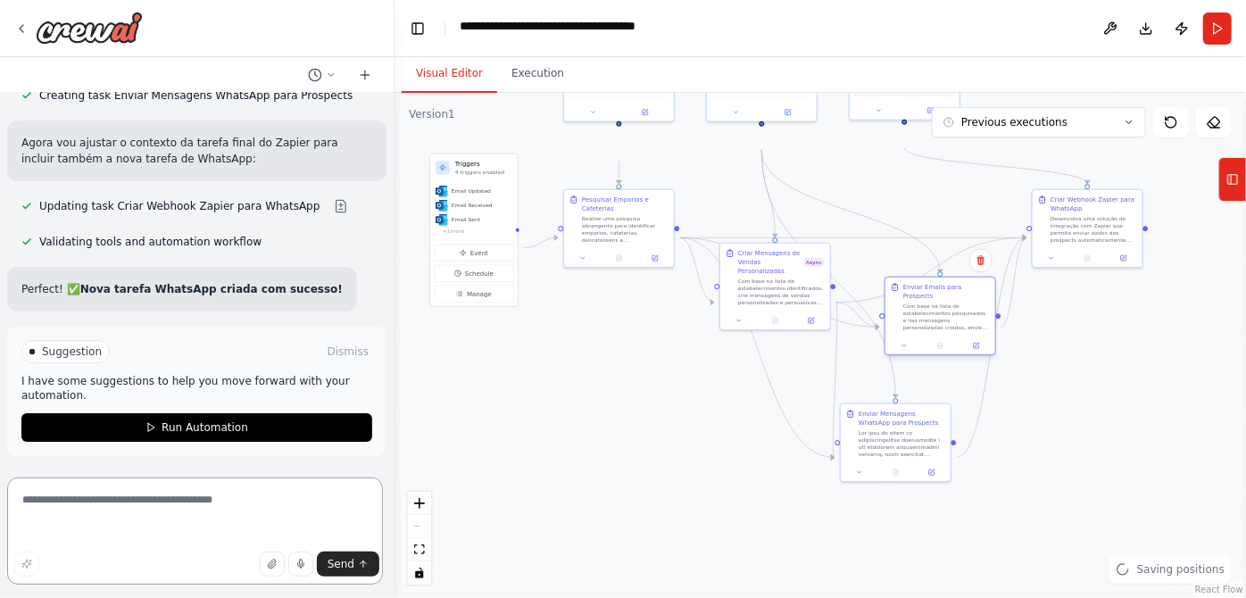
click at [946, 331] on div "Com base na lista de estabelecimentos pesquisados e nas mensagens personalizada…" at bounding box center [947, 317] width 87 height 29
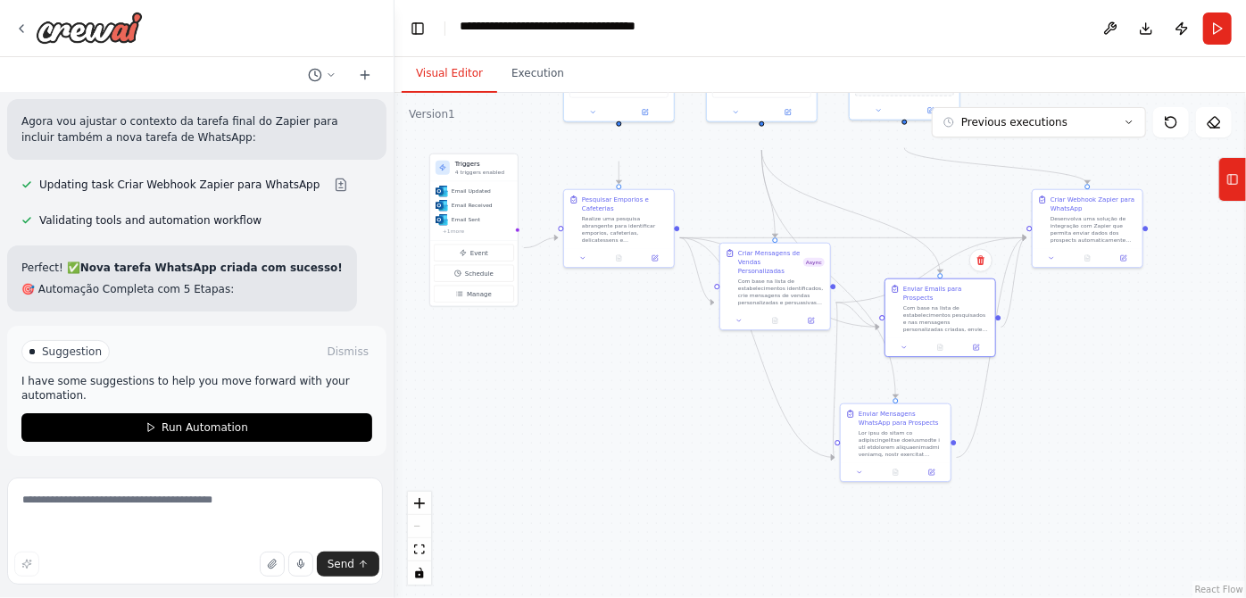
click at [1140, 413] on div ".deletable-edge-delete-btn { width: 20px; height: 20px; border: 0px solid #ffff…" at bounding box center [821, 345] width 852 height 505
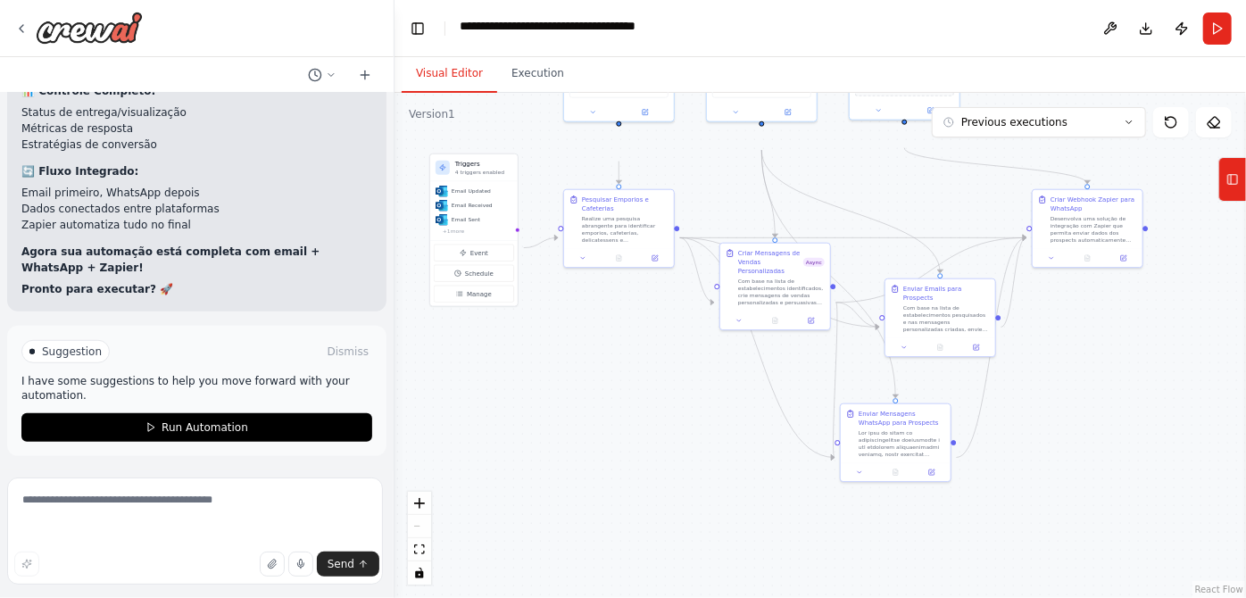
scroll to position [9965, 0]
drag, startPoint x: 124, startPoint y: 492, endPoint x: 97, endPoint y: 586, distance: 97.5
click at [123, 505] on textarea at bounding box center [195, 531] width 376 height 107
type textarea "**********"
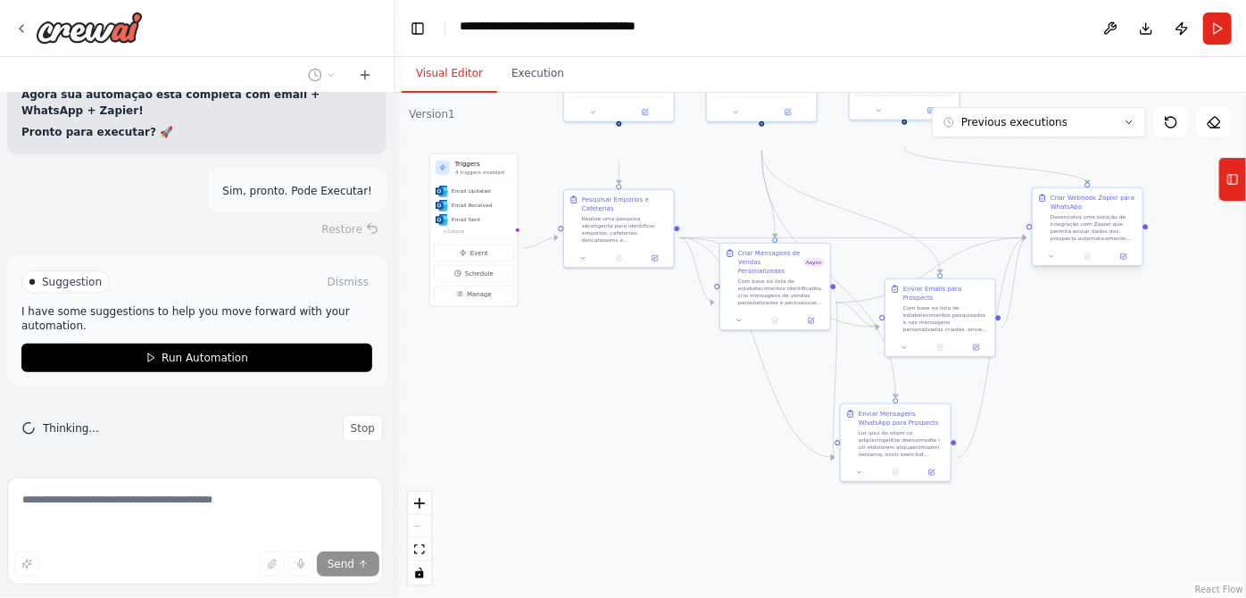
scroll to position [10160, 0]
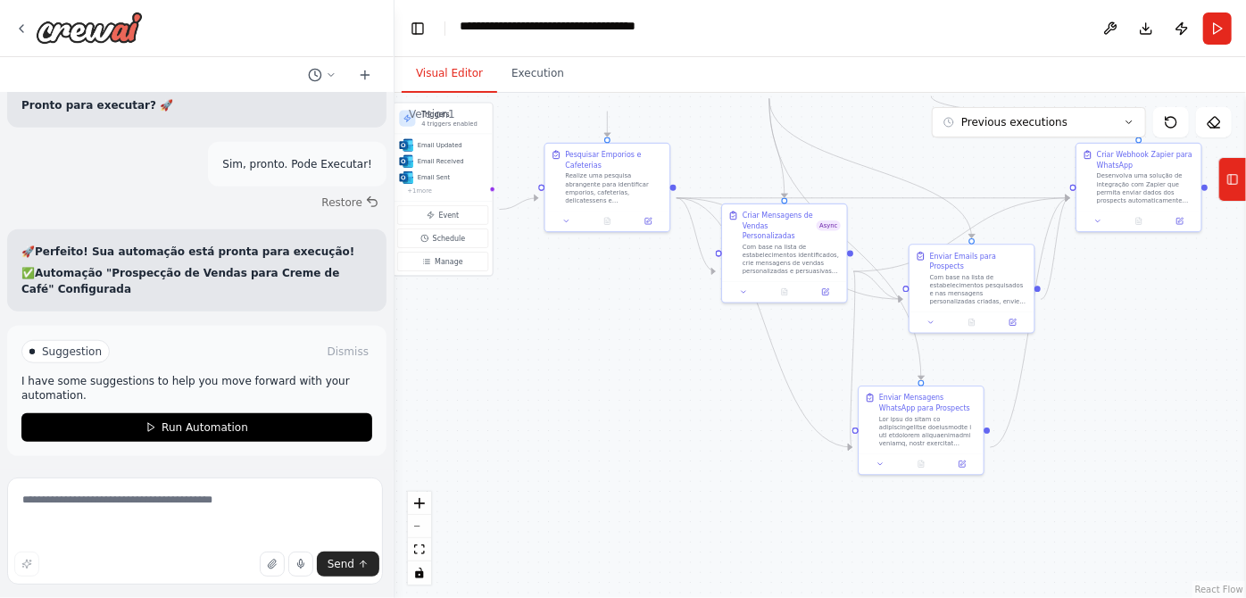
drag, startPoint x: 719, startPoint y: 451, endPoint x: 721, endPoint y: 437, distance: 14.4
click at [721, 437] on div ".deletable-edge-delete-btn { width: 20px; height: 20px; border: 0px solid #ffff…" at bounding box center [821, 345] width 852 height 505
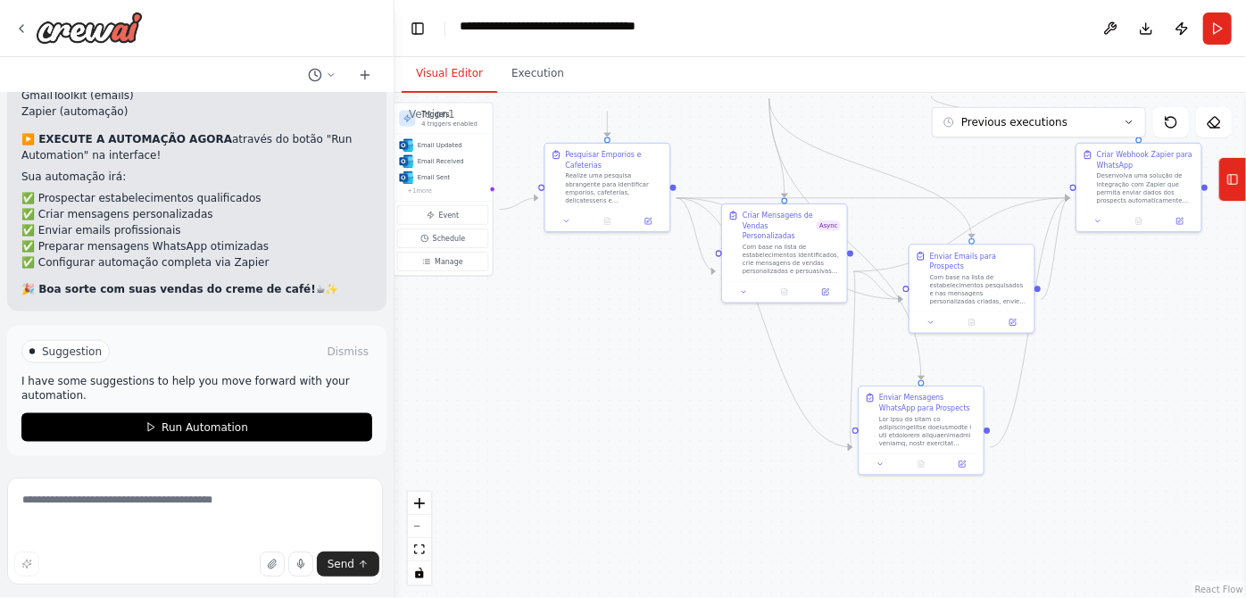
scroll to position [10771, 0]
drag, startPoint x: 243, startPoint y: 221, endPoint x: 240, endPoint y: 202, distance: 18.9
click at [240, 202] on div "🚀 Perfeito! Sua automação está pronta para execução! ✅ Automação "Prospecção de…" at bounding box center [196, 55] width 351 height 483
click at [552, 414] on div ".deletable-edge-delete-btn { width: 20px; height: 20px; border: 0px solid #ffff…" at bounding box center [821, 345] width 852 height 505
click at [904, 412] on div "Enviar Mensagens WhatsApp para Prospects" at bounding box center [928, 401] width 98 height 21
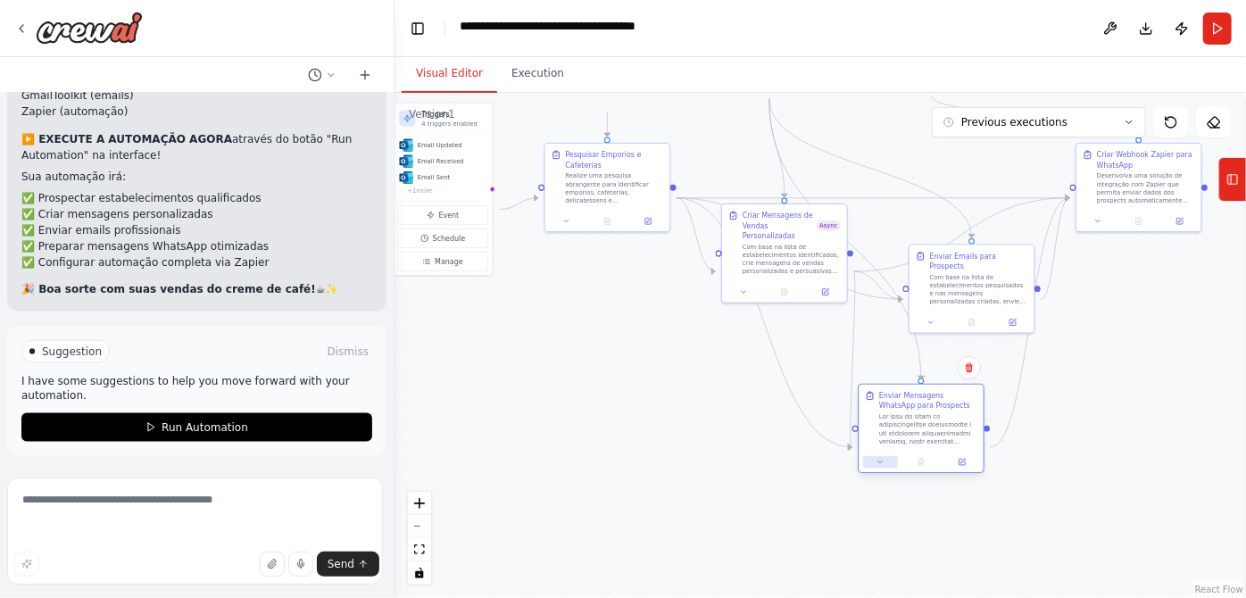
click at [871, 469] on button at bounding box center [880, 462] width 35 height 12
click at [872, 469] on button at bounding box center [880, 462] width 35 height 12
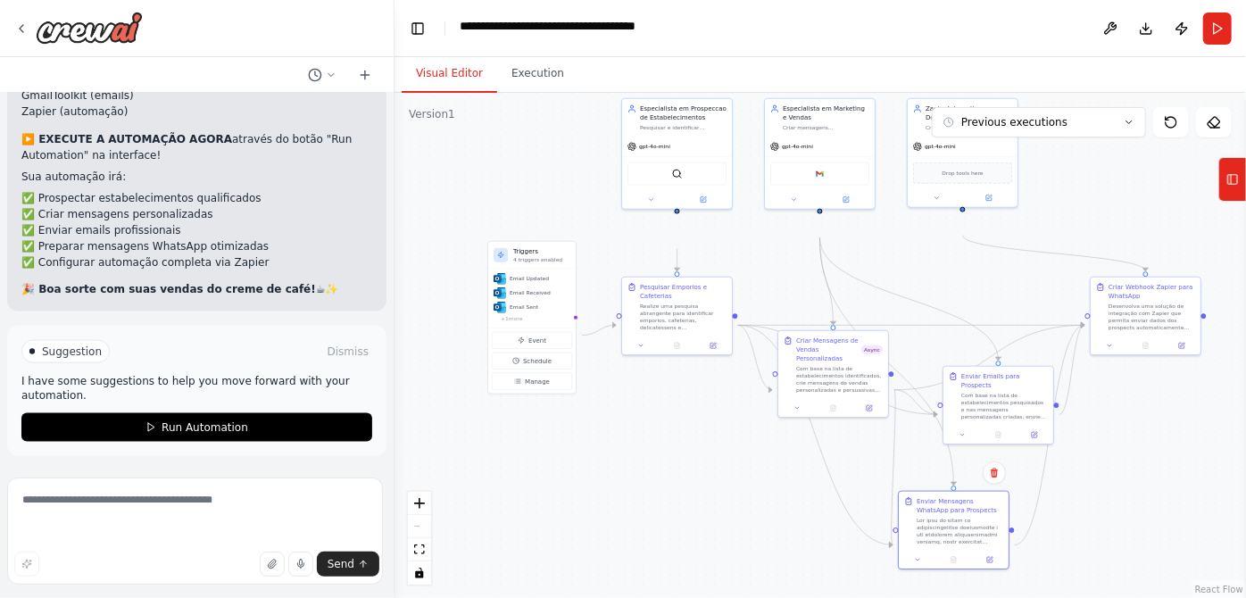
drag, startPoint x: 1106, startPoint y: 491, endPoint x: 1106, endPoint y: 582, distance: 91.1
click at [1106, 582] on div ".deletable-edge-delete-btn { width: 20px; height: 20px; border: 0px solid #ffff…" at bounding box center [821, 345] width 852 height 505
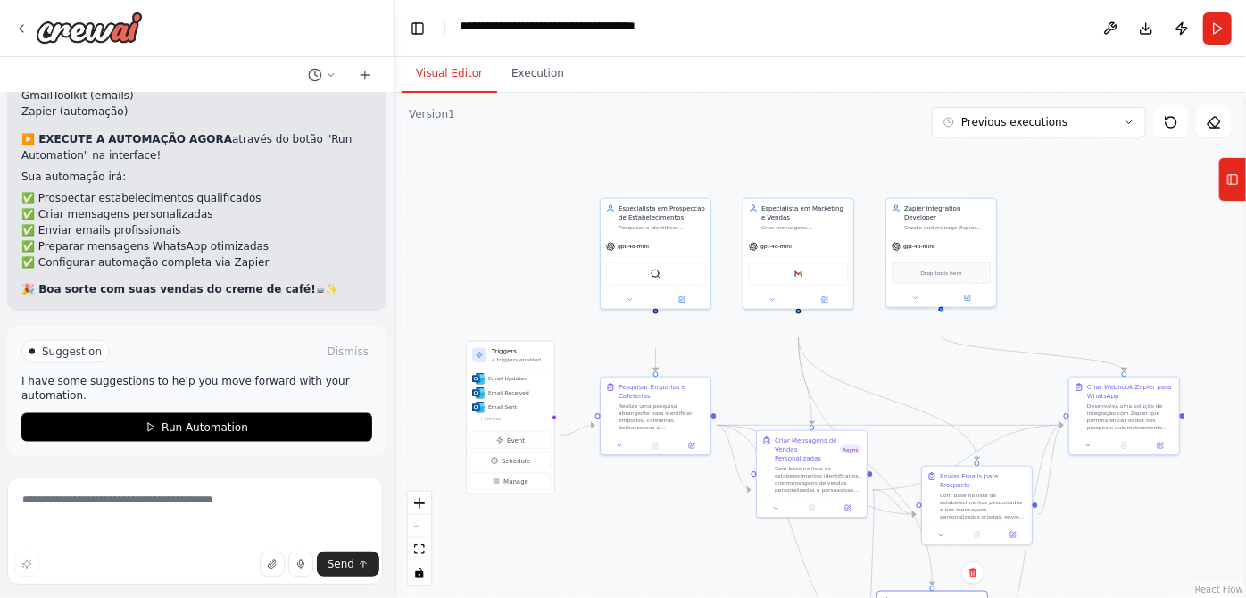
drag, startPoint x: 985, startPoint y: 345, endPoint x: 965, endPoint y: 431, distance: 88.8
click at [965, 431] on div ".deletable-edge-delete-btn { width: 20px; height: 20px; border: 0px solid #ffff…" at bounding box center [821, 345] width 852 height 505
click at [940, 276] on span "Drop tools here" at bounding box center [941, 271] width 41 height 9
click at [953, 276] on span "Drop tools here" at bounding box center [941, 271] width 41 height 9
click at [928, 276] on span "Drop tools here" at bounding box center [941, 271] width 41 height 9
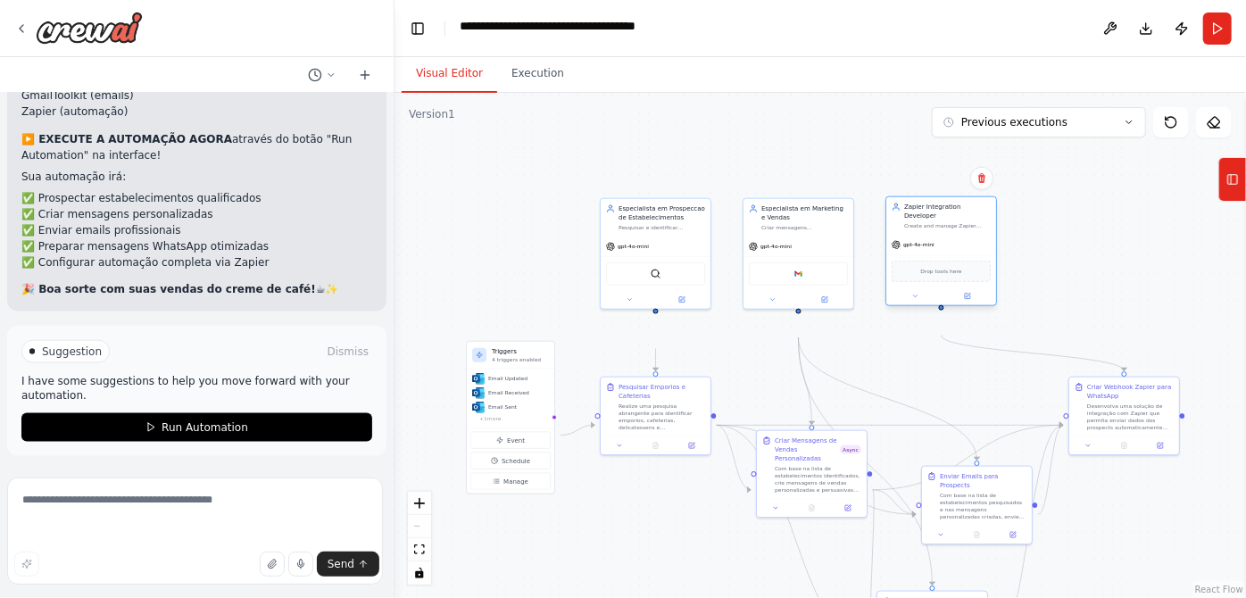
click at [928, 276] on span "Drop tools here" at bounding box center [941, 271] width 41 height 9
click at [959, 282] on div "Drop tools here" at bounding box center [941, 271] width 99 height 21
click at [941, 311] on div at bounding box center [941, 307] width 5 height 5
click at [970, 297] on icon at bounding box center [969, 295] width 4 height 4
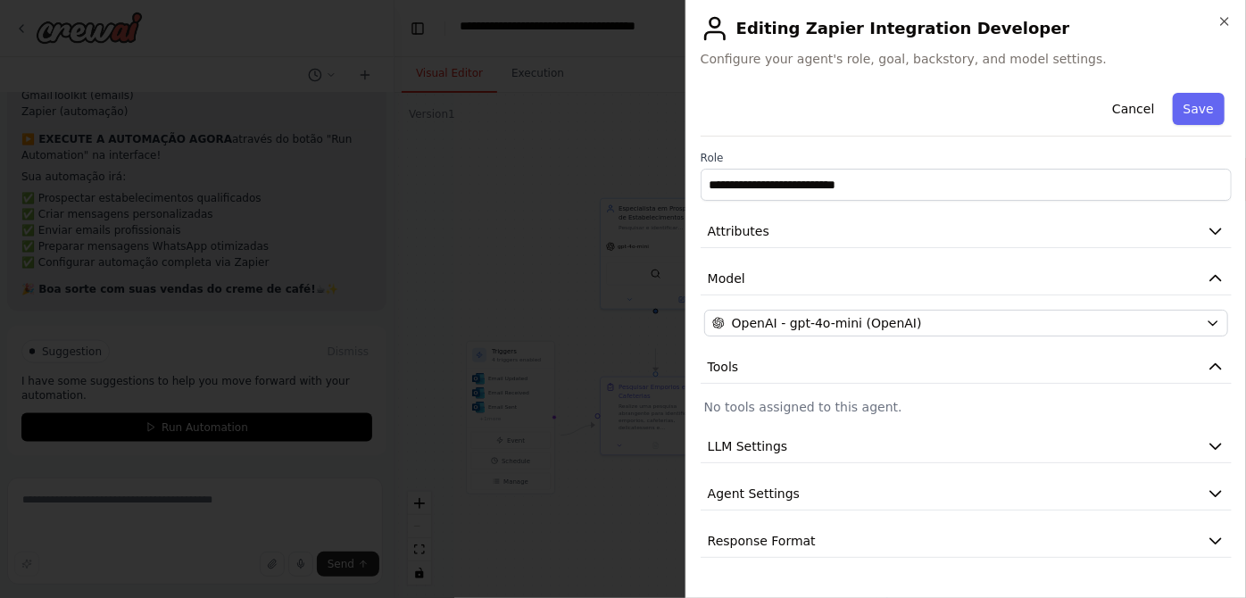
scroll to position [129, 0]
click at [837, 430] on button "LLM Settings" at bounding box center [966, 446] width 531 height 33
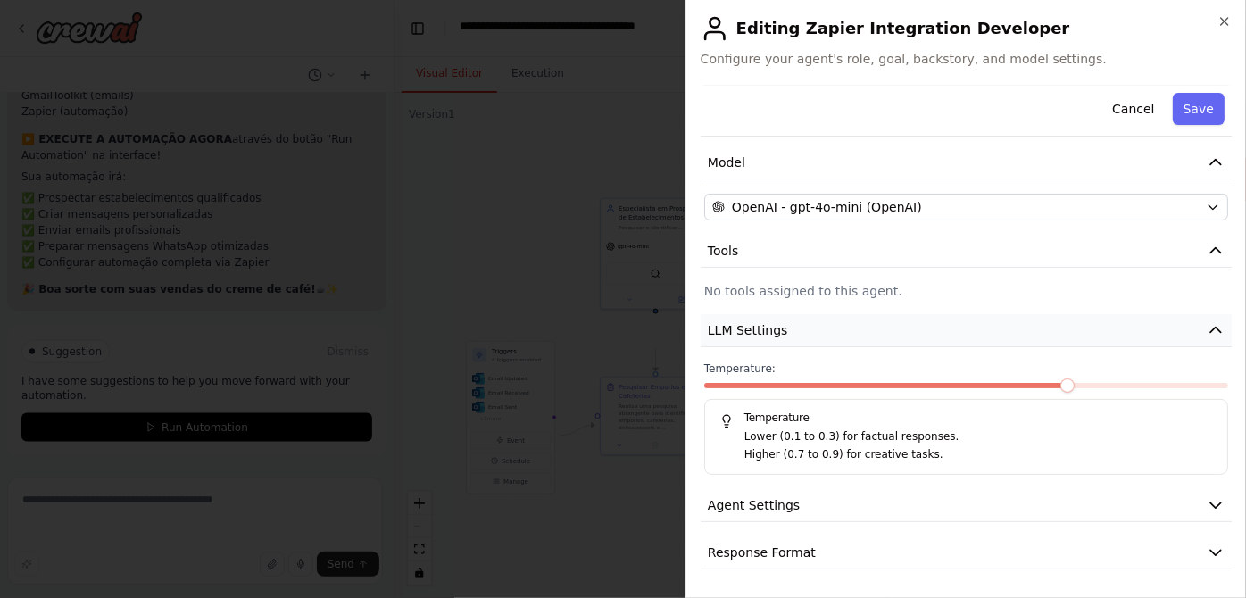
scroll to position [288, 0]
click at [809, 506] on div "**********" at bounding box center [966, 270] width 531 height 600
click at [800, 496] on span "Agent Settings" at bounding box center [754, 505] width 92 height 18
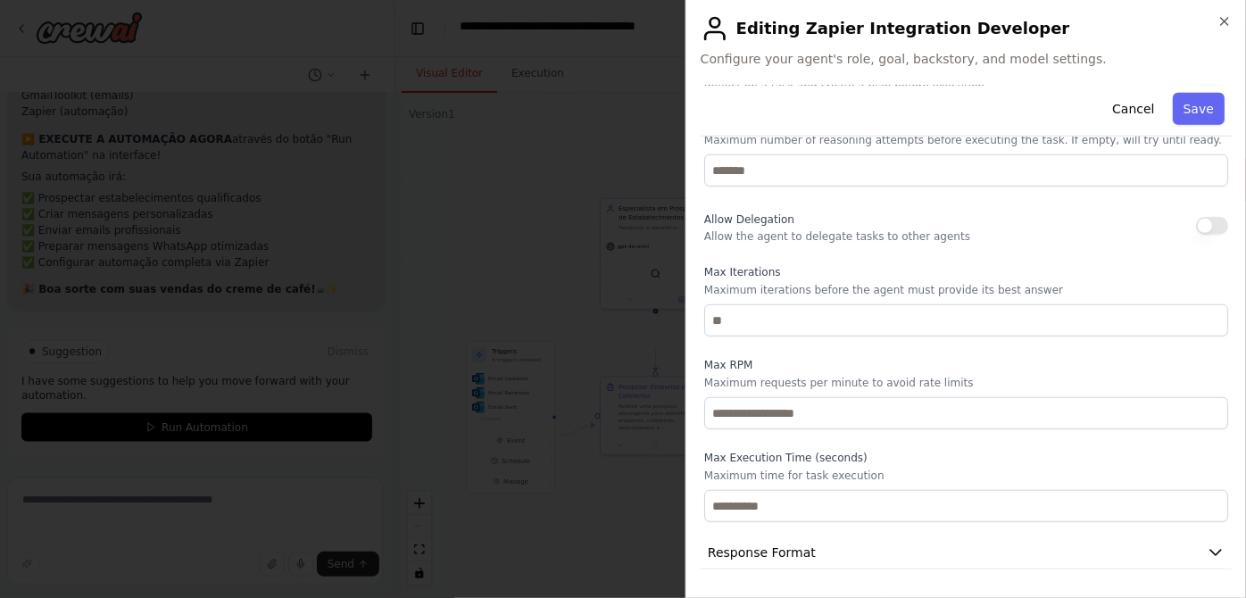
scroll to position [904, 0]
click at [781, 544] on span "Response Format" at bounding box center [762, 553] width 108 height 18
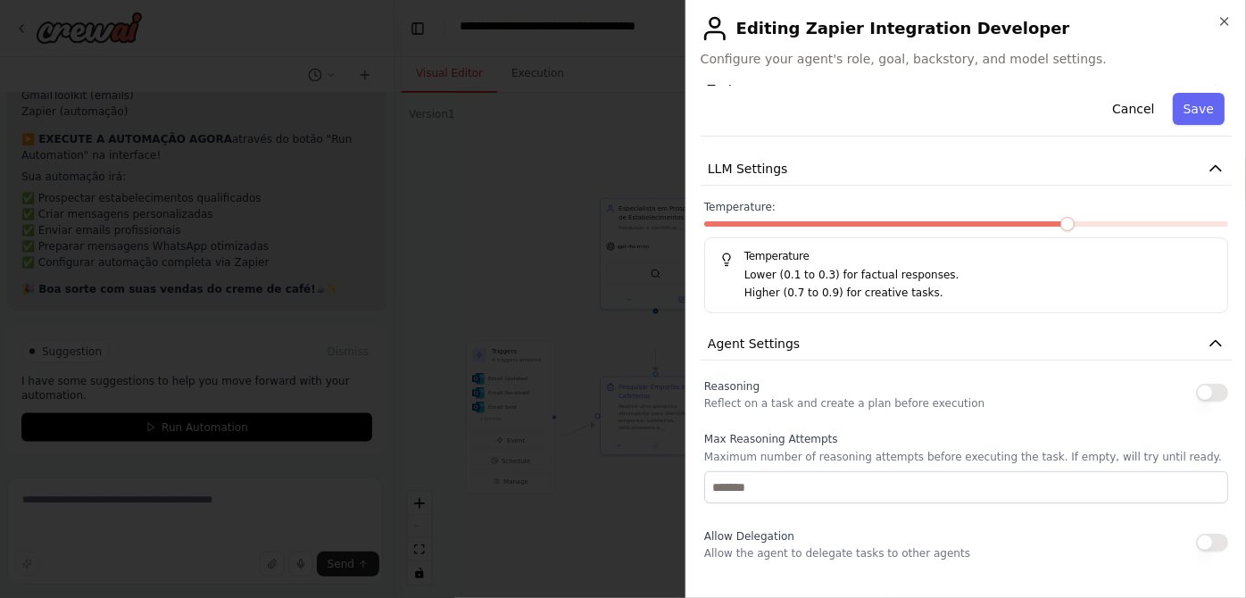
scroll to position [0, 0]
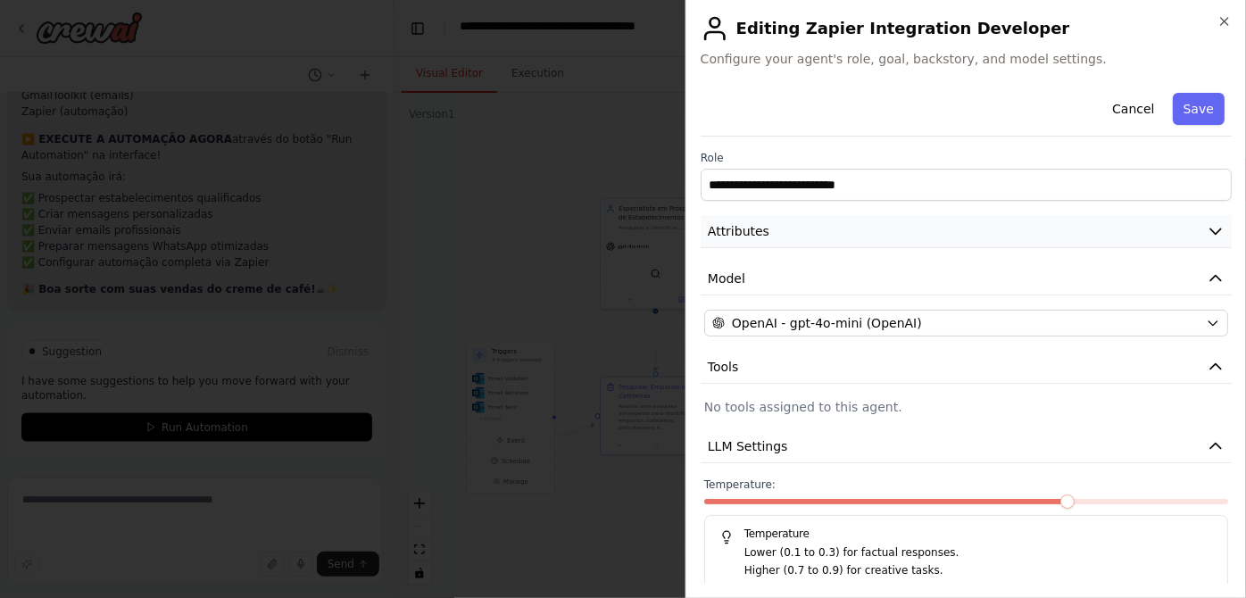
click at [916, 248] on button "Attributes" at bounding box center [966, 231] width 531 height 33
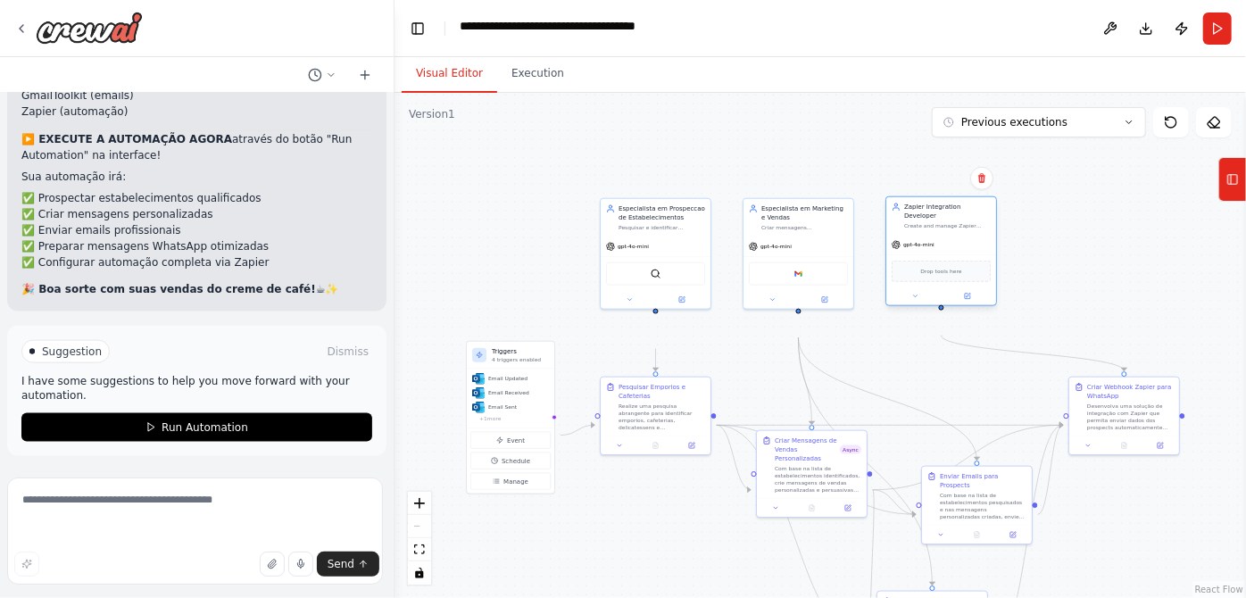
click at [927, 276] on span "Drop tools here" at bounding box center [941, 271] width 41 height 9
click at [1071, 328] on div ".deletable-edge-delete-btn { width: 20px; height: 20px; border: 0px solid #ffff…" at bounding box center [821, 345] width 852 height 505
click at [1211, 41] on button "Run" at bounding box center [1218, 28] width 29 height 32
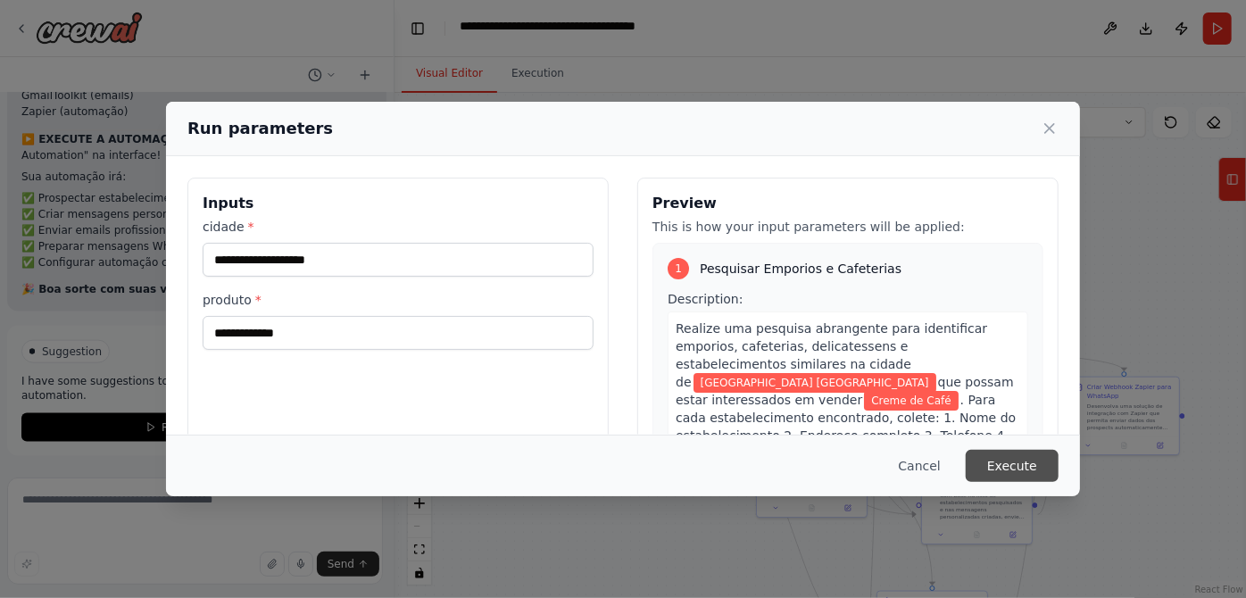
click at [1059, 467] on button "Execute" at bounding box center [1012, 466] width 93 height 32
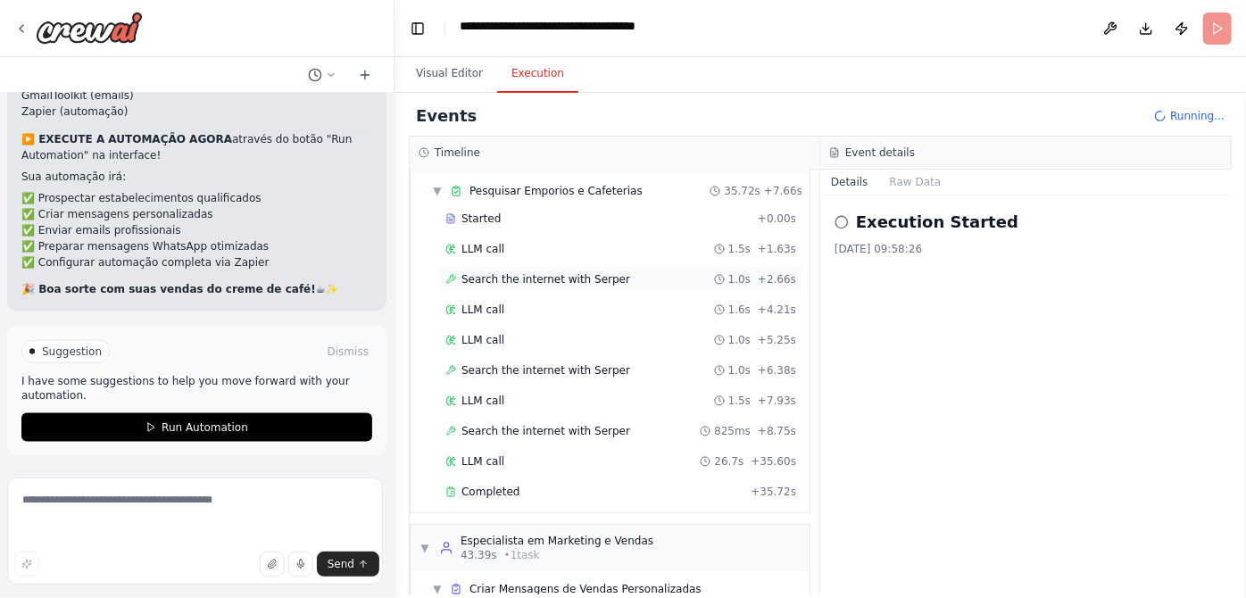
scroll to position [80, 0]
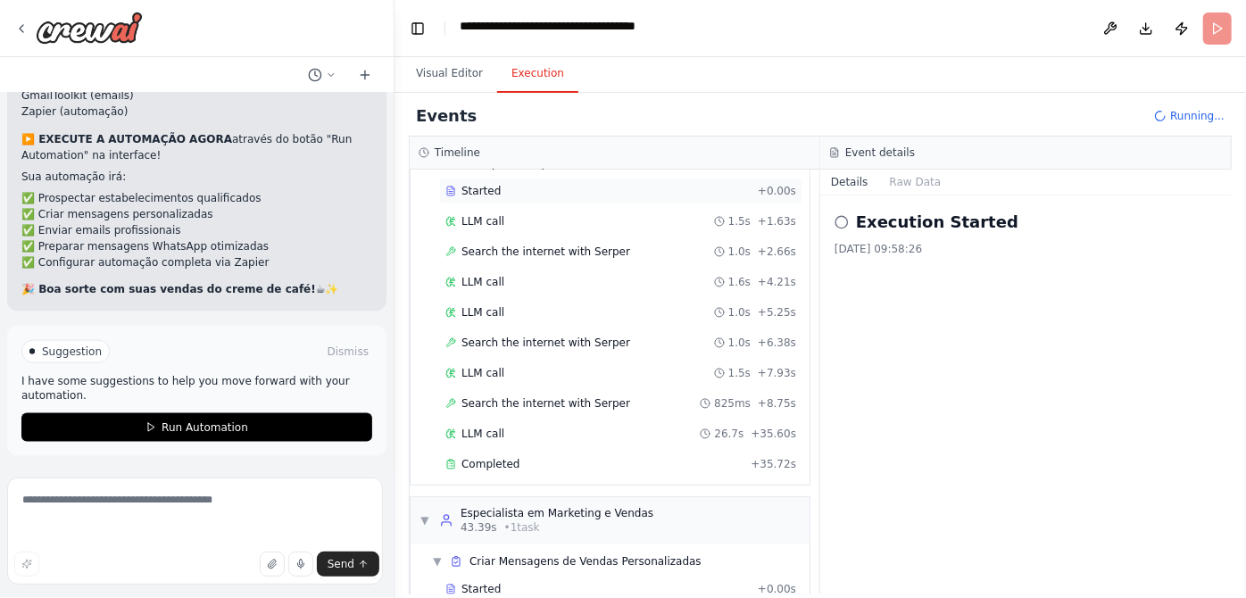
click at [471, 198] on div "Started" at bounding box center [598, 191] width 305 height 14
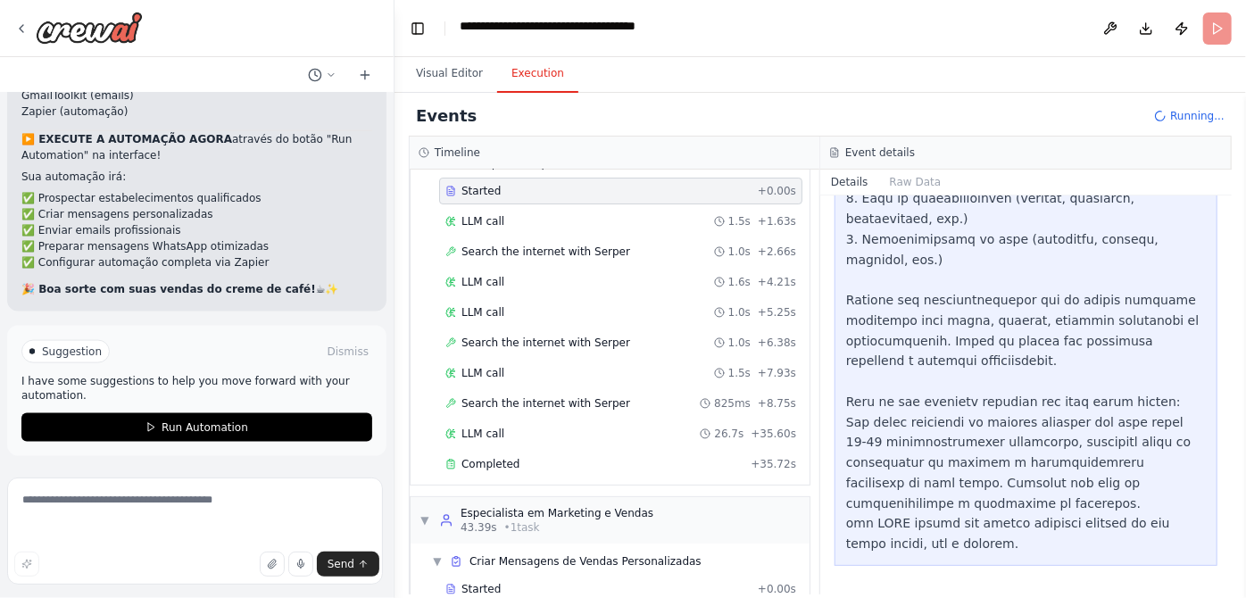
scroll to position [1210, 0]
click at [732, 131] on div "Events Running..." at bounding box center [820, 116] width 823 height 40
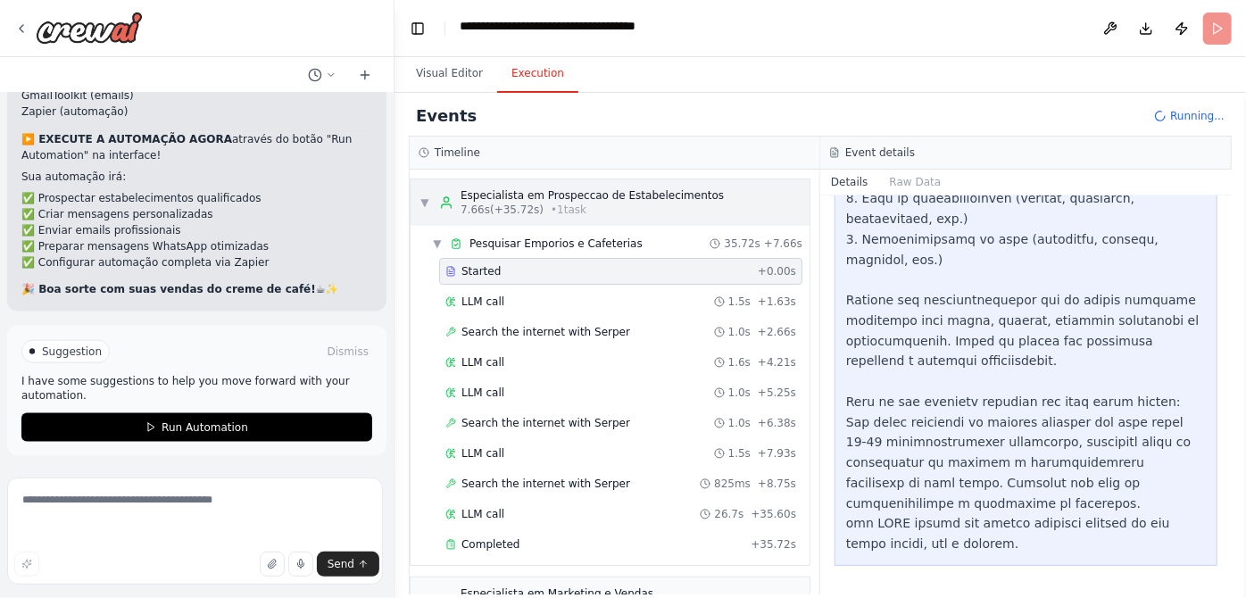
click at [720, 203] on div "Especialista em Prospeccao de Estabelecimentos" at bounding box center [592, 195] width 263 height 14
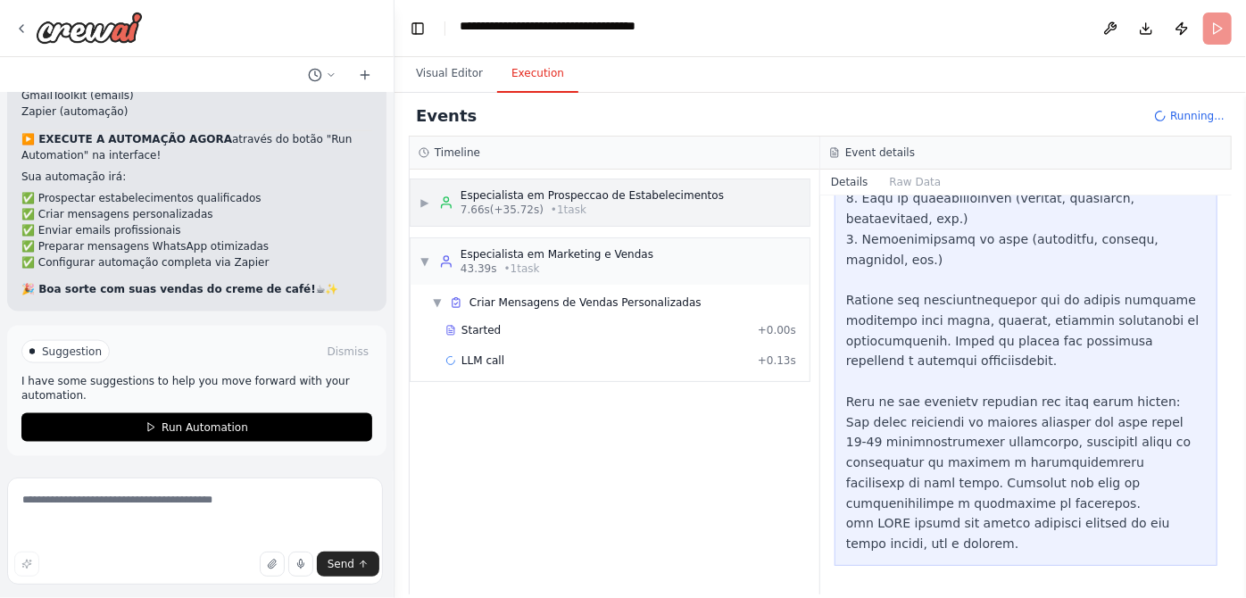
click at [720, 203] on div "Especialista em Prospeccao de Estabelecimentos" at bounding box center [592, 195] width 263 height 14
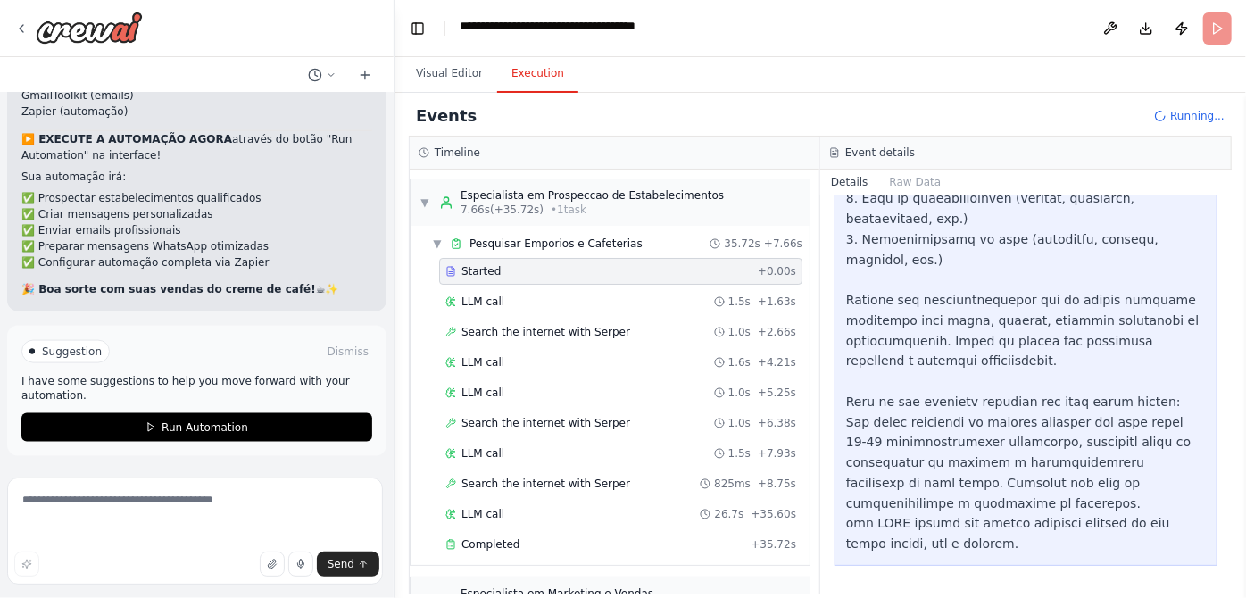
click at [871, 93] on div "Visual Editor Execution" at bounding box center [821, 75] width 852 height 36
click at [612, 117] on div "Events Timeline ▼ Especialista em Prospeccao de Estabelecimentos 7.66s (+35.72s…" at bounding box center [821, 345] width 852 height 505
click at [586, 137] on div "Events" at bounding box center [820, 116] width 823 height 40
click at [608, 203] on div "Especialista em Prospeccao de Estabelecimentos" at bounding box center [592, 195] width 263 height 14
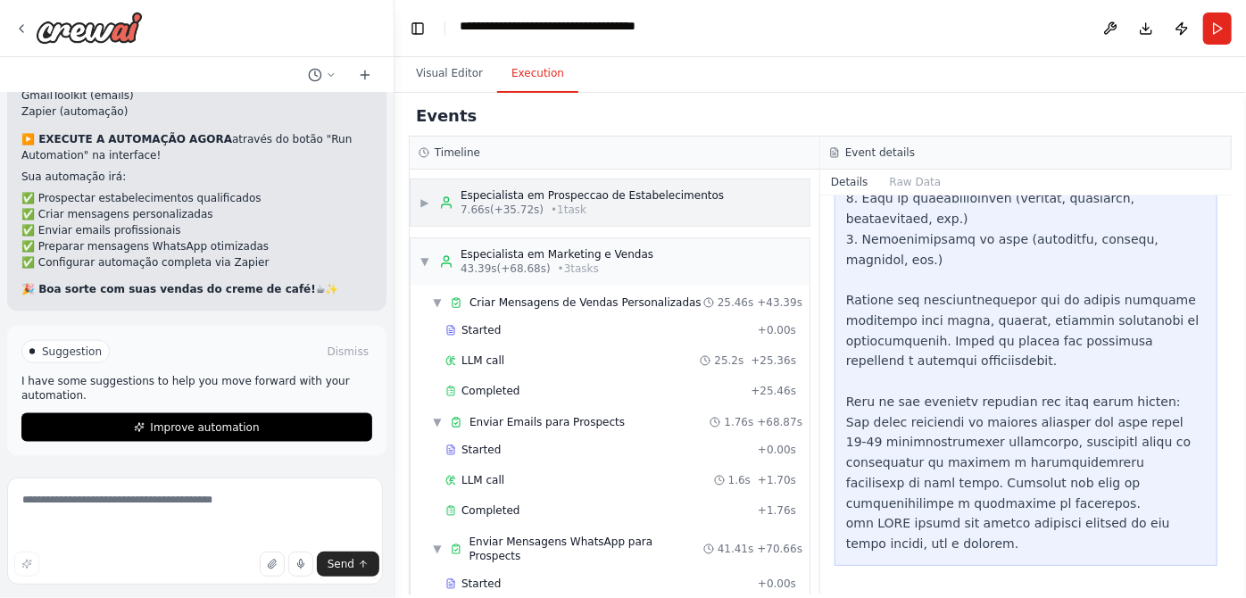
click at [608, 203] on div "Especialista em Prospeccao de Estabelecimentos" at bounding box center [592, 195] width 263 height 14
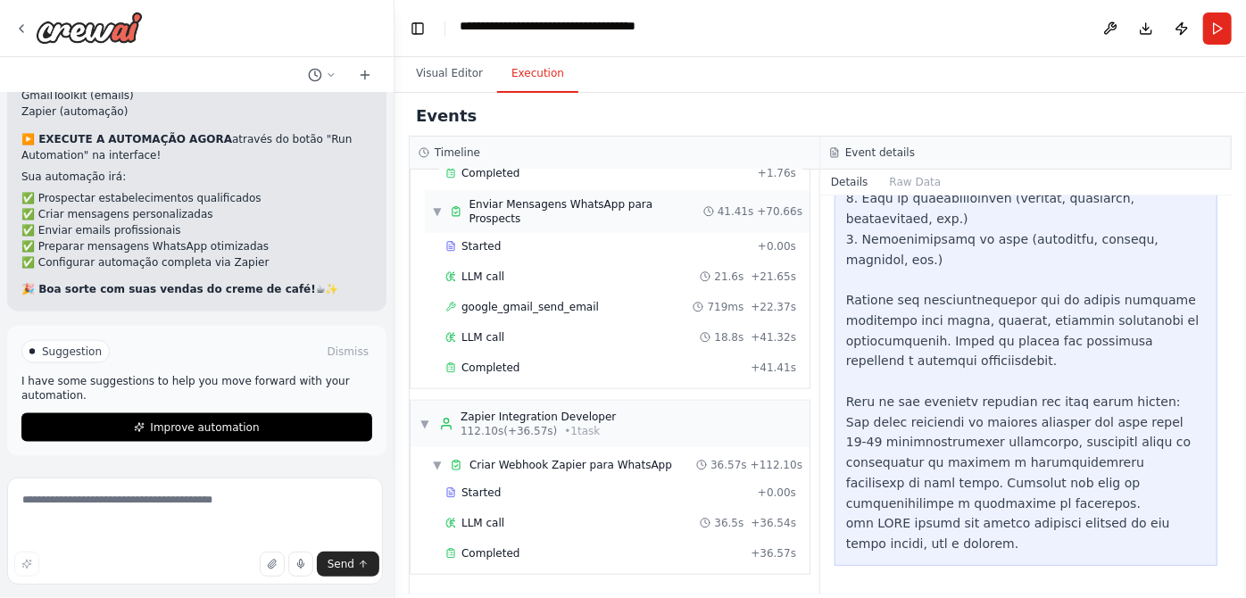
scroll to position [1004, 0]
click at [550, 546] on div "Completed" at bounding box center [595, 553] width 298 height 14
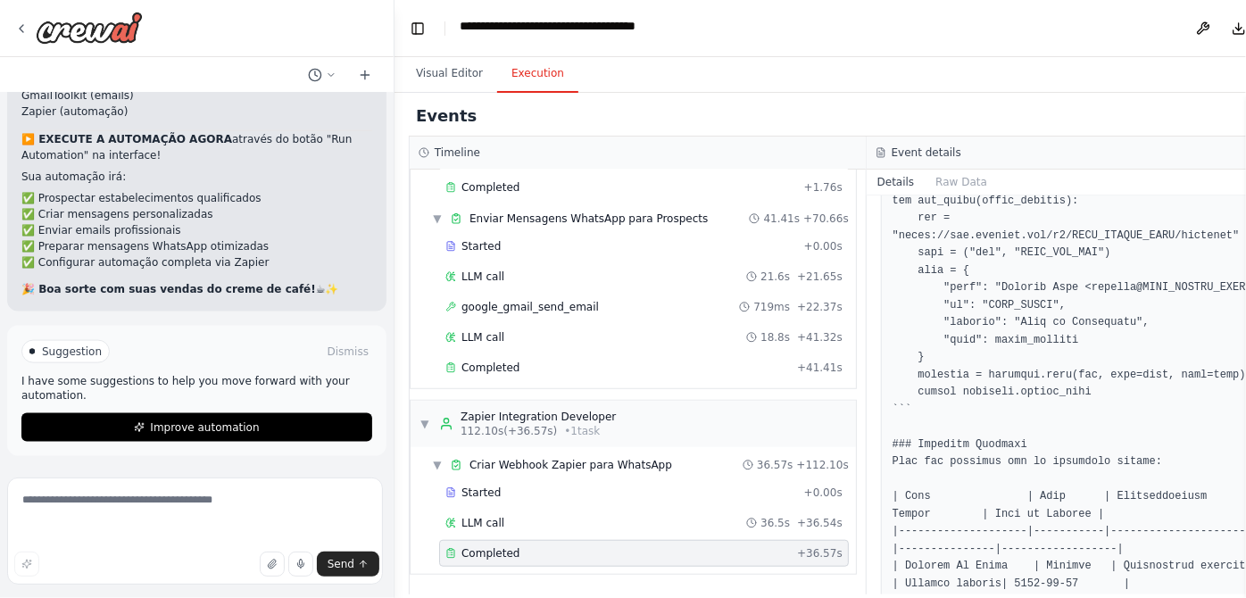
scroll to position [3807, 0]
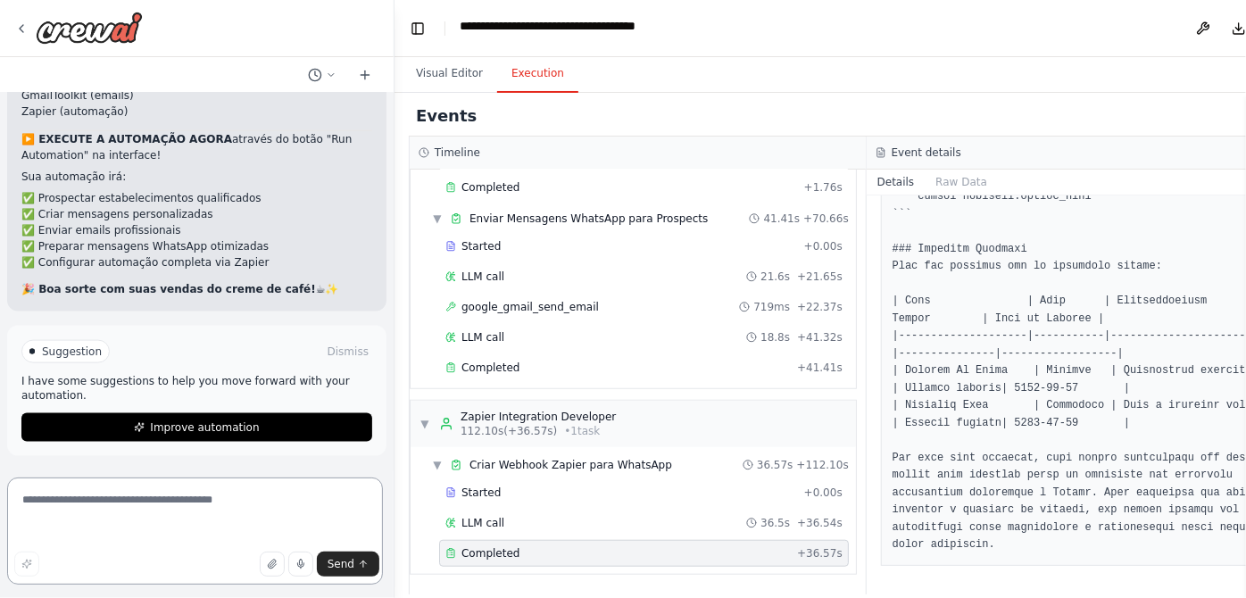
click at [167, 512] on textarea at bounding box center [195, 531] width 376 height 107
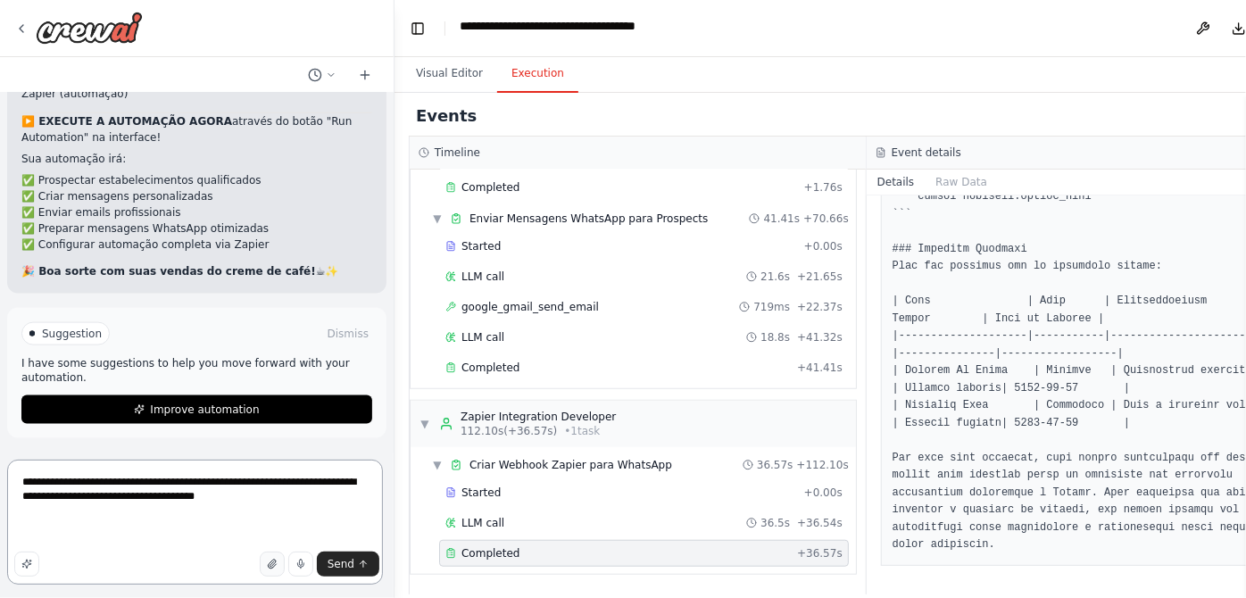
type textarea "**********"
click at [260, 563] on button "button" at bounding box center [272, 564] width 25 height 25
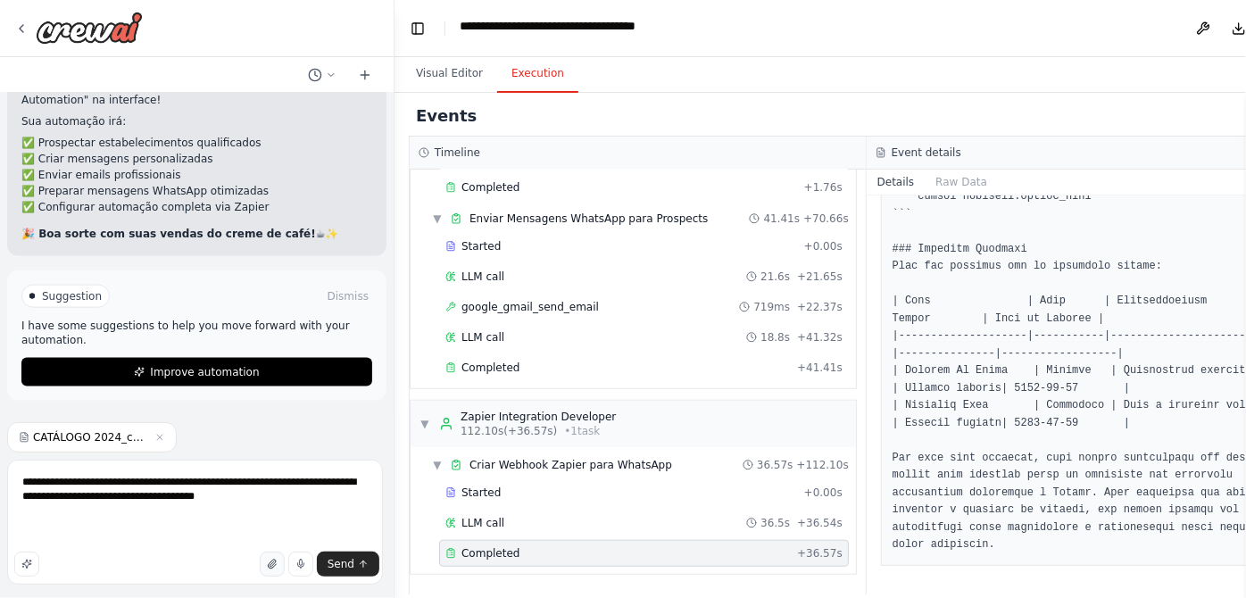
click at [267, 562] on icon "button" at bounding box center [272, 564] width 11 height 11
click at [343, 557] on span "Send" at bounding box center [341, 564] width 27 height 14
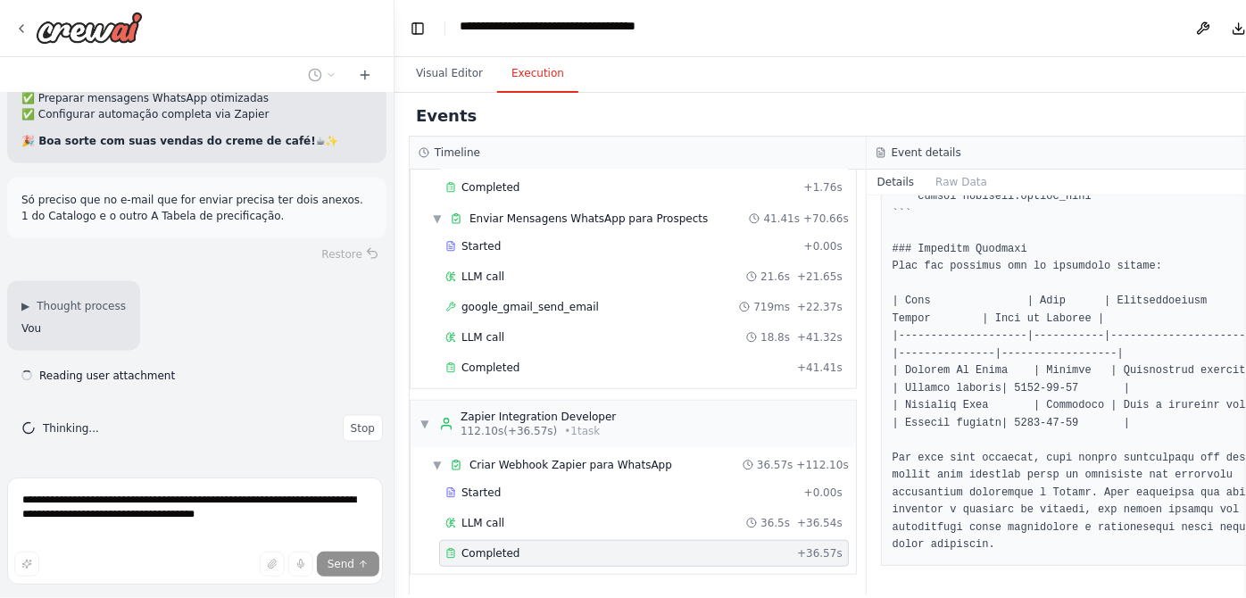
scroll to position [10911, 0]
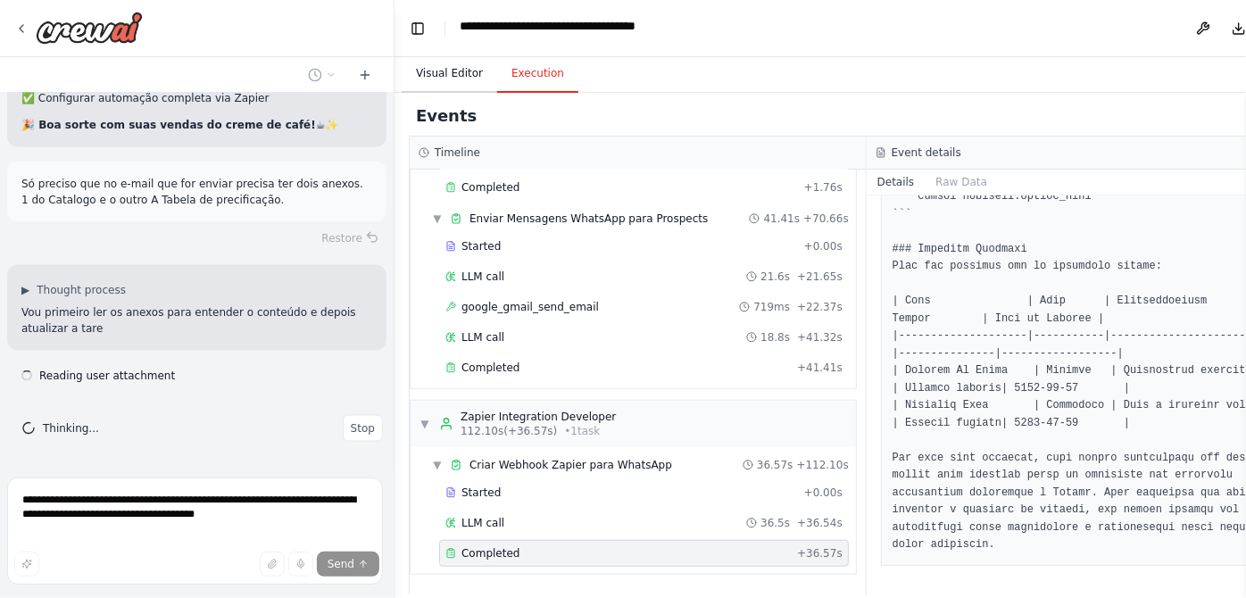
click at [482, 88] on button "Visual Editor" at bounding box center [450, 73] width 96 height 37
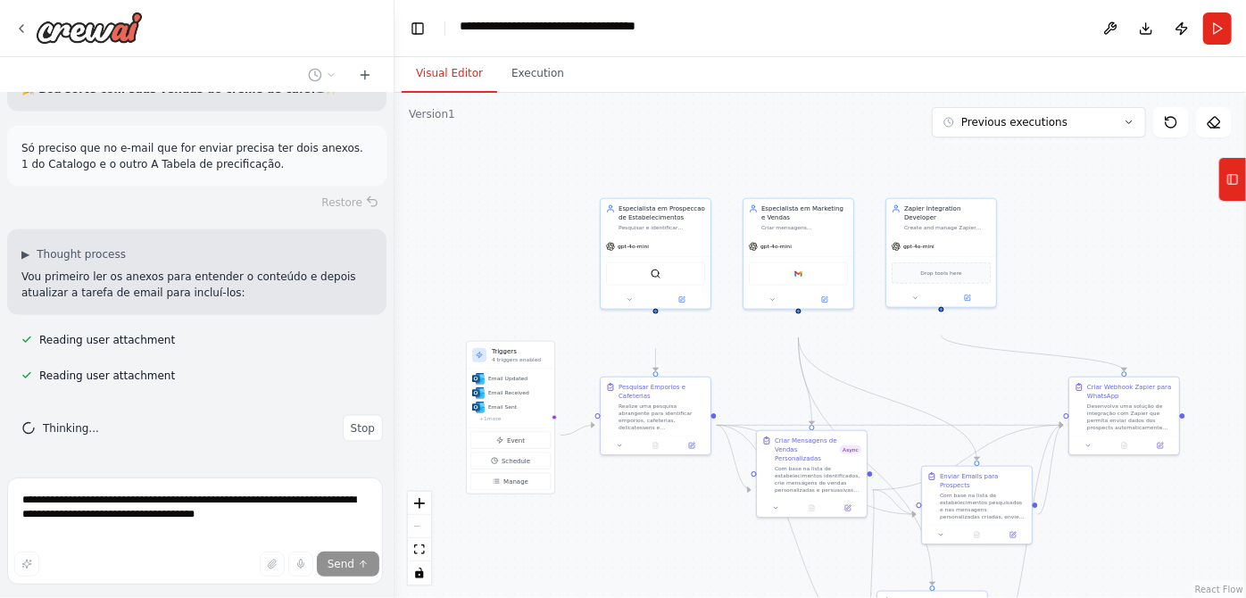
scroll to position [11041, 0]
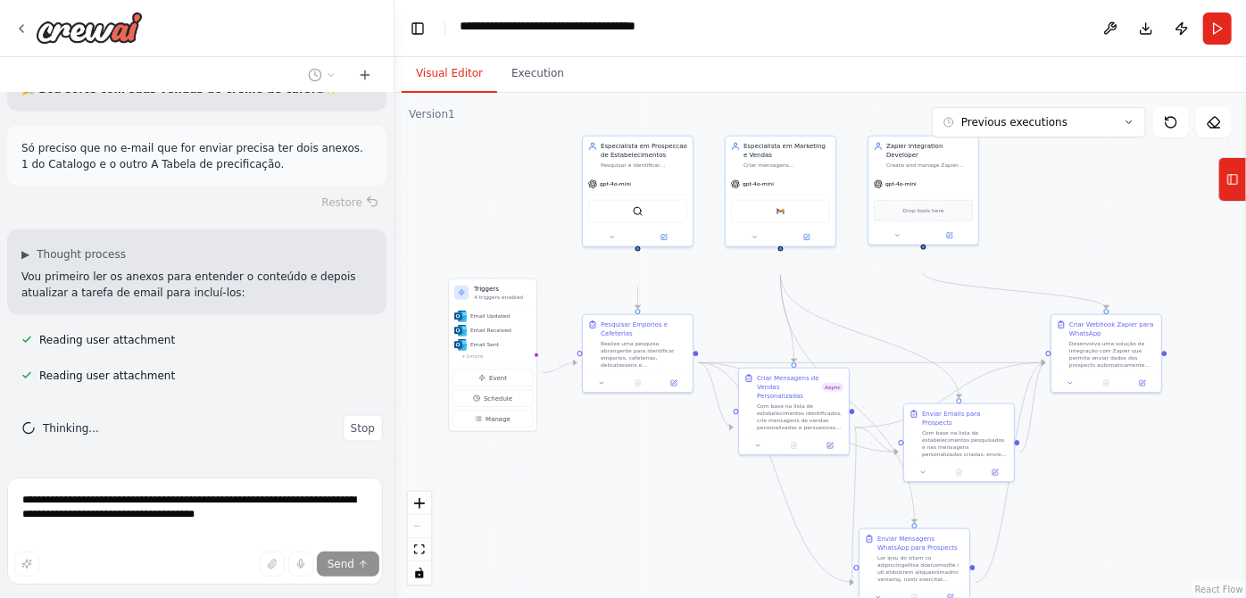
drag, startPoint x: 507, startPoint y: 277, endPoint x: 489, endPoint y: 214, distance: 65.0
click at [489, 214] on div ".deletable-edge-delete-btn { width: 20px; height: 20px; border: 0px solid #ffff…" at bounding box center [821, 345] width 852 height 505
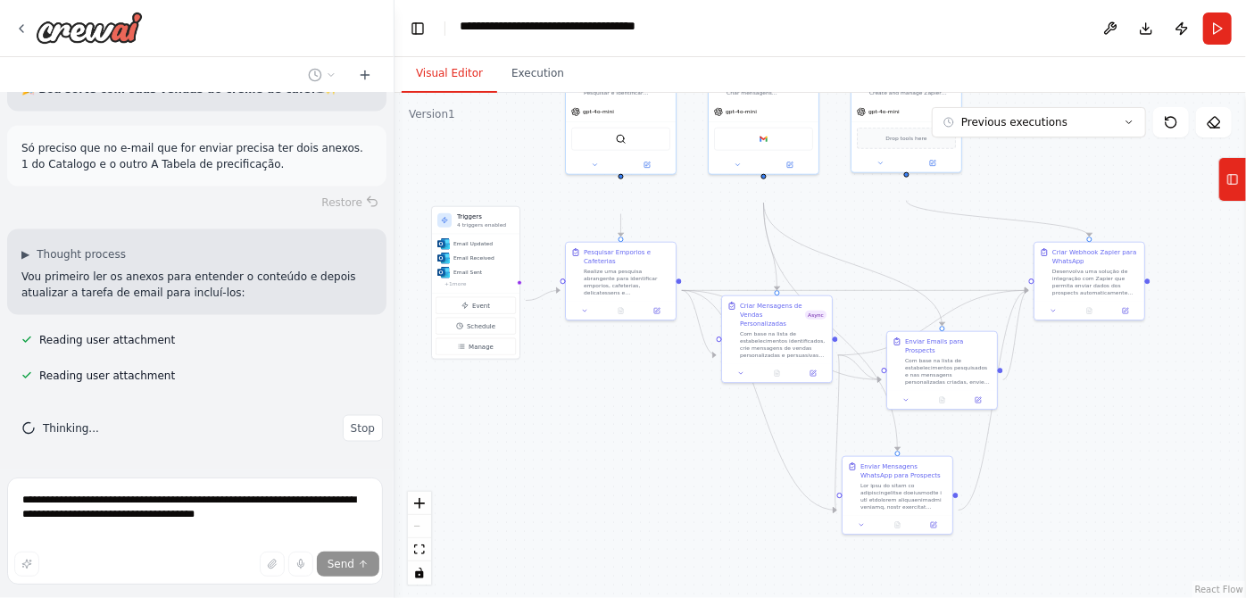
drag, startPoint x: 647, startPoint y: 537, endPoint x: 633, endPoint y: 467, distance: 71.1
click at [633, 466] on div ".deletable-edge-delete-btn { width: 20px; height: 20px; border: 0px solid #ffff…" at bounding box center [821, 345] width 852 height 505
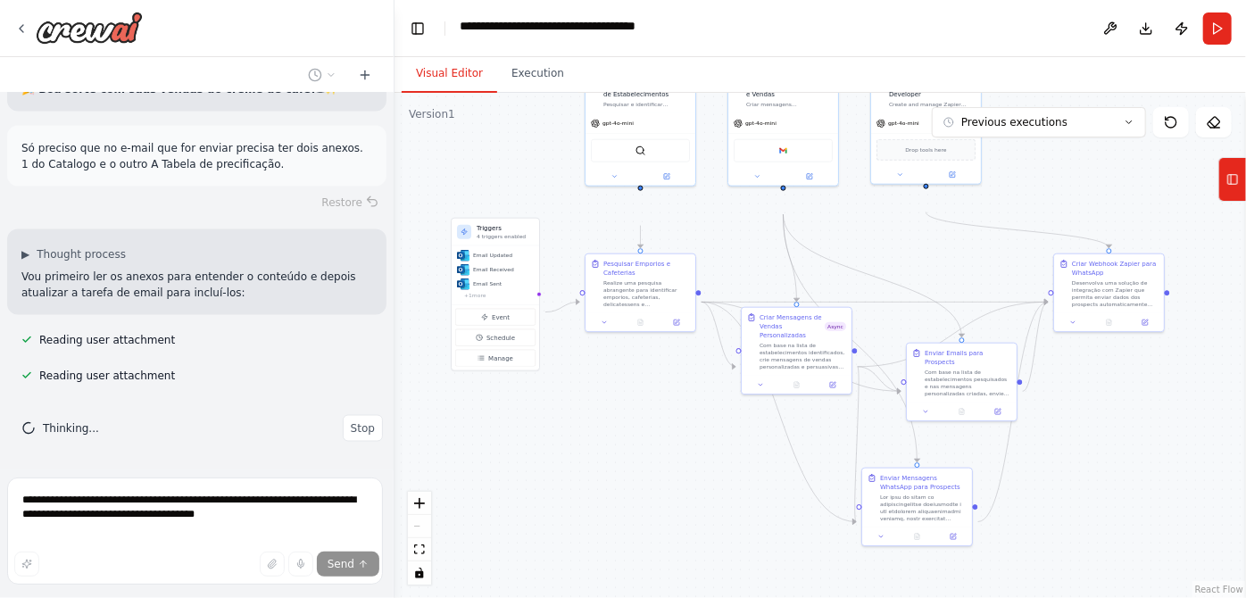
drag, startPoint x: 637, startPoint y: 469, endPoint x: 654, endPoint y: 479, distance: 19.6
click at [654, 479] on div ".deletable-edge-delete-btn { width: 20px; height: 20px; border: 0px solid #ffff…" at bounding box center [821, 345] width 852 height 505
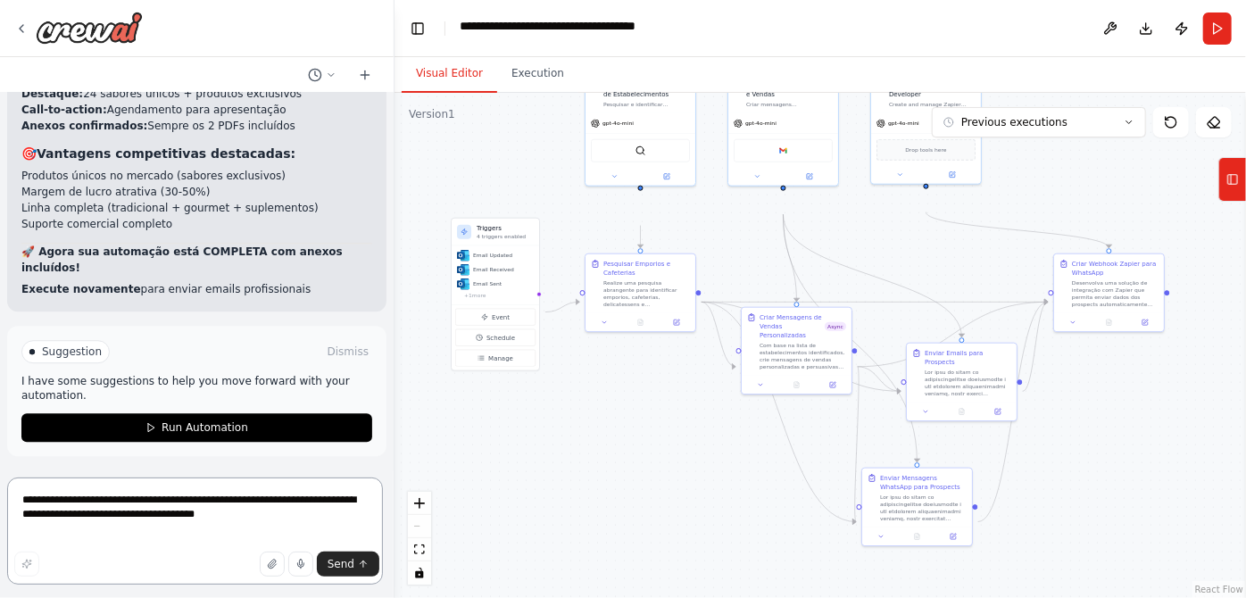
scroll to position [12491, 0]
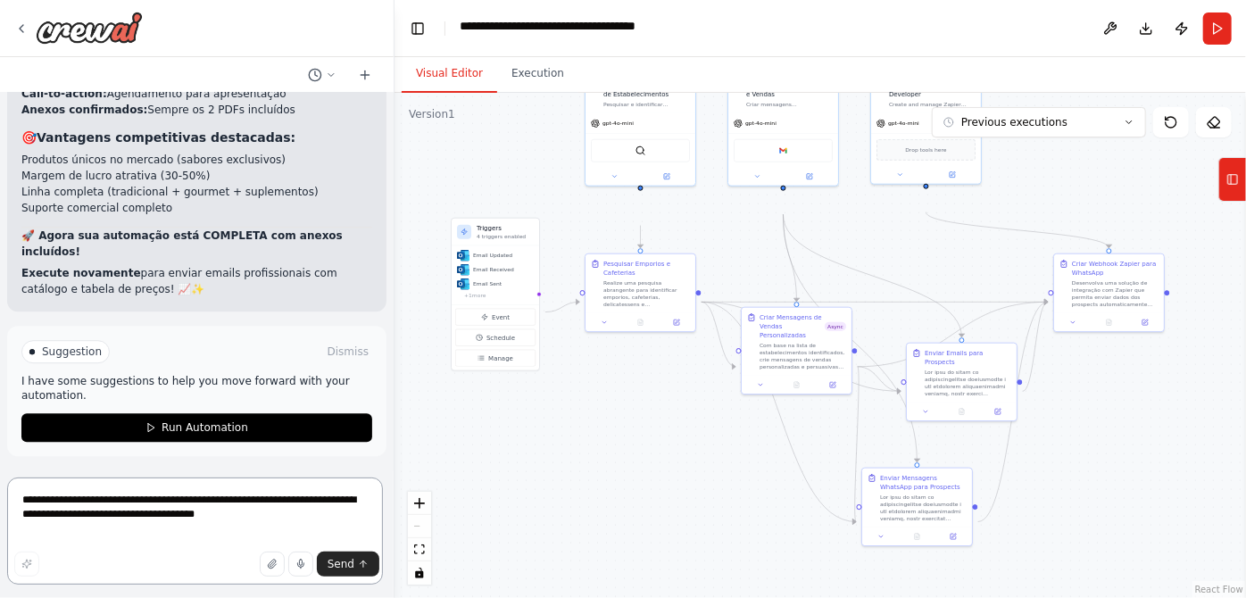
click at [178, 497] on textarea "**********" at bounding box center [195, 531] width 376 height 107
type textarea "**********"
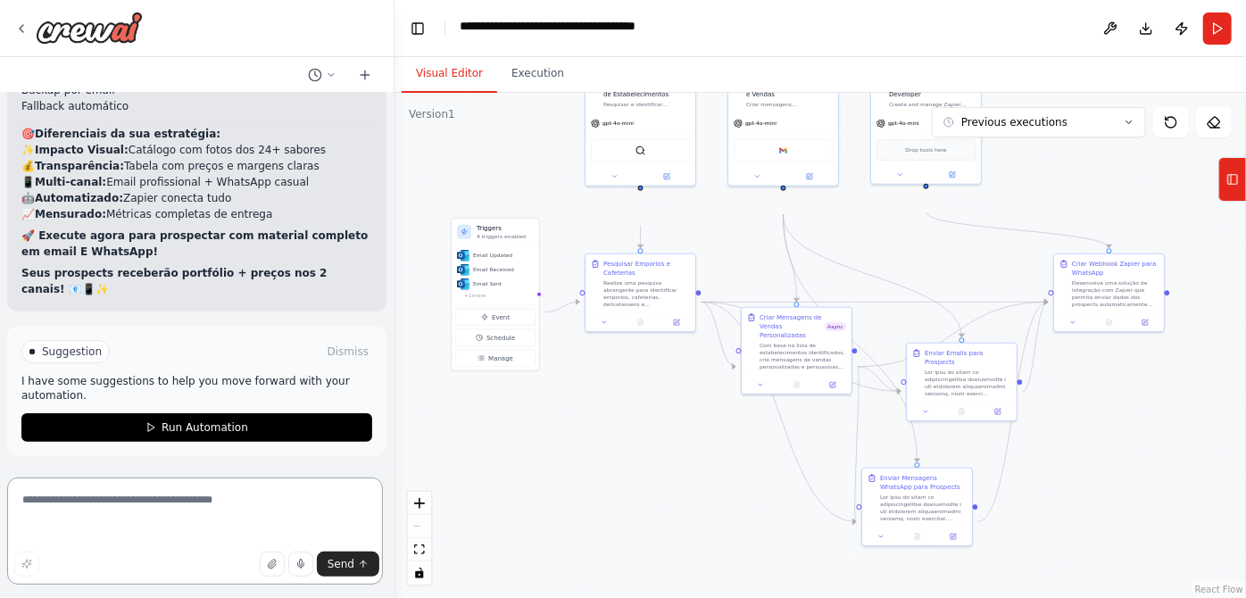
scroll to position [13902, 0]
click at [244, 491] on textarea at bounding box center [195, 531] width 376 height 107
type textarea "**********"
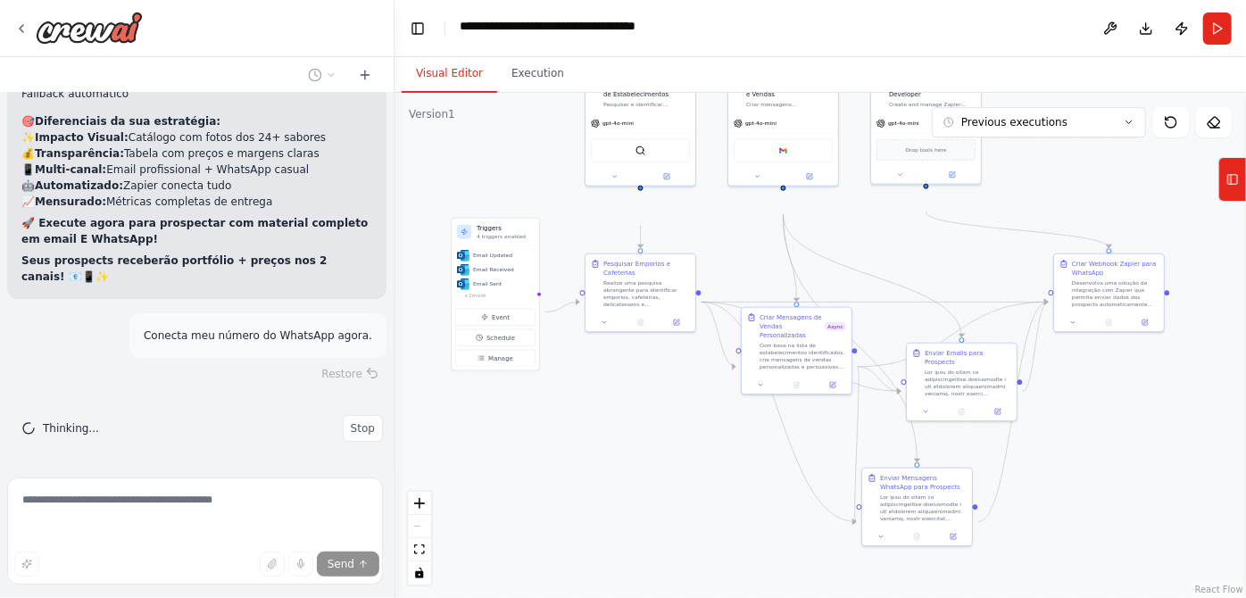
scroll to position [13593, 0]
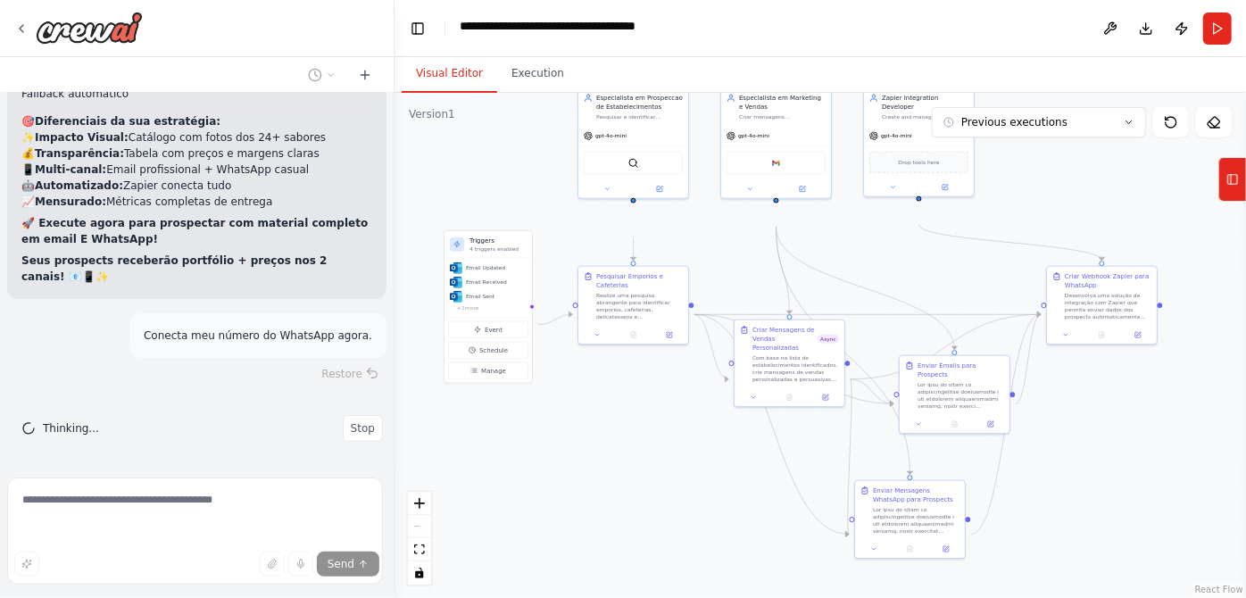
drag, startPoint x: 914, startPoint y: 284, endPoint x: 907, endPoint y: 296, distance: 14.4
click at [907, 296] on div ".deletable-edge-delete-btn { width: 20px; height: 20px; border: 0px solid #ffff…" at bounding box center [821, 345] width 852 height 505
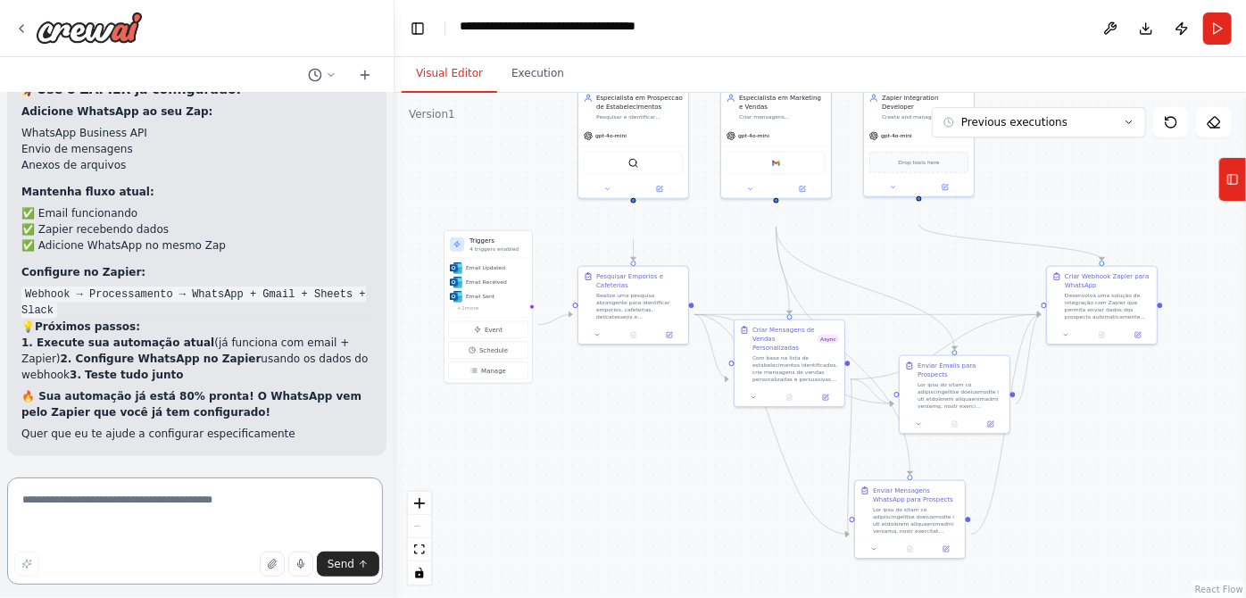
scroll to position [15443, 0]
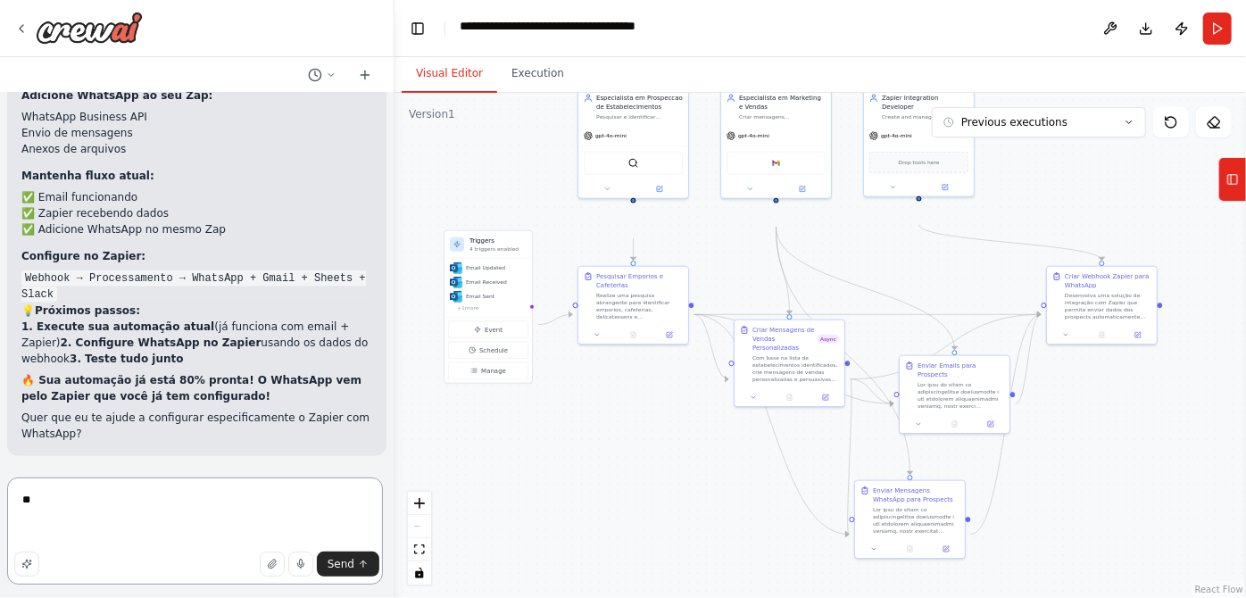
type textarea "***"
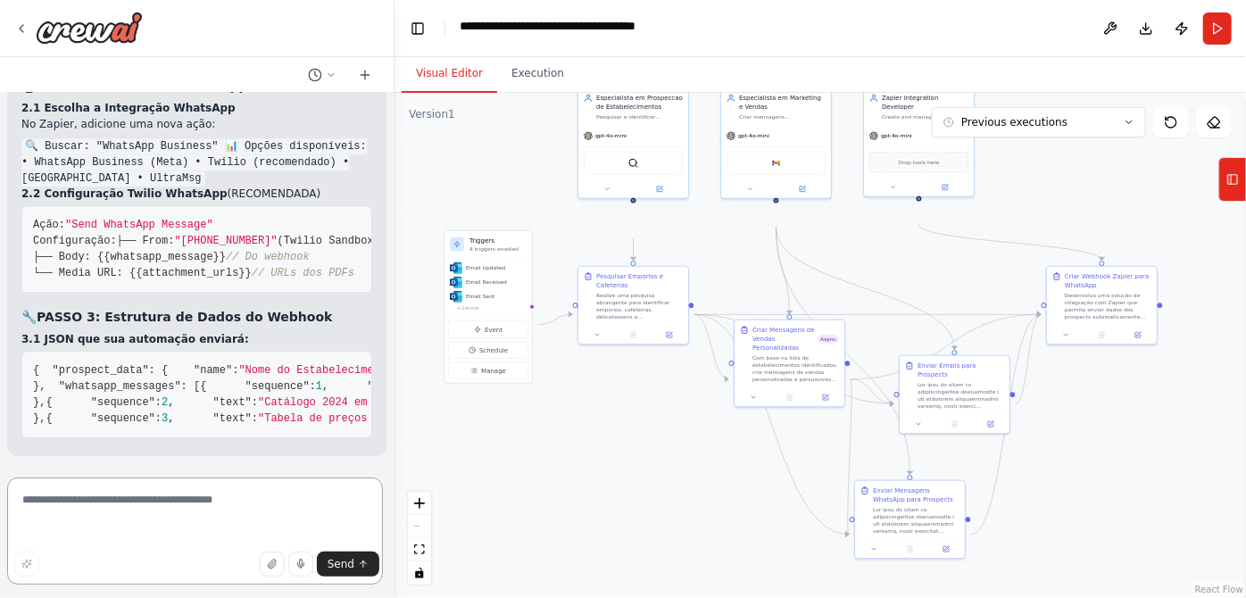
scroll to position [16475, 0]
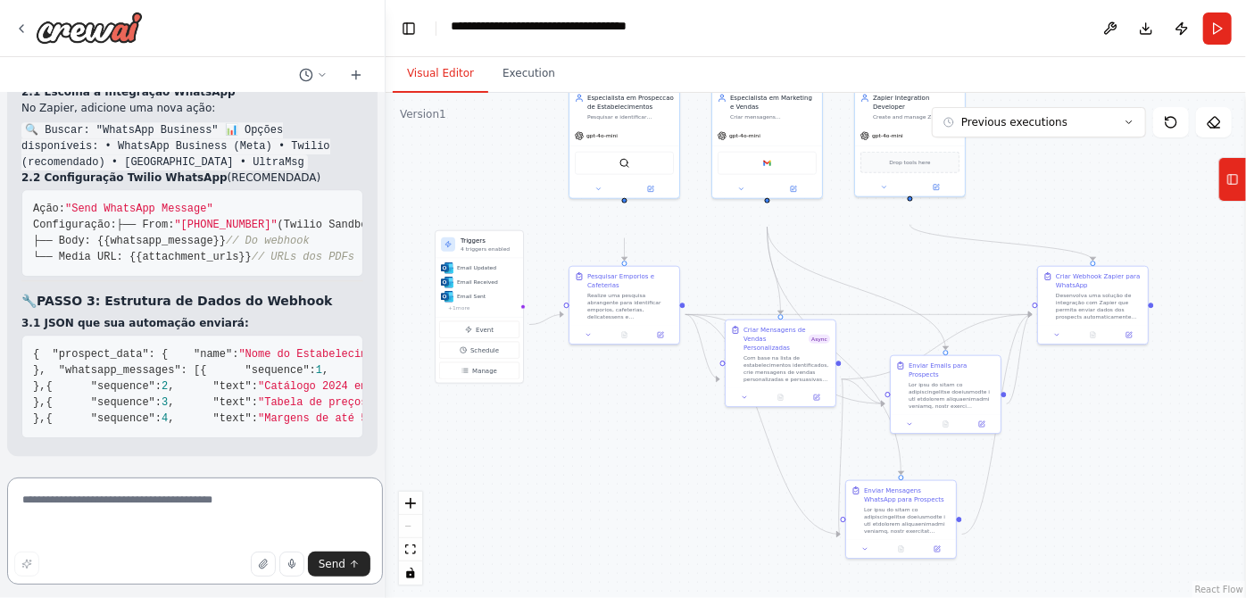
click at [386, 448] on div "quero agentes que envia mensagens para Empórios e Cafeterias para colocar meu c…" at bounding box center [623, 299] width 1246 height 598
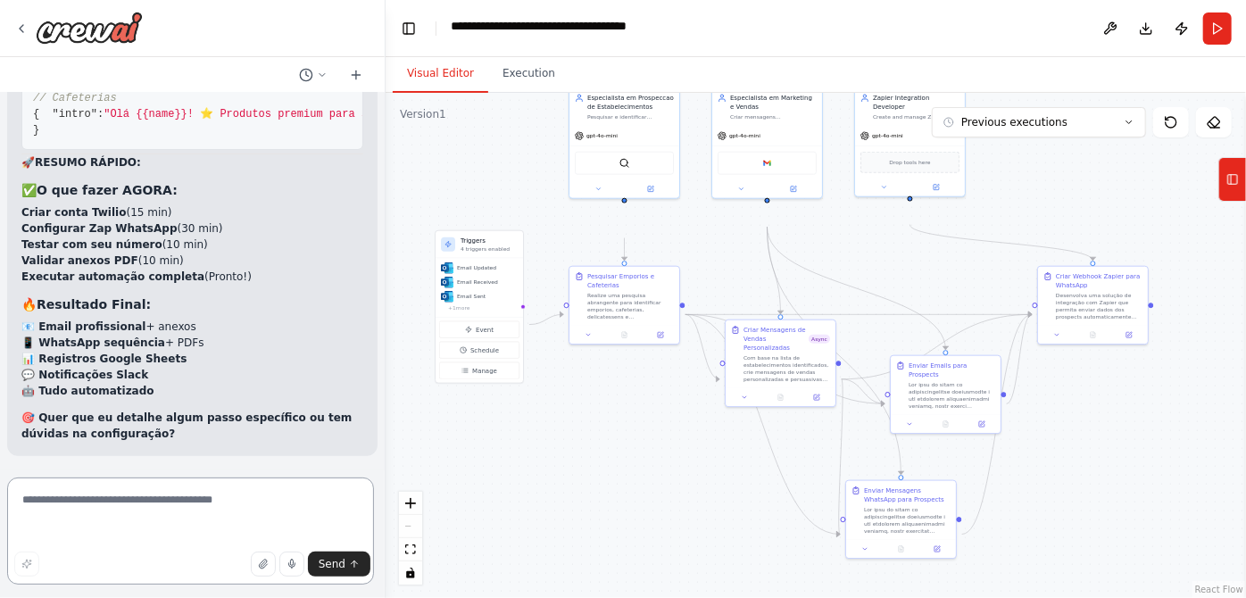
scroll to position [19358, 0]
drag, startPoint x: 98, startPoint y: 230, endPoint x: 133, endPoint y: 230, distance: 34.8
click at [126, 219] on strong "Criar conta Twilio" at bounding box center [73, 212] width 104 height 12
copy strong "Twilio"
